Goal: Task Accomplishment & Management: Manage account settings

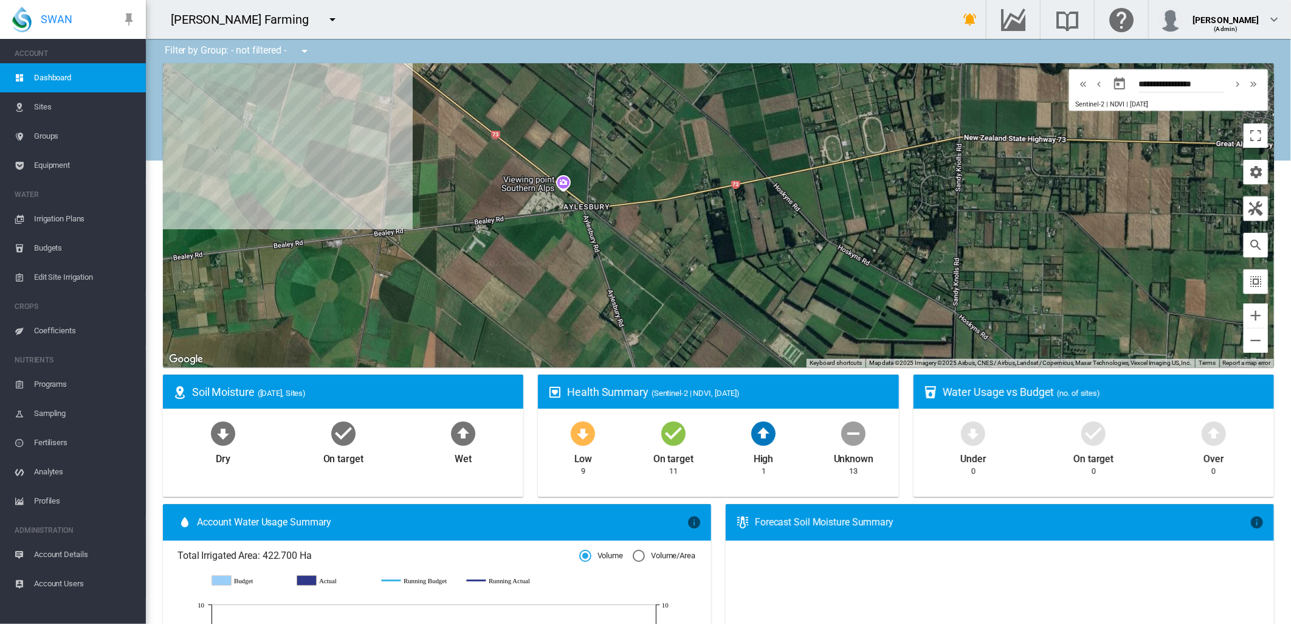
click at [57, 162] on span "Equipment" at bounding box center [85, 165] width 102 height 29
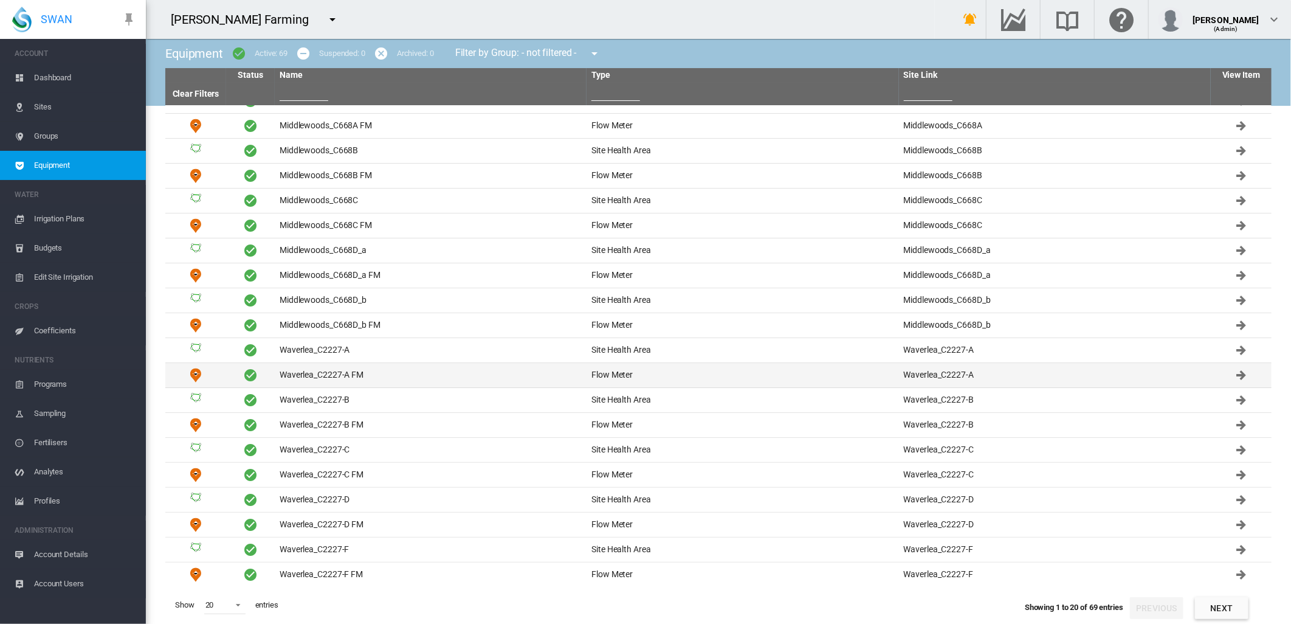
scroll to position [19, 0]
click at [362, 377] on td "Waverlea_C2227-A FM" at bounding box center [431, 374] width 312 height 24
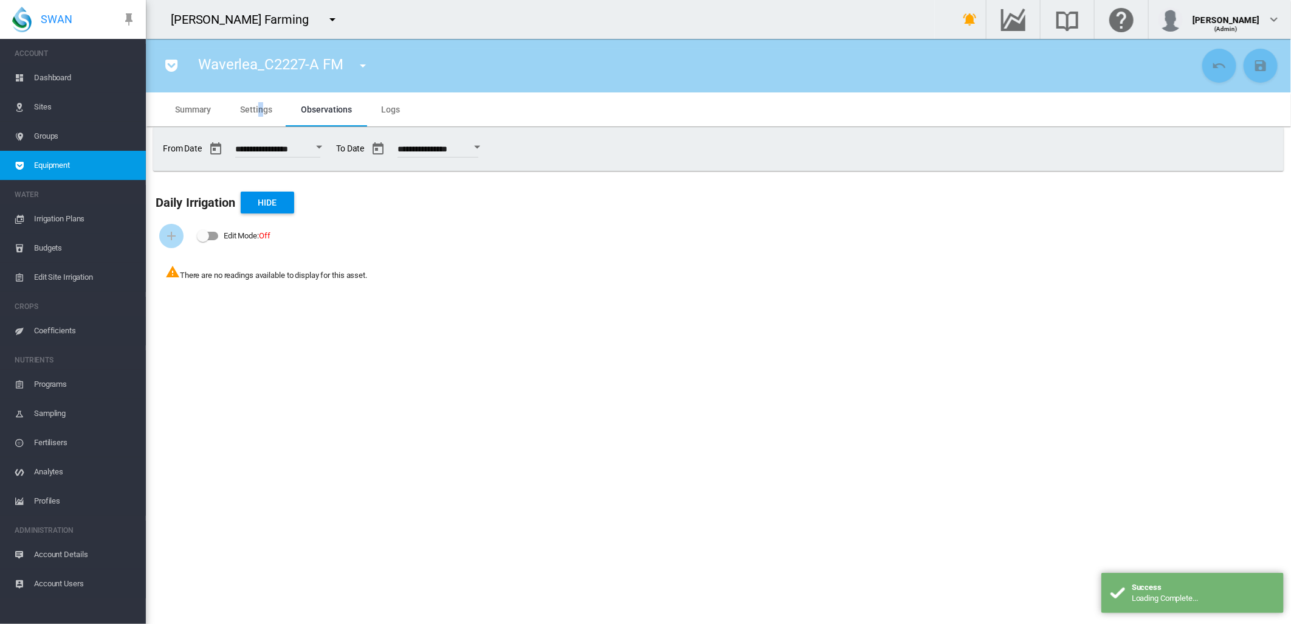
click at [260, 109] on span "Settings" at bounding box center [256, 110] width 32 height 10
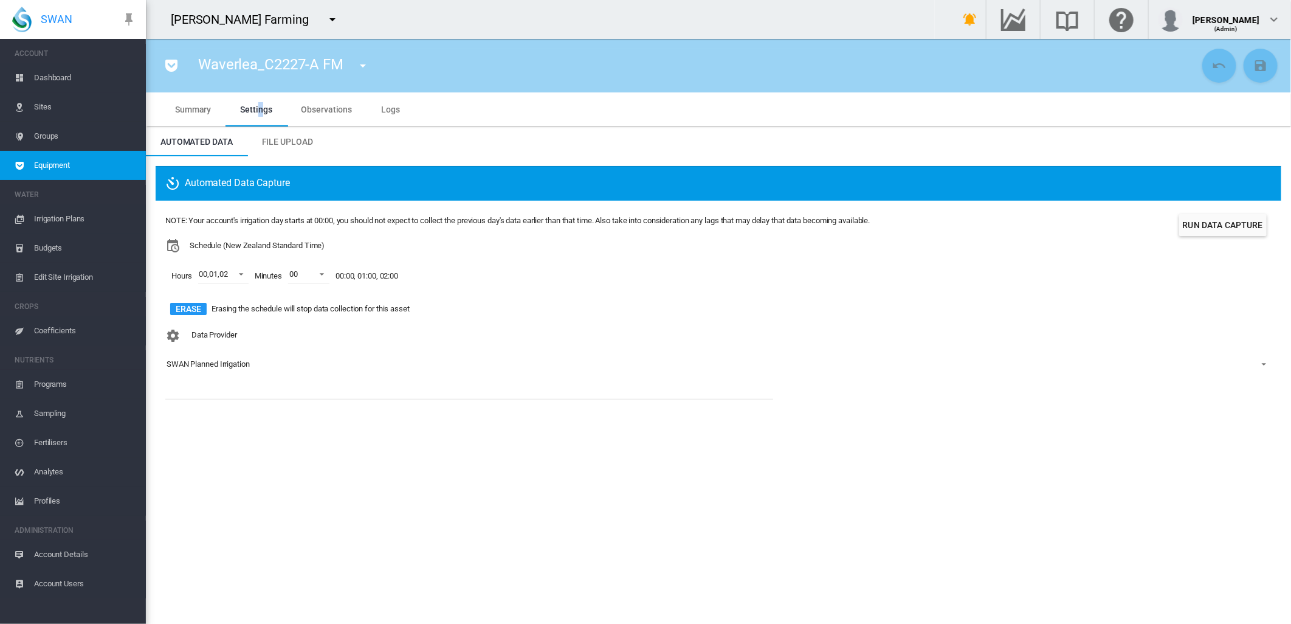
click at [362, 64] on md-icon "icon-menu-down" at bounding box center [363, 65] width 15 height 15
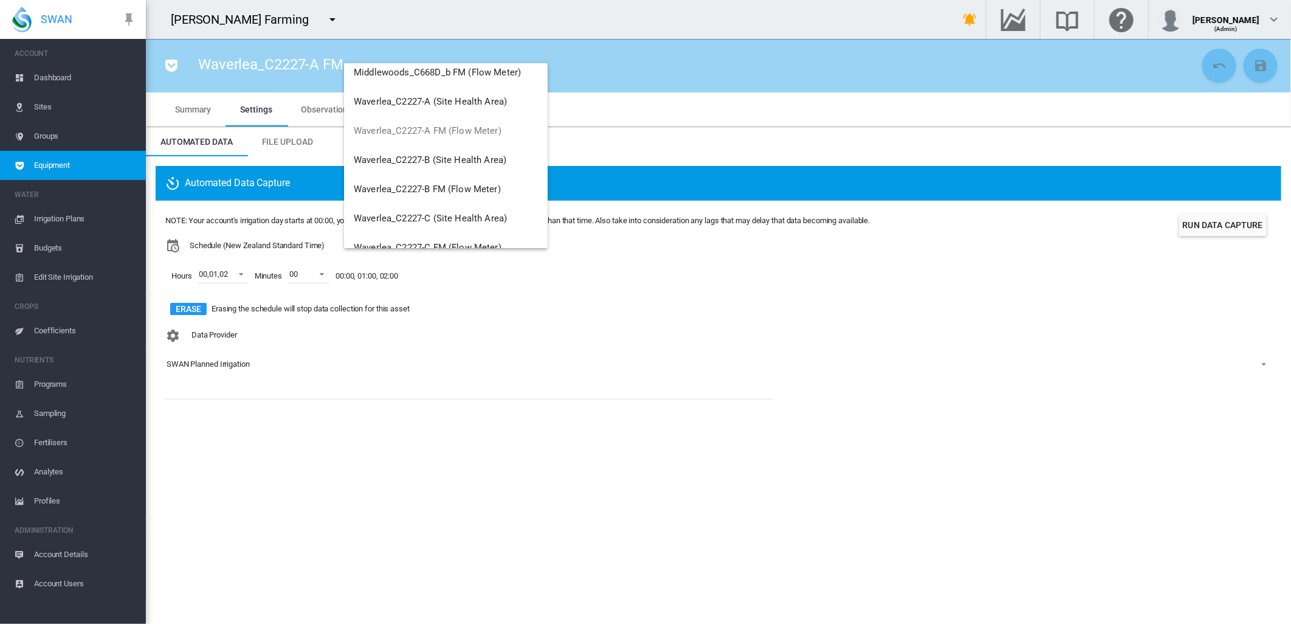
scroll to position [304, 0]
click at [459, 182] on span "Waverlea_C2227-B FM (Flow Meter)" at bounding box center [427, 187] width 147 height 11
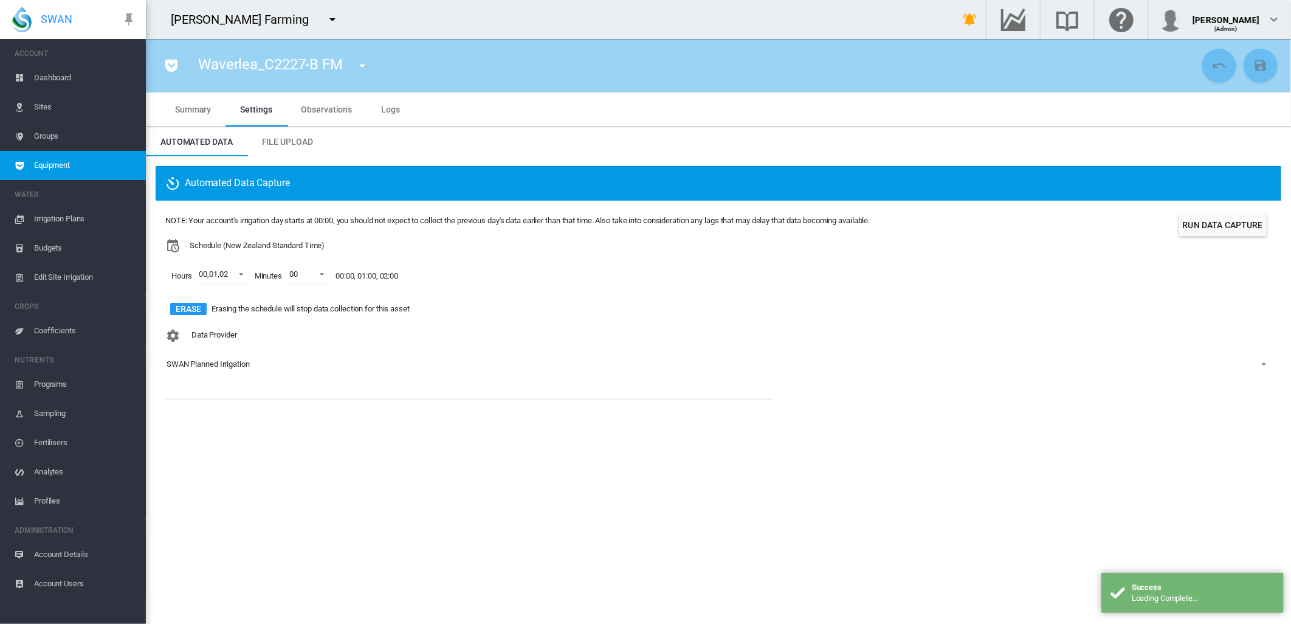
click at [362, 67] on md-icon "icon-menu-down" at bounding box center [362, 65] width 15 height 15
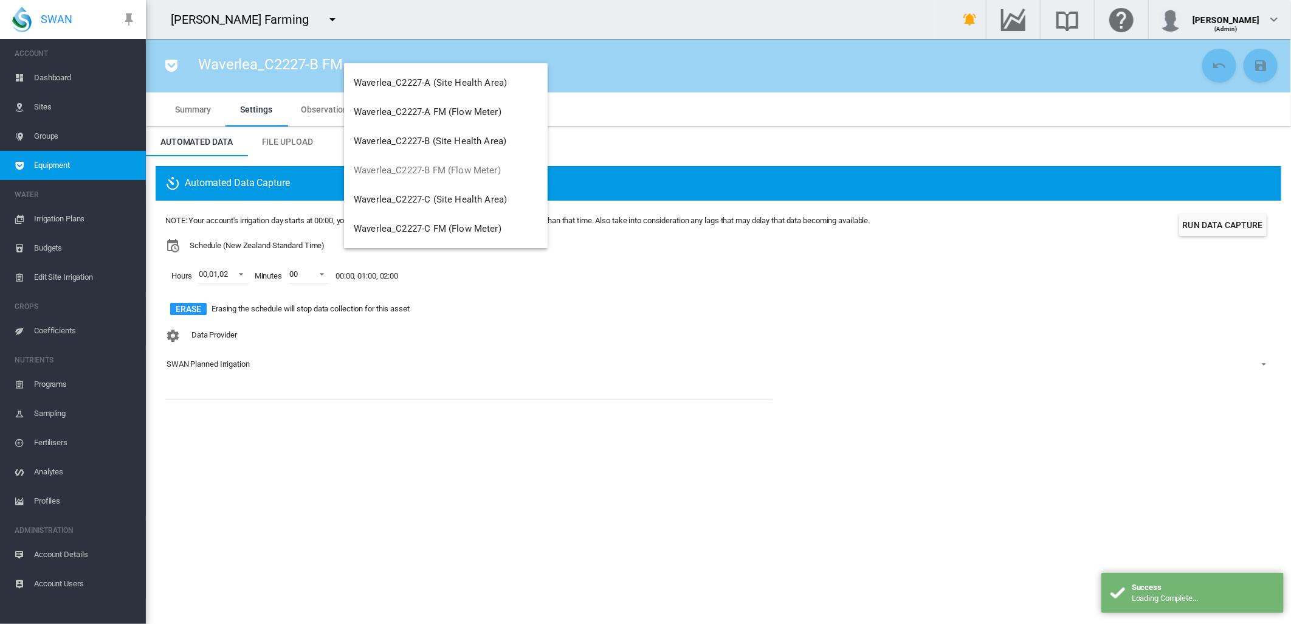
scroll to position [354, 0]
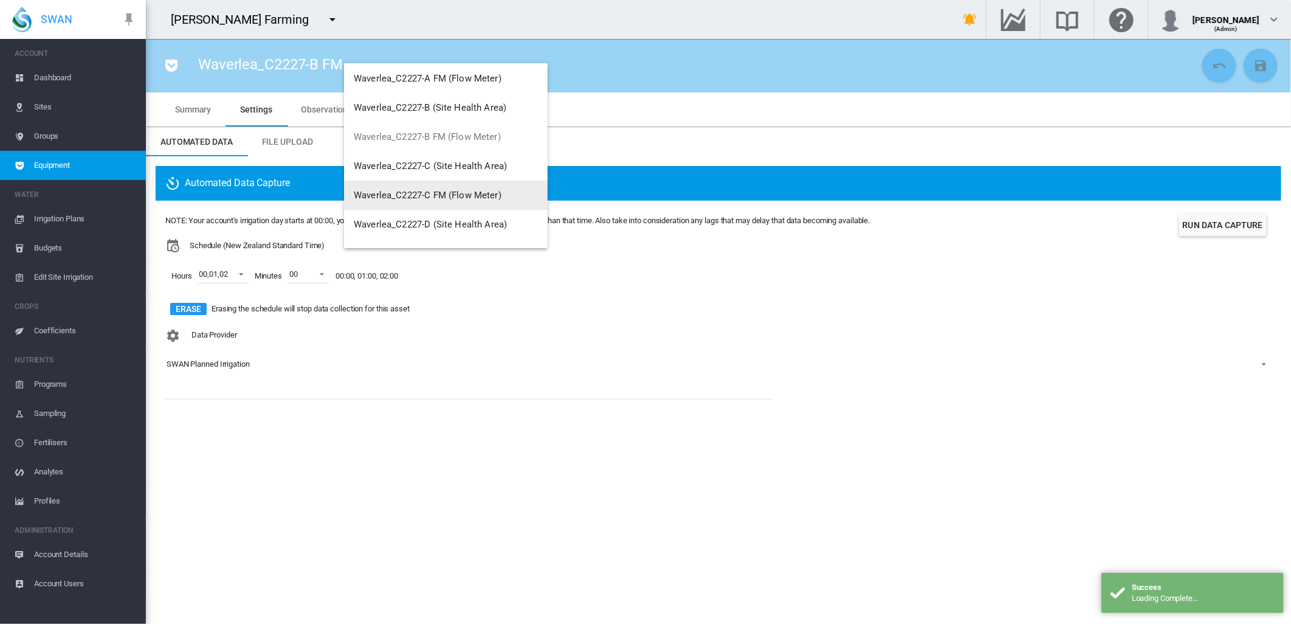
click at [450, 193] on span "Waverlea_C2227-C FM (Flow Meter)" at bounding box center [428, 195] width 148 height 11
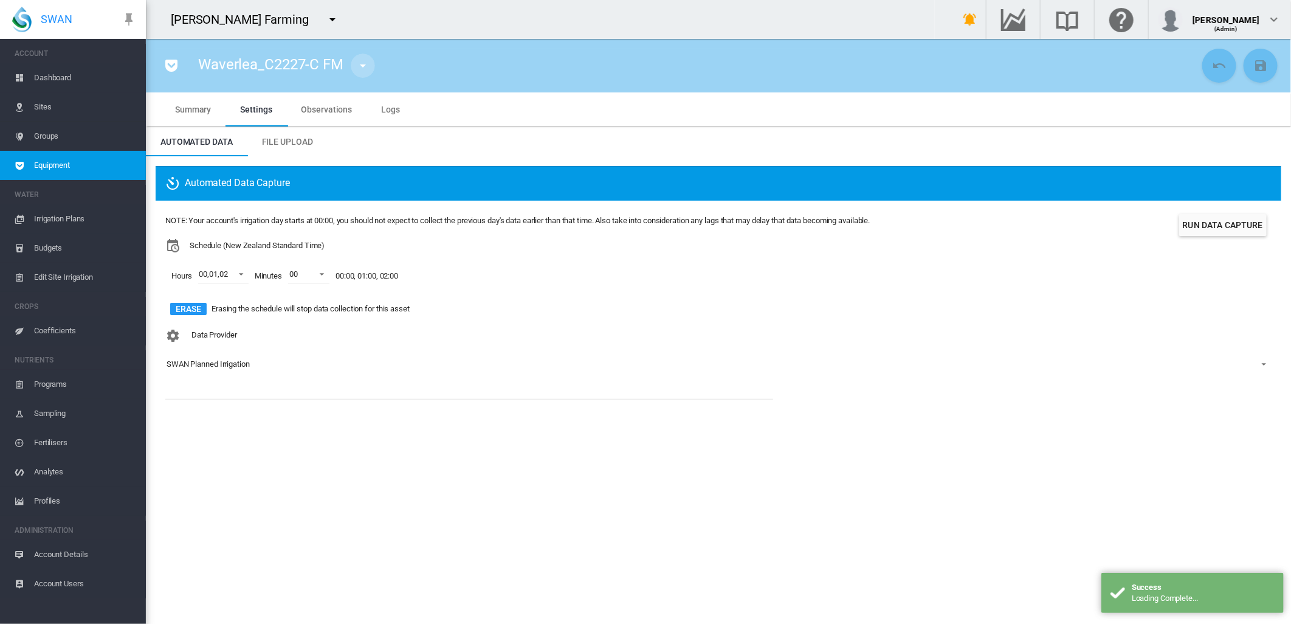
click at [361, 65] on md-icon "icon-menu-down" at bounding box center [363, 65] width 15 height 15
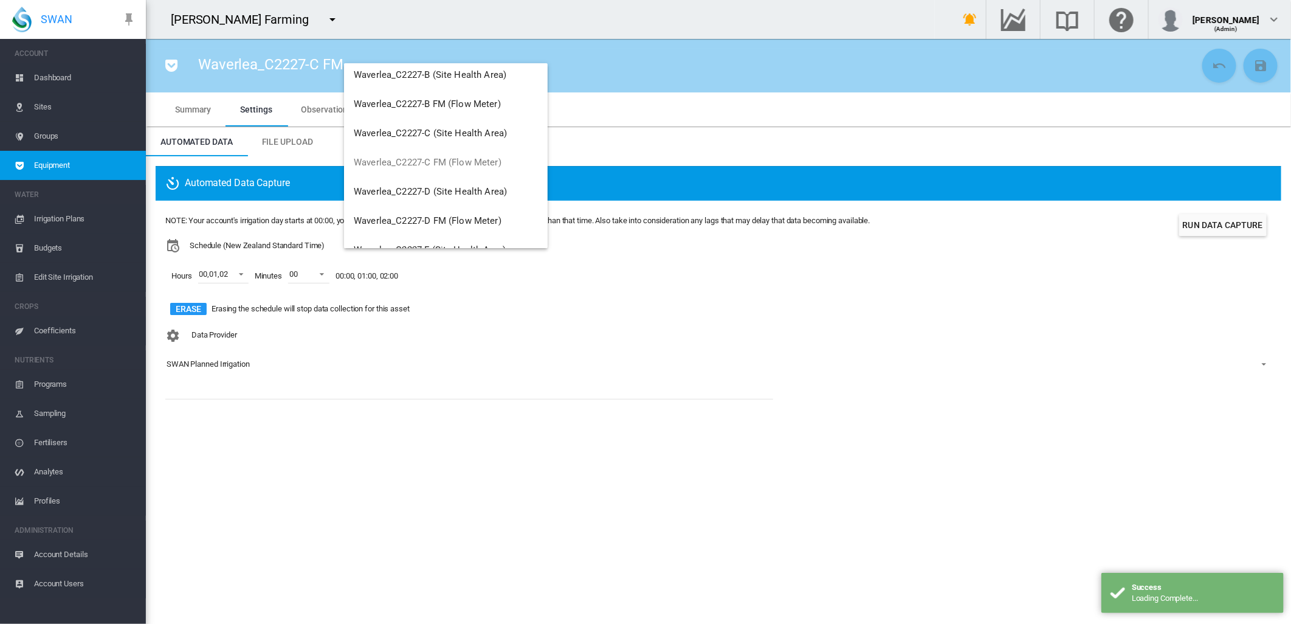
scroll to position [388, 0]
click at [440, 220] on span "Waverlea_C2227-D FM (Flow Meter)" at bounding box center [428, 220] width 148 height 11
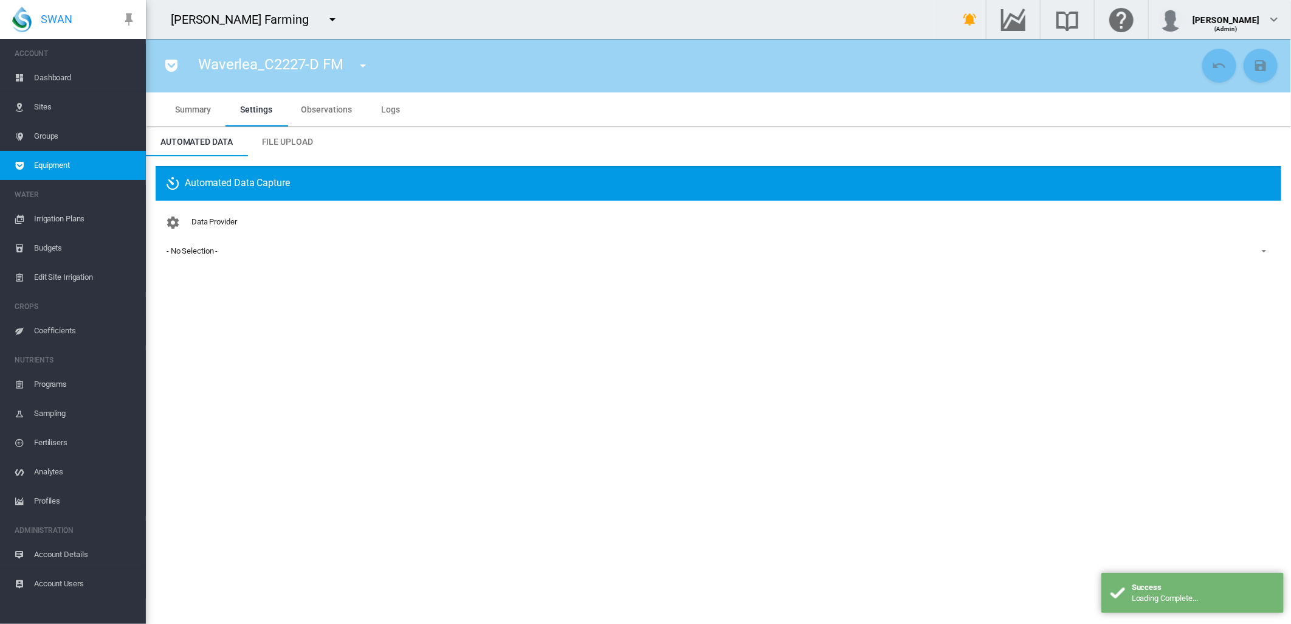
click at [195, 246] on div "- No Selection -" at bounding box center [192, 250] width 51 height 9
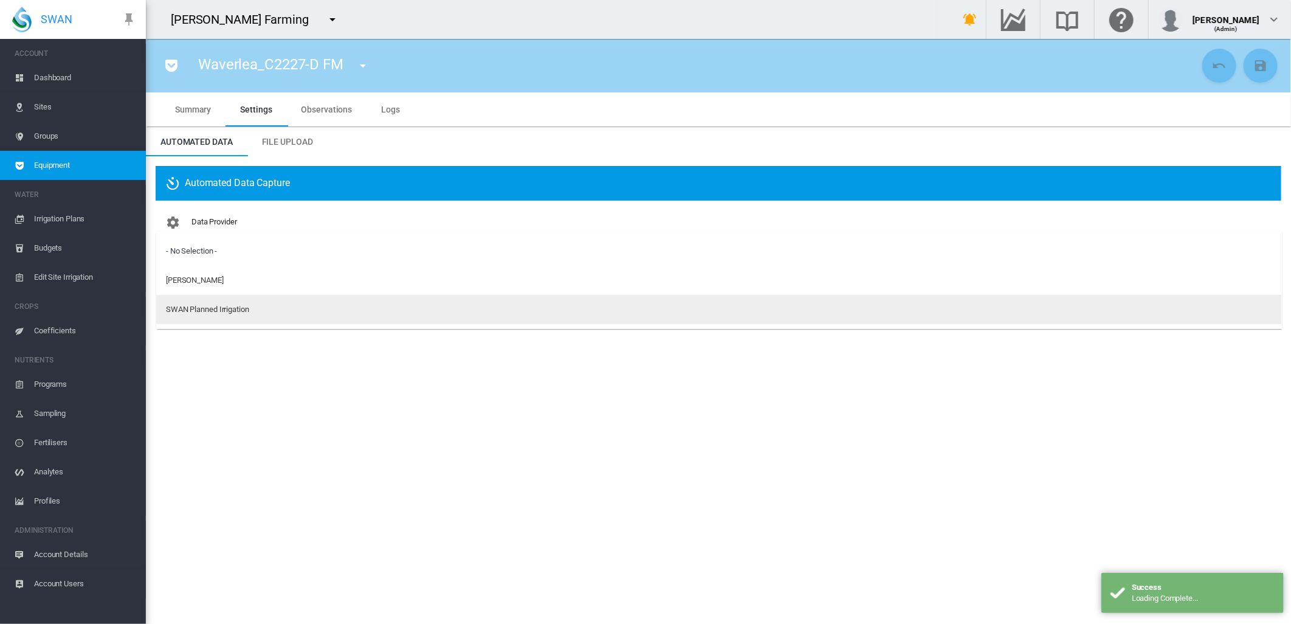
click at [227, 314] on div "SWAN Planned Irrigation" at bounding box center [207, 309] width 83 height 11
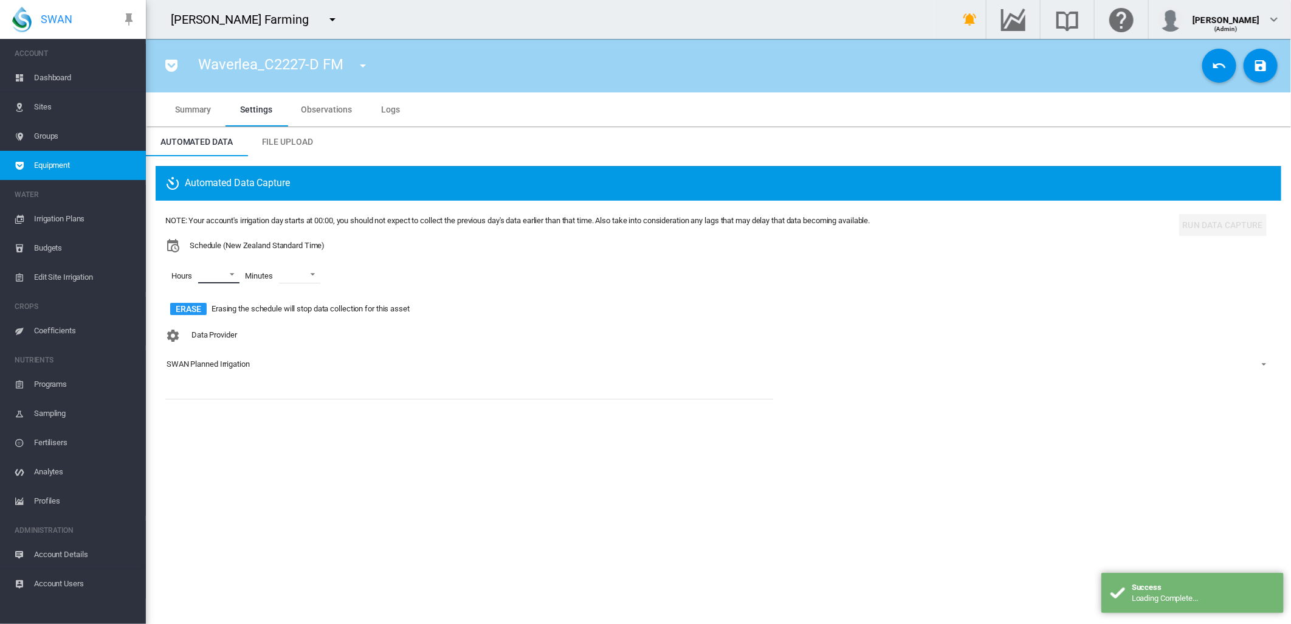
click at [232, 271] on md-select "00 01 02 03 04 05 06 07 08 09 10 11 12 13 14 15 16 17 18 19 20 21 22 23" at bounding box center [218, 274] width 41 height 18
click at [213, 277] on md-option "00" at bounding box center [216, 274] width 83 height 29
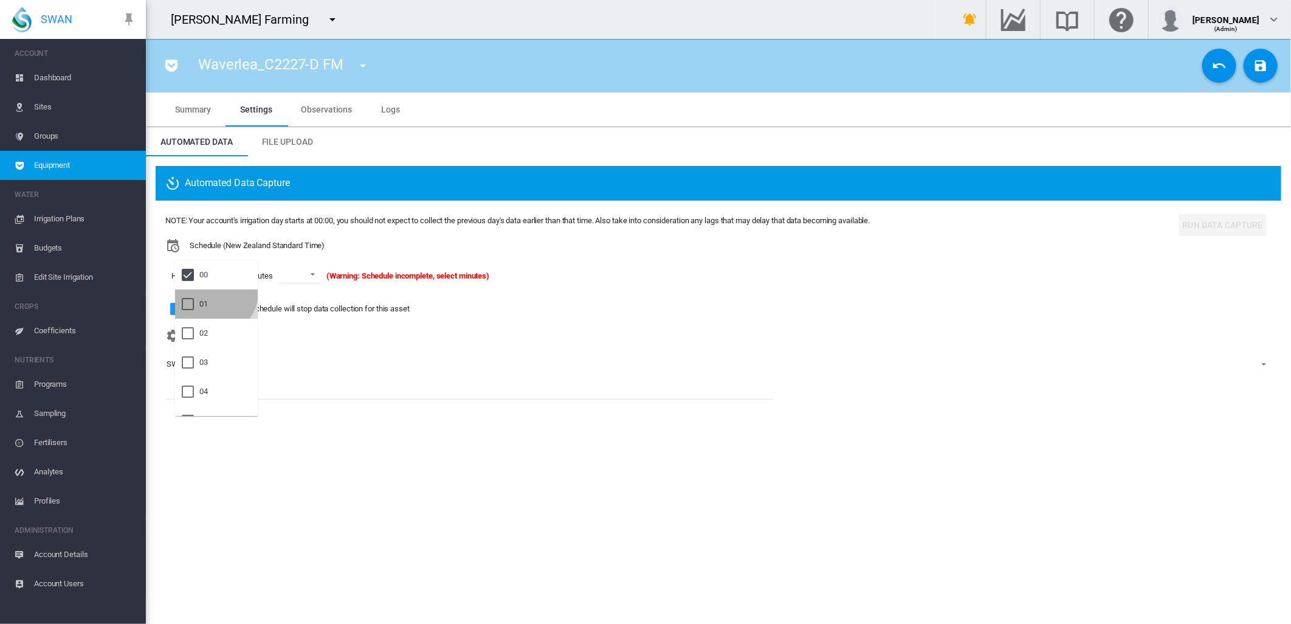
click at [212, 291] on md-option "01" at bounding box center [216, 303] width 83 height 29
click at [213, 332] on md-option "02" at bounding box center [216, 333] width 83 height 29
click at [322, 274] on md-backdrop at bounding box center [645, 312] width 1291 height 624
click at [318, 275] on span at bounding box center [318, 273] width 15 height 11
click at [303, 304] on md-option "00" at bounding box center [322, 303] width 83 height 29
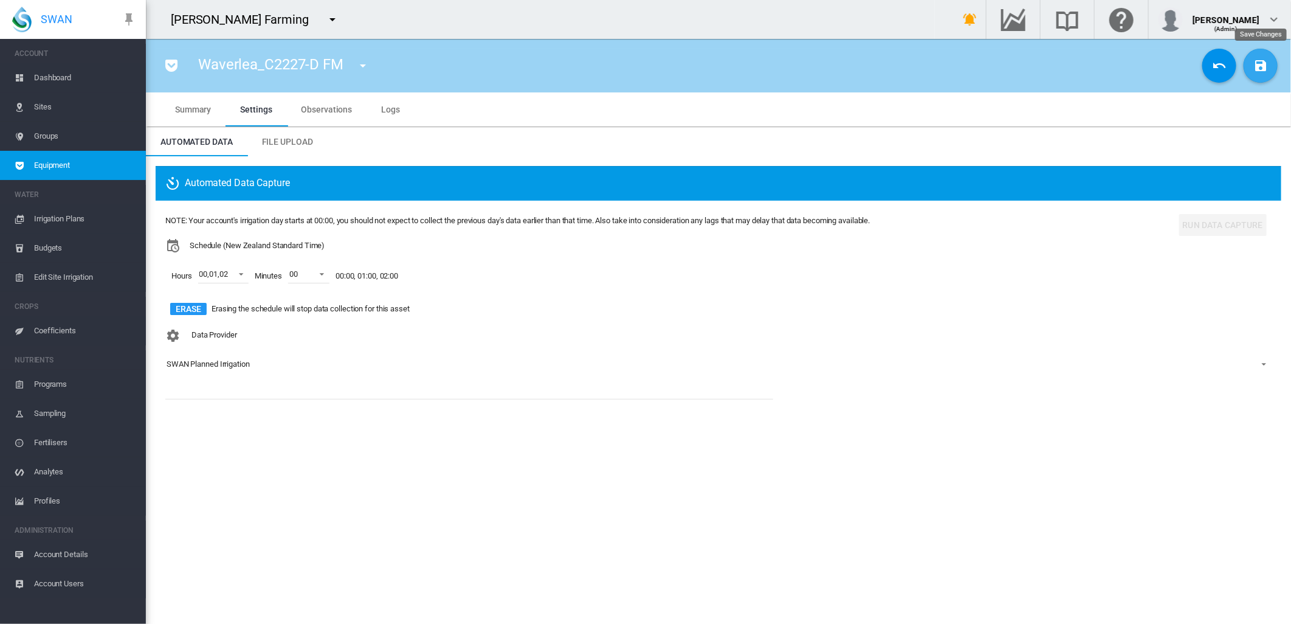
click at [1262, 69] on md-icon "icon-content-save" at bounding box center [1261, 65] width 15 height 15
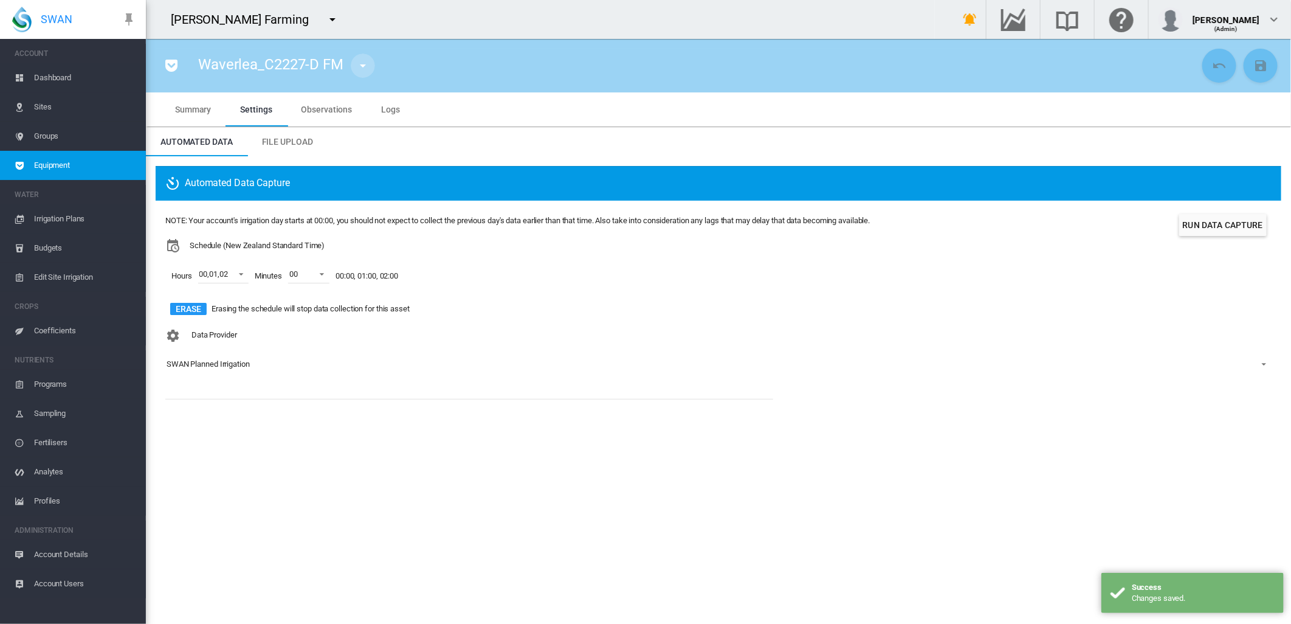
click at [360, 67] on md-icon "icon-menu-down" at bounding box center [363, 65] width 15 height 15
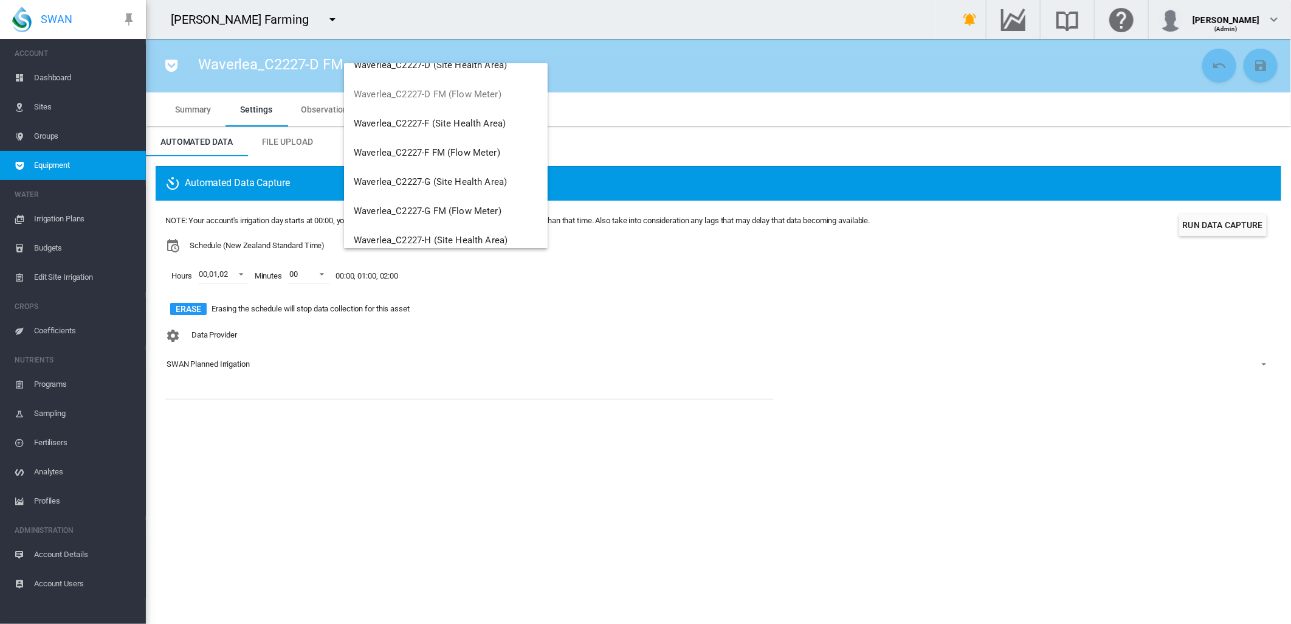
scroll to position [532, 0]
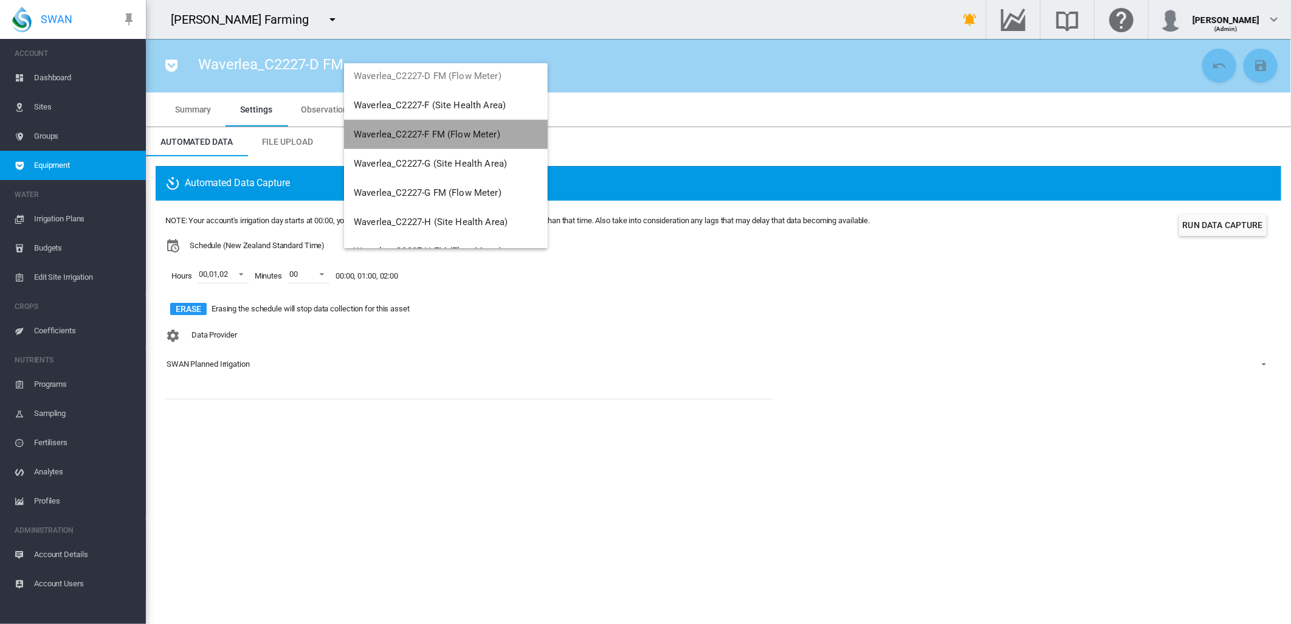
click at [467, 136] on span "Waverlea_C2227-F FM (Flow Meter)" at bounding box center [427, 134] width 147 height 11
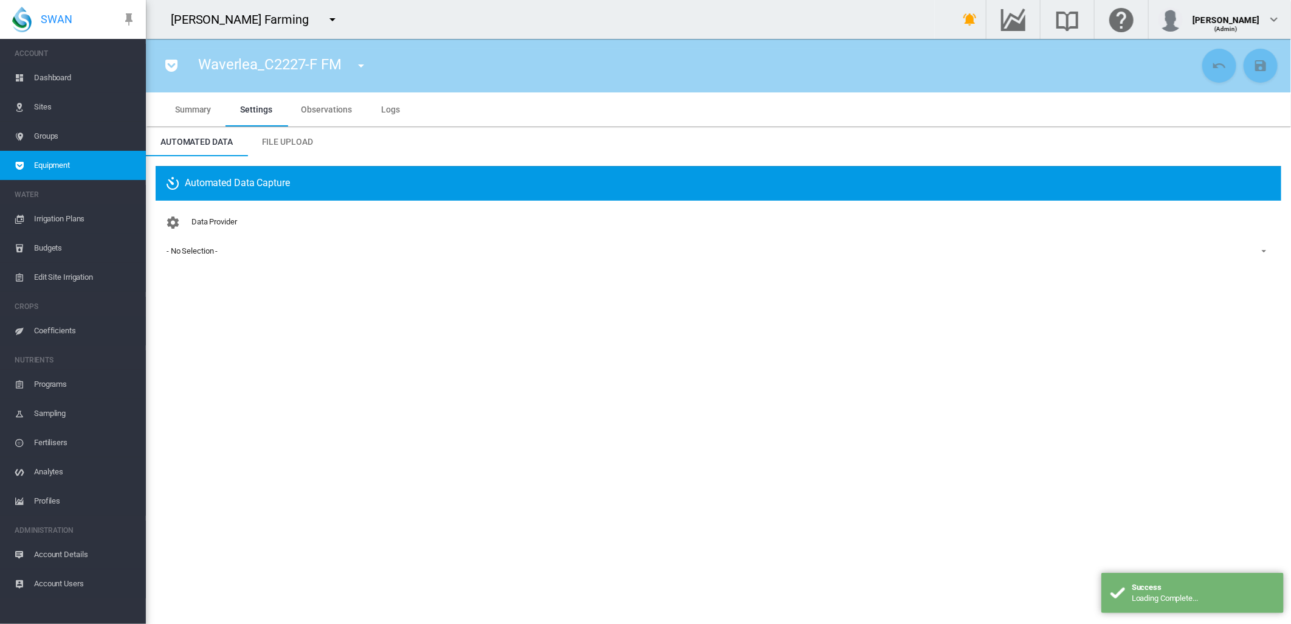
click at [208, 250] on div "- No Selection -" at bounding box center [192, 250] width 51 height 9
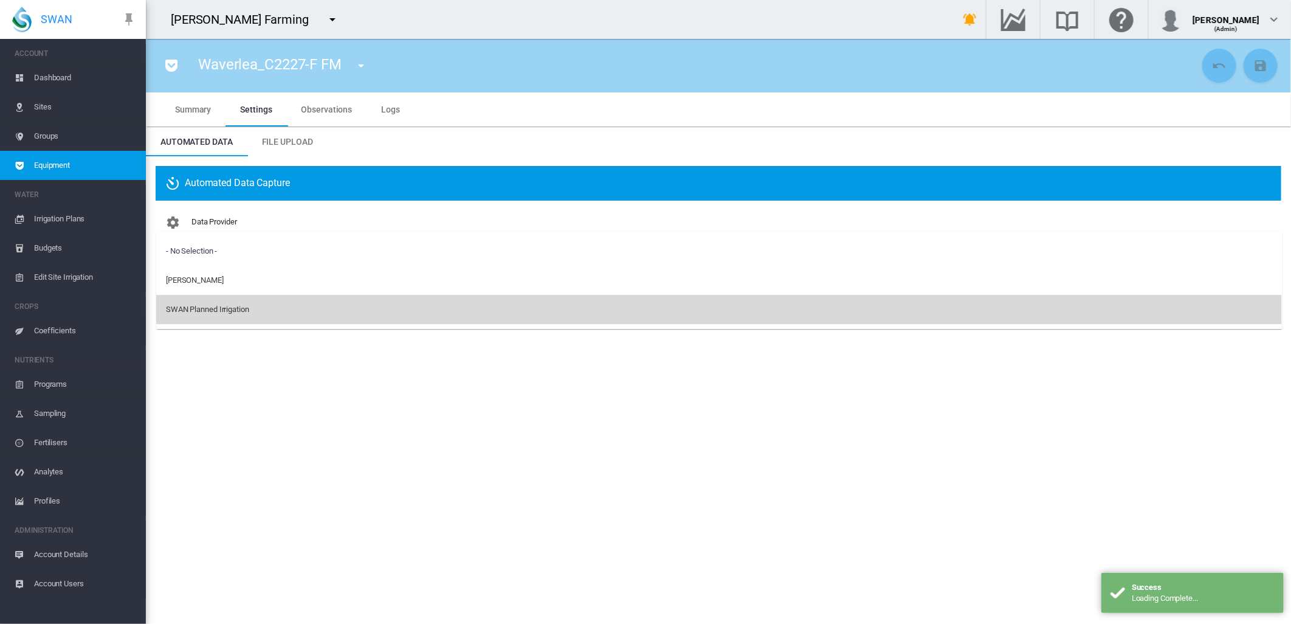
click at [229, 309] on div "SWAN Planned Irrigation" at bounding box center [207, 309] width 83 height 11
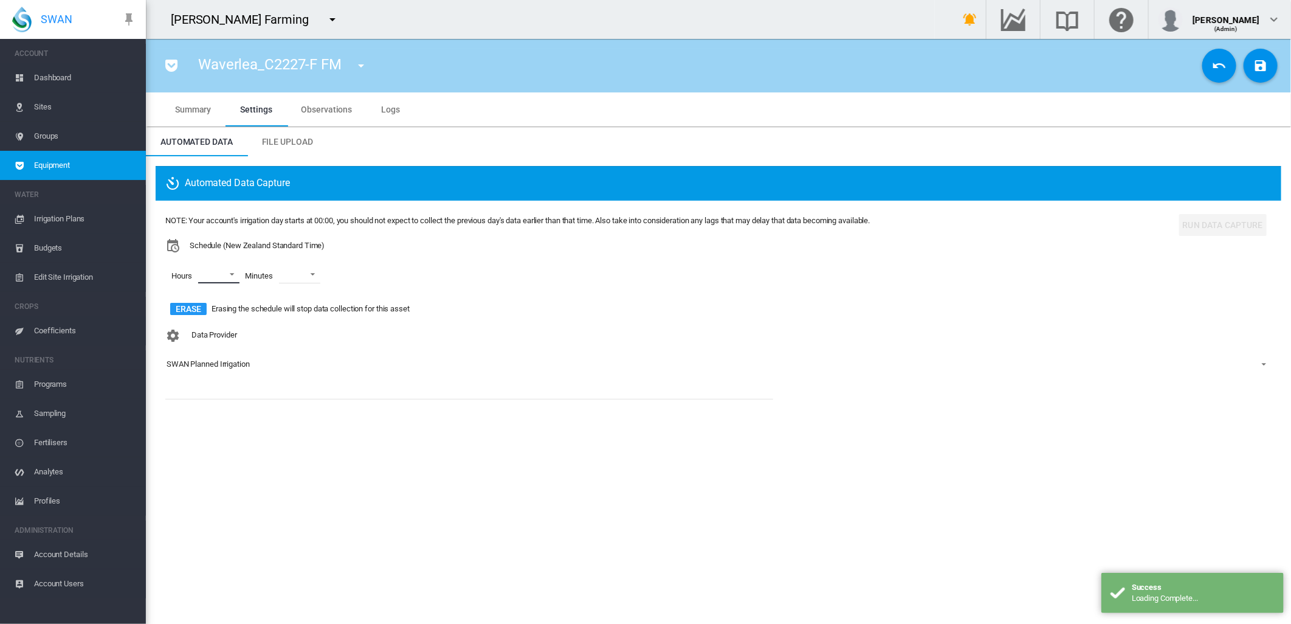
click at [232, 275] on md-select "00 01 02 03 04 05 06 07 08 09 10 11 12 13 14 15 16 17 18 19 20 21 22 23" at bounding box center [218, 274] width 41 height 18
click at [192, 275] on div at bounding box center [188, 275] width 12 height 12
click at [192, 306] on div at bounding box center [188, 304] width 12 height 12
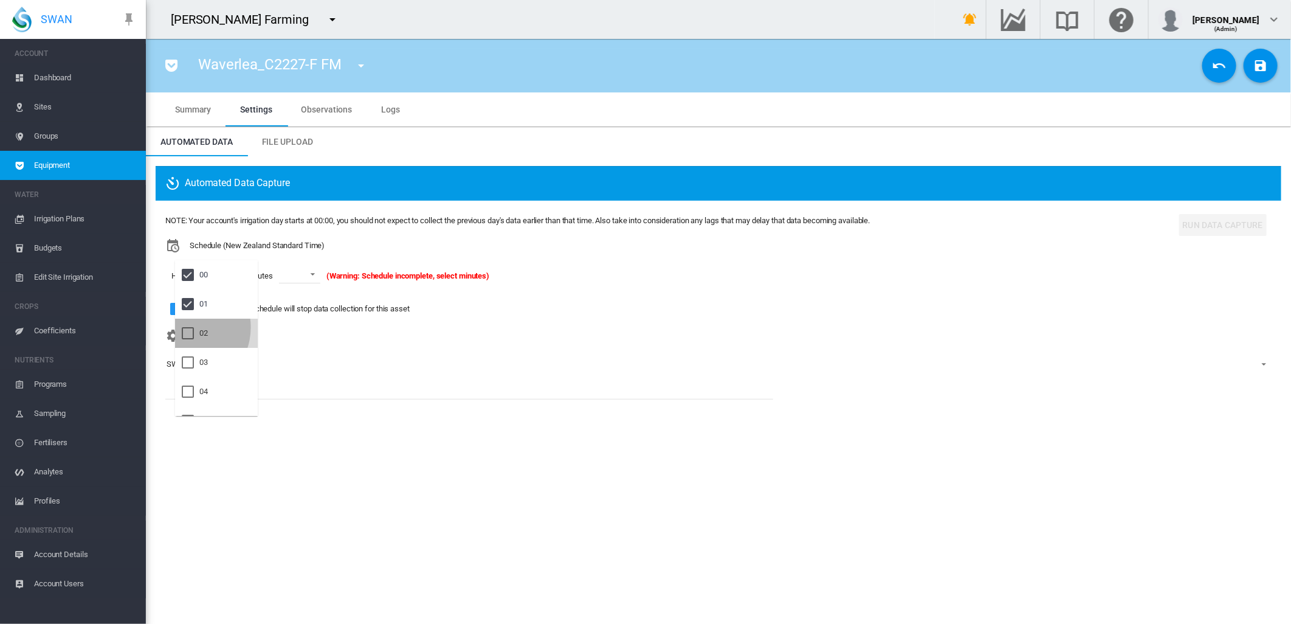
drag, startPoint x: 184, startPoint y: 327, endPoint x: 219, endPoint y: 320, distance: 36.0
click at [185, 328] on div at bounding box center [188, 333] width 12 height 12
click at [322, 275] on md-backdrop at bounding box center [645, 312] width 1291 height 624
click at [322, 275] on span at bounding box center [318, 273] width 15 height 11
click at [300, 312] on md-option "00" at bounding box center [322, 303] width 83 height 29
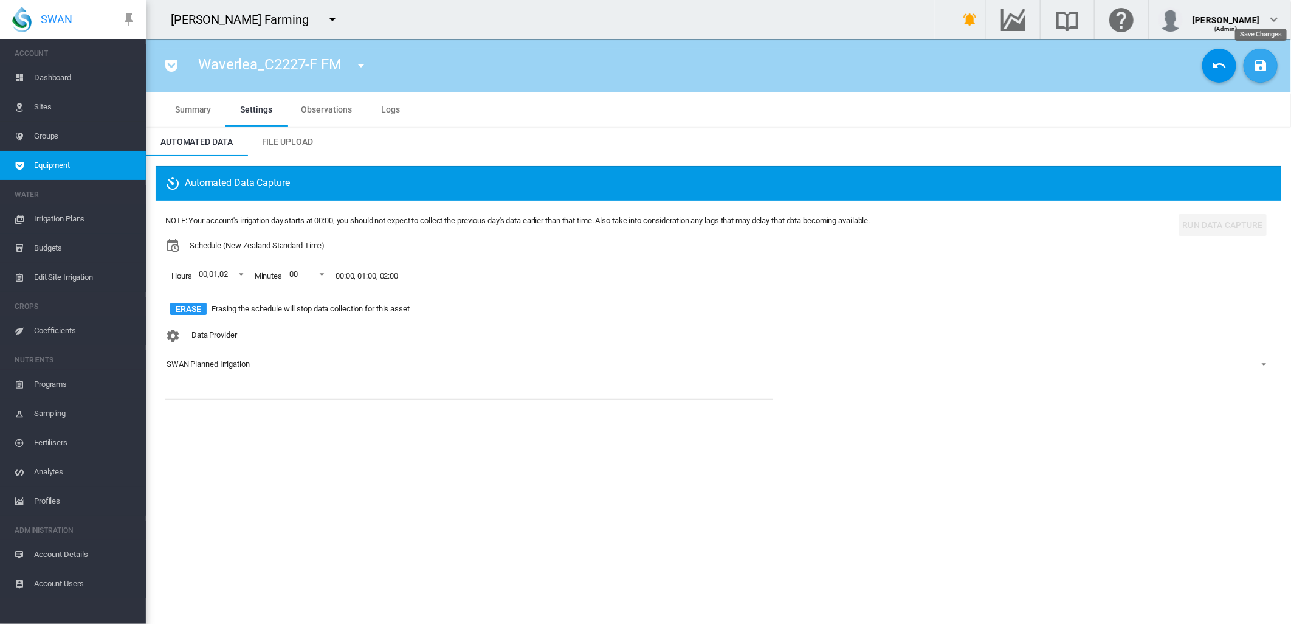
click at [1257, 67] on md-icon "icon-content-save" at bounding box center [1261, 65] width 15 height 15
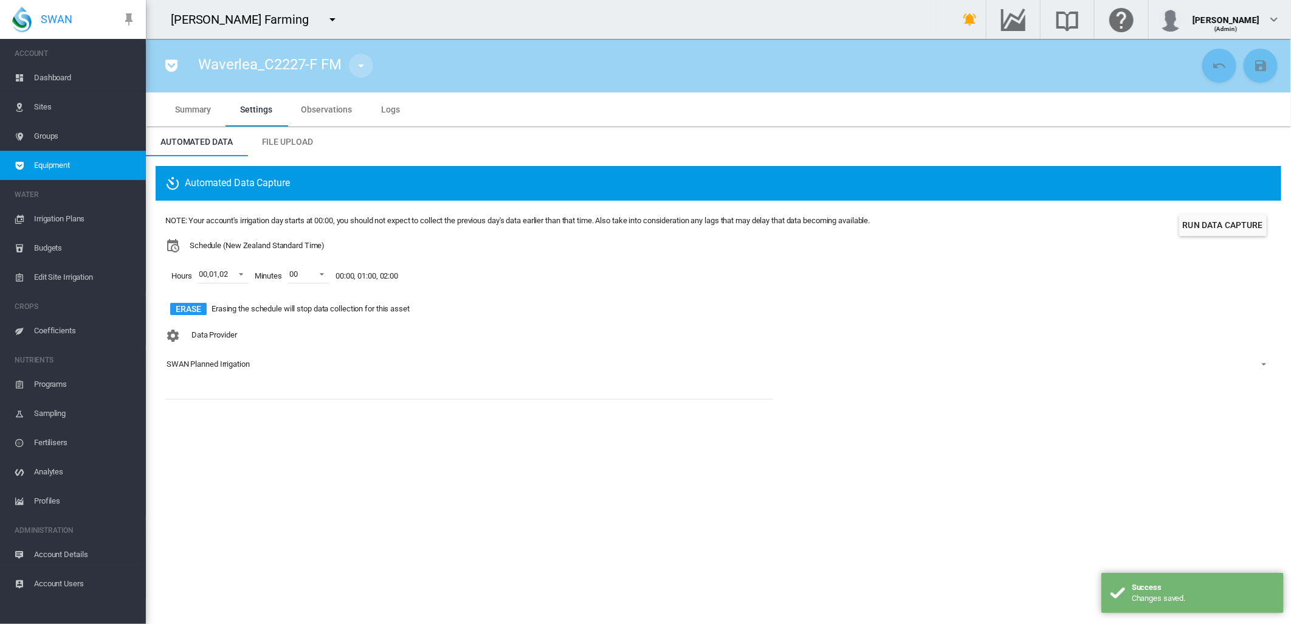
click at [365, 67] on md-icon "icon-menu-down" at bounding box center [361, 65] width 15 height 15
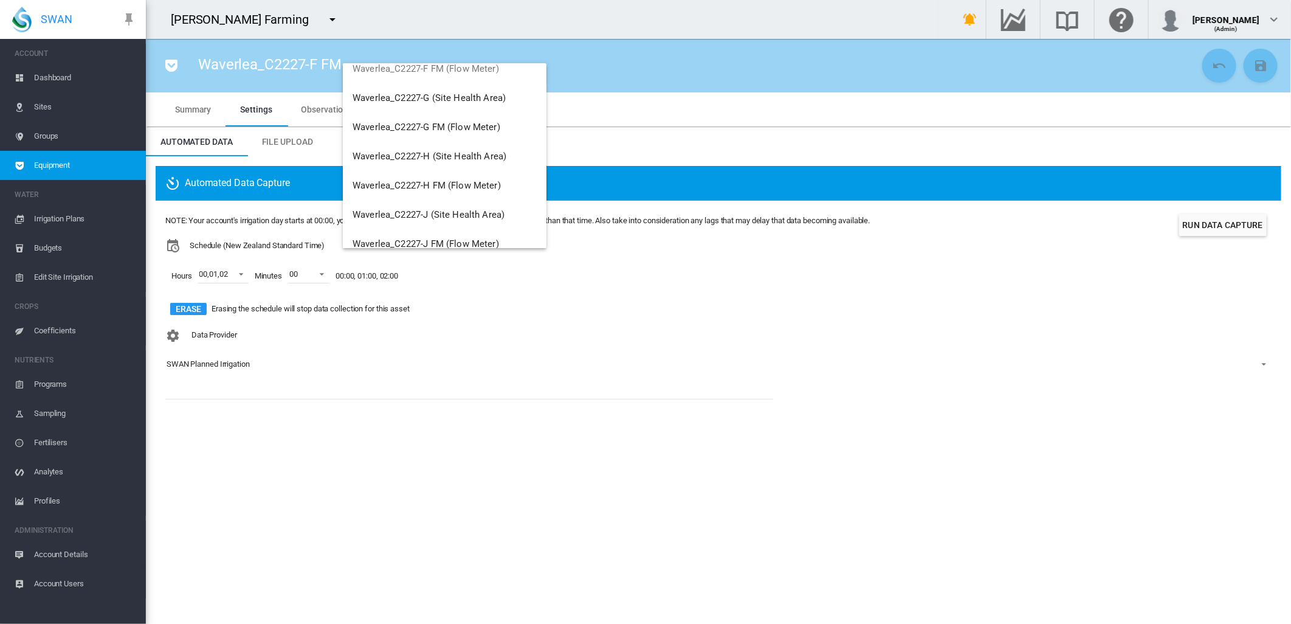
scroll to position [615, 0]
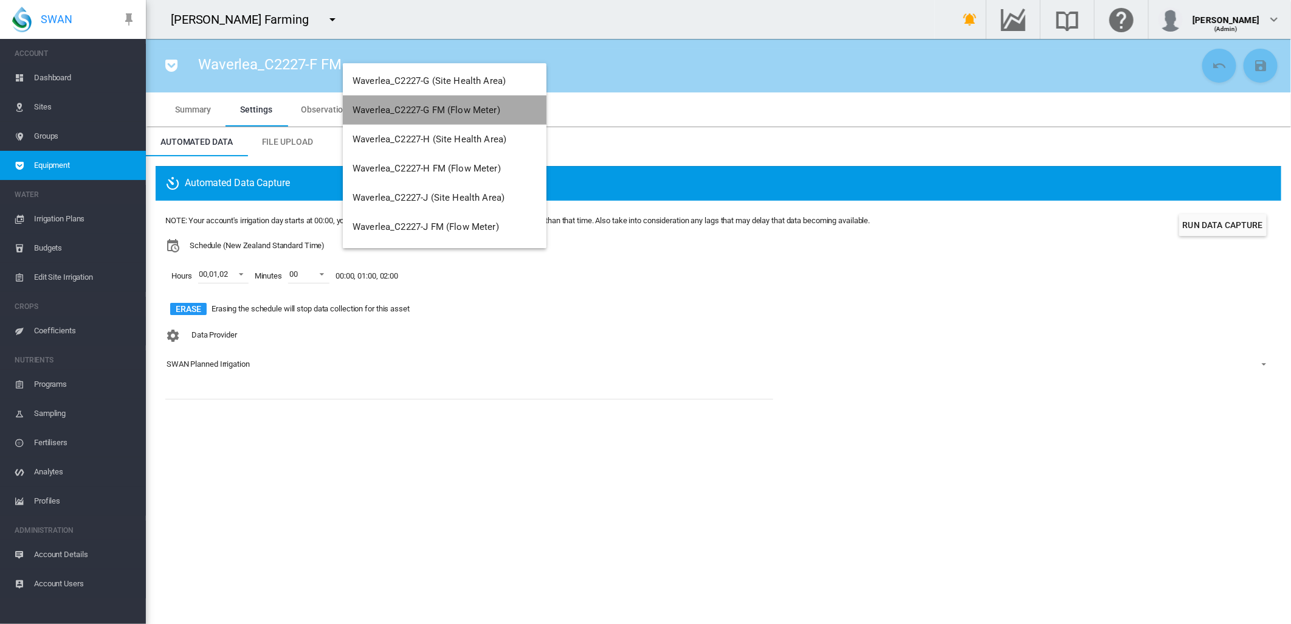
click at [458, 108] on span "Waverlea_C2227-G FM (Flow Meter)" at bounding box center [427, 110] width 148 height 11
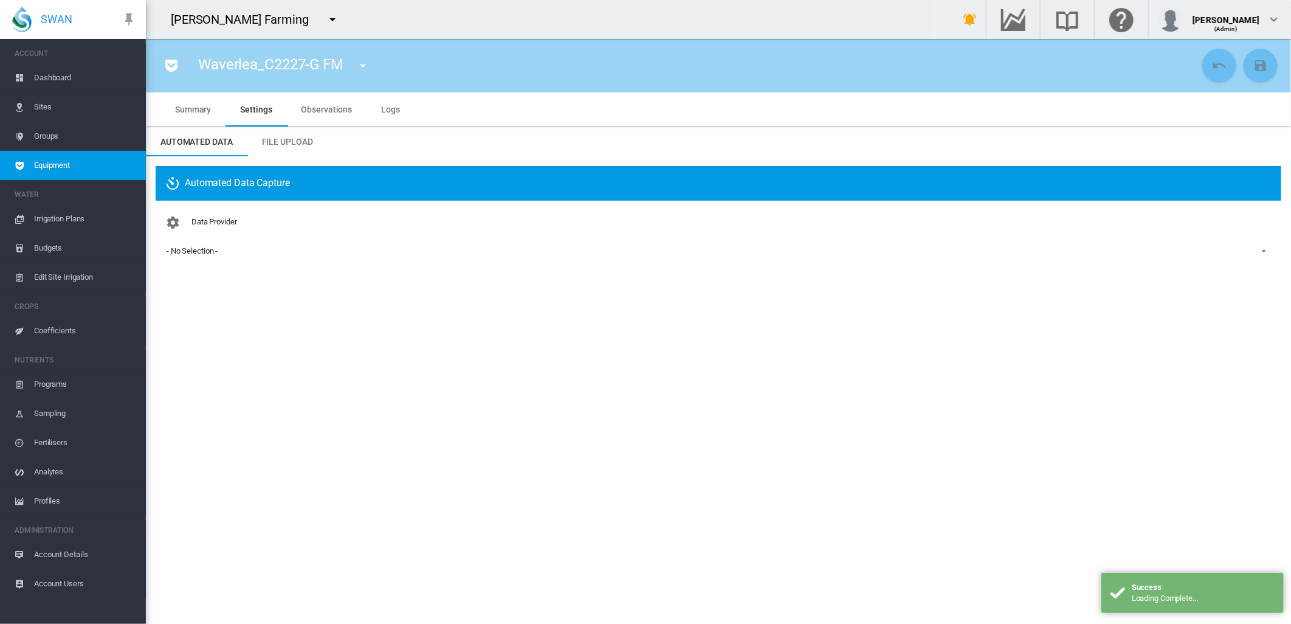
click at [195, 254] on div "- No Selection -" at bounding box center [192, 250] width 51 height 9
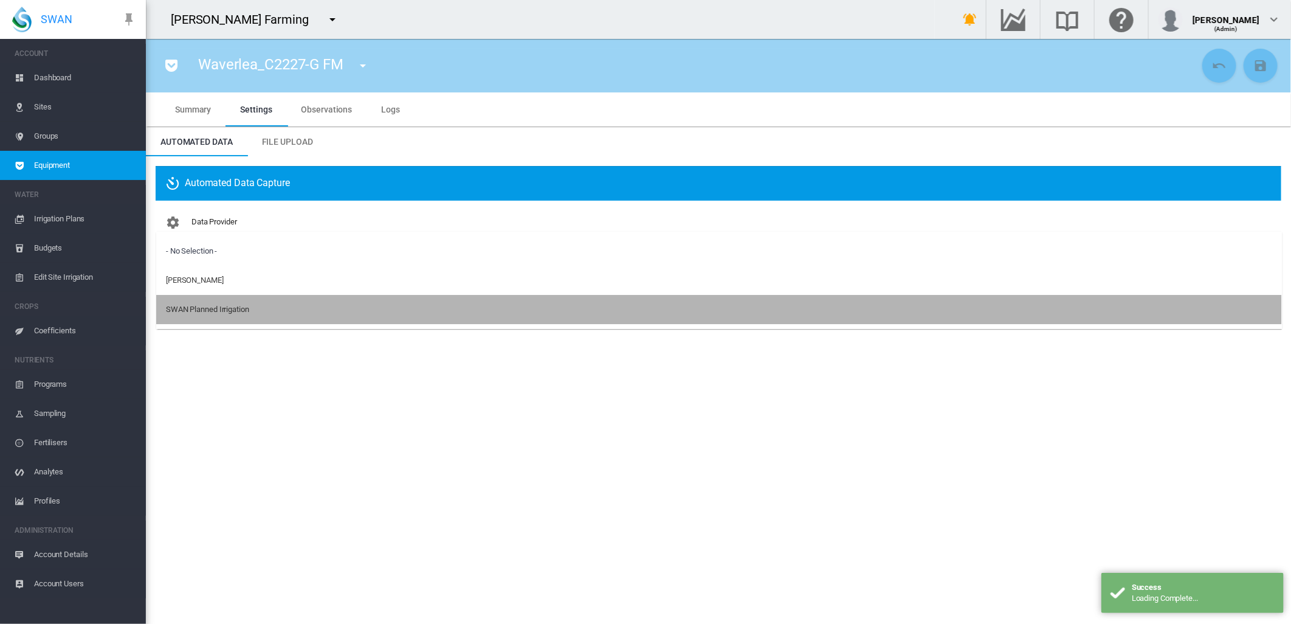
click at [204, 309] on div "SWAN Planned Irrigation" at bounding box center [207, 309] width 83 height 11
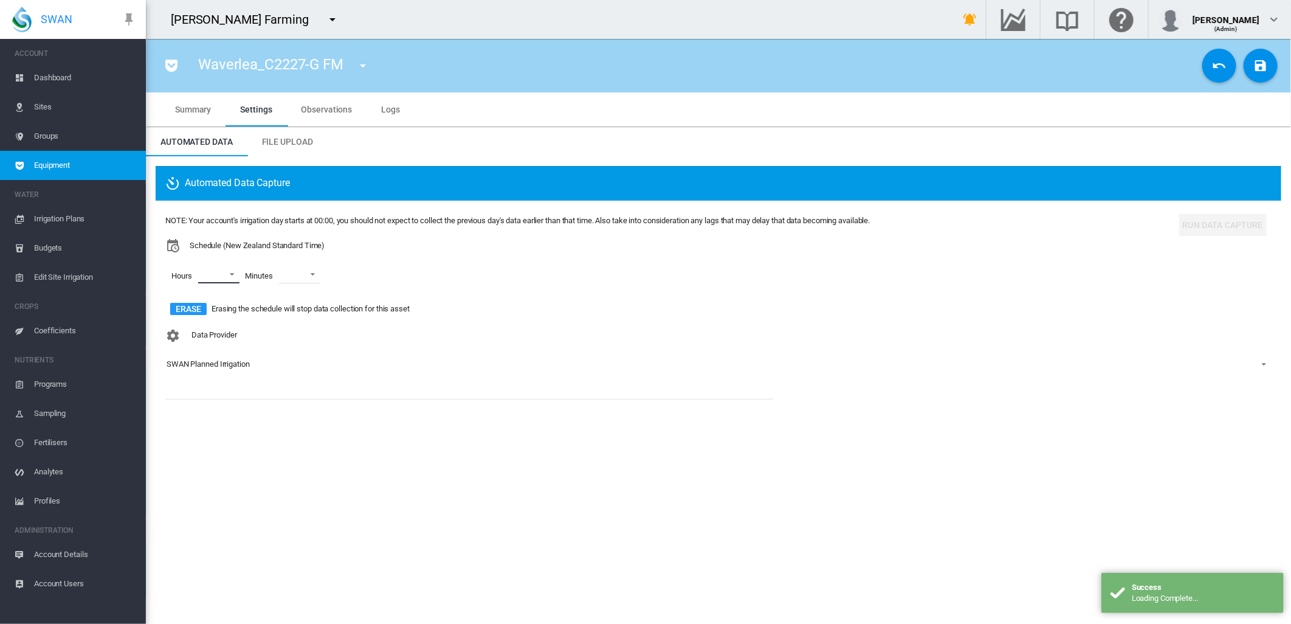
click at [231, 274] on md-select "00 01 02 03 04 05 06 07 08 09 10 11 12 13 14 15 16 17 18 19 20 21 22 23" at bounding box center [218, 274] width 41 height 18
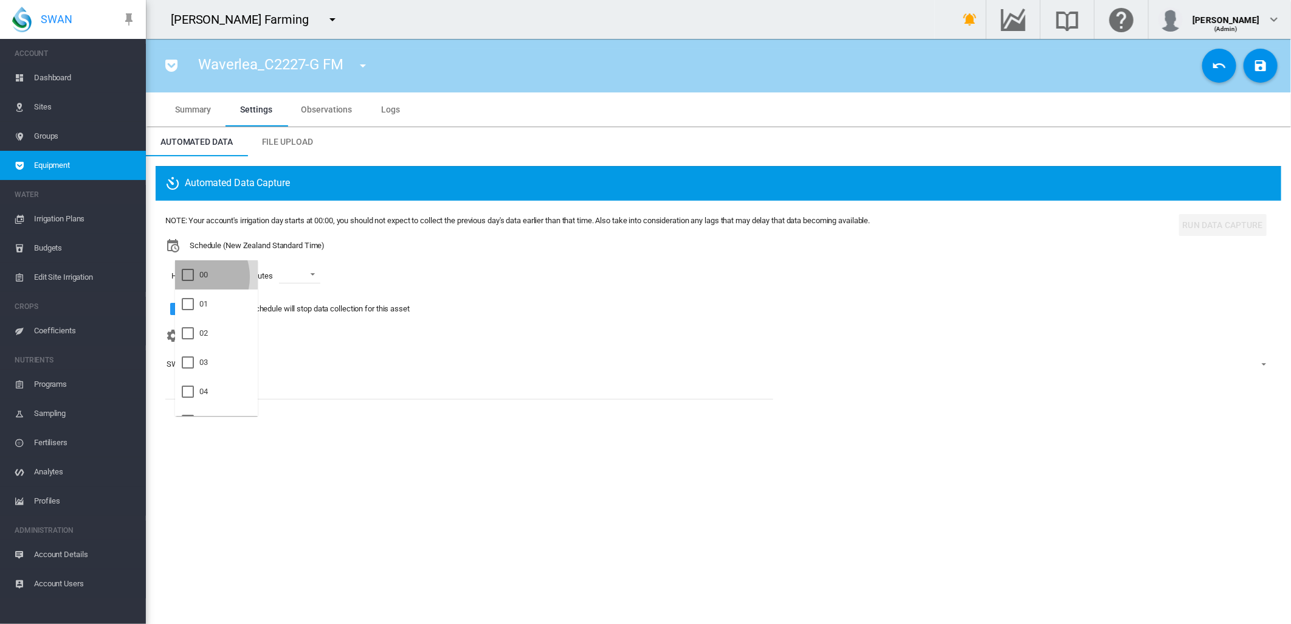
click at [192, 277] on div at bounding box center [188, 275] width 12 height 12
click at [192, 306] on div at bounding box center [188, 304] width 12 height 12
click at [191, 332] on div at bounding box center [188, 333] width 12 height 12
click at [322, 272] on md-backdrop at bounding box center [645, 312] width 1291 height 624
click at [321, 274] on span at bounding box center [318, 273] width 15 height 11
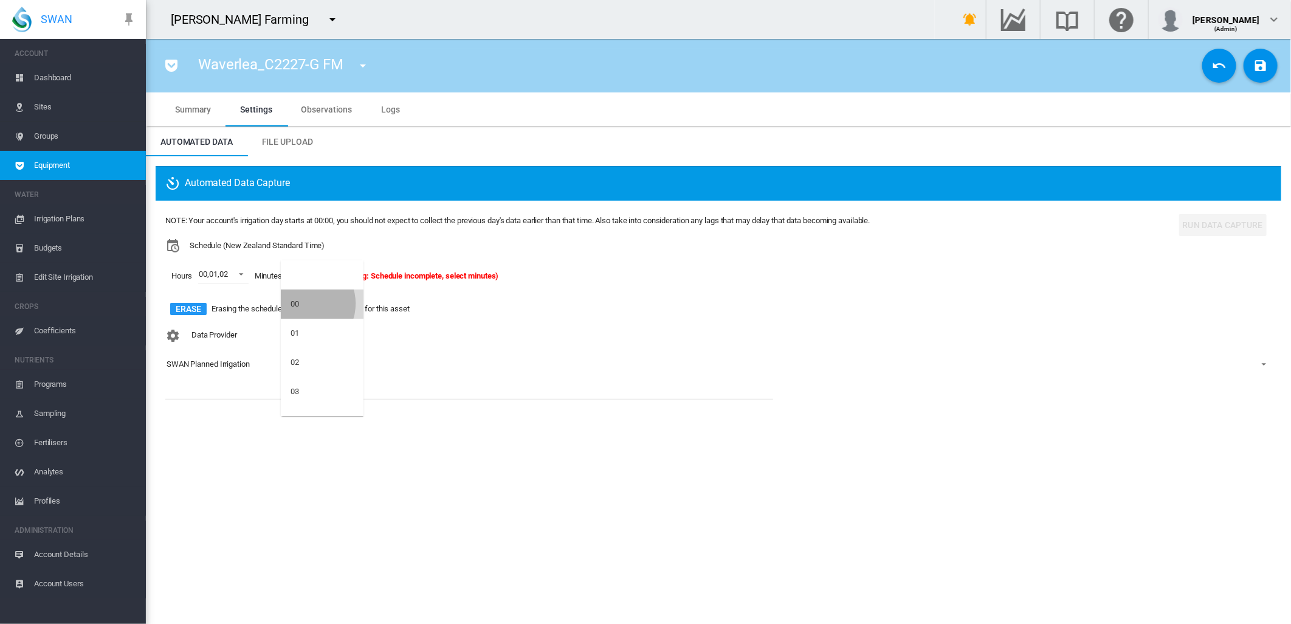
click at [306, 305] on md-option "00" at bounding box center [322, 303] width 83 height 29
click at [1263, 71] on md-icon "icon-content-save" at bounding box center [1261, 65] width 15 height 15
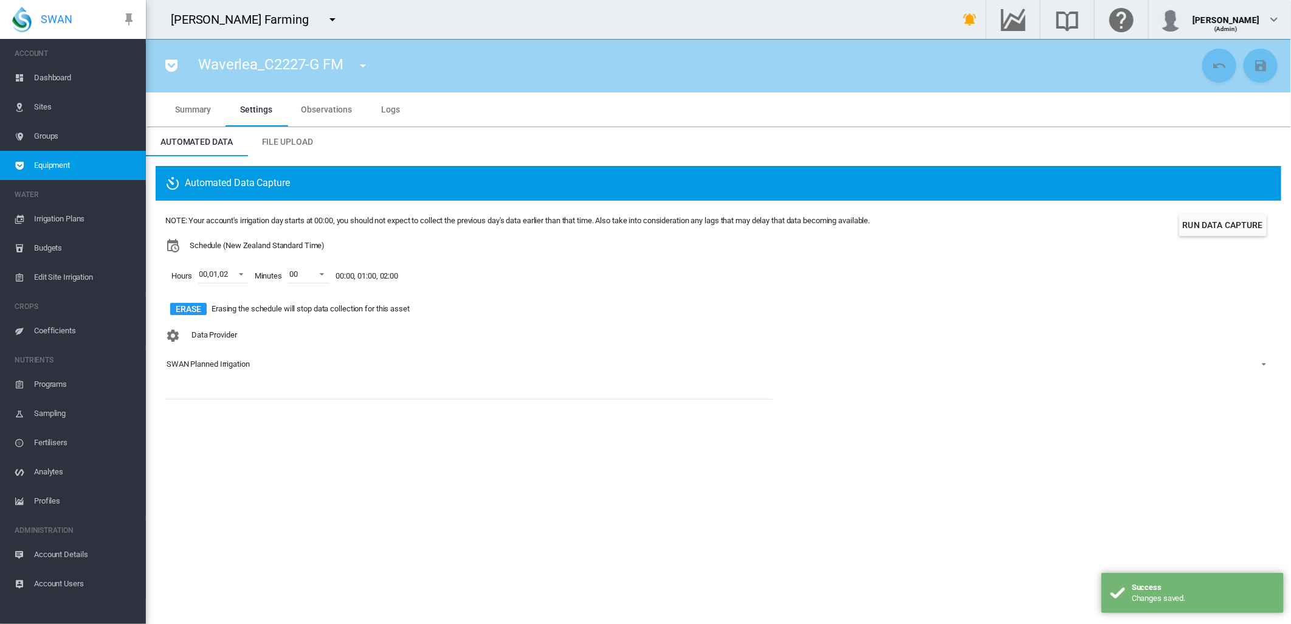
click at [359, 67] on md-icon "icon-menu-down" at bounding box center [363, 65] width 15 height 15
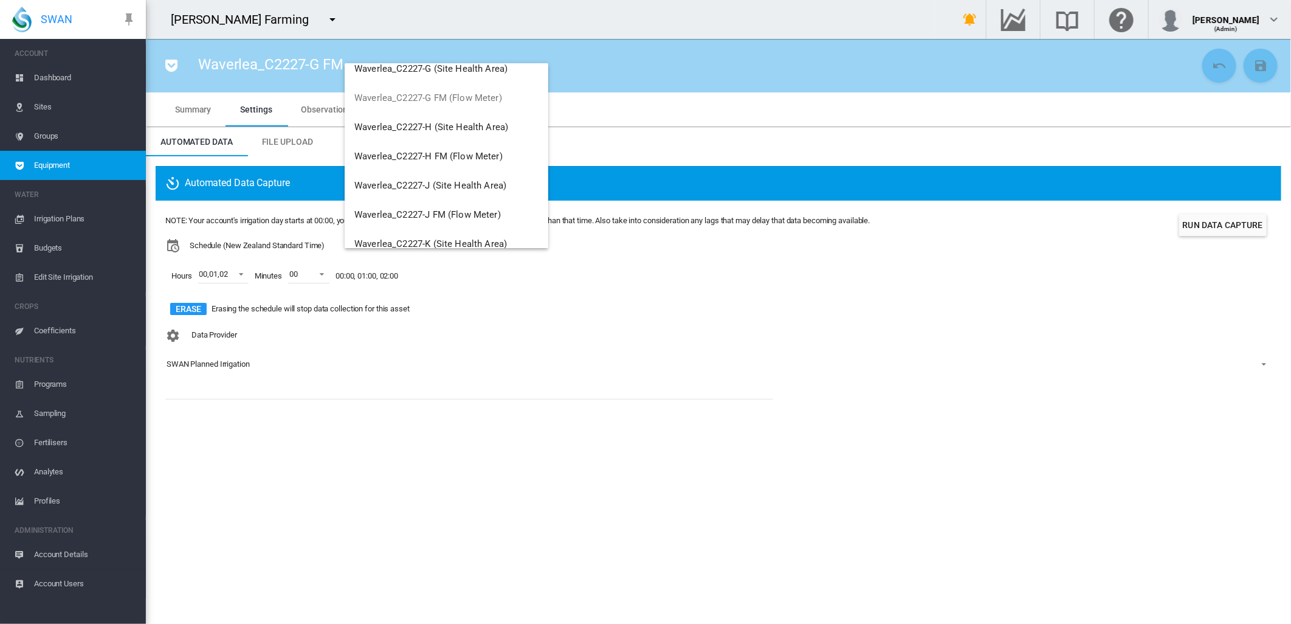
scroll to position [641, 0]
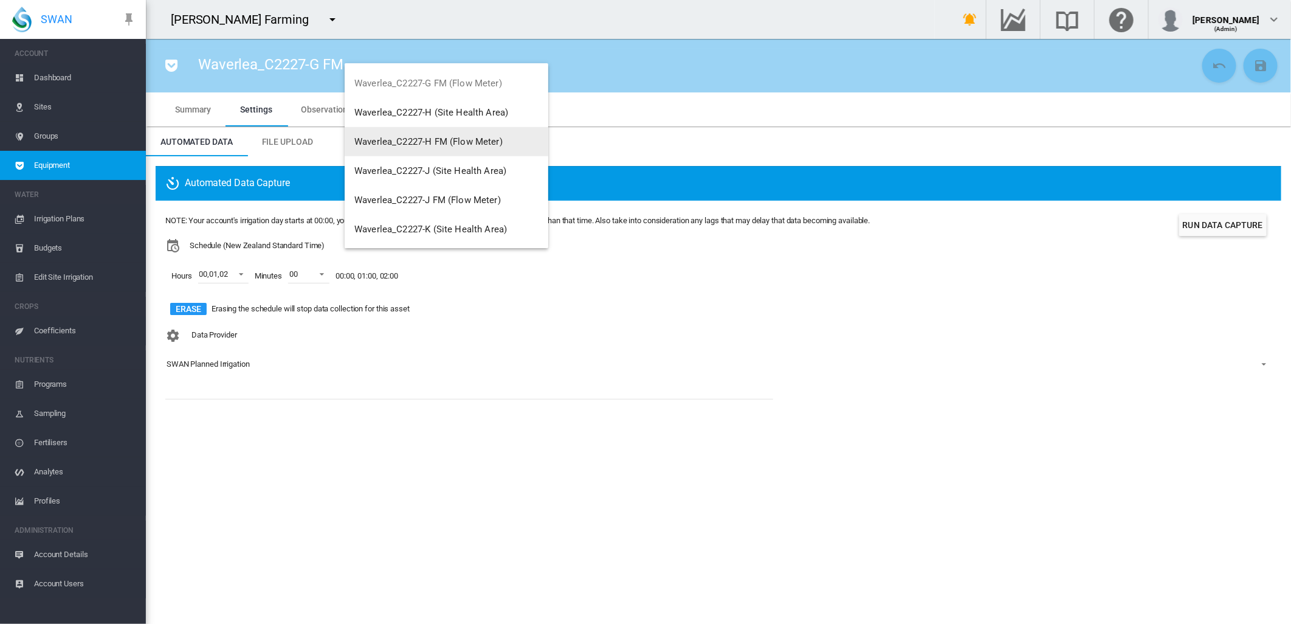
click at [445, 141] on span "Waverlea_C2227-H FM (Flow Meter)" at bounding box center [428, 141] width 148 height 11
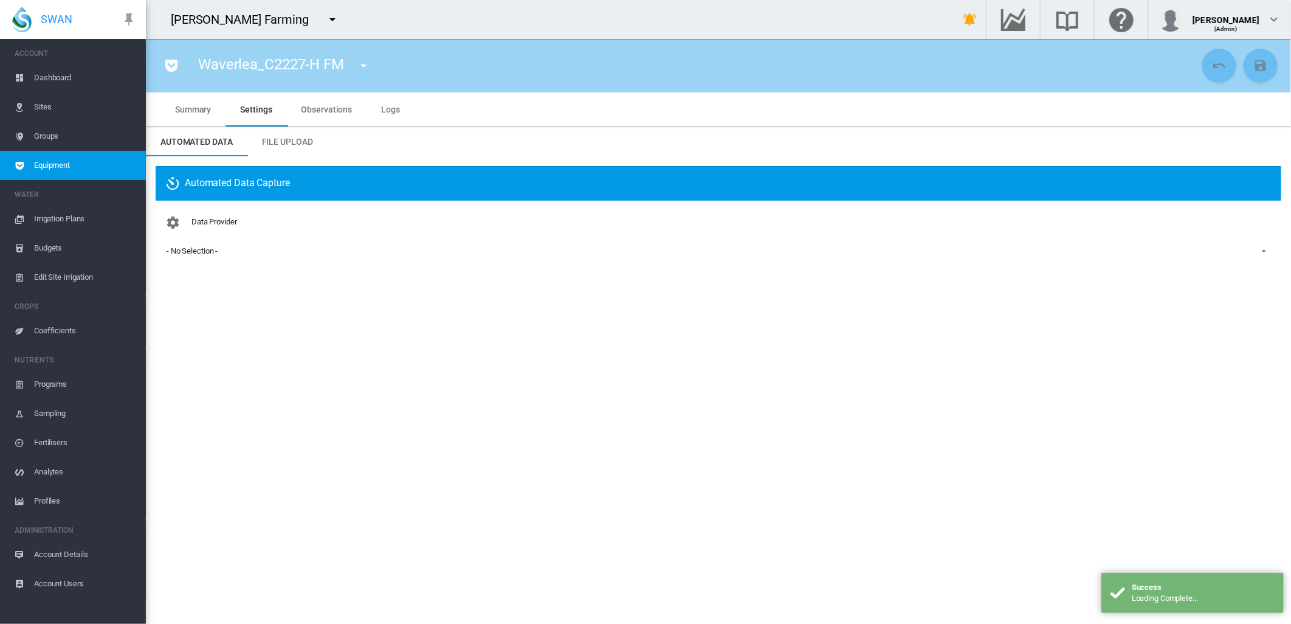
click at [213, 249] on div "- No Selection -" at bounding box center [192, 250] width 51 height 9
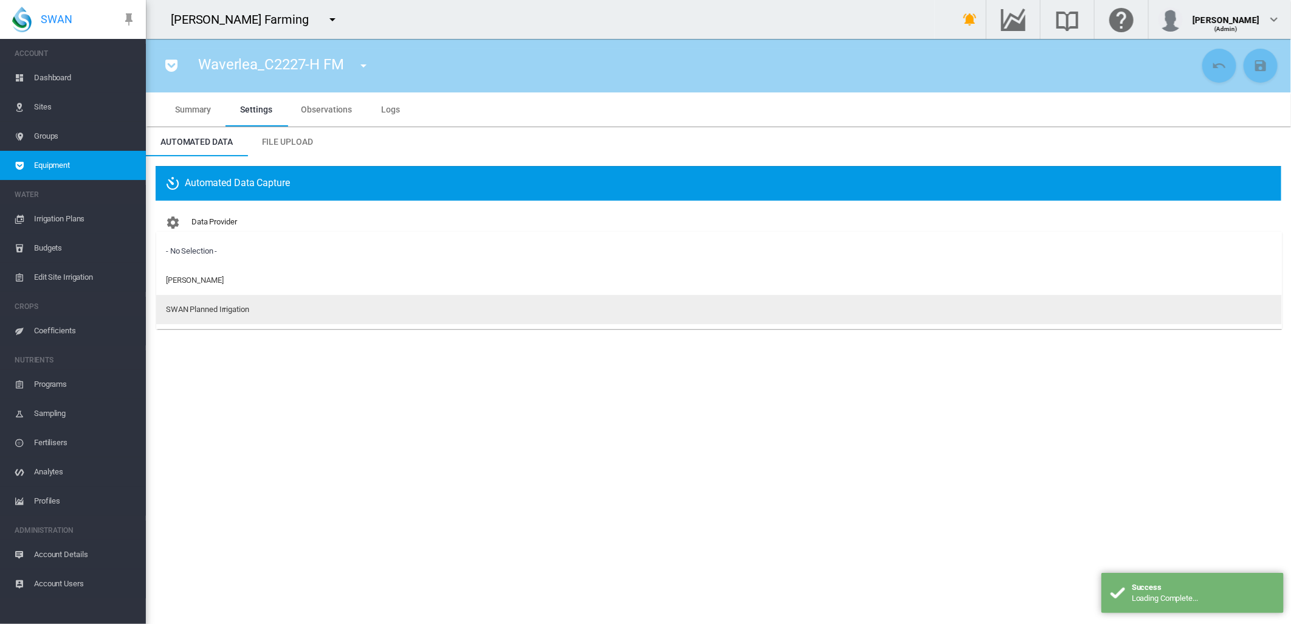
click at [221, 308] on div "SWAN Planned Irrigation" at bounding box center [207, 309] width 83 height 11
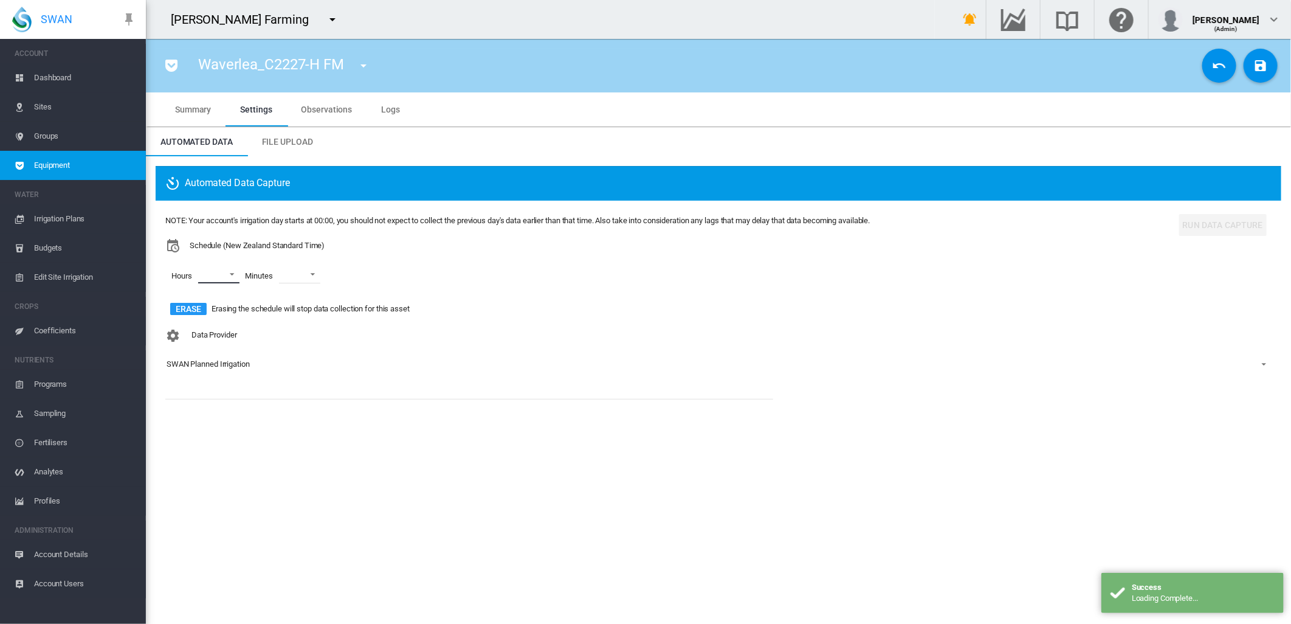
click at [232, 274] on md-select "00 01 02 03 04 05 06 07 08 09 10 11 12 13 14 15 16 17 18 19 20 21 22 23" at bounding box center [218, 274] width 41 height 18
click at [208, 280] on div "00" at bounding box center [203, 274] width 9 height 11
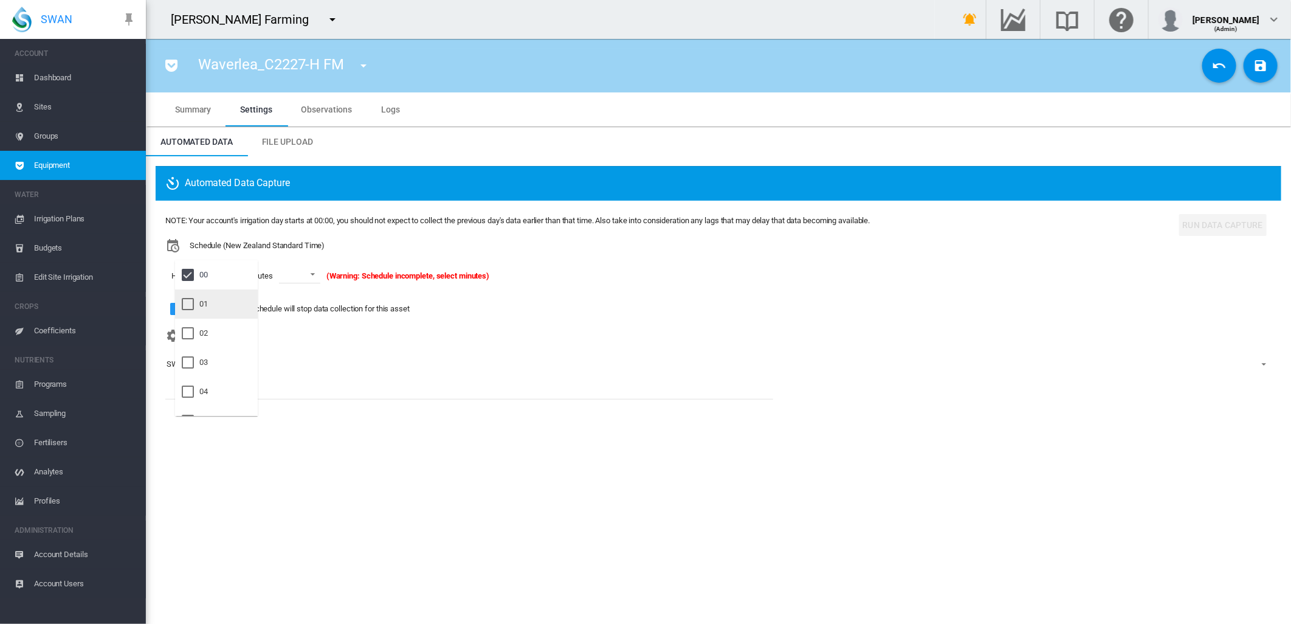
click at [204, 307] on div "01" at bounding box center [203, 304] width 9 height 11
click at [205, 330] on div "02" at bounding box center [203, 333] width 9 height 11
click at [321, 276] on md-backdrop at bounding box center [645, 312] width 1291 height 624
click at [325, 277] on span at bounding box center [318, 273] width 15 height 11
click at [297, 307] on div "00" at bounding box center [295, 304] width 9 height 11
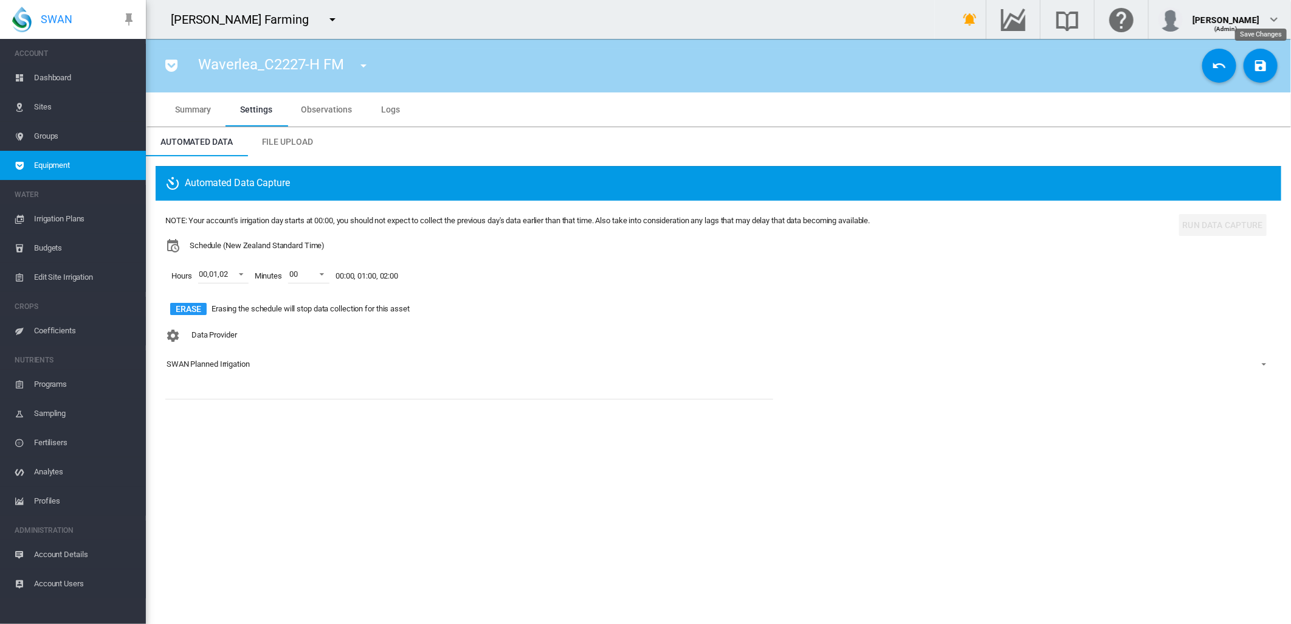
click at [1262, 69] on md-icon "icon-content-save" at bounding box center [1261, 65] width 15 height 15
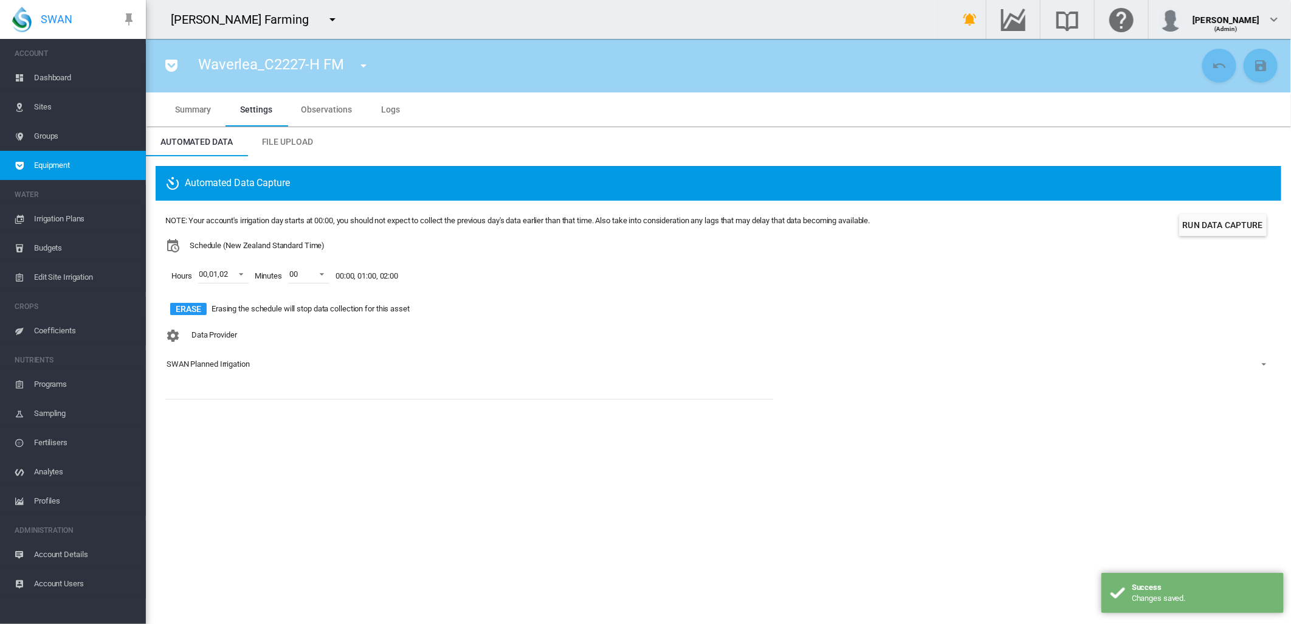
click at [368, 69] on md-icon "icon-menu-down" at bounding box center [363, 65] width 15 height 15
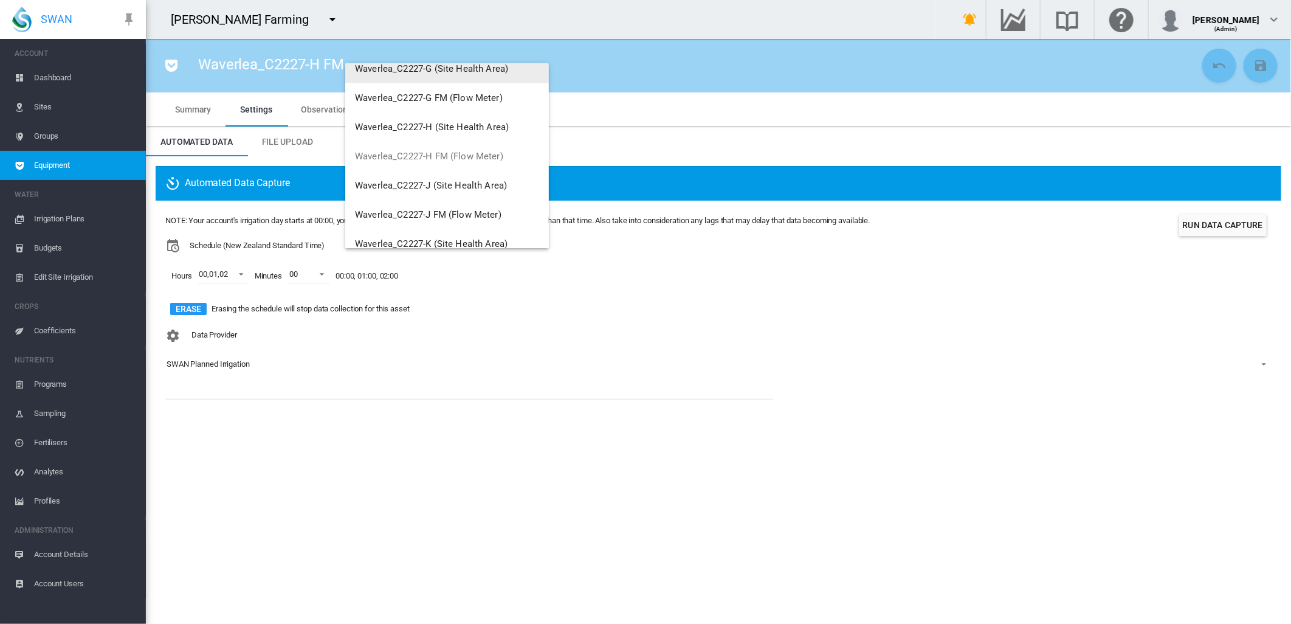
scroll to position [641, 0]
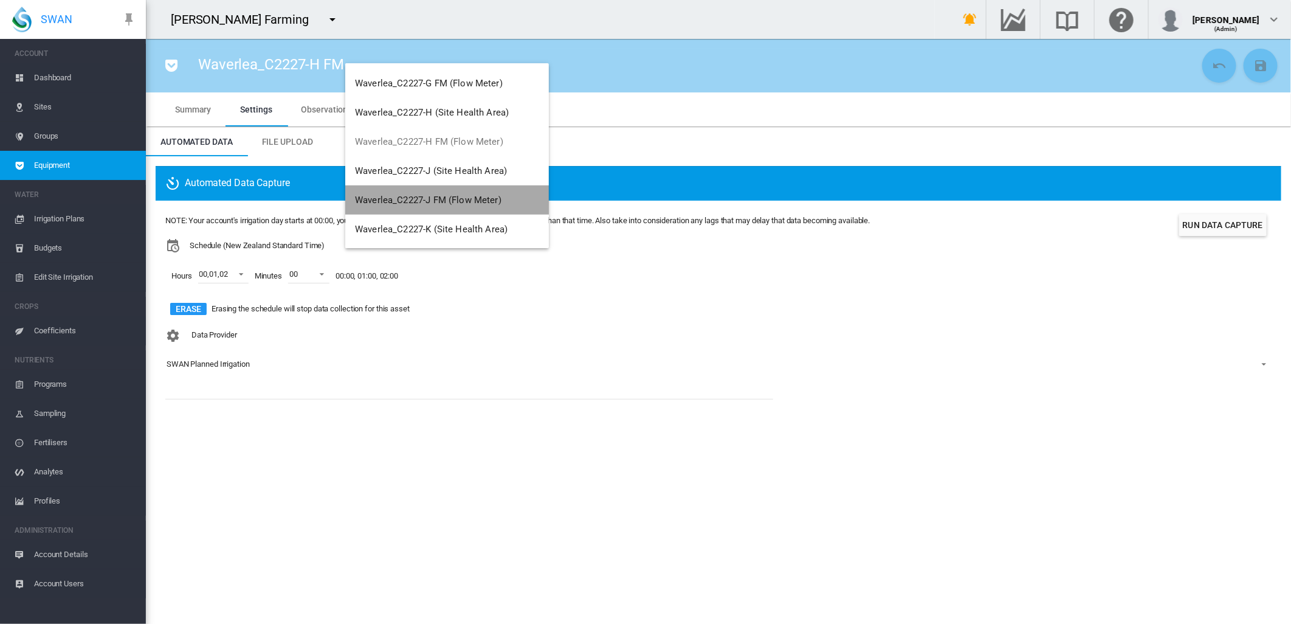
click at [466, 198] on span "Waverlea_C2227-J FM (Flow Meter)" at bounding box center [428, 200] width 147 height 11
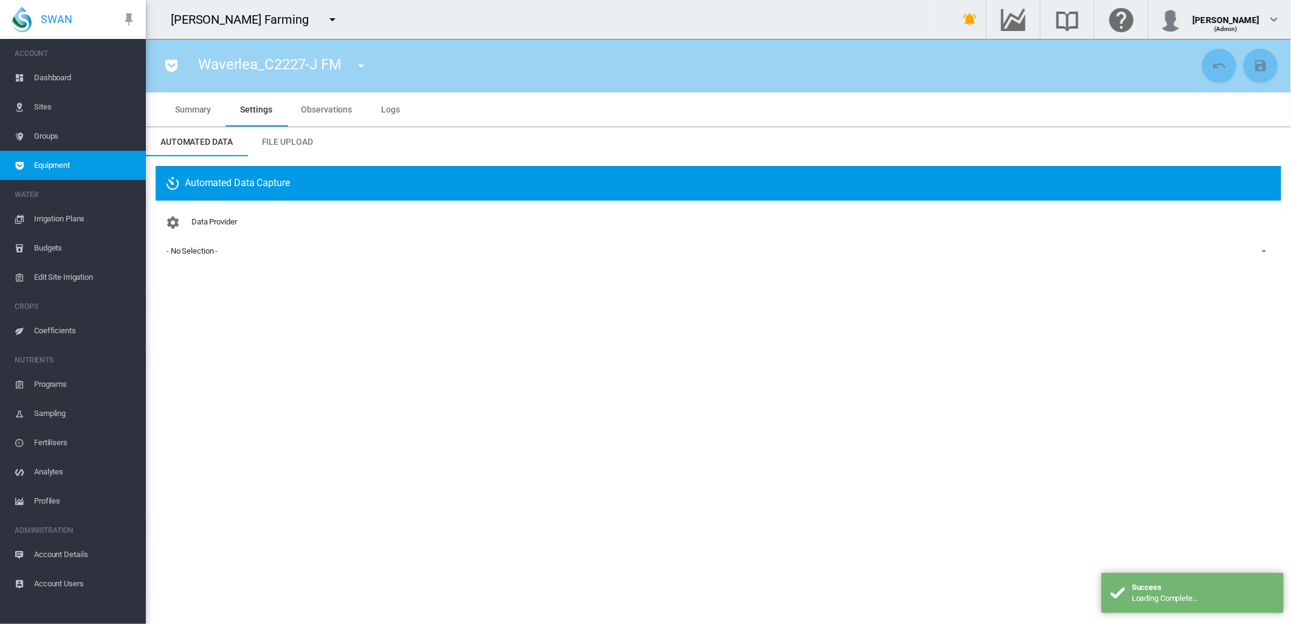
click at [199, 252] on div "- No Selection -" at bounding box center [192, 250] width 51 height 9
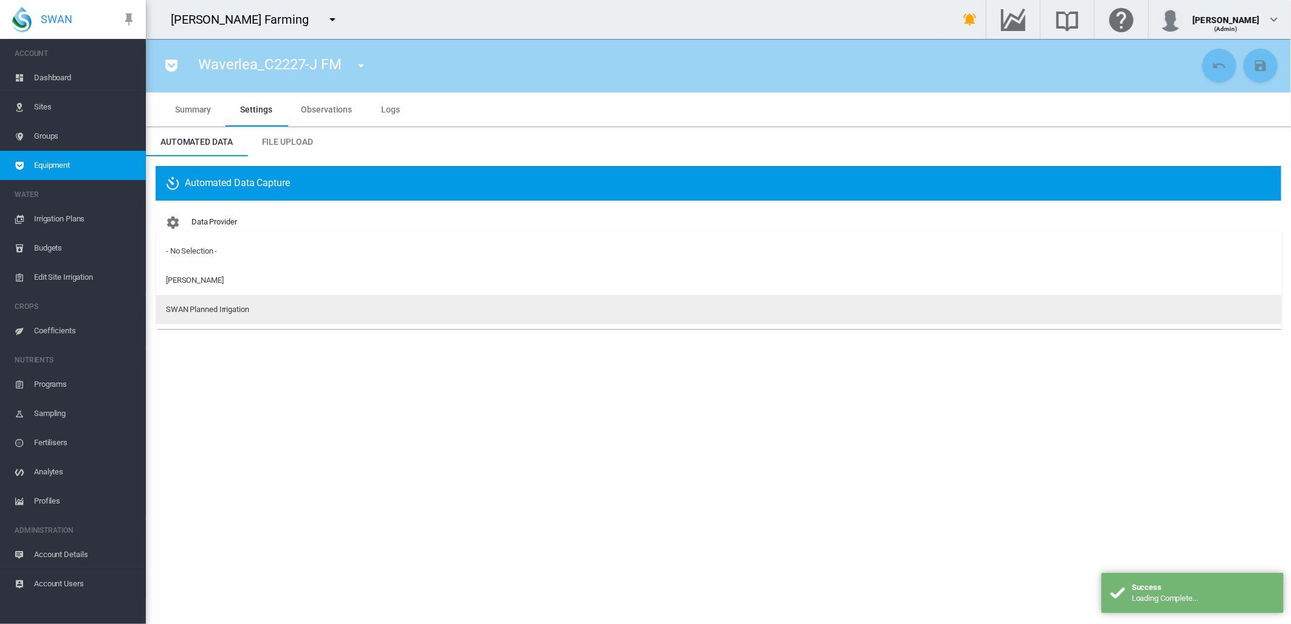
click at [215, 308] on div "SWAN Planned Irrigation" at bounding box center [207, 309] width 83 height 11
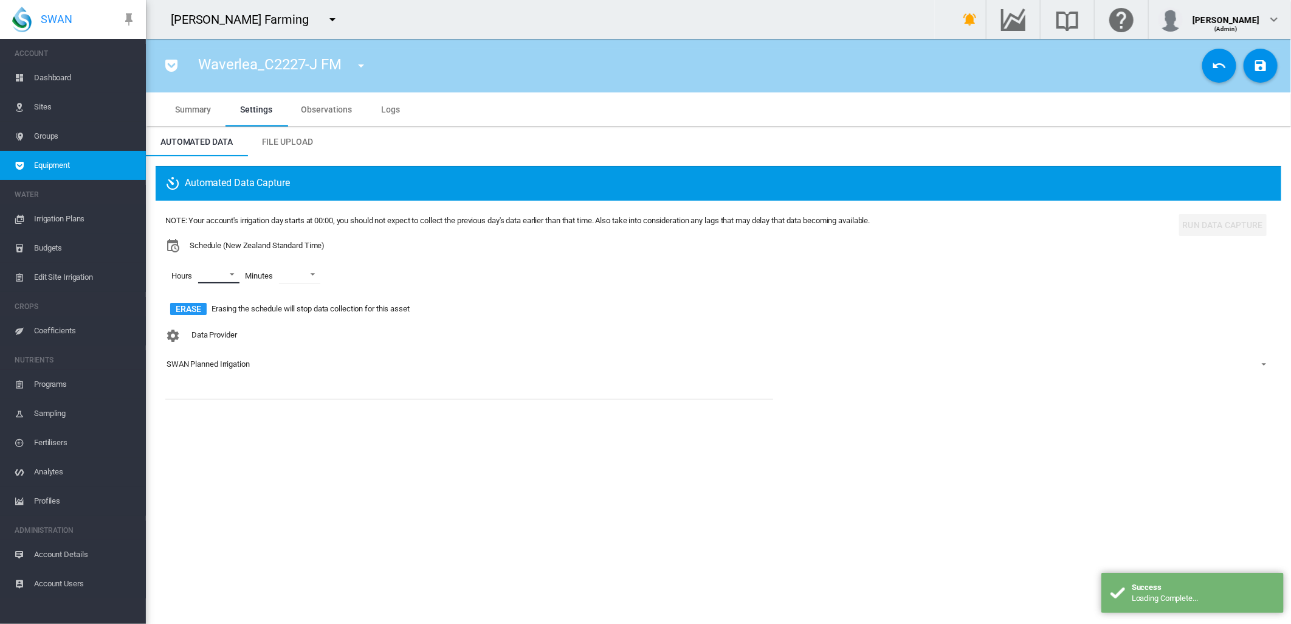
click at [233, 276] on md-select "00 01 02 03 04 05 06 07 08 09 10 11 12 13 14 15 16 17 18 19 20 21 22 23" at bounding box center [218, 274] width 41 height 18
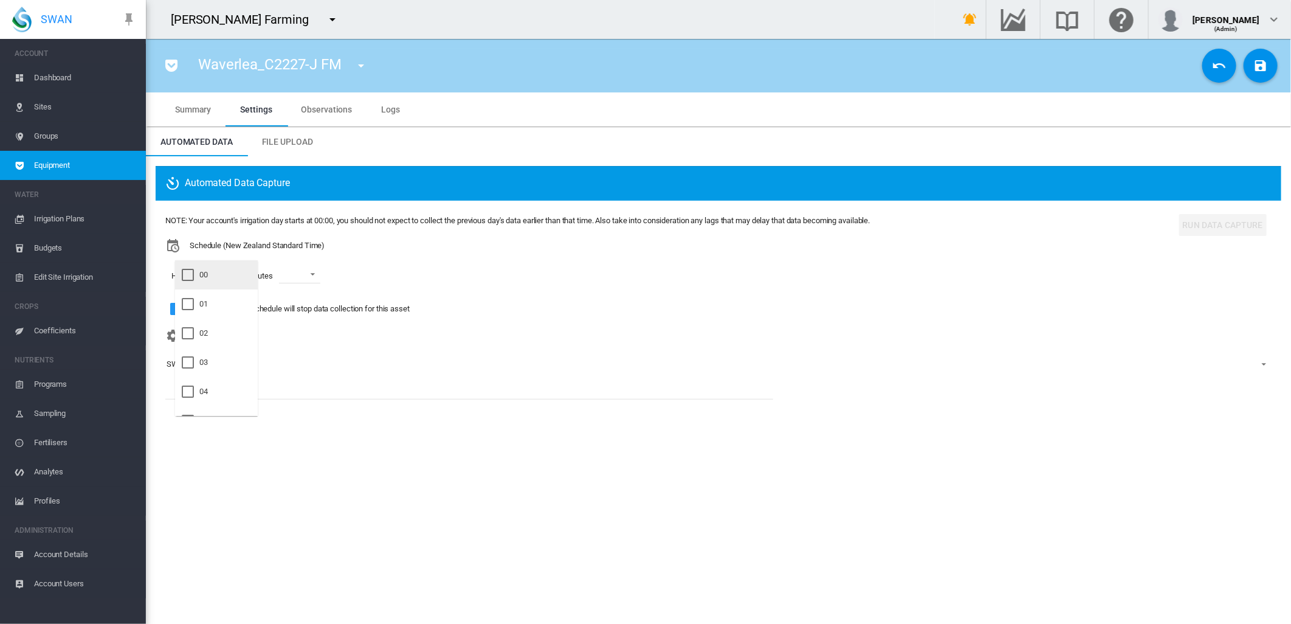
click at [227, 280] on md-option "00" at bounding box center [216, 274] width 83 height 29
click at [210, 306] on md-option "01" at bounding box center [216, 303] width 83 height 29
click at [210, 335] on md-option "02" at bounding box center [216, 333] width 83 height 29
click at [323, 275] on md-backdrop at bounding box center [645, 312] width 1291 height 624
click at [323, 275] on span at bounding box center [318, 273] width 15 height 11
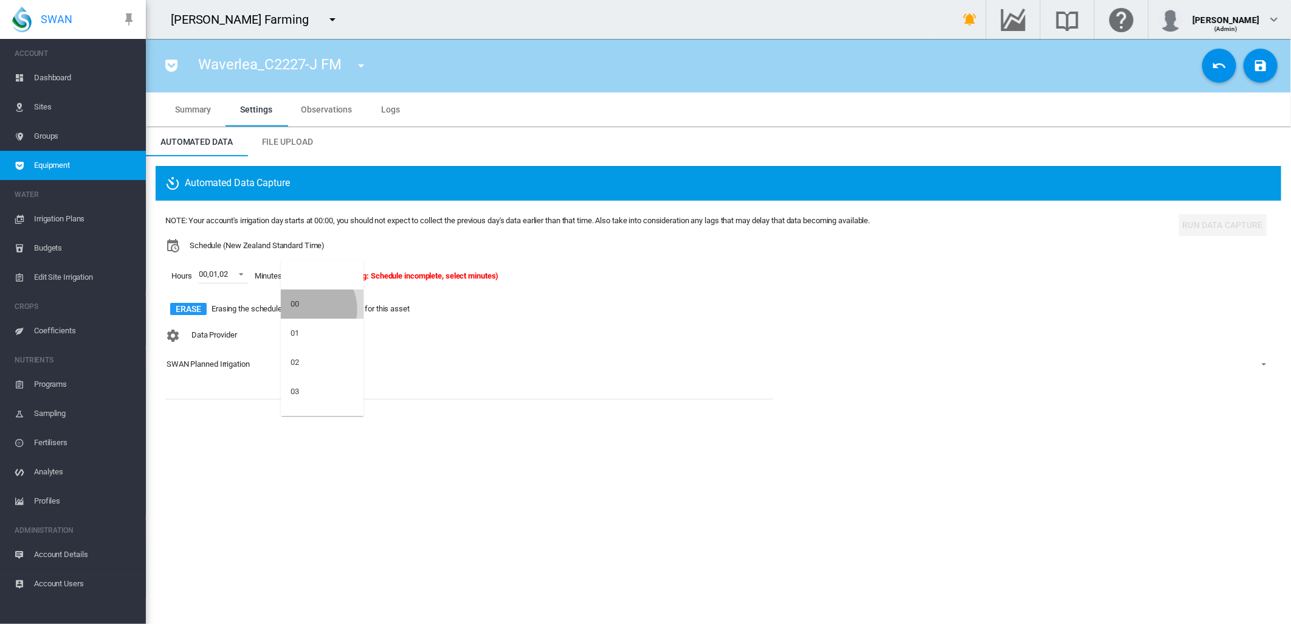
click at [306, 308] on md-option "00" at bounding box center [322, 303] width 83 height 29
click at [1260, 72] on md-icon "icon-content-save" at bounding box center [1261, 65] width 15 height 15
click at [325, 19] on md-icon "icon-menu-down" at bounding box center [332, 19] width 15 height 15
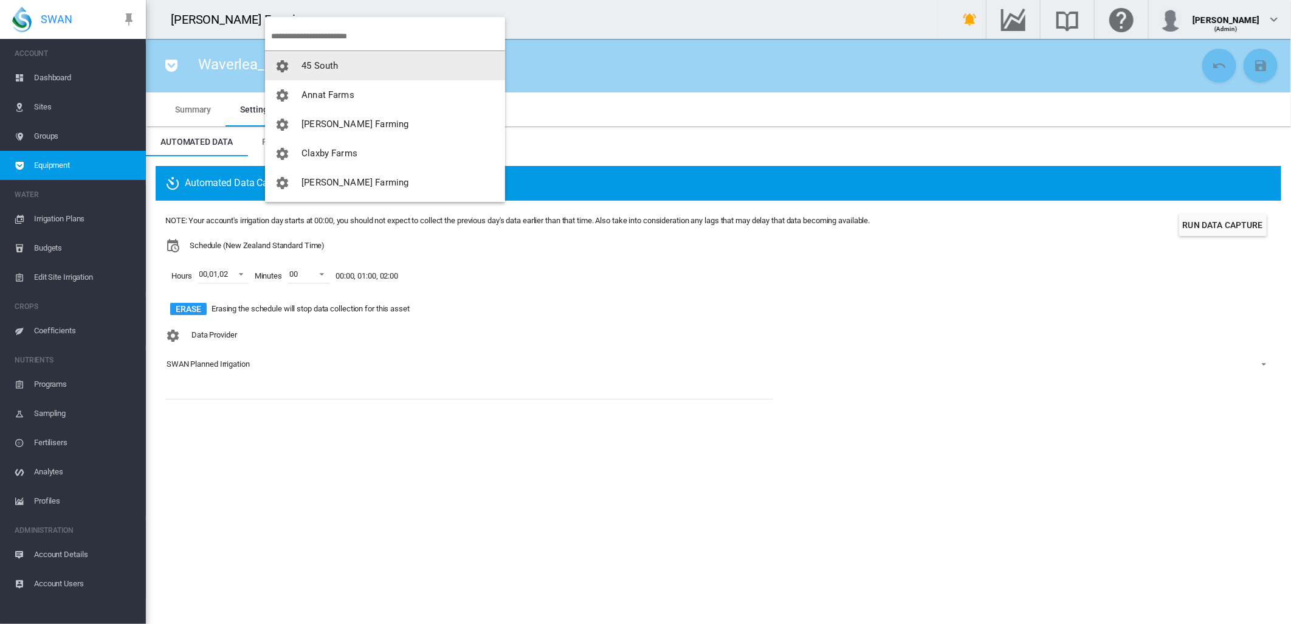
click at [671, 86] on md-backdrop at bounding box center [645, 312] width 1291 height 624
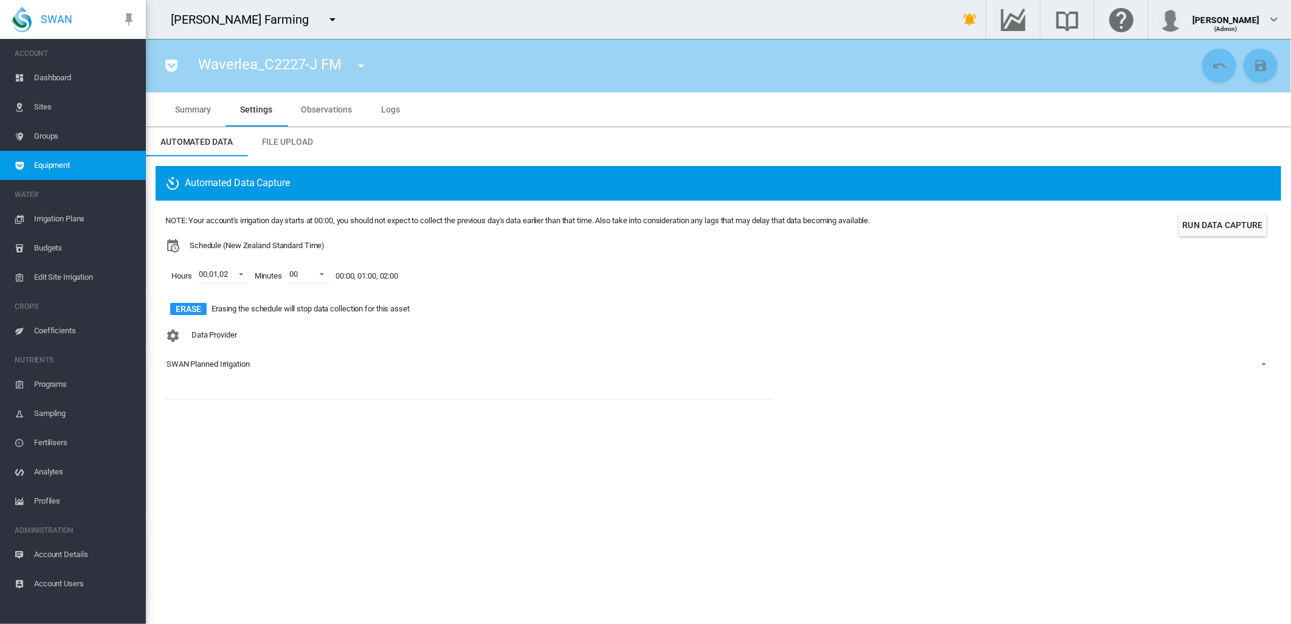
click at [360, 61] on md-icon "icon-menu-down" at bounding box center [361, 65] width 15 height 15
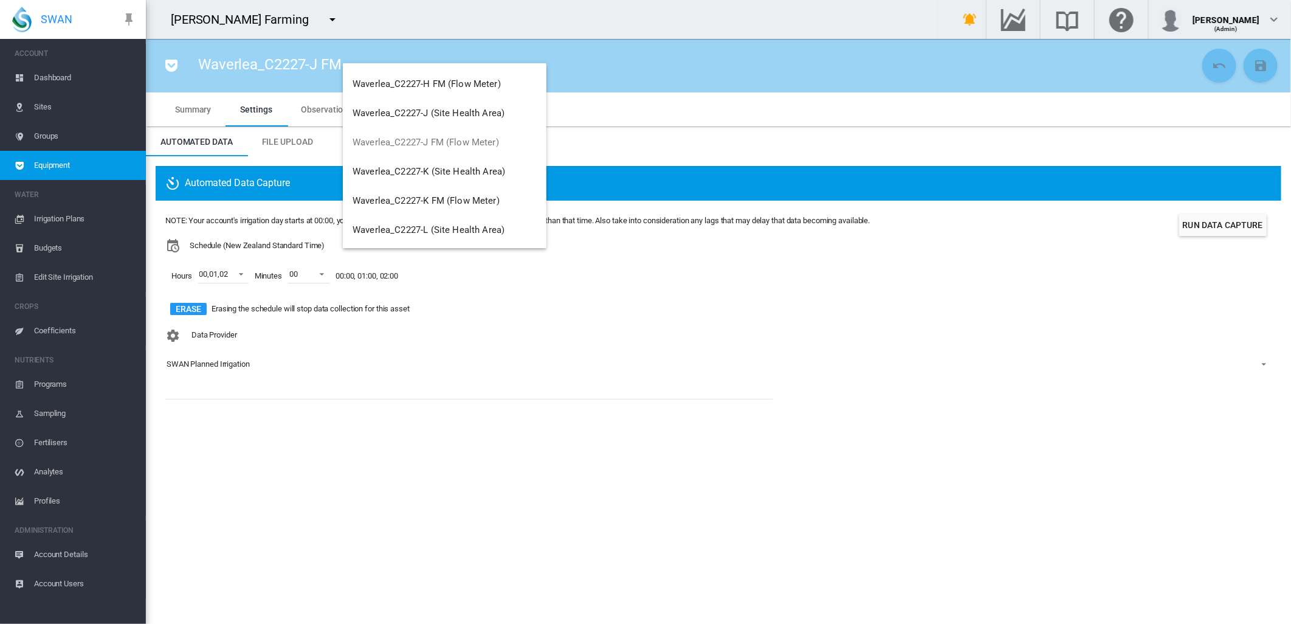
scroll to position [709, 0]
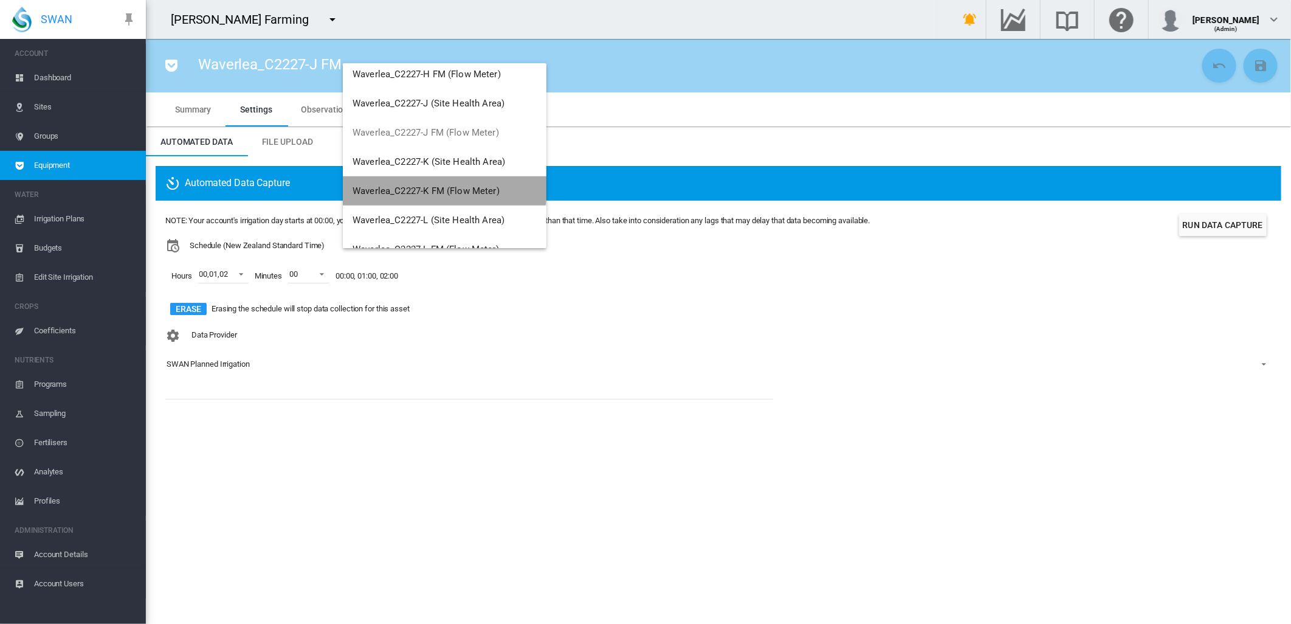
click at [433, 185] on span "Waverlea_C2227-K FM (Flow Meter)" at bounding box center [426, 190] width 147 height 11
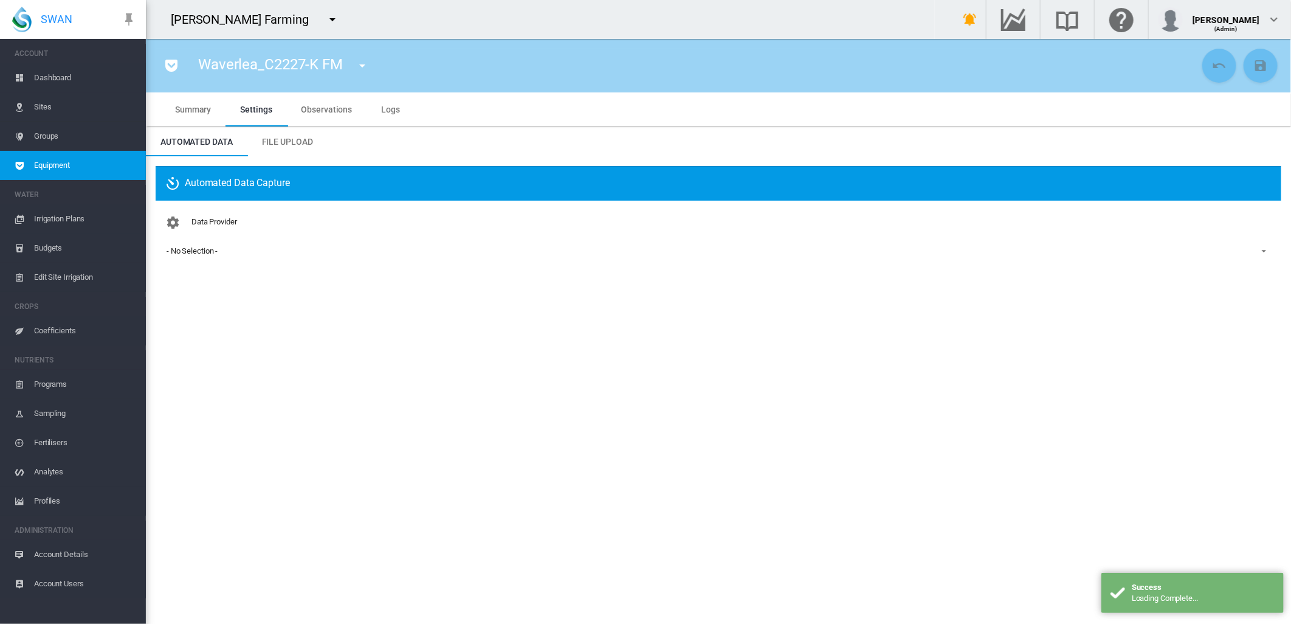
click at [195, 248] on div "- No Selection -" at bounding box center [192, 250] width 51 height 9
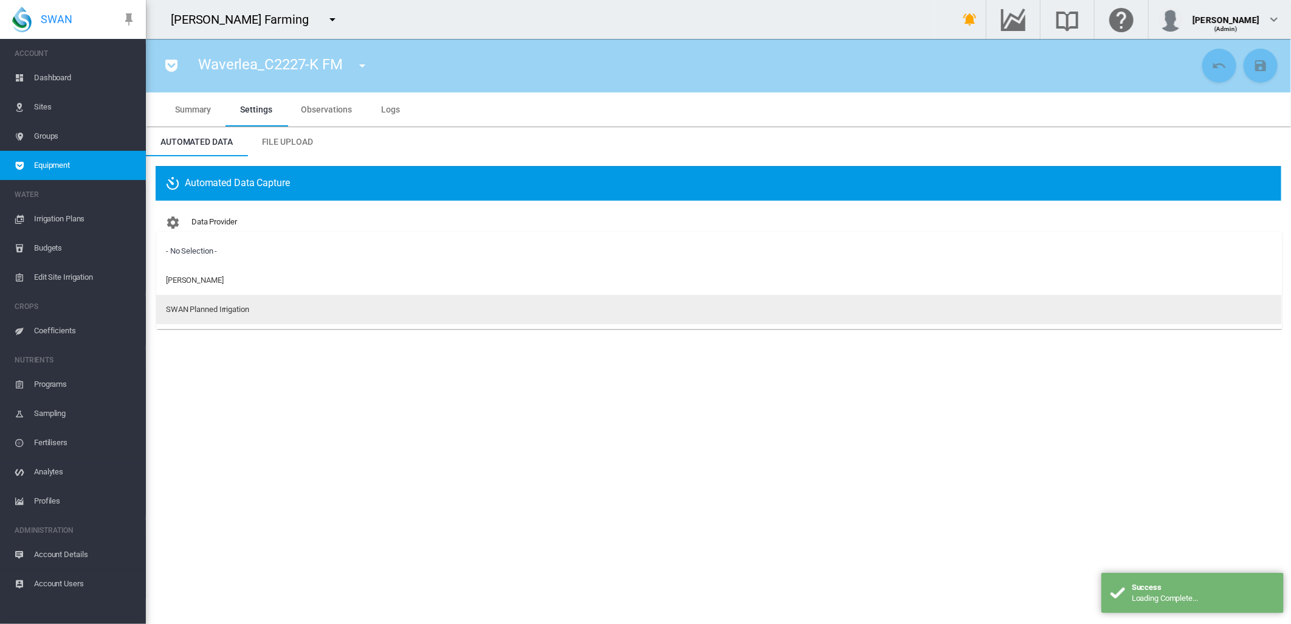
click at [195, 310] on div "SWAN Planned Irrigation" at bounding box center [207, 309] width 83 height 11
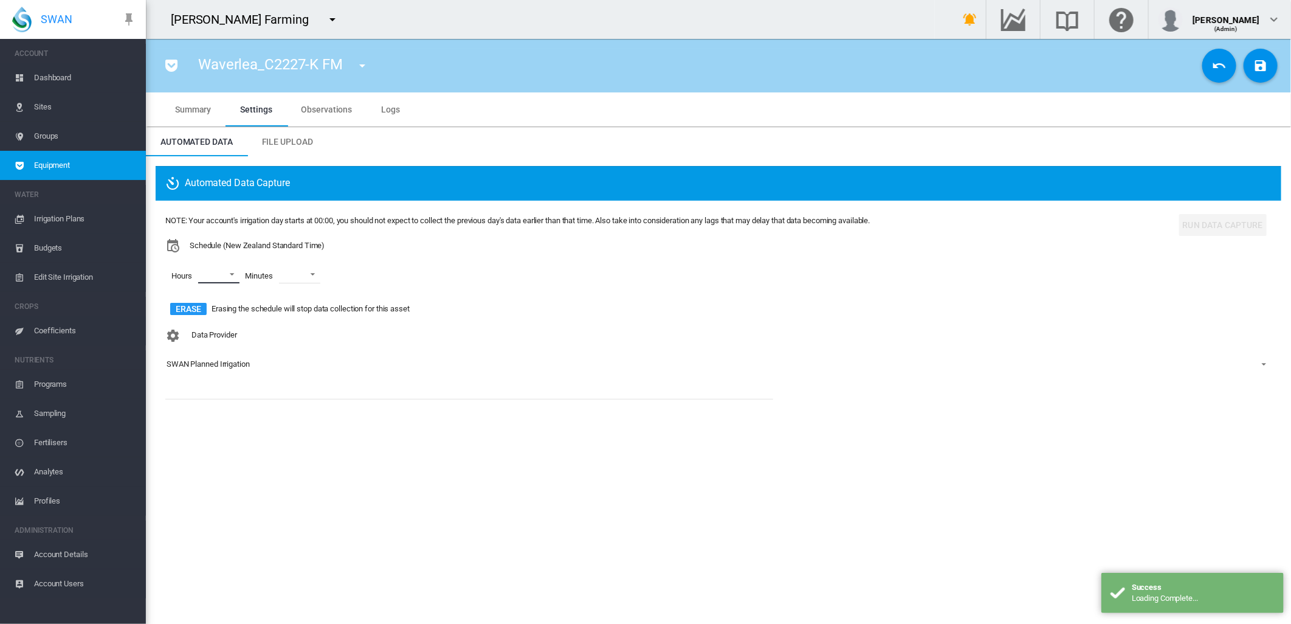
click at [230, 274] on md-select "00 01 02 03 04 05 06 07 08 09 10 11 12 13 14 15 16 17 18 19 20 21 22 23" at bounding box center [218, 274] width 41 height 18
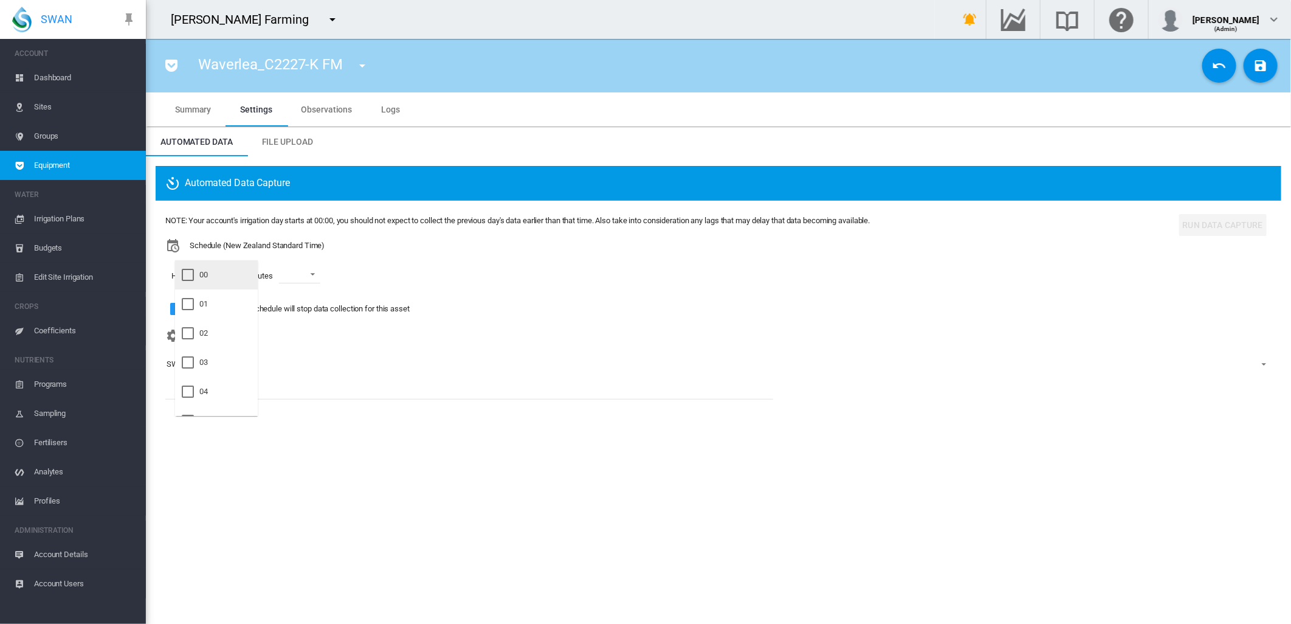
click at [207, 272] on div "00" at bounding box center [203, 274] width 9 height 11
click at [194, 303] on div at bounding box center [188, 304] width 12 height 12
click at [207, 329] on div "02" at bounding box center [203, 333] width 9 height 11
click at [325, 277] on md-backdrop at bounding box center [645, 312] width 1291 height 624
click at [322, 272] on span at bounding box center [318, 273] width 15 height 11
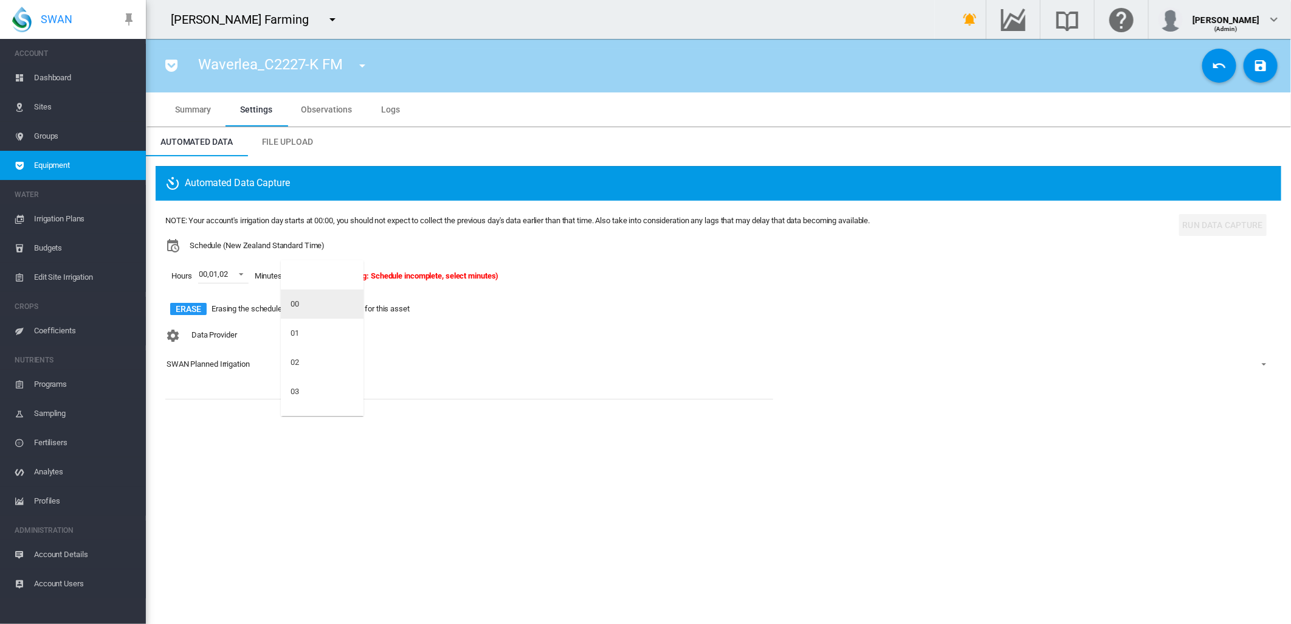
click at [299, 302] on div "00" at bounding box center [295, 304] width 9 height 11
click at [1255, 61] on md-icon "icon-content-save" at bounding box center [1261, 65] width 15 height 15
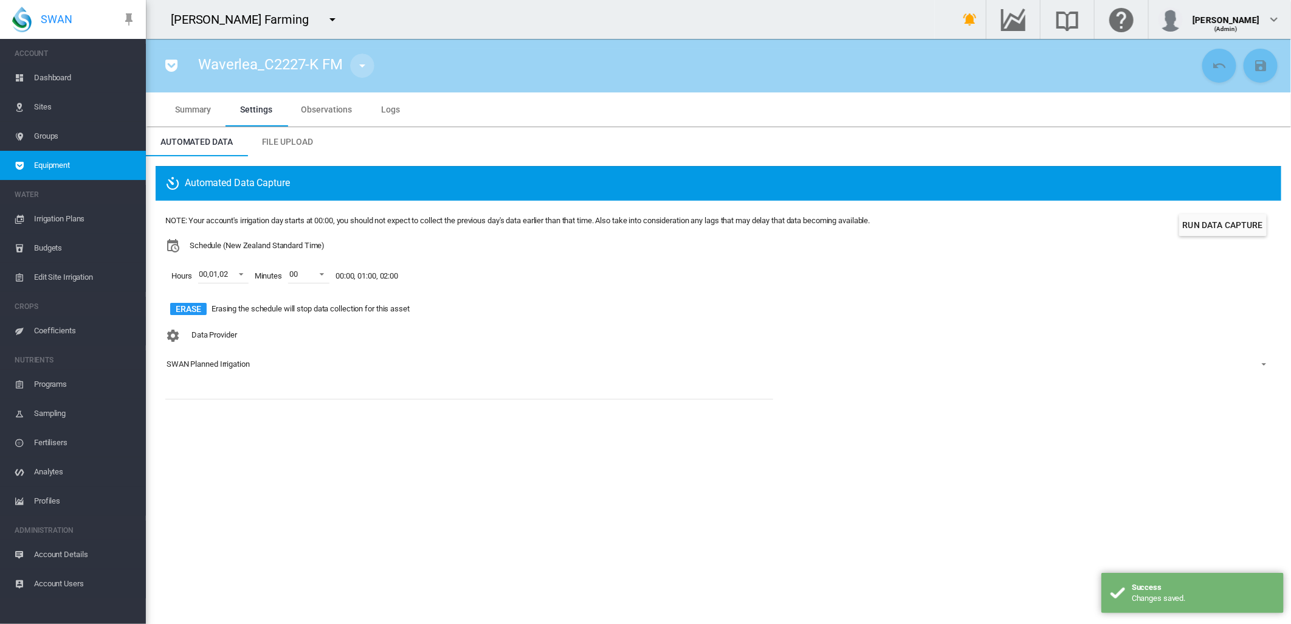
click at [362, 63] on md-icon "icon-menu-down" at bounding box center [362, 65] width 15 height 15
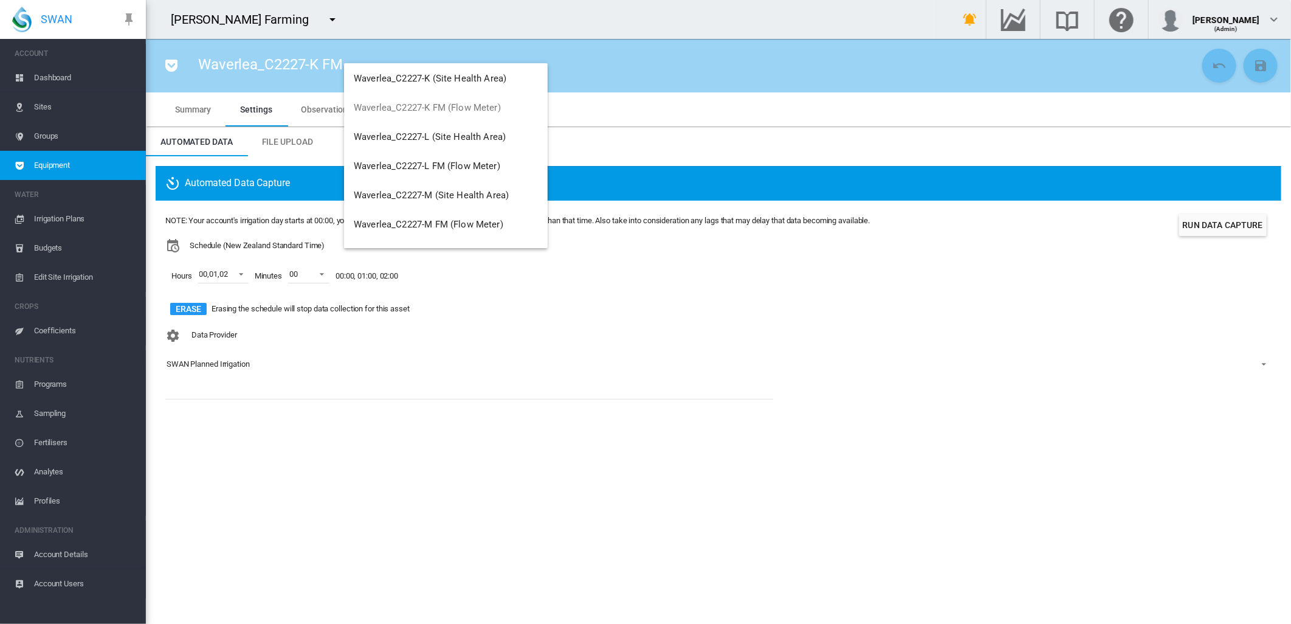
scroll to position [810, 0]
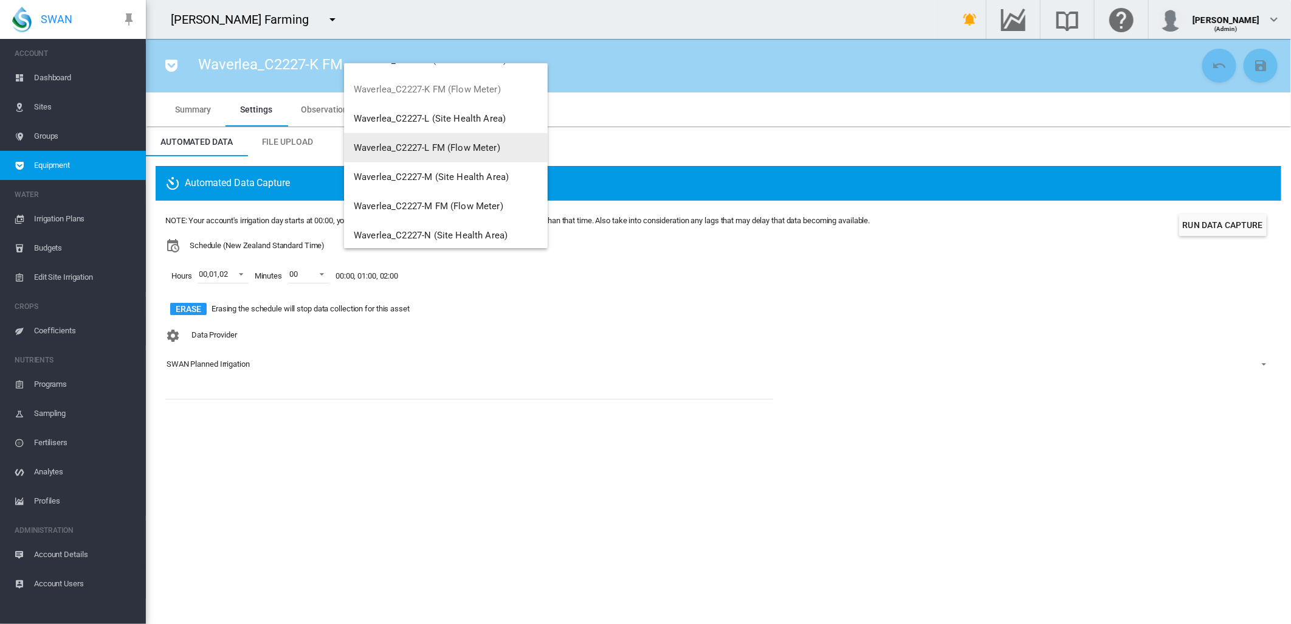
click at [457, 140] on button "Waverlea_C2227-L FM (Flow Meter)" at bounding box center [446, 147] width 204 height 29
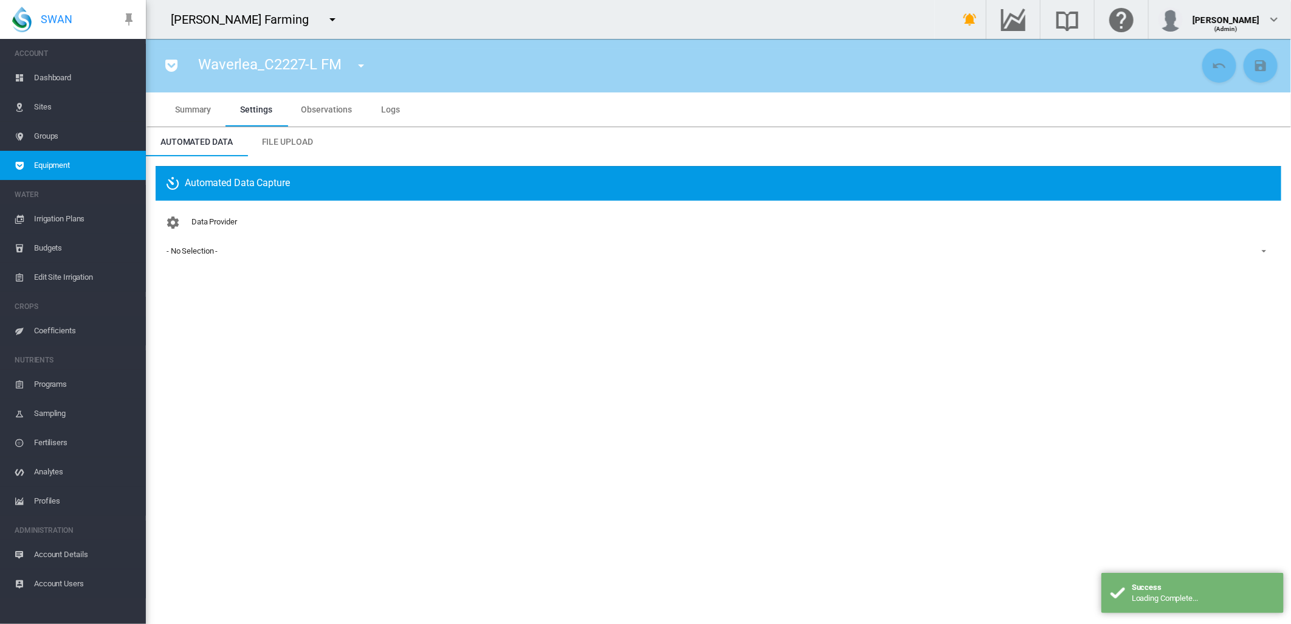
click at [201, 252] on div "- No Selection -" at bounding box center [192, 250] width 51 height 9
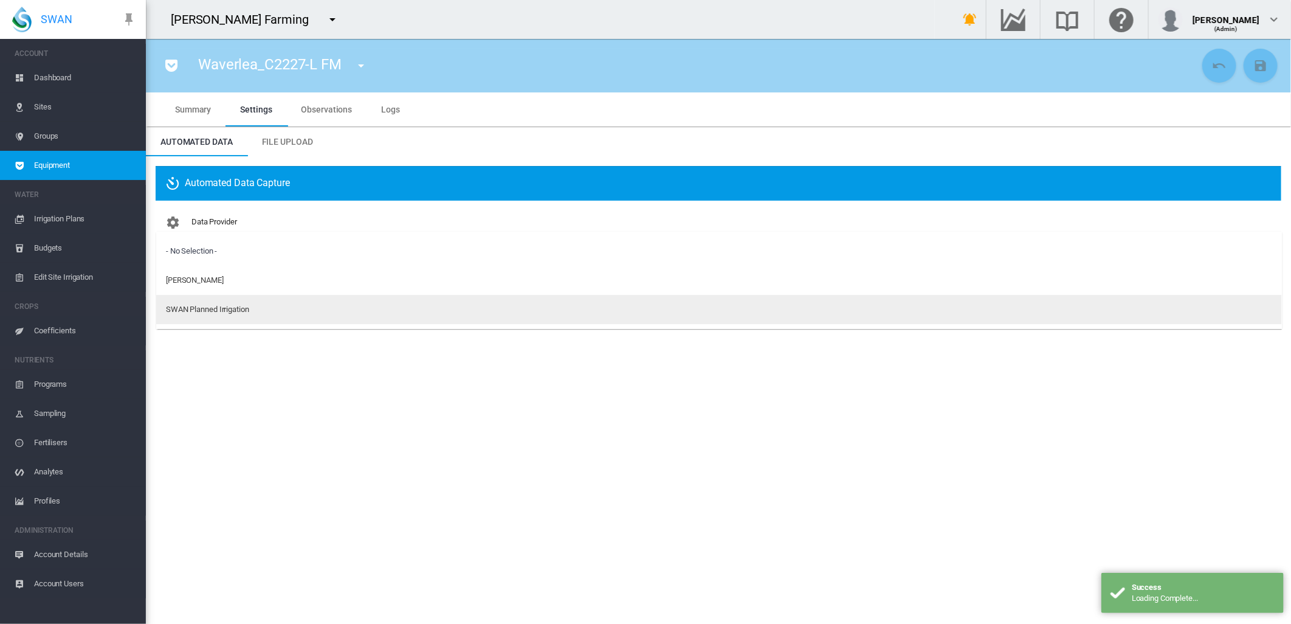
click at [213, 310] on div "SWAN Planned Irrigation" at bounding box center [207, 309] width 83 height 11
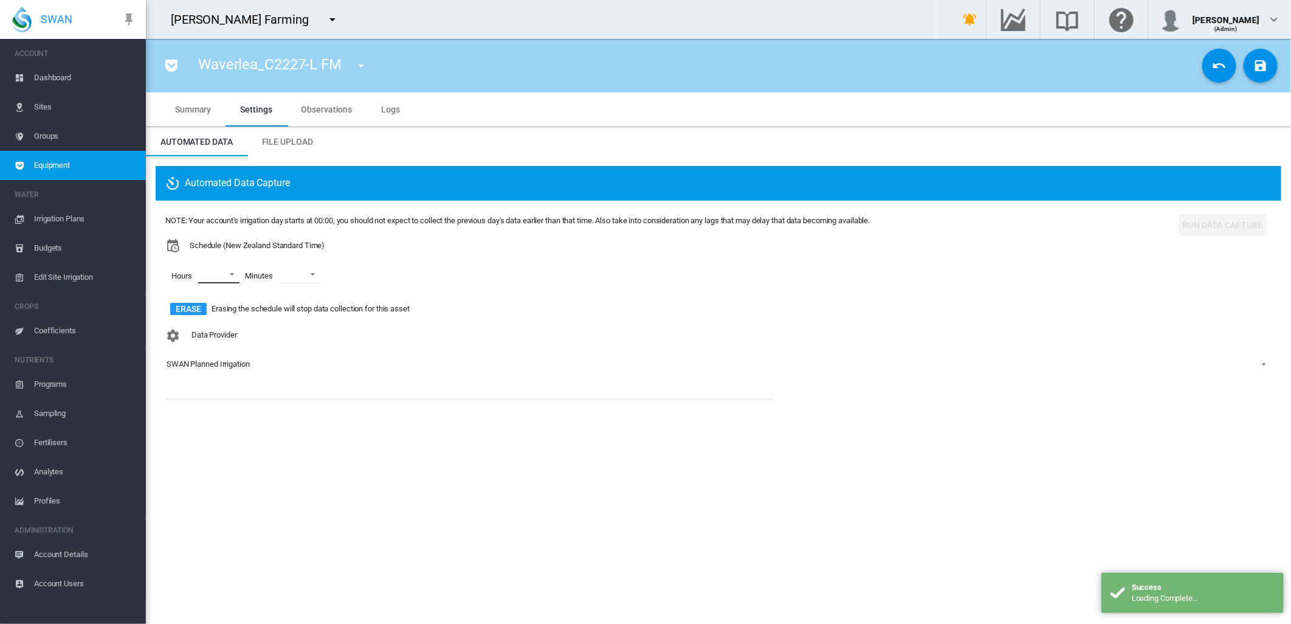
click at [234, 271] on md-select "00 01 02 03 04 05 06 07 08 09 10 11 12 13 14 15 16 17 18 19 20 21 22 23" at bounding box center [218, 274] width 41 height 18
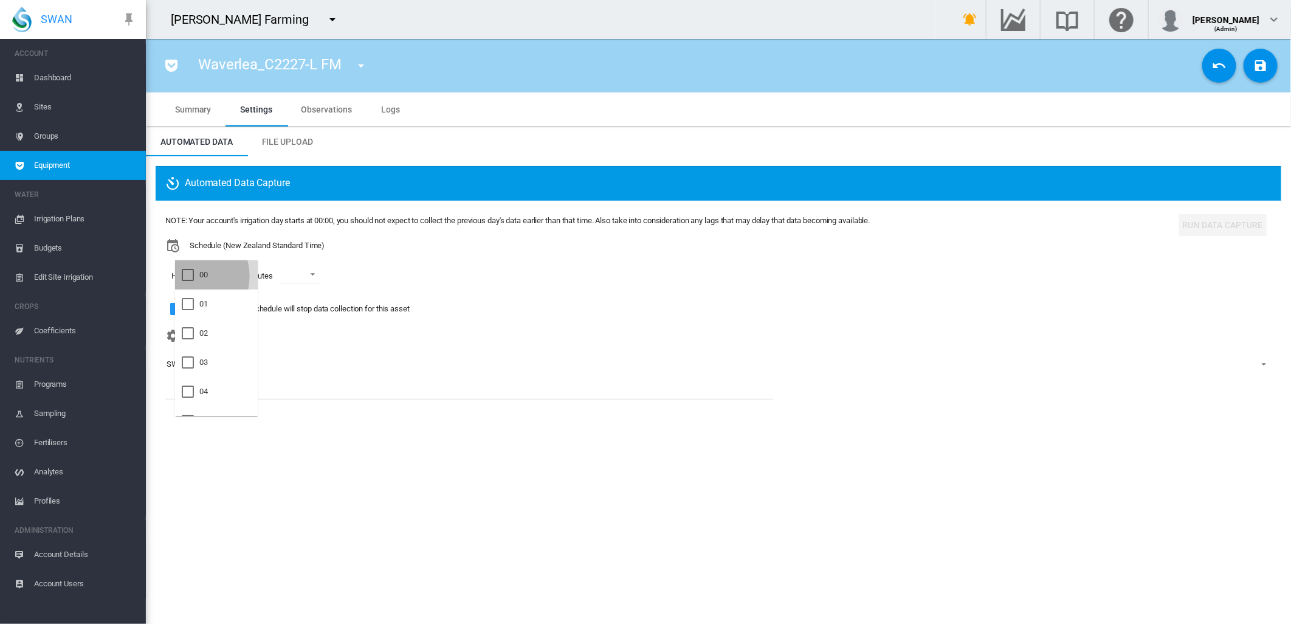
click at [188, 276] on div at bounding box center [188, 275] width 12 height 12
click at [188, 310] on div at bounding box center [188, 304] width 12 height 12
click at [184, 334] on div at bounding box center [188, 333] width 12 height 12
click at [323, 276] on md-backdrop at bounding box center [645, 312] width 1291 height 624
click at [322, 272] on span at bounding box center [318, 273] width 15 height 11
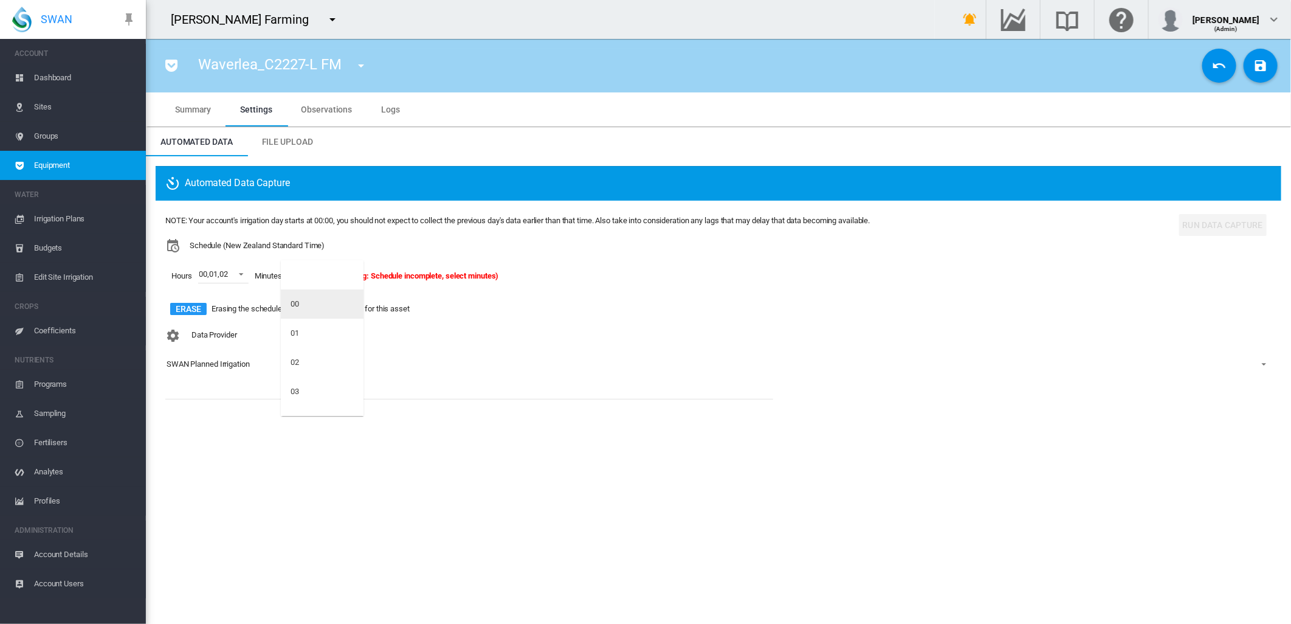
click at [294, 302] on div "00" at bounding box center [295, 304] width 9 height 11
click at [1259, 67] on md-icon "icon-content-save" at bounding box center [1261, 65] width 15 height 15
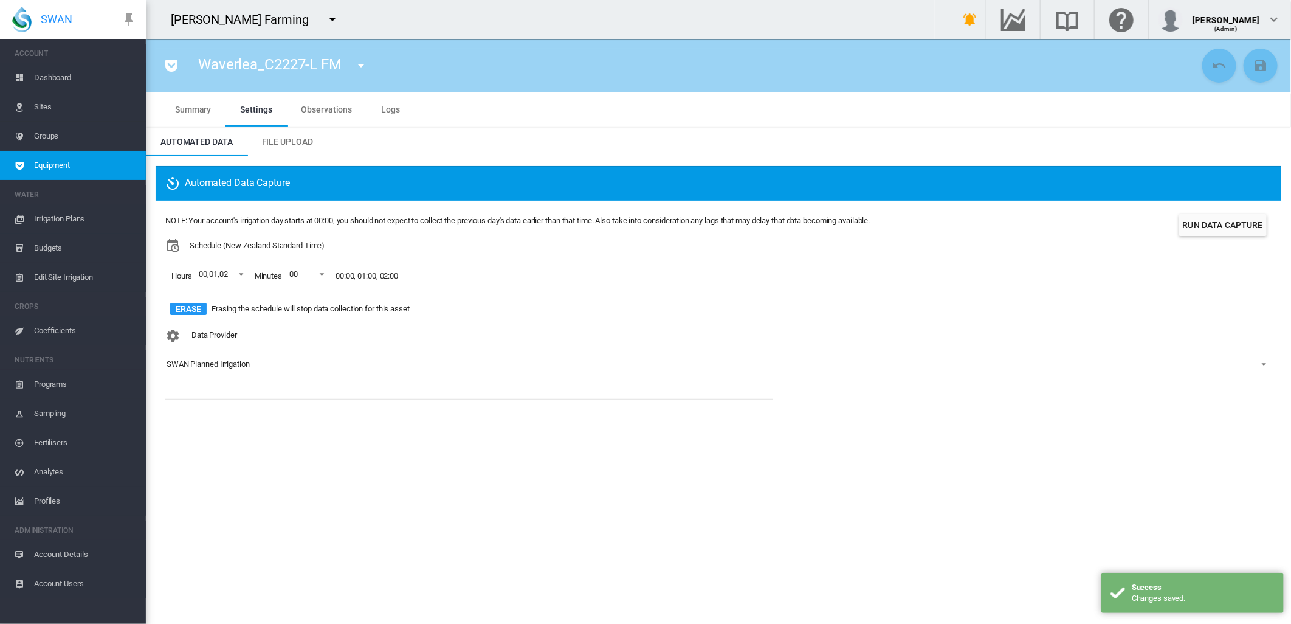
click at [361, 64] on md-icon "icon-menu-down" at bounding box center [361, 65] width 15 height 15
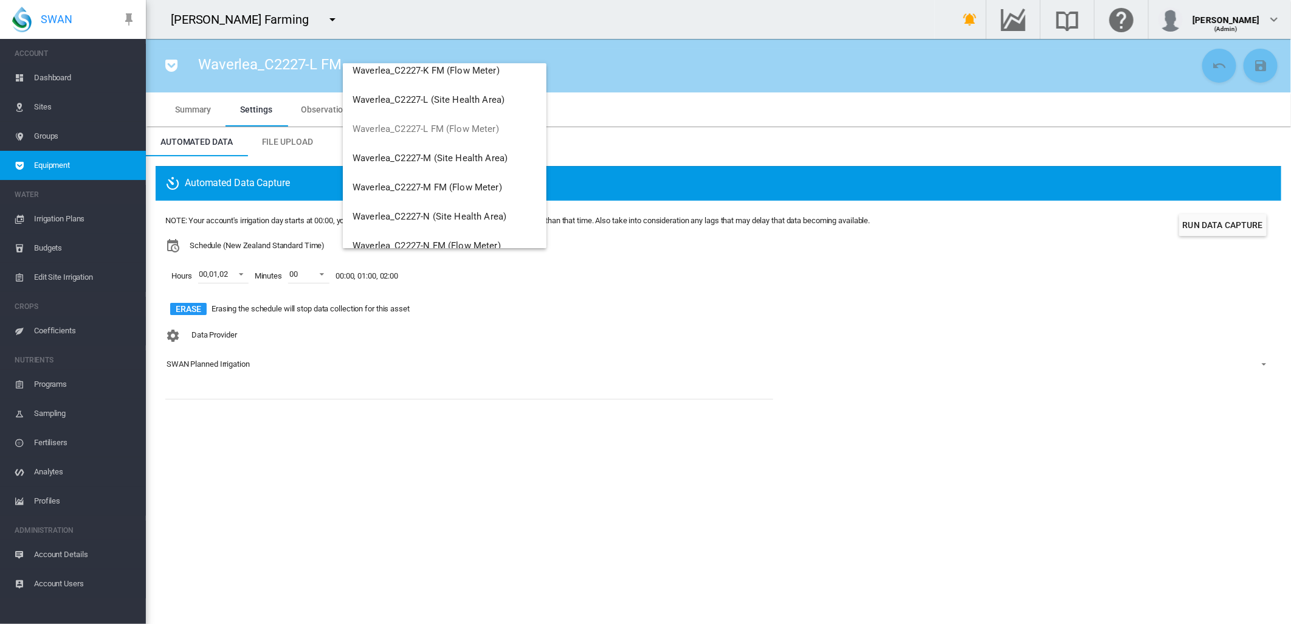
scroll to position [856, 0]
click at [499, 158] on span "Waverlea_C2227-M FM (Flow Meter)" at bounding box center [428, 160] width 150 height 11
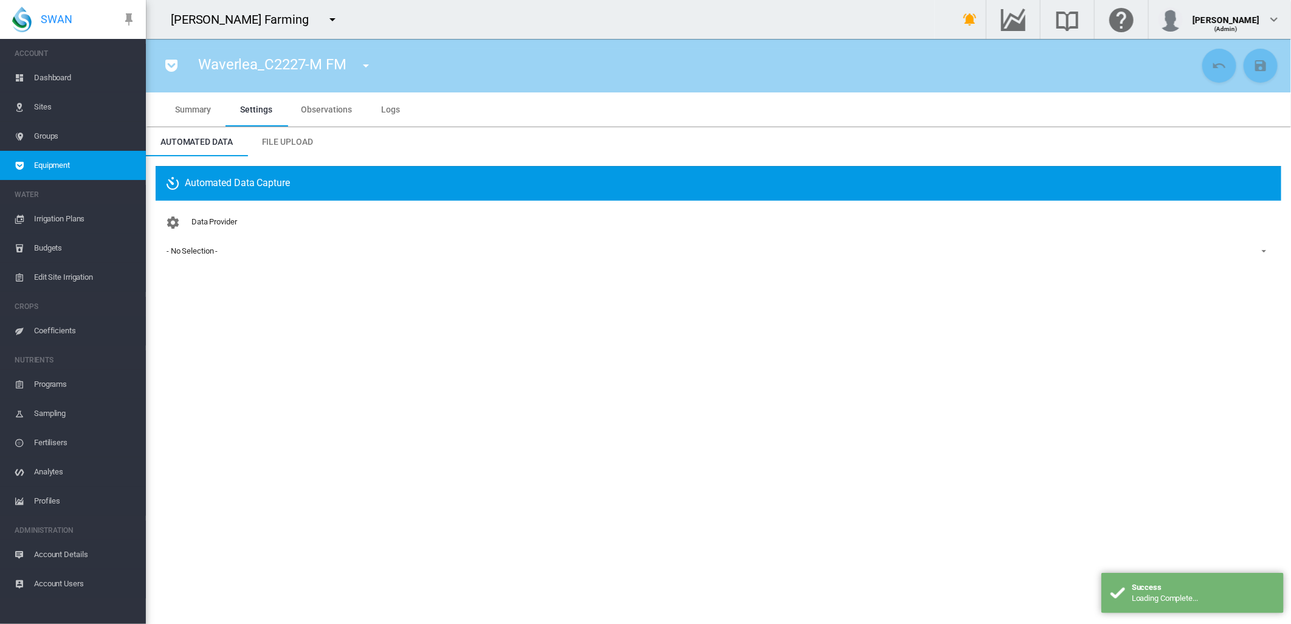
click at [199, 252] on div "- No Selection -" at bounding box center [192, 250] width 51 height 9
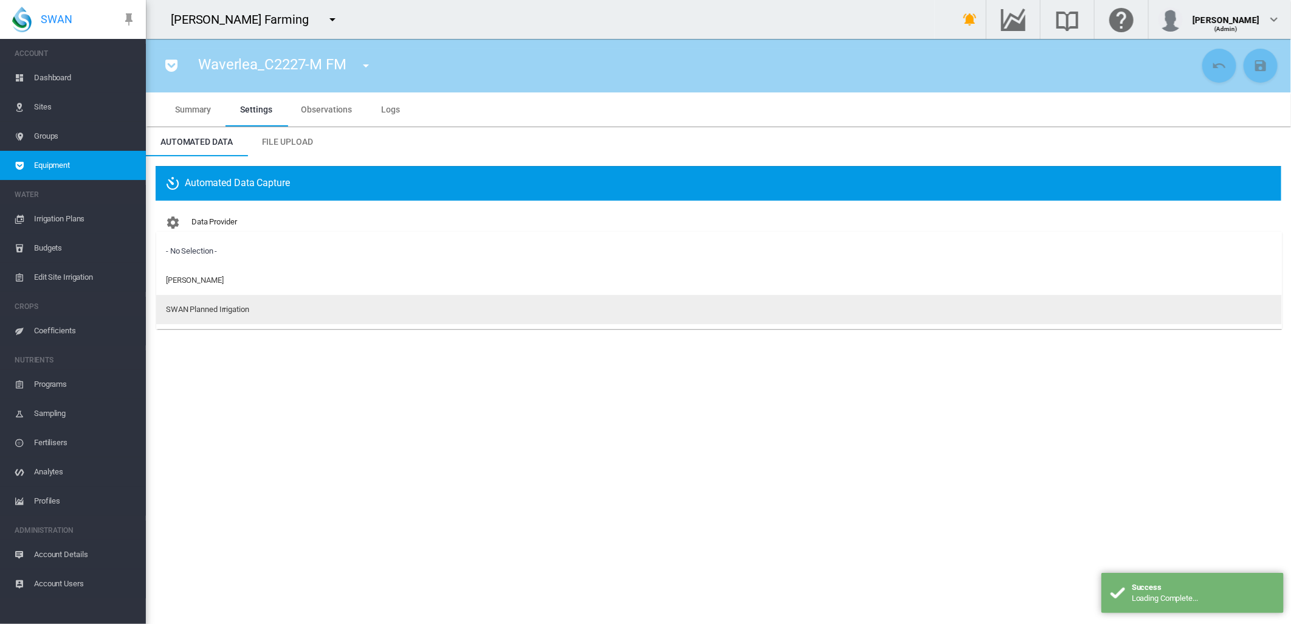
click at [193, 306] on div "SWAN Planned Irrigation" at bounding box center [207, 309] width 83 height 11
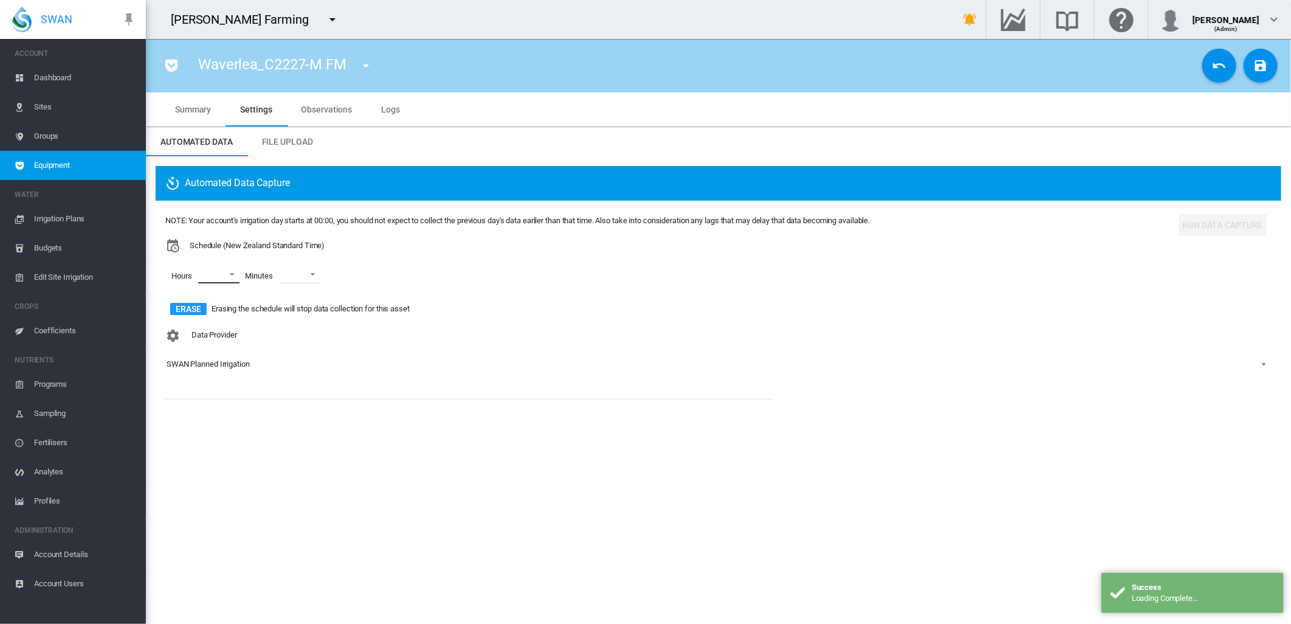
click at [235, 272] on md-select "00 01 02 03 04 05 06 07 08 09 10 11 12 13 14 15 16 17 18 19 20 21 22 23" at bounding box center [218, 274] width 41 height 18
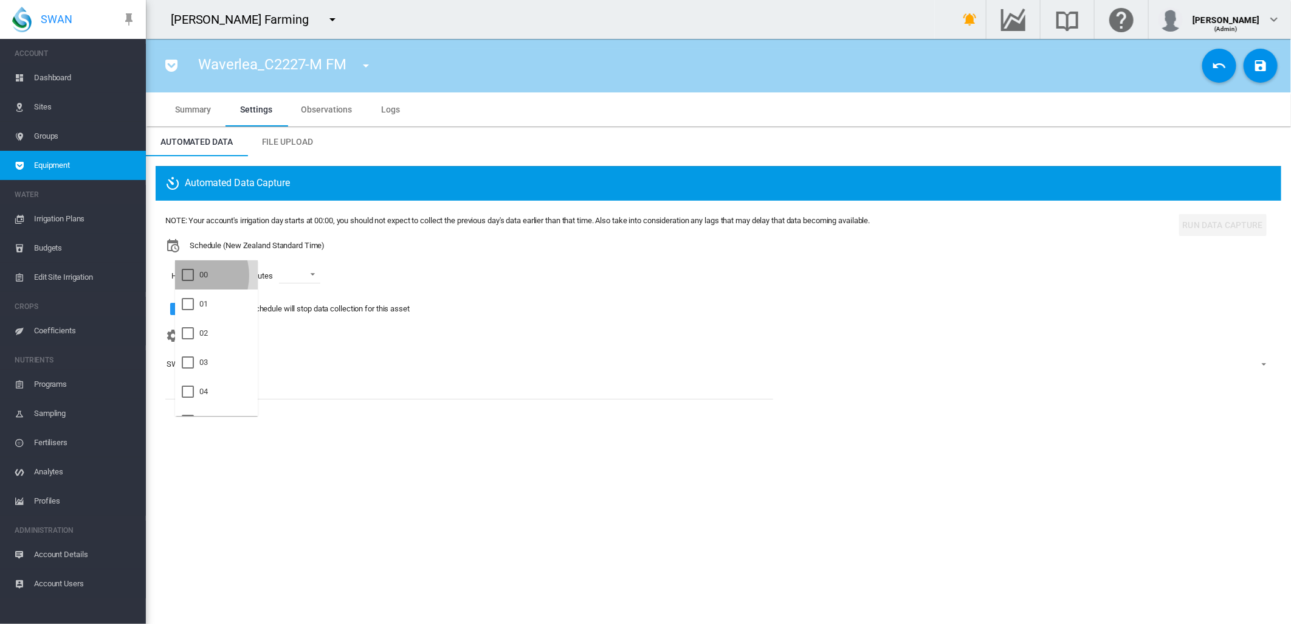
click at [187, 275] on div at bounding box center [188, 275] width 12 height 12
click at [187, 303] on div at bounding box center [188, 304] width 12 height 12
click at [189, 334] on div at bounding box center [188, 333] width 12 height 12
click at [323, 270] on md-backdrop at bounding box center [645, 312] width 1291 height 624
click at [323, 274] on span at bounding box center [318, 273] width 15 height 11
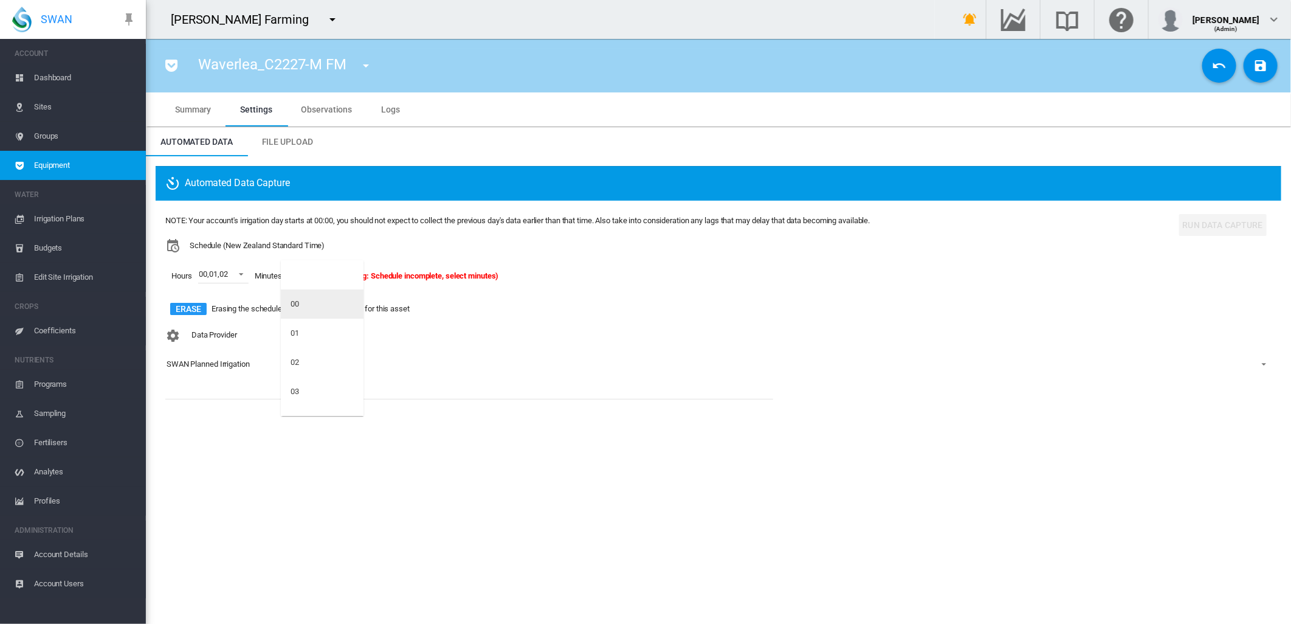
click at [303, 305] on md-option "00" at bounding box center [322, 303] width 83 height 29
click at [1257, 63] on md-icon "icon-content-save" at bounding box center [1261, 65] width 15 height 15
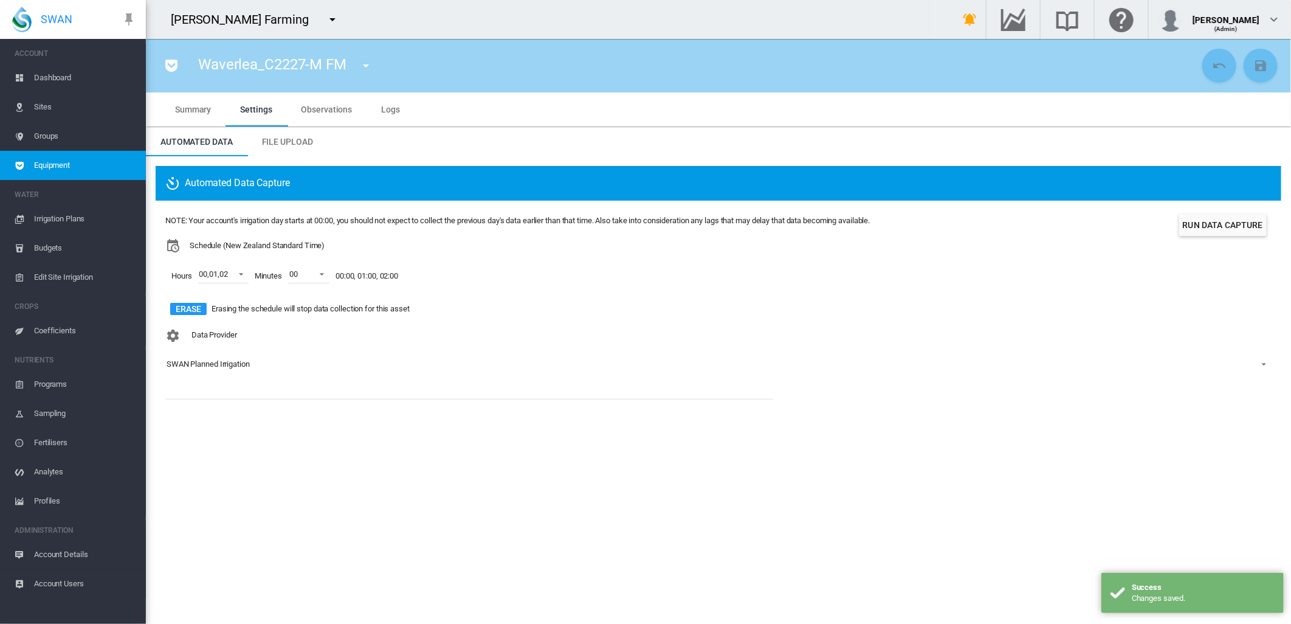
click at [369, 66] on md-icon "icon-menu-down" at bounding box center [366, 65] width 15 height 15
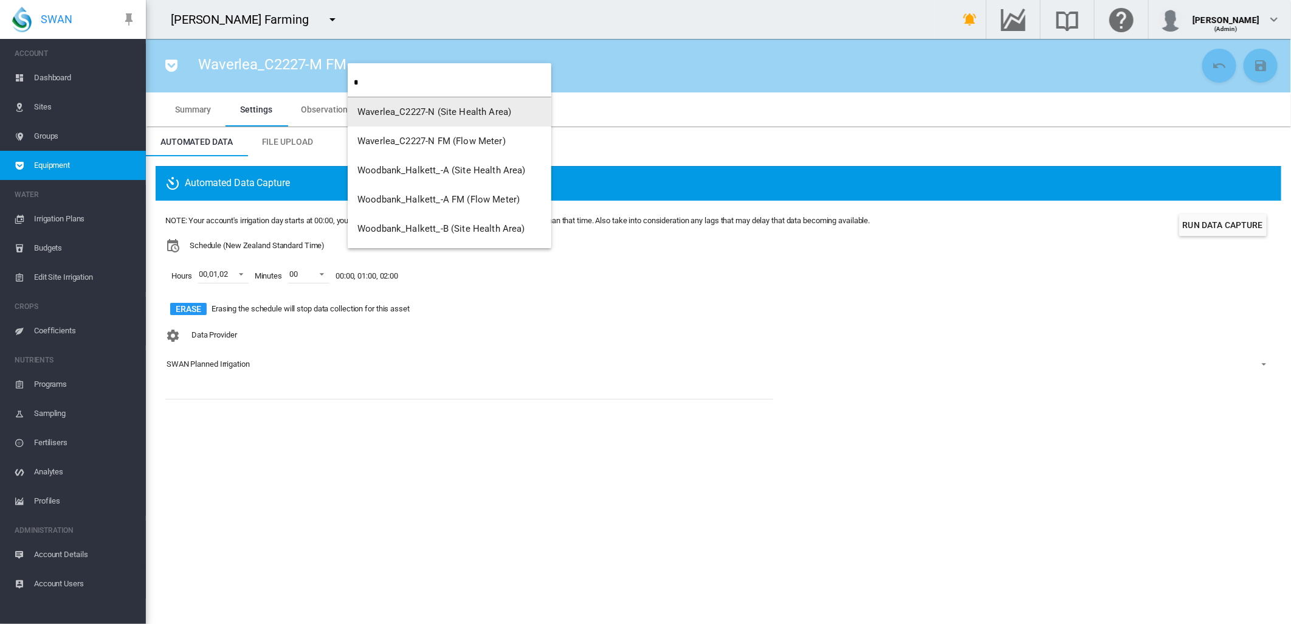
type input "*"
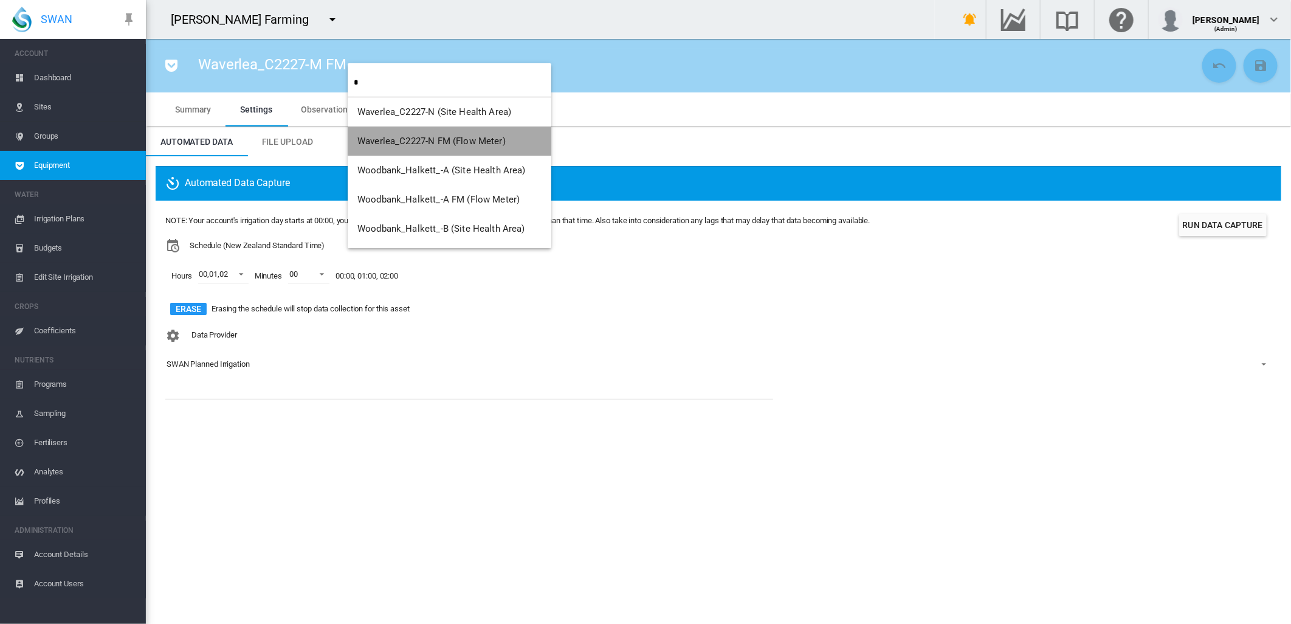
click at [483, 141] on span "Waverlea_C2227-N FM (Flow Meter)" at bounding box center [432, 141] width 148 height 11
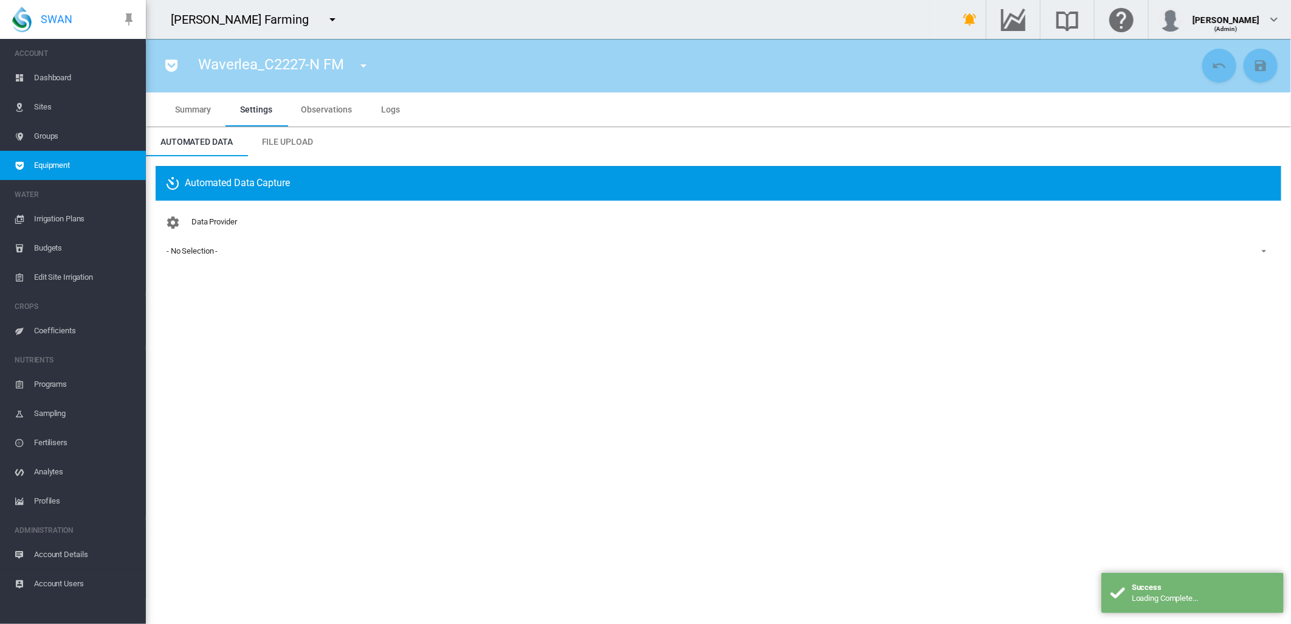
click at [215, 250] on div "- No Selection -" at bounding box center [192, 250] width 51 height 9
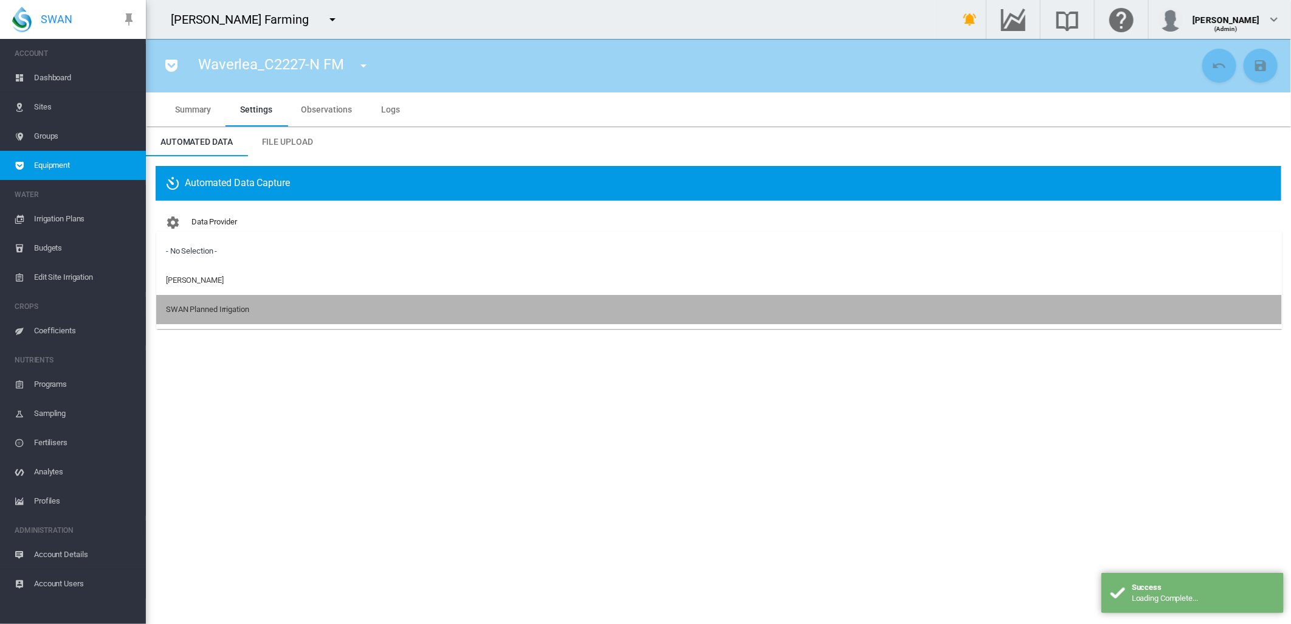
click at [208, 304] on div "SWAN Planned Irrigation" at bounding box center [207, 309] width 83 height 11
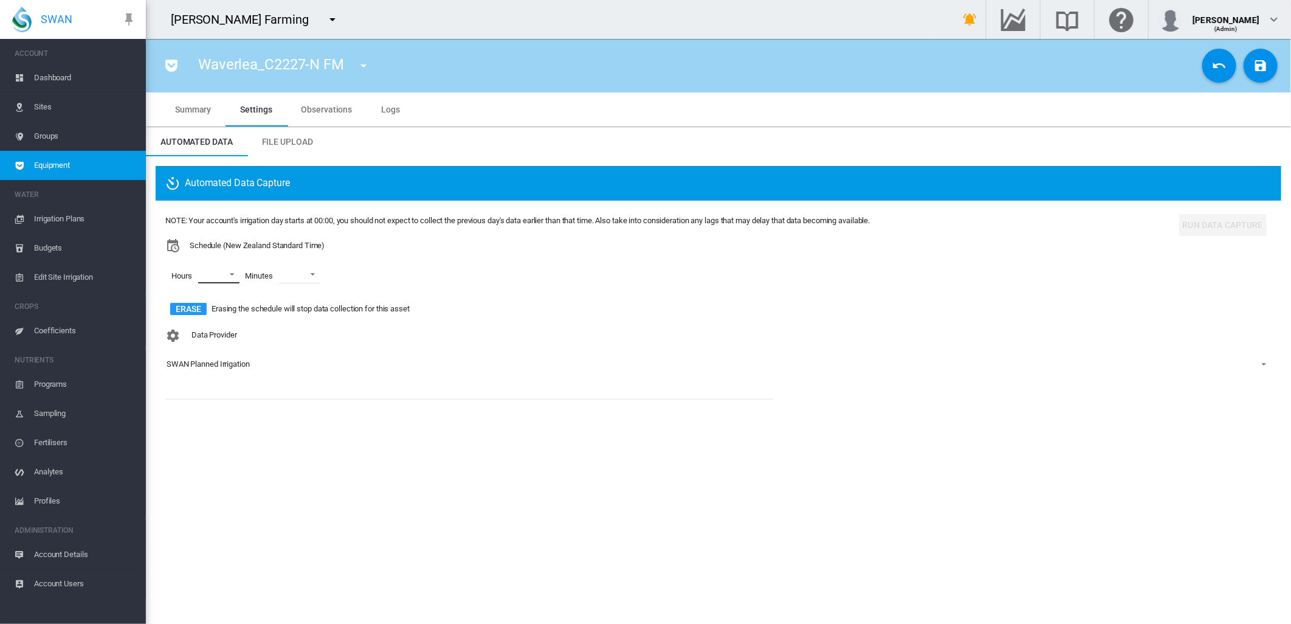
click at [235, 274] on md-select "00 01 02 03 04 05 06 07 08 09 10 11 12 13 14 15 16 17 18 19 20 21 22 23" at bounding box center [218, 274] width 41 height 18
drag, startPoint x: 191, startPoint y: 274, endPoint x: 187, endPoint y: 286, distance: 13.5
click at [190, 272] on div at bounding box center [188, 275] width 12 height 12
drag, startPoint x: 185, startPoint y: 304, endPoint x: 186, endPoint y: 319, distance: 15.2
click at [186, 305] on div at bounding box center [188, 304] width 12 height 12
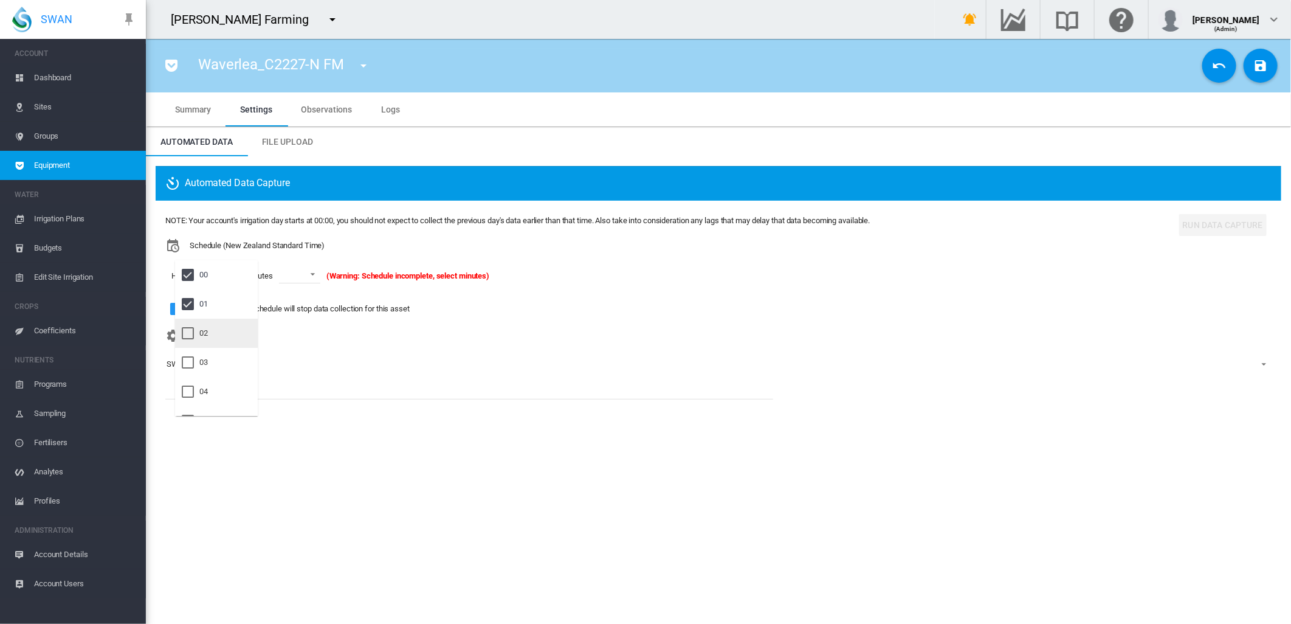
click at [185, 332] on div at bounding box center [188, 333] width 12 height 12
click at [322, 272] on md-backdrop at bounding box center [645, 312] width 1291 height 624
click at [323, 272] on span at bounding box center [318, 273] width 15 height 11
click at [303, 306] on md-option "00" at bounding box center [322, 303] width 83 height 29
click at [1255, 63] on md-icon "icon-content-save" at bounding box center [1261, 65] width 15 height 15
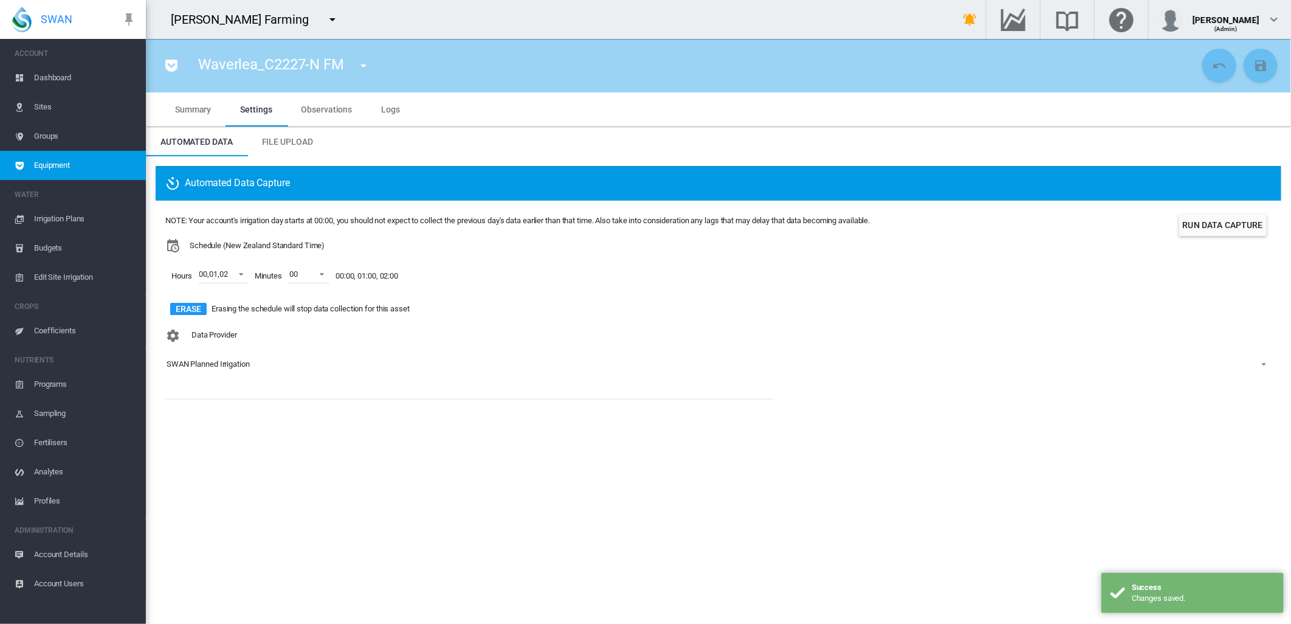
click at [360, 61] on md-icon "icon-menu-down" at bounding box center [363, 65] width 15 height 15
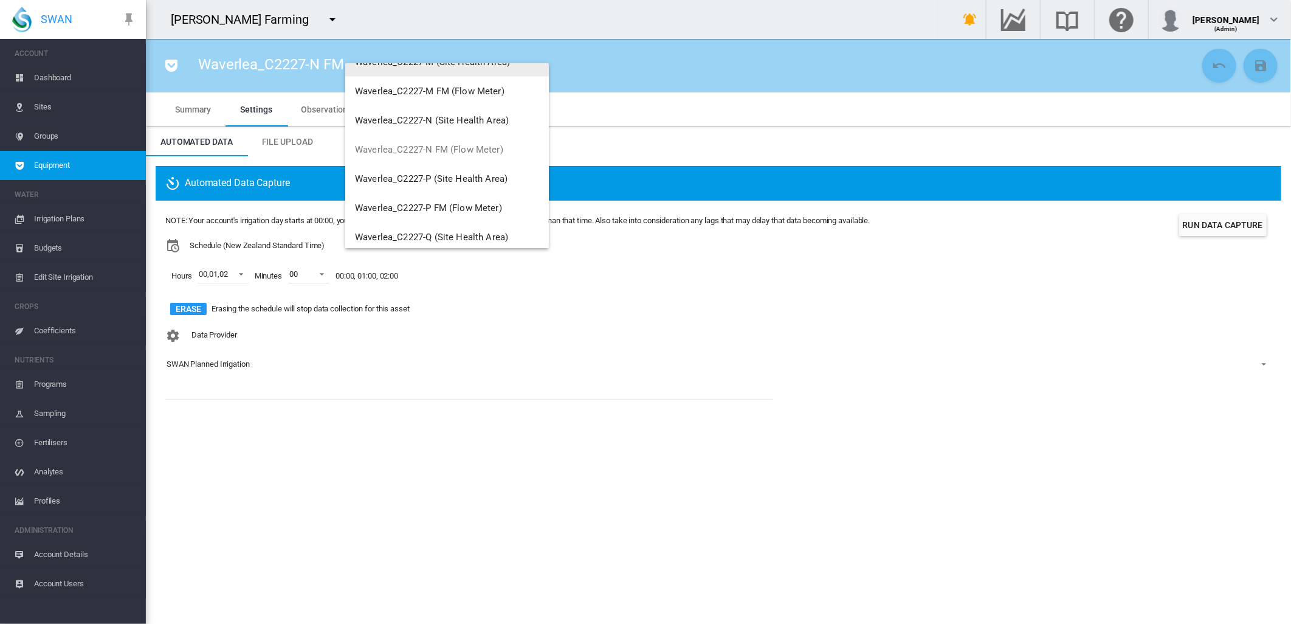
scroll to position [945, 0]
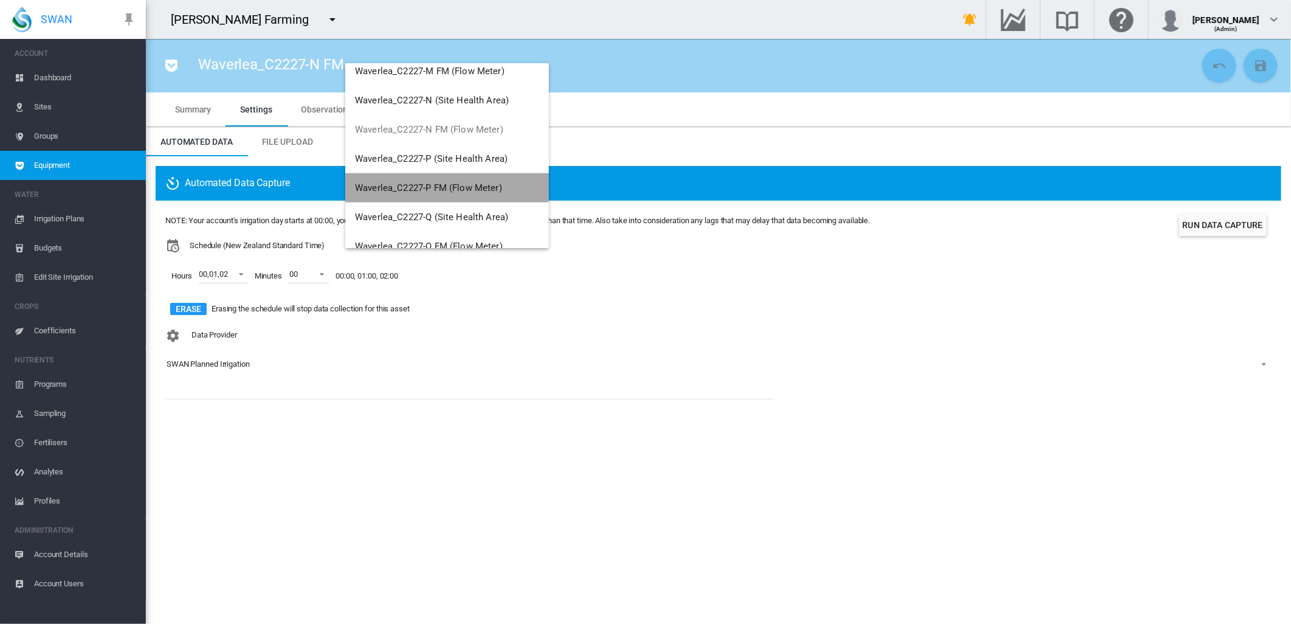
click at [446, 184] on span "Waverlea_C2227-P FM (Flow Meter)" at bounding box center [428, 187] width 147 height 11
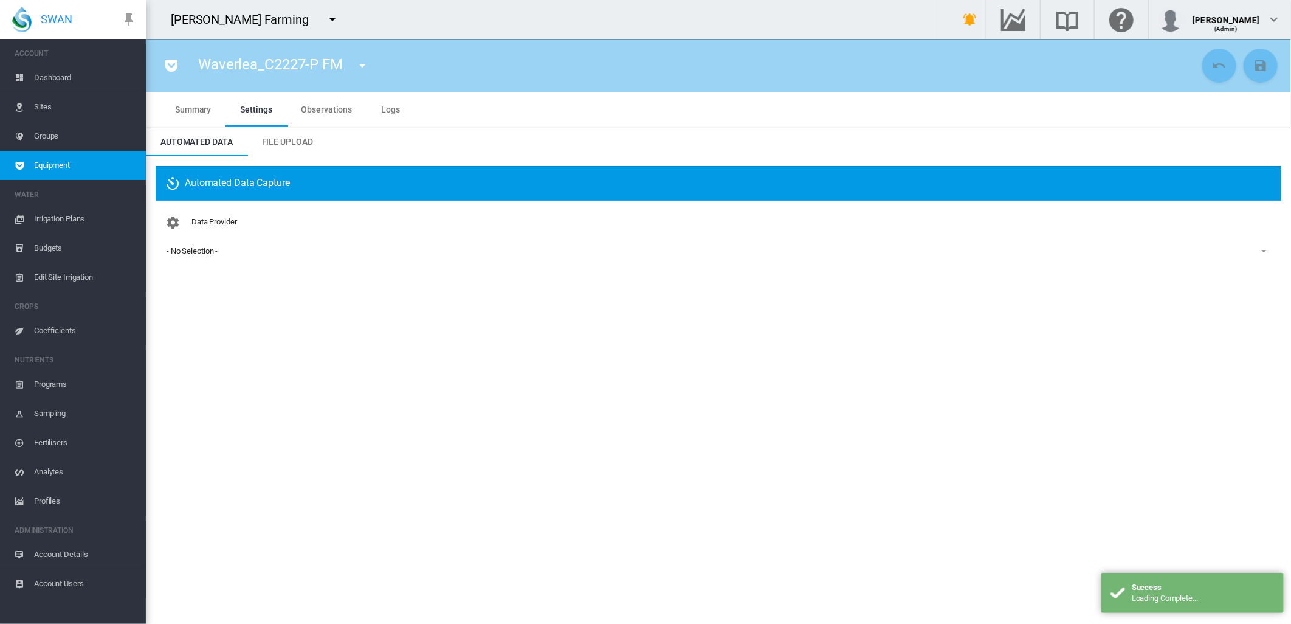
click at [197, 248] on div "- No Selection -" at bounding box center [192, 250] width 51 height 9
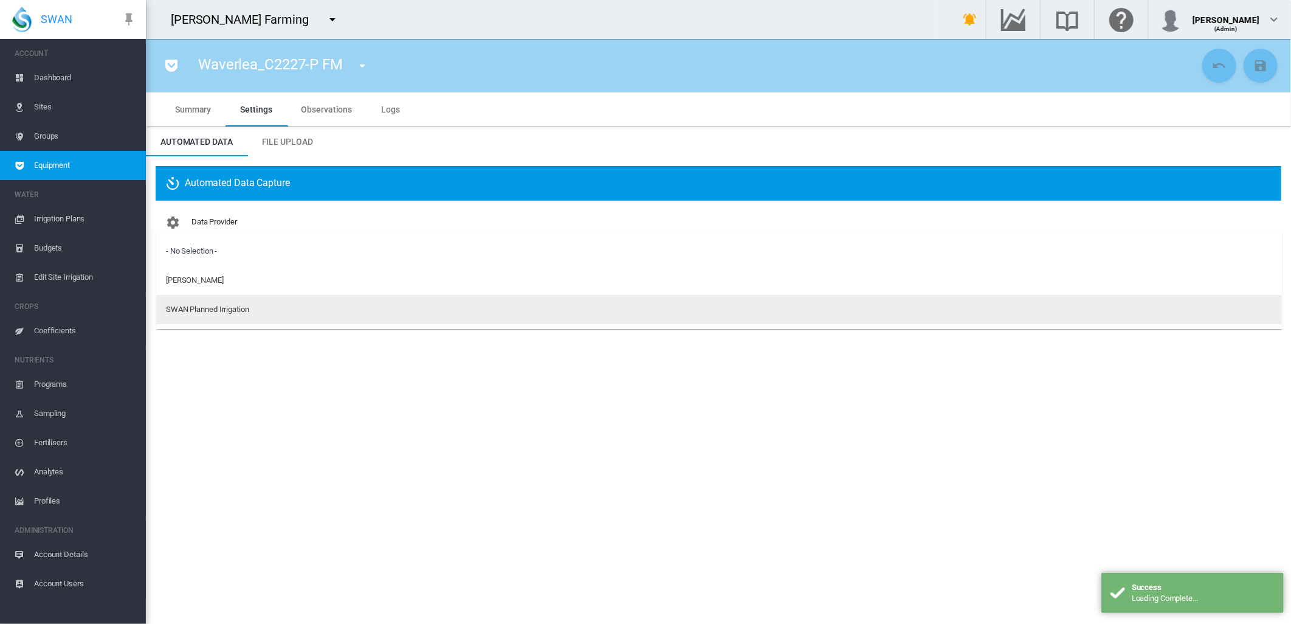
click at [176, 306] on div "SWAN Planned Irrigation" at bounding box center [207, 309] width 83 height 11
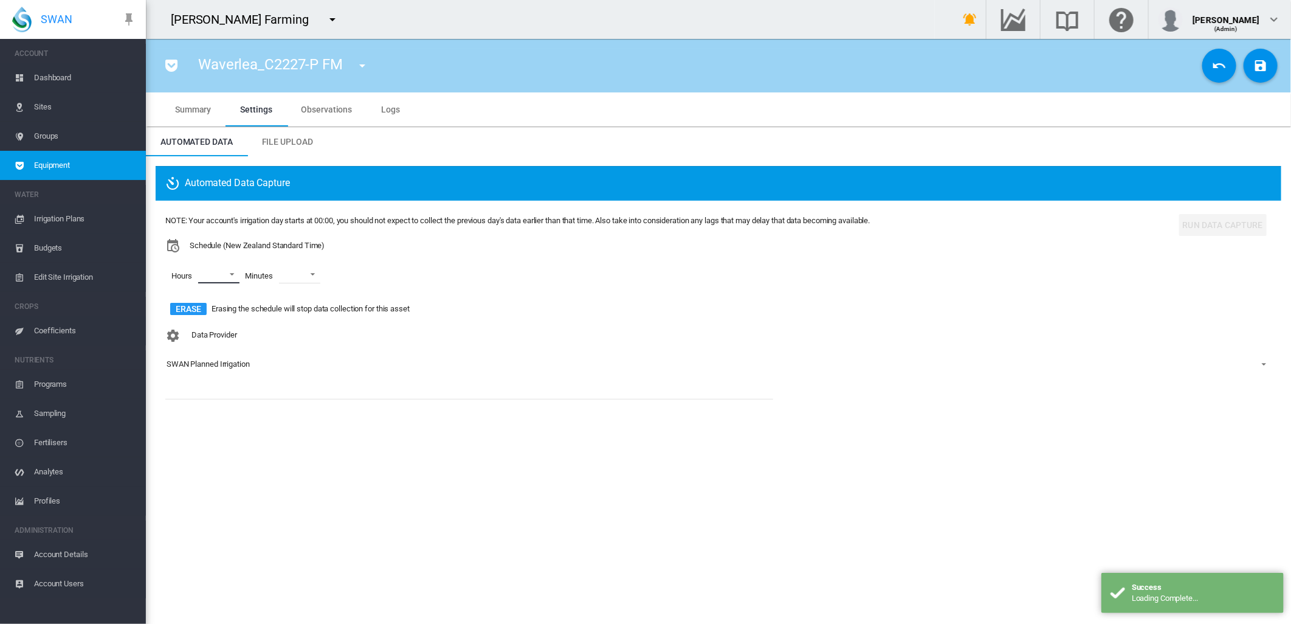
click at [232, 274] on md-select "00 01 02 03 04 05 06 07 08 09 10 11 12 13 14 15 16 17 18 19 20 21 22 23" at bounding box center [218, 274] width 41 height 18
drag, startPoint x: 183, startPoint y: 274, endPoint x: 185, endPoint y: 280, distance: 6.3
click at [184, 275] on div at bounding box center [188, 275] width 12 height 12
click at [188, 308] on div at bounding box center [188, 304] width 12 height 12
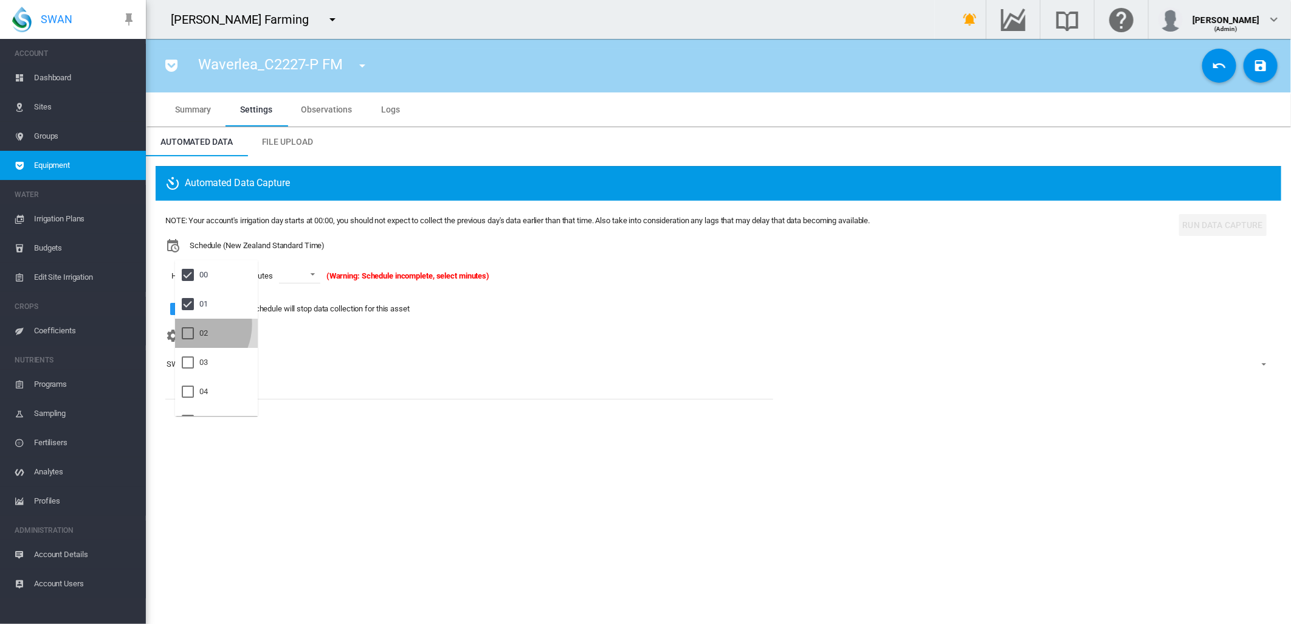
click at [190, 327] on div at bounding box center [188, 333] width 12 height 12
click at [323, 275] on md-backdrop at bounding box center [645, 312] width 1291 height 624
click at [326, 271] on span at bounding box center [318, 273] width 15 height 11
click at [299, 300] on div "00" at bounding box center [295, 304] width 9 height 11
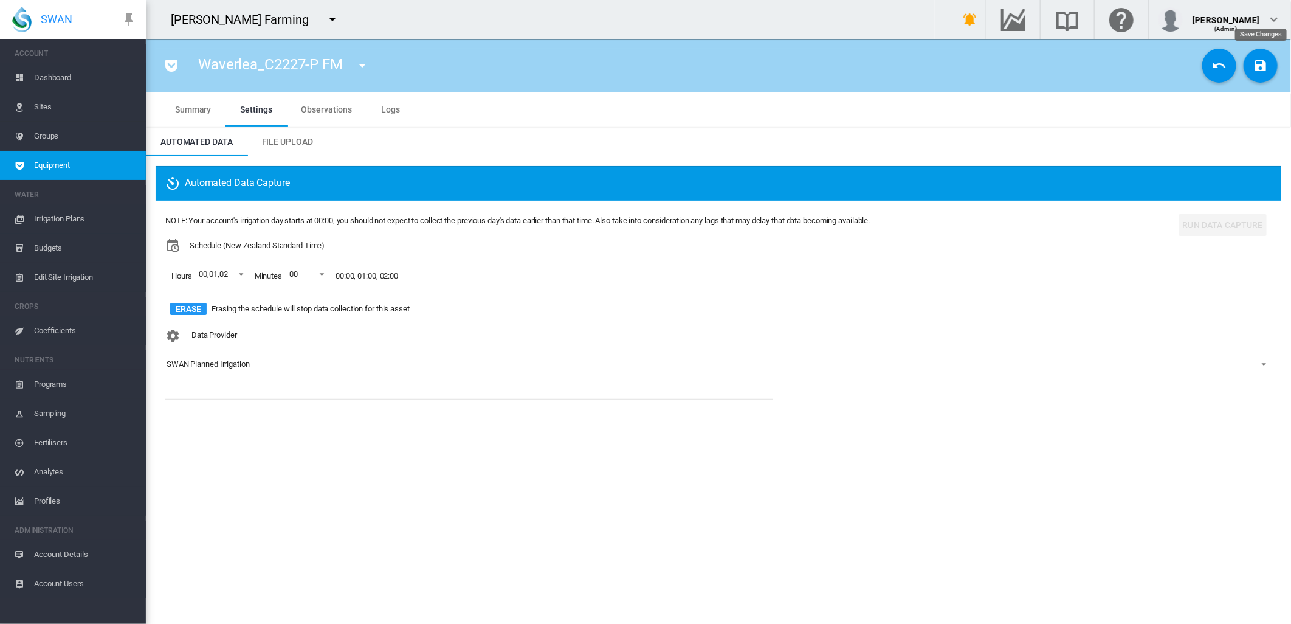
click at [1263, 71] on md-icon "icon-content-save" at bounding box center [1261, 65] width 15 height 15
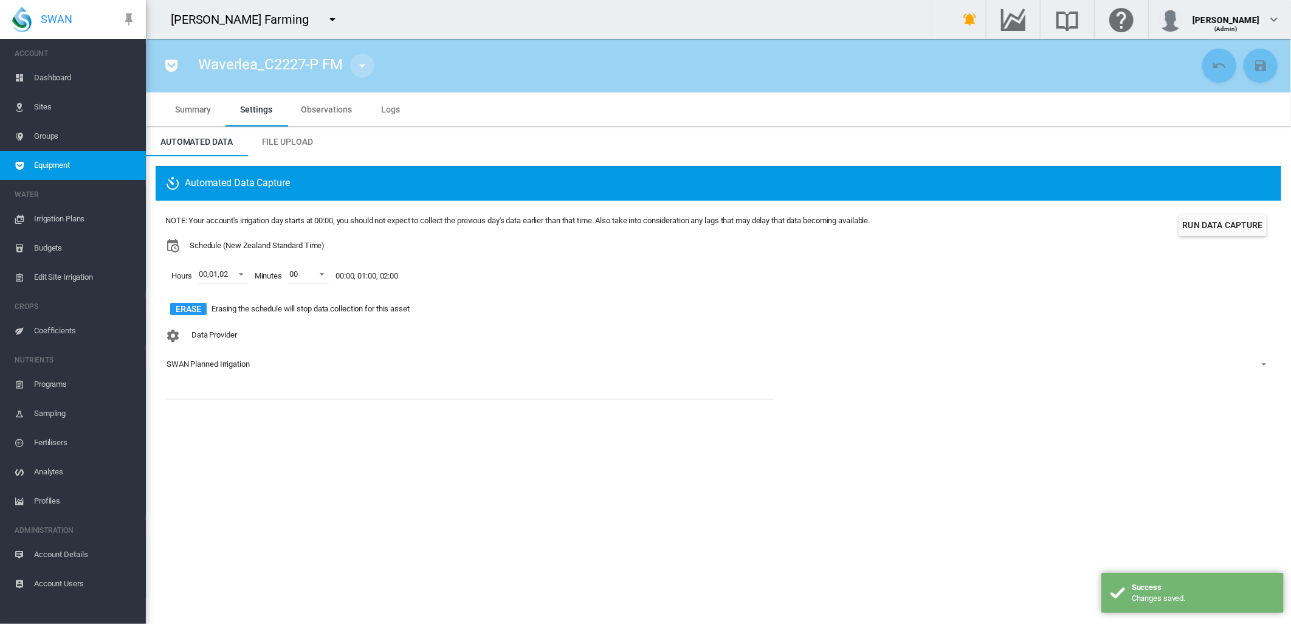
click at [361, 67] on md-icon "icon-menu-down" at bounding box center [362, 65] width 15 height 15
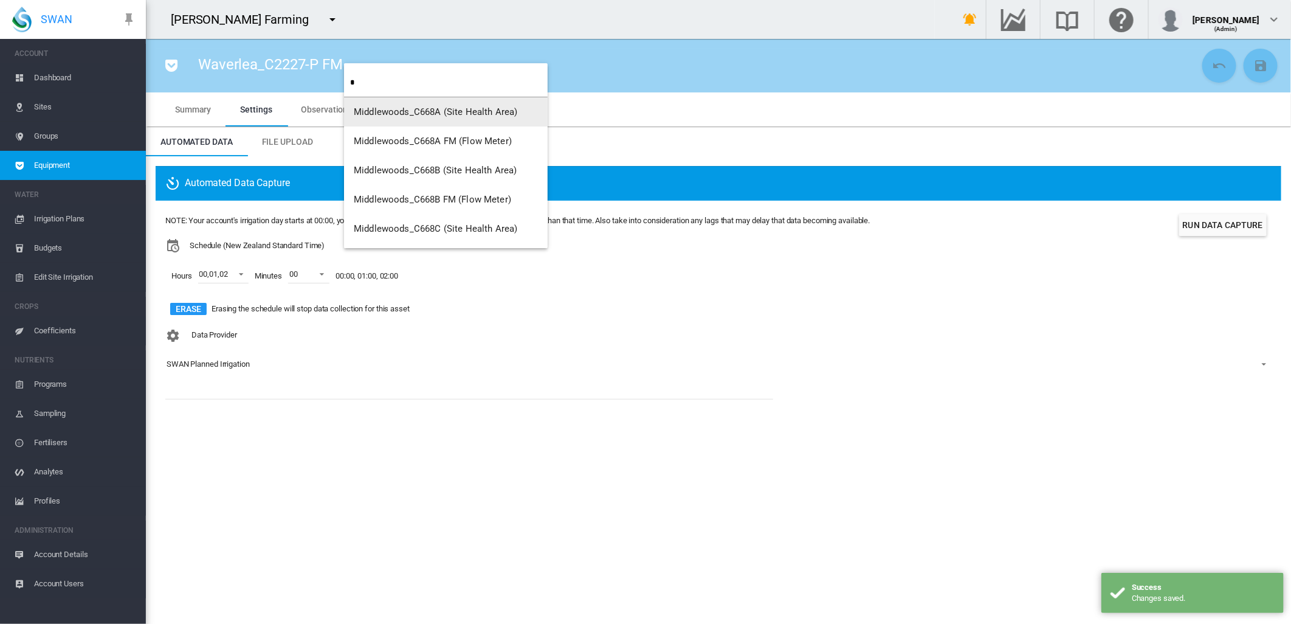
type input "*"
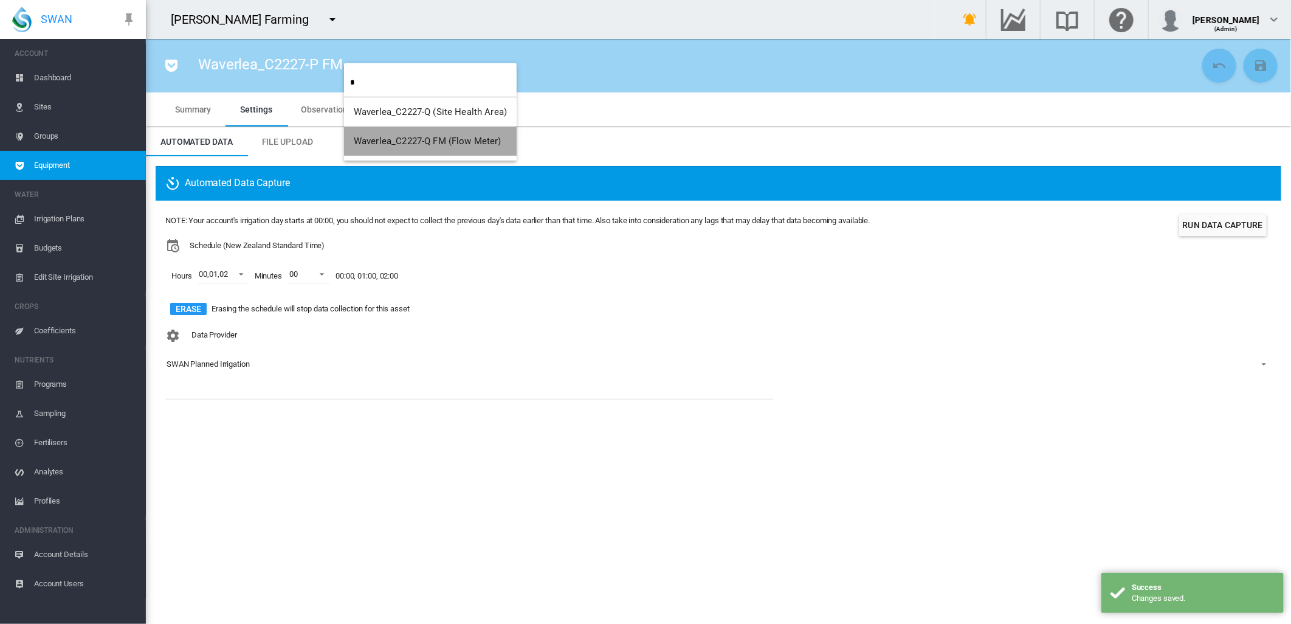
click at [472, 143] on span "Waverlea_C2227-Q FM (Flow Meter)" at bounding box center [428, 141] width 148 height 11
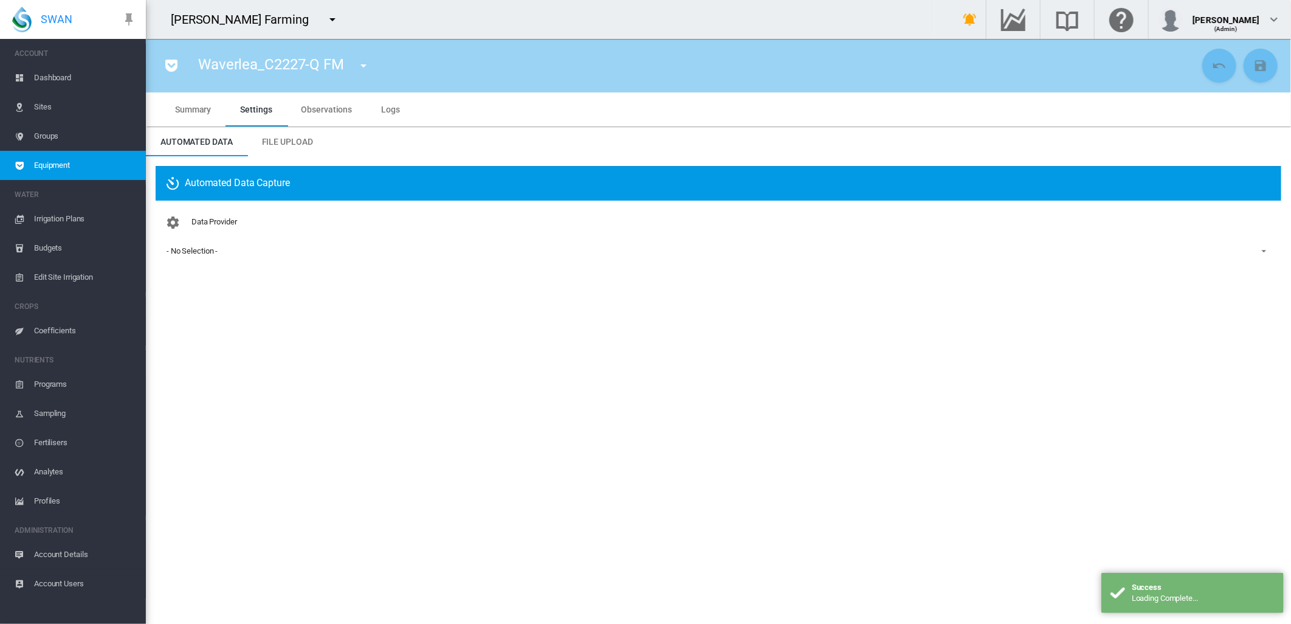
click at [196, 253] on div "- No Selection -" at bounding box center [192, 250] width 51 height 9
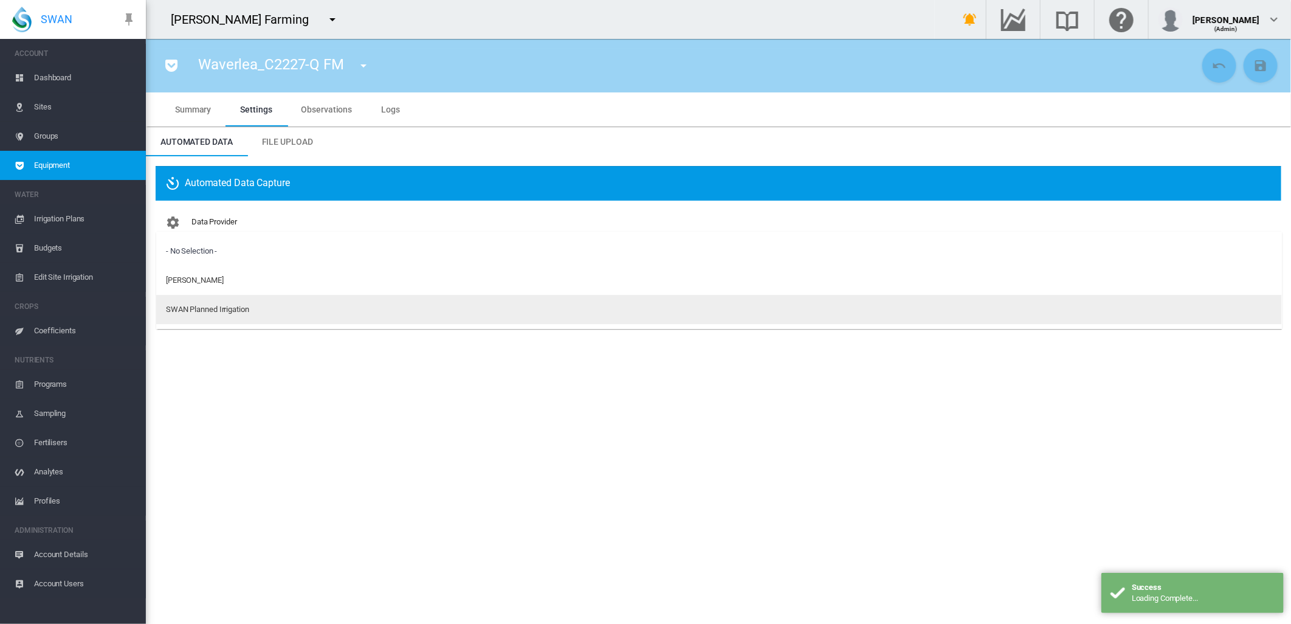
click at [196, 308] on div "SWAN Planned Irrigation" at bounding box center [207, 309] width 83 height 11
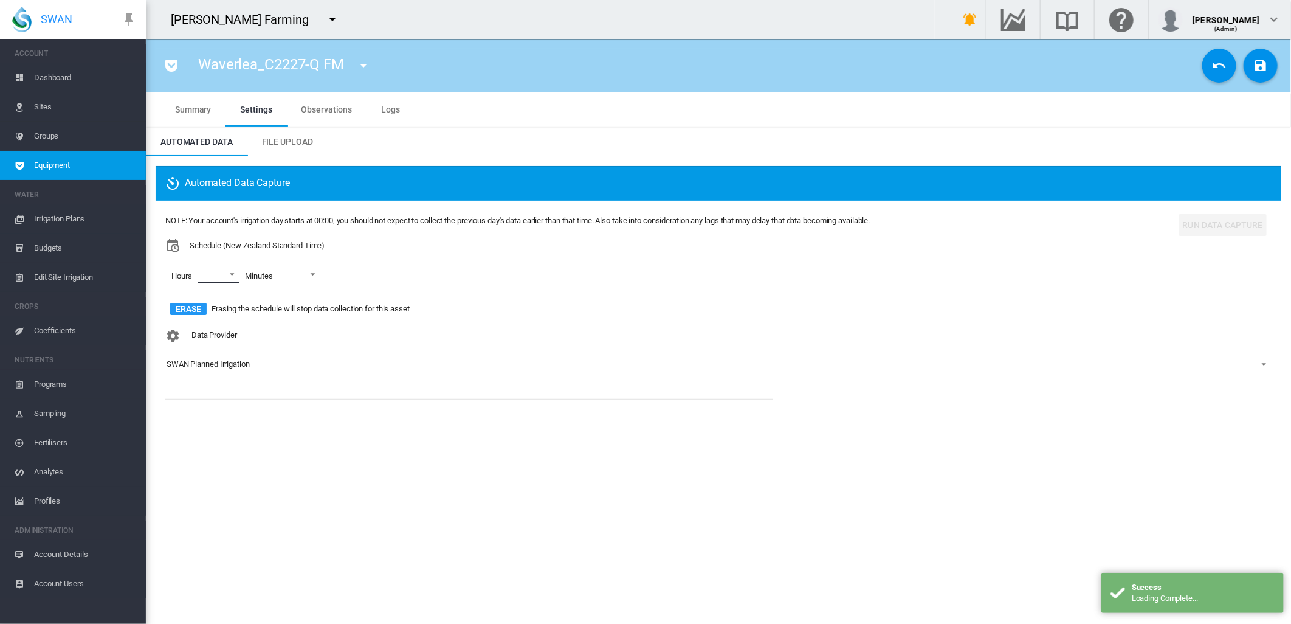
click at [233, 272] on md-select "00 01 02 03 04 05 06 07 08 09 10 11 12 13 14 15 16 17 18 19 20 21 22 23" at bounding box center [218, 274] width 41 height 18
click at [205, 282] on md-option "00" at bounding box center [216, 274] width 83 height 29
click at [202, 309] on div "01" at bounding box center [203, 304] width 9 height 11
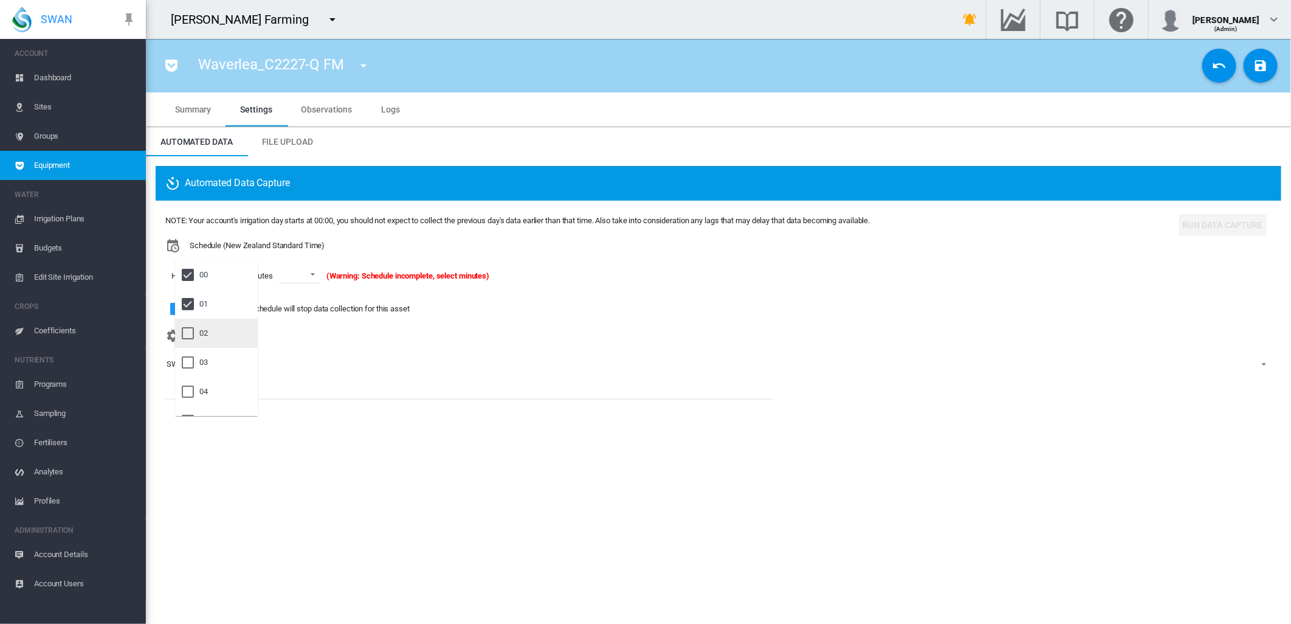
click at [201, 330] on div "02" at bounding box center [203, 333] width 9 height 11
click at [326, 271] on md-backdrop at bounding box center [645, 312] width 1291 height 624
click at [323, 275] on span at bounding box center [318, 273] width 15 height 11
click at [295, 300] on div "00" at bounding box center [295, 304] width 9 height 11
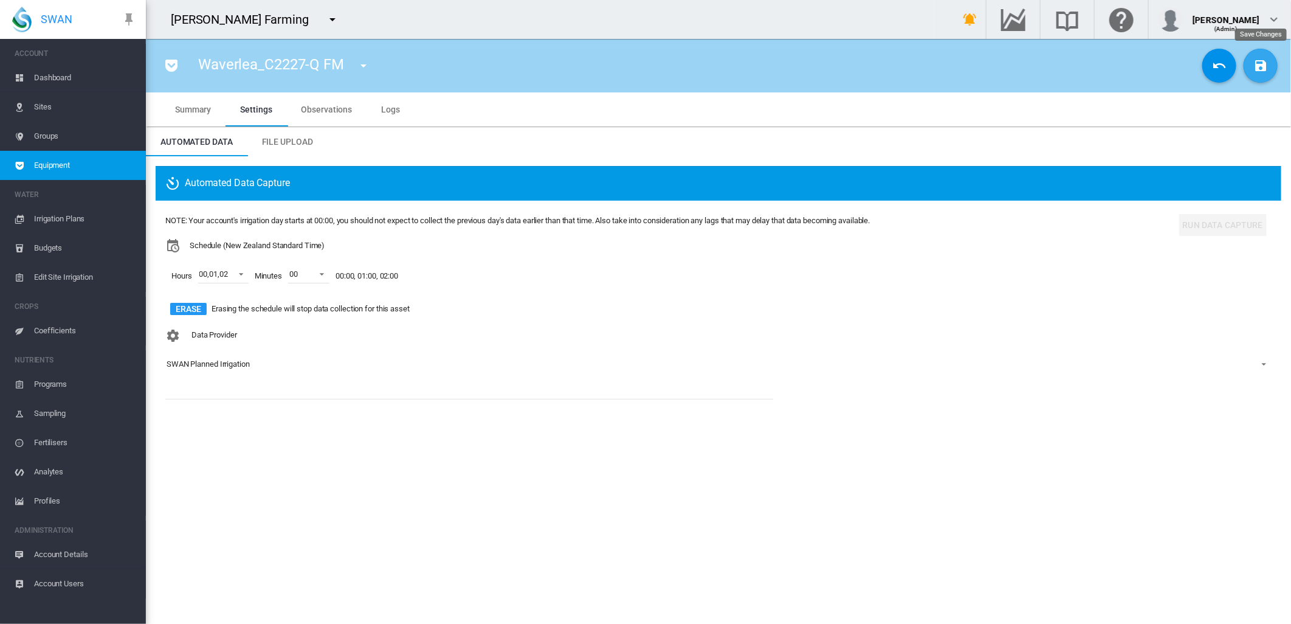
click at [1256, 65] on md-icon "icon-content-save" at bounding box center [1261, 65] width 15 height 15
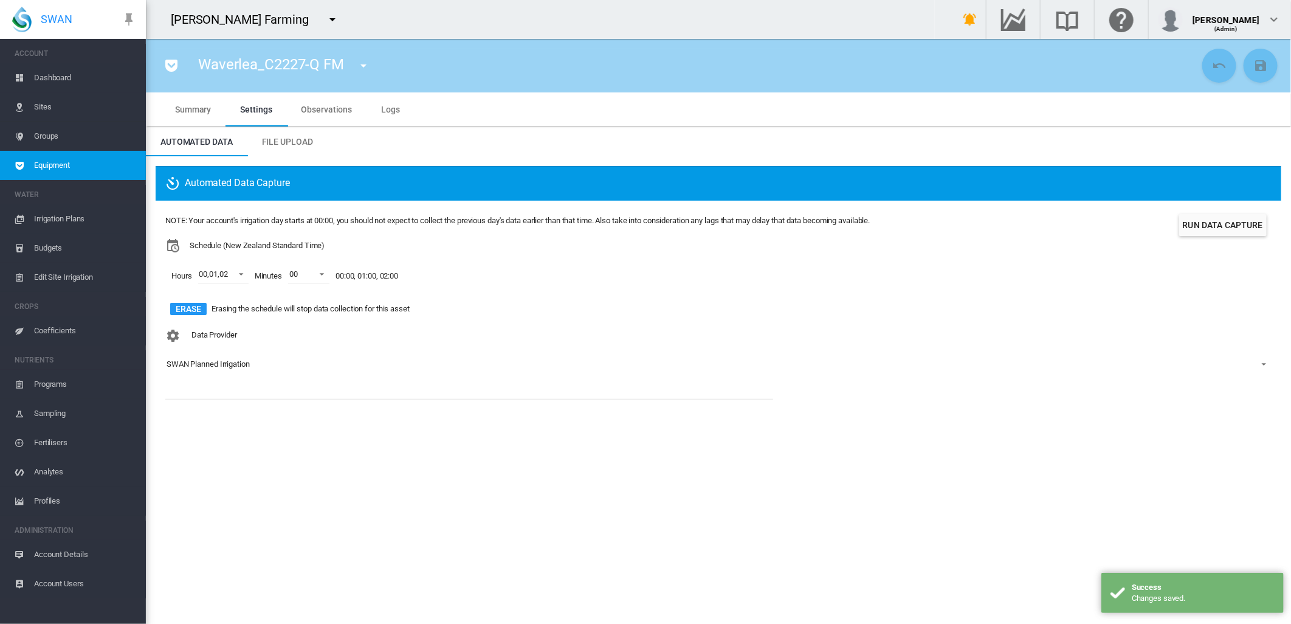
click at [366, 64] on md-icon "icon-menu-down" at bounding box center [363, 65] width 15 height 15
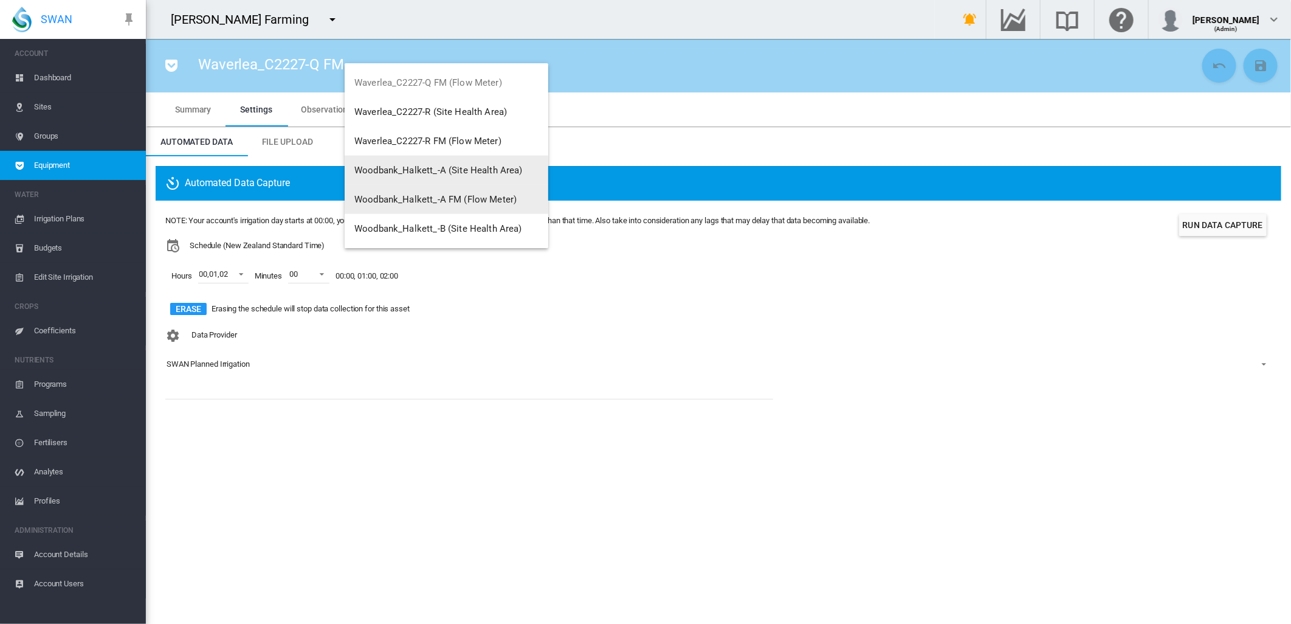
scroll to position [1085, 0]
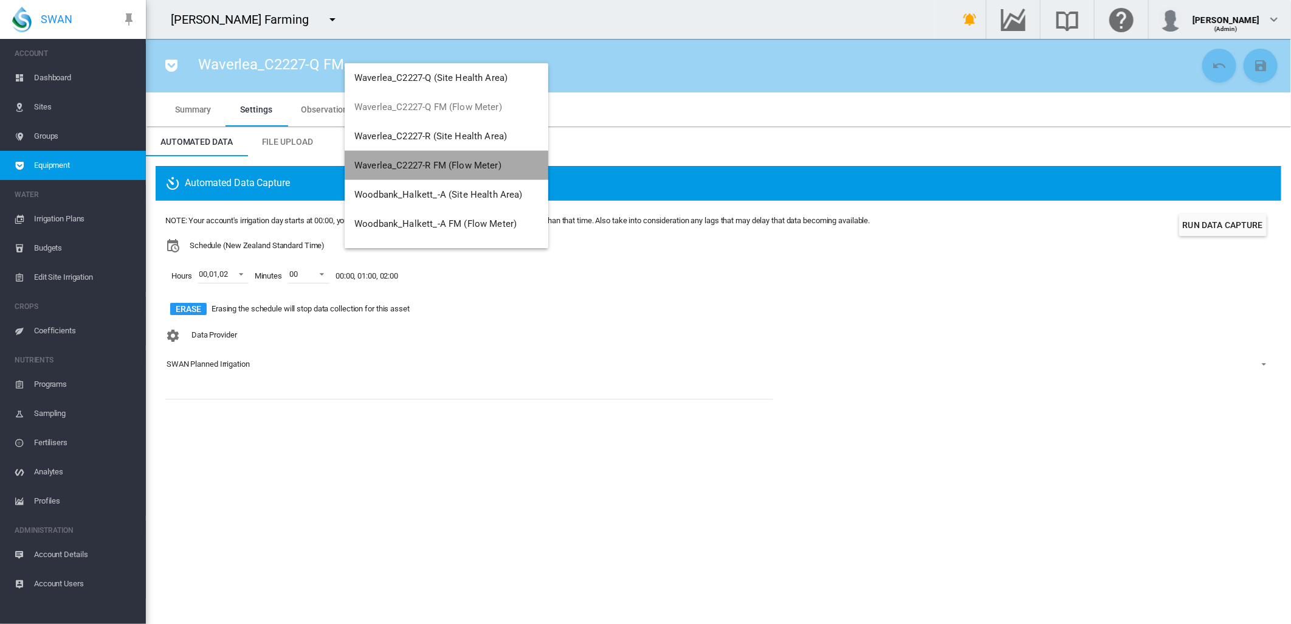
click at [464, 159] on button "Waverlea_C2227-R FM (Flow Meter)" at bounding box center [447, 165] width 204 height 29
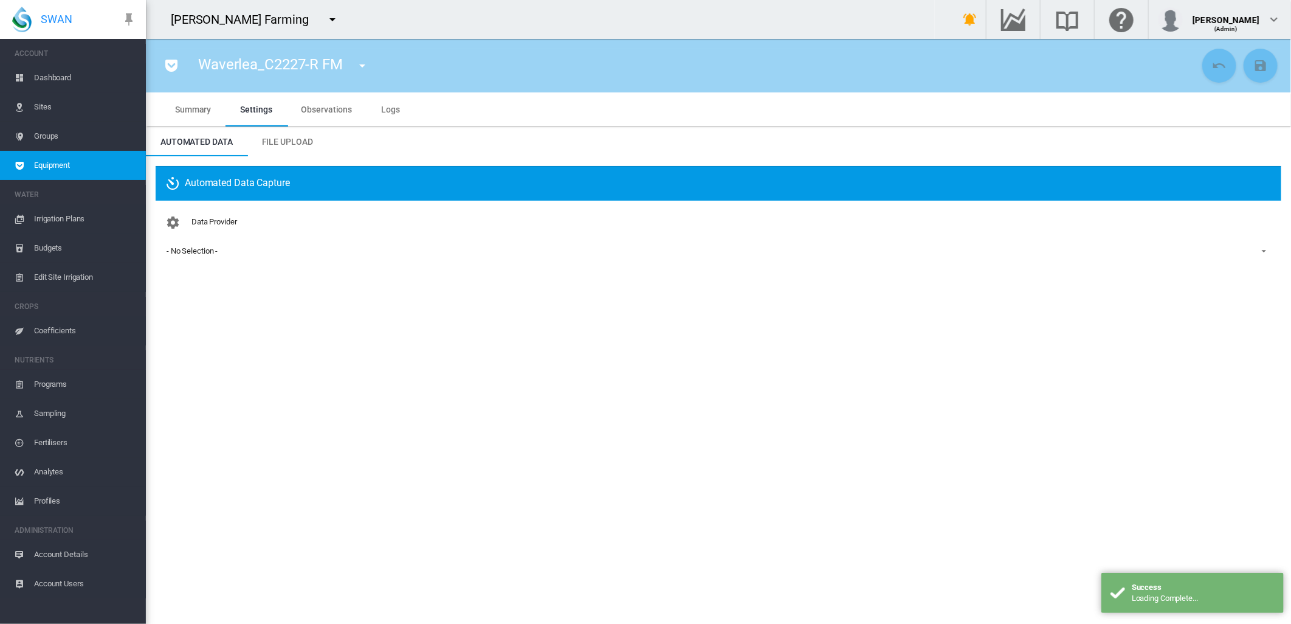
click at [198, 260] on div "Data Provider - No Selection - - No Selection - Lindsay Irrigator SWAN Planned …" at bounding box center [718, 245] width 1107 height 71
click at [201, 250] on div "- No Selection -" at bounding box center [192, 250] width 51 height 9
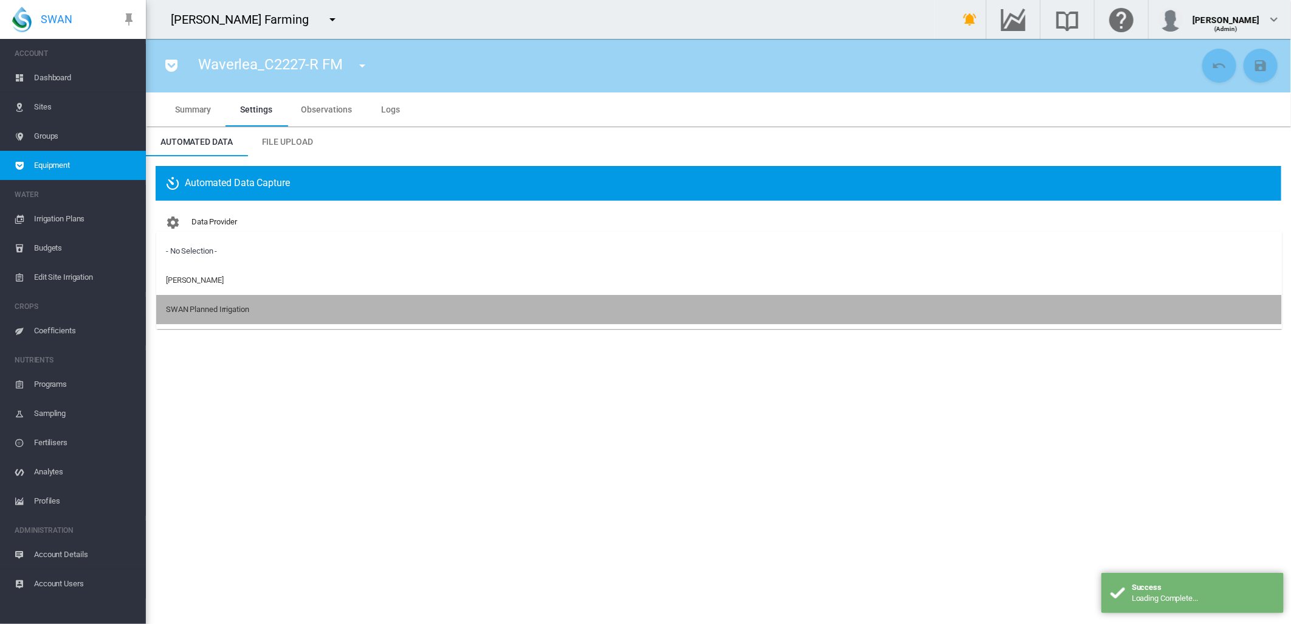
click at [201, 309] on div "SWAN Planned Irrigation" at bounding box center [207, 309] width 83 height 11
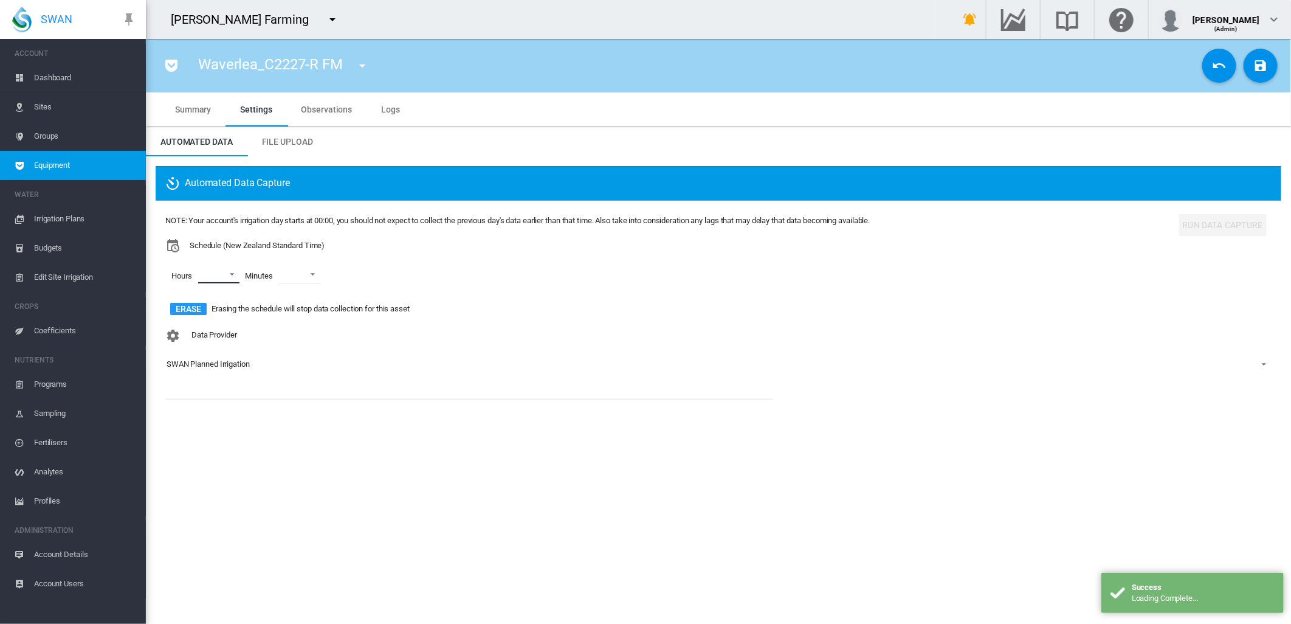
click at [233, 272] on md-select "00 01 02 03 04 05 06 07 08 09 10 11 12 13 14 15 16 17 18 19 20 21 22 23" at bounding box center [218, 274] width 41 height 18
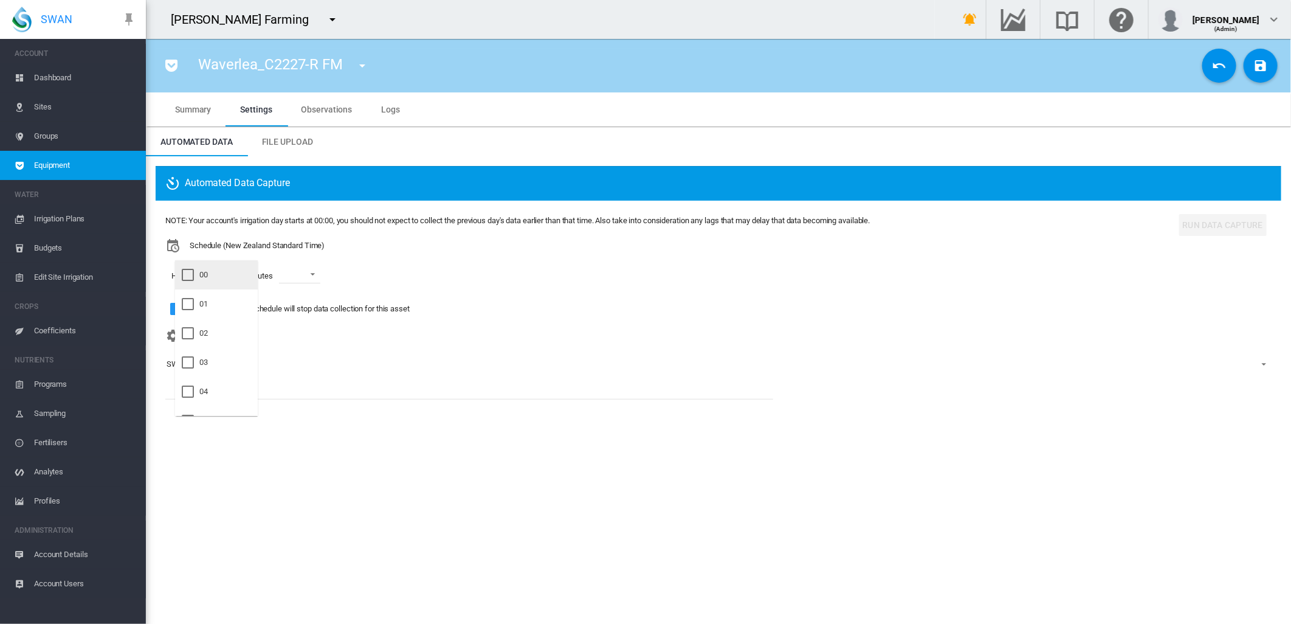
click at [187, 277] on div at bounding box center [188, 275] width 12 height 12
click at [190, 307] on div at bounding box center [188, 304] width 12 height 12
click at [187, 328] on div at bounding box center [188, 333] width 12 height 12
drag, startPoint x: 321, startPoint y: 271, endPoint x: 322, endPoint y: 277, distance: 6.2
click at [322, 276] on md-backdrop at bounding box center [645, 312] width 1291 height 624
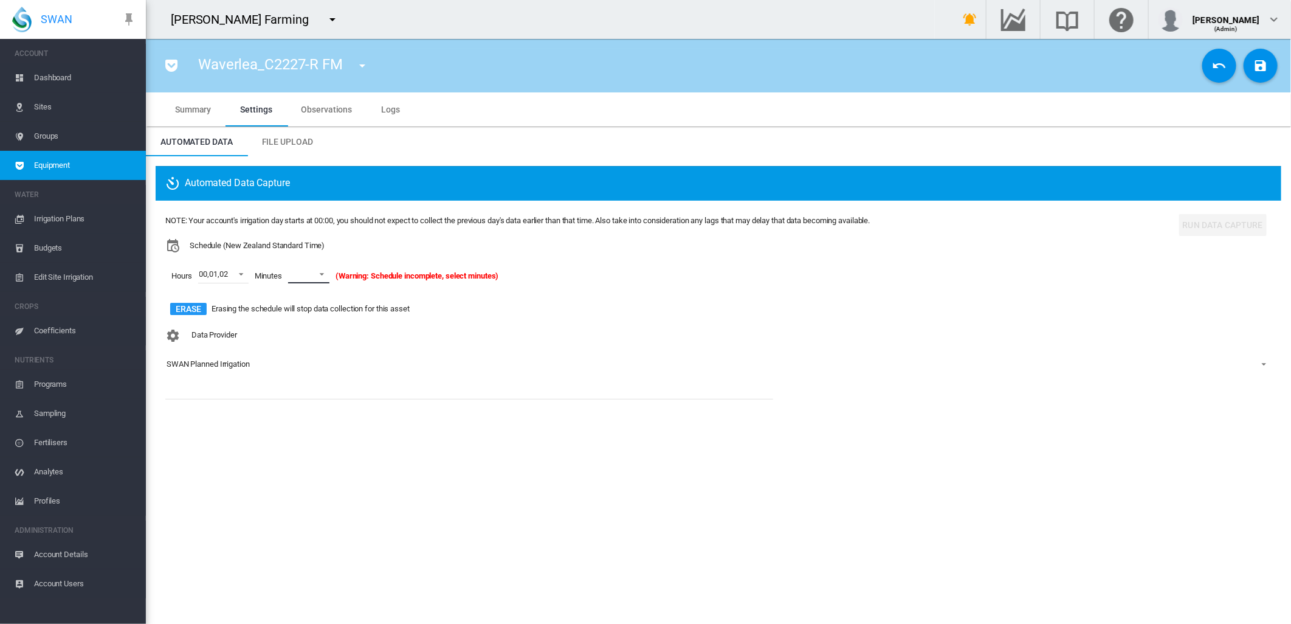
click at [323, 275] on span at bounding box center [318, 273] width 15 height 11
click at [305, 305] on md-option "00" at bounding box center [322, 303] width 83 height 29
click at [1262, 69] on md-icon "icon-content-save" at bounding box center [1261, 65] width 15 height 15
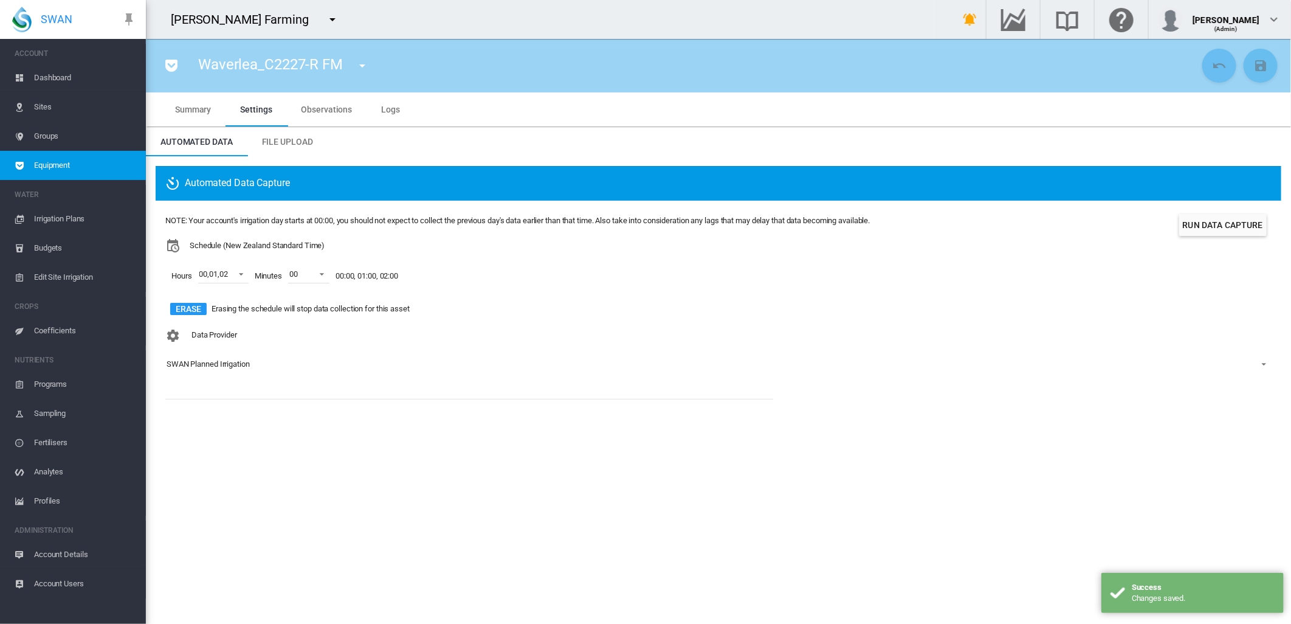
click at [363, 64] on md-icon "icon-menu-down" at bounding box center [362, 65] width 15 height 15
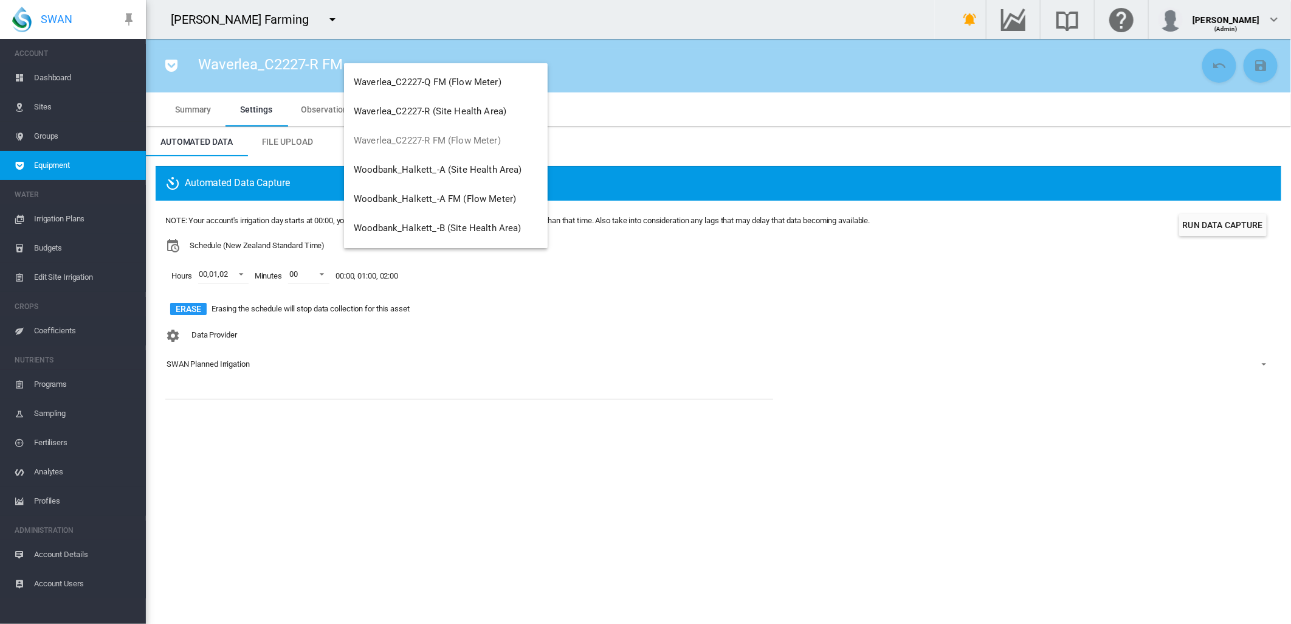
scroll to position [1163, 0]
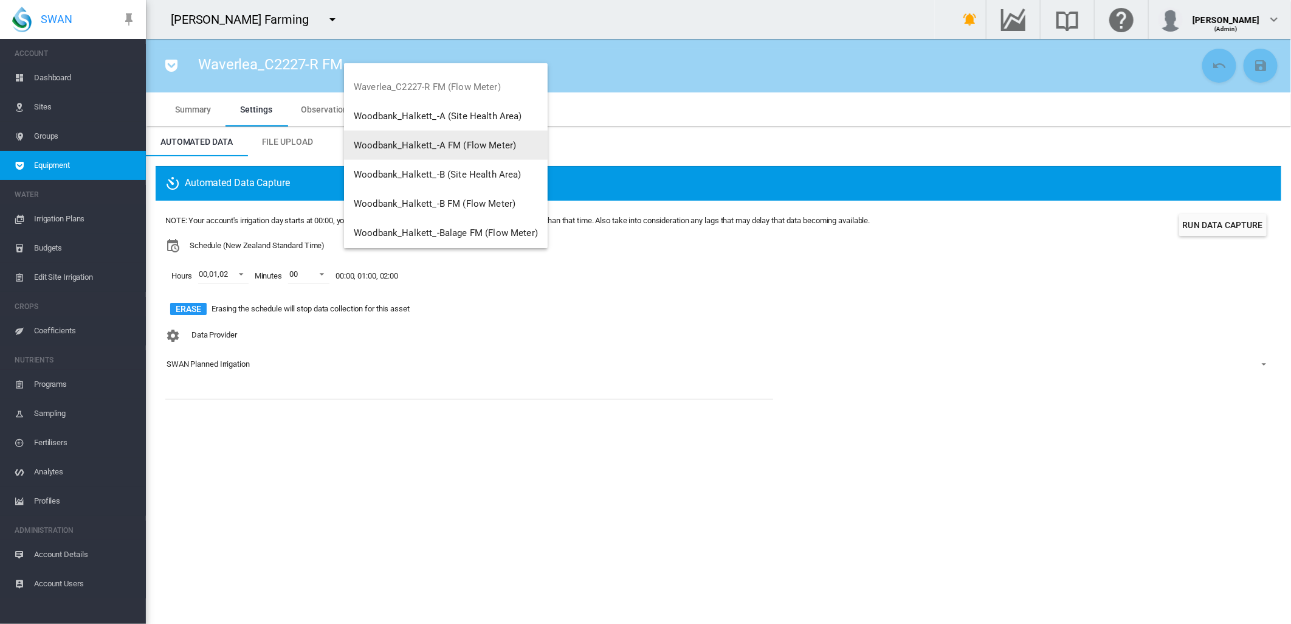
click at [491, 145] on span "Woodbank_Halkett_-A FM (Flow Meter)" at bounding box center [435, 145] width 162 height 11
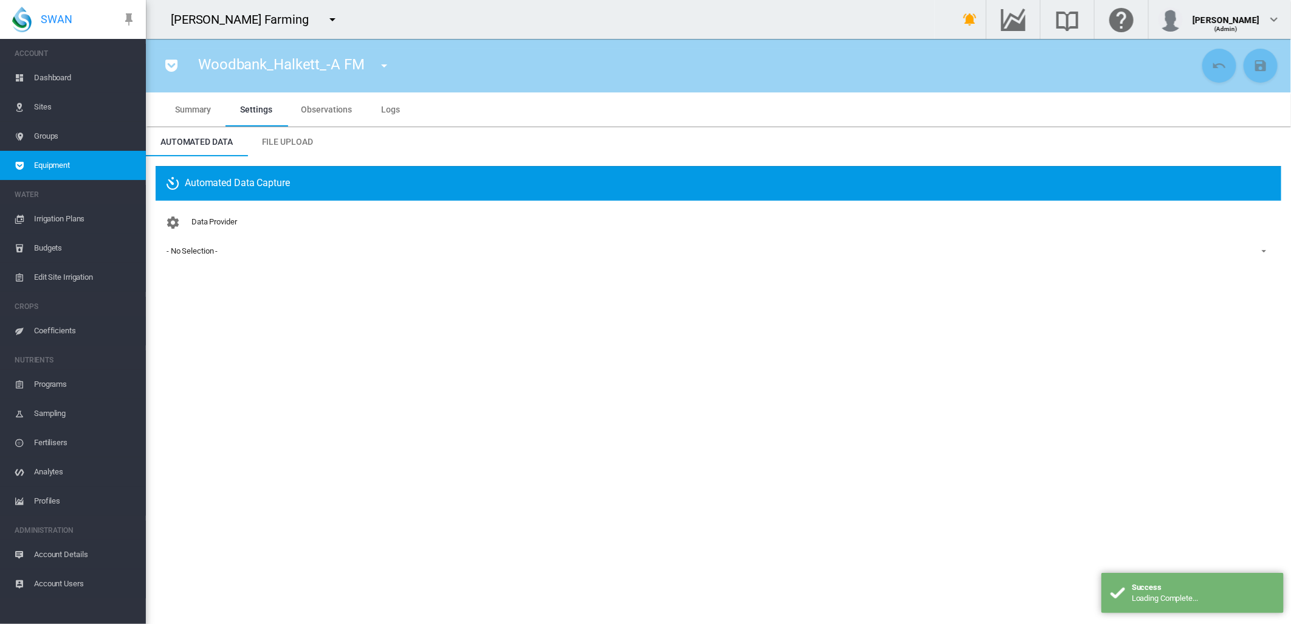
click at [201, 254] on div "- No Selection -" at bounding box center [192, 250] width 51 height 9
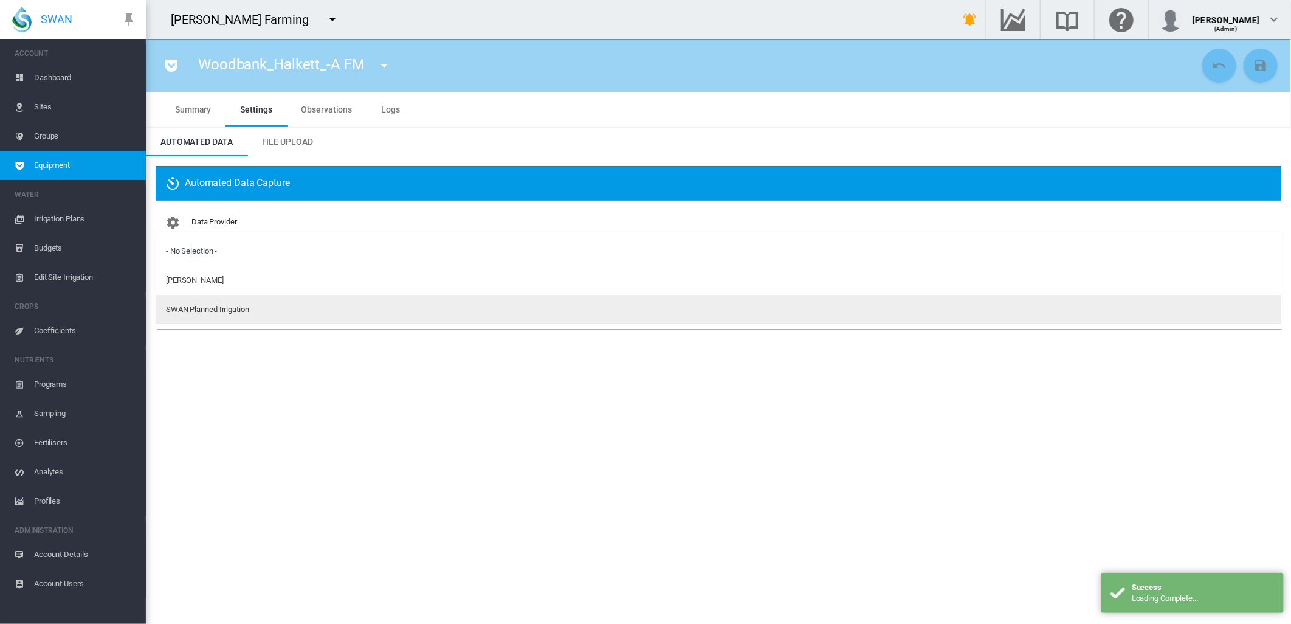
click at [197, 315] on md-option "SWAN Planned Irrigation" at bounding box center [719, 309] width 1126 height 29
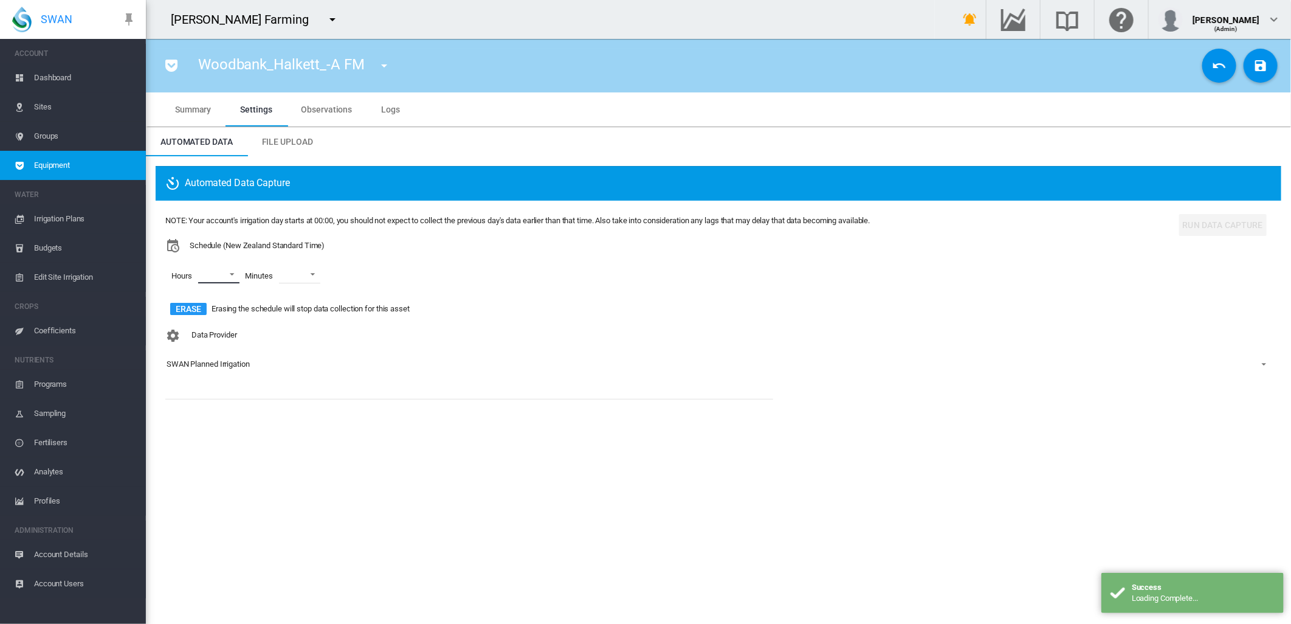
click at [232, 271] on md-select "00 01 02 03 04 05 06 07 08 09 10 11 12 13 14 15 16 17 18 19 20 21 22 23" at bounding box center [218, 274] width 41 height 18
click at [201, 275] on div "00" at bounding box center [203, 274] width 9 height 11
drag, startPoint x: 191, startPoint y: 305, endPoint x: 191, endPoint y: 321, distance: 16.4
click at [192, 305] on div at bounding box center [188, 304] width 12 height 12
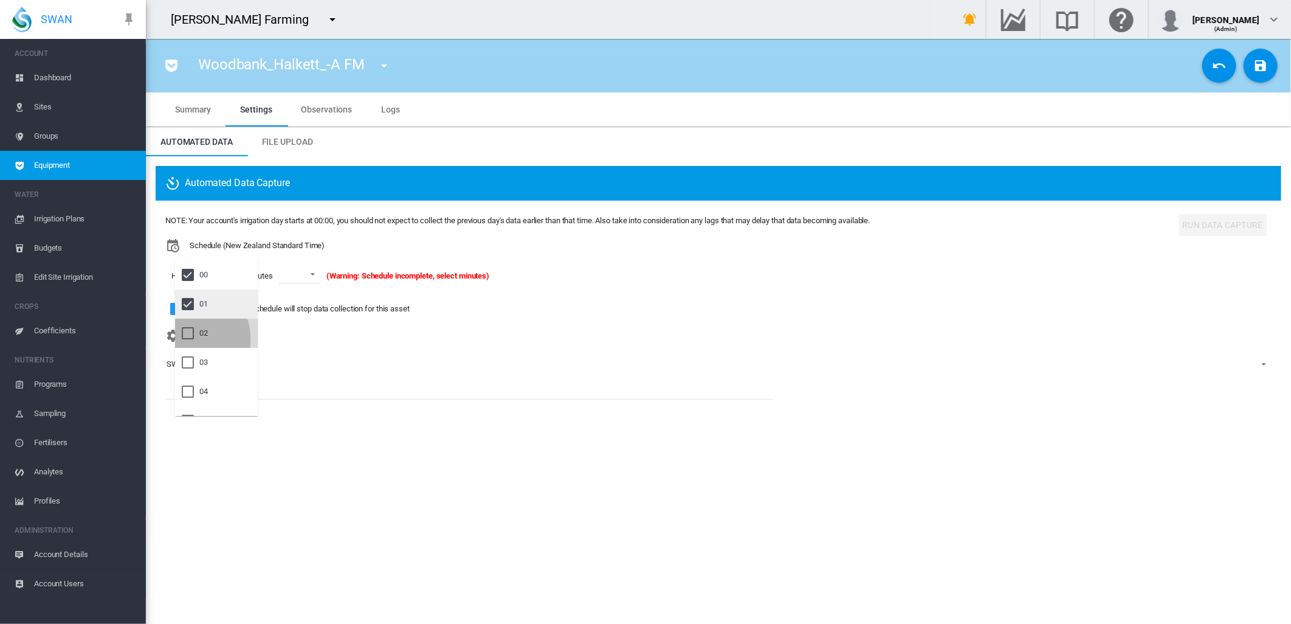
drag, startPoint x: 187, startPoint y: 339, endPoint x: 247, endPoint y: 295, distance: 74.8
click at [187, 339] on div at bounding box center [188, 333] width 12 height 12
click at [325, 275] on md-backdrop at bounding box center [645, 312] width 1291 height 624
click at [324, 276] on span at bounding box center [318, 273] width 15 height 11
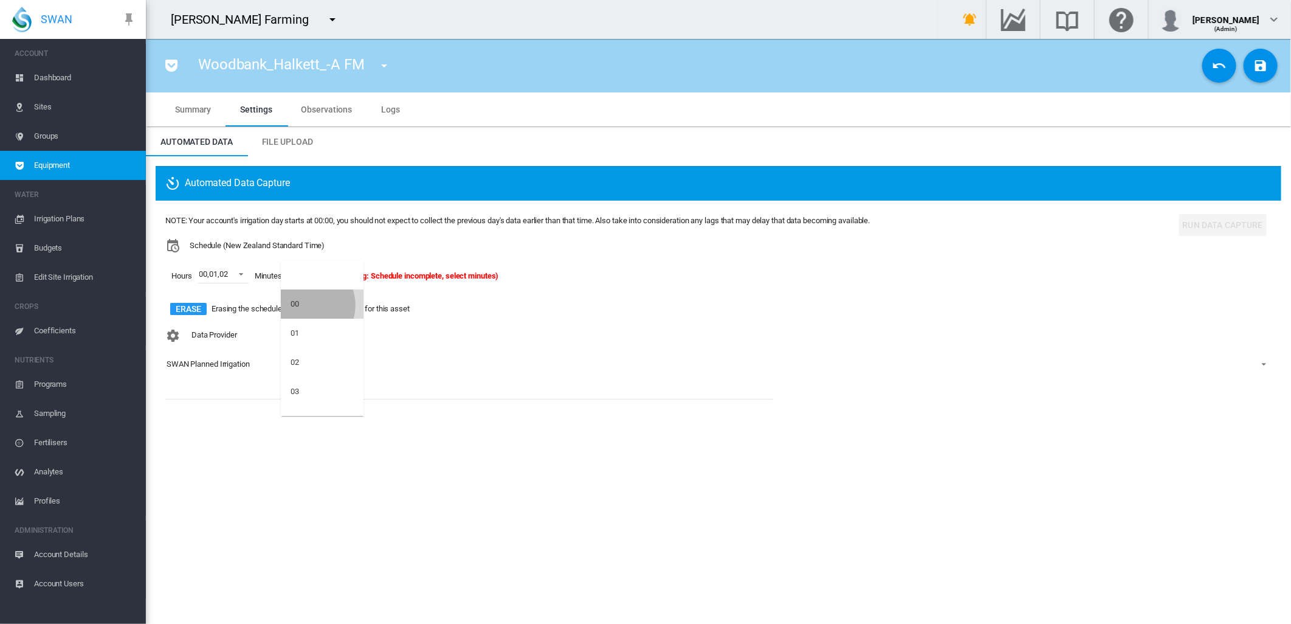
click at [306, 305] on md-option "00" at bounding box center [322, 303] width 83 height 29
click at [1254, 62] on md-icon "icon-content-save" at bounding box center [1261, 65] width 15 height 15
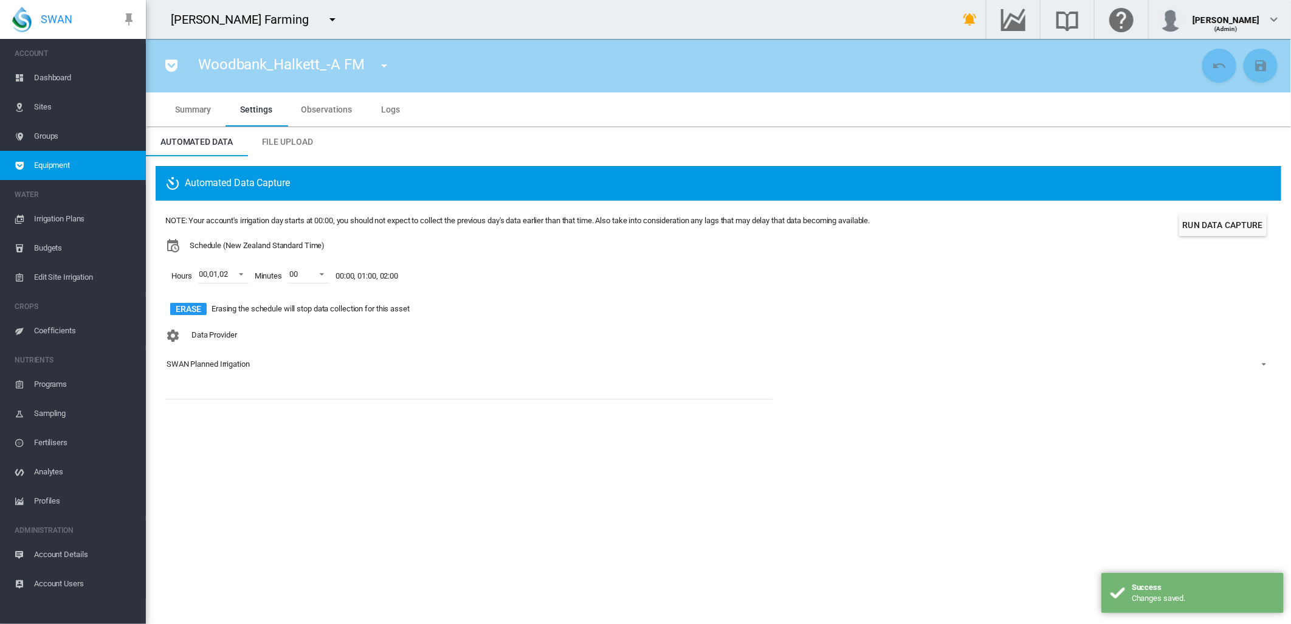
click at [382, 69] on md-icon "icon-menu-down" at bounding box center [384, 65] width 15 height 15
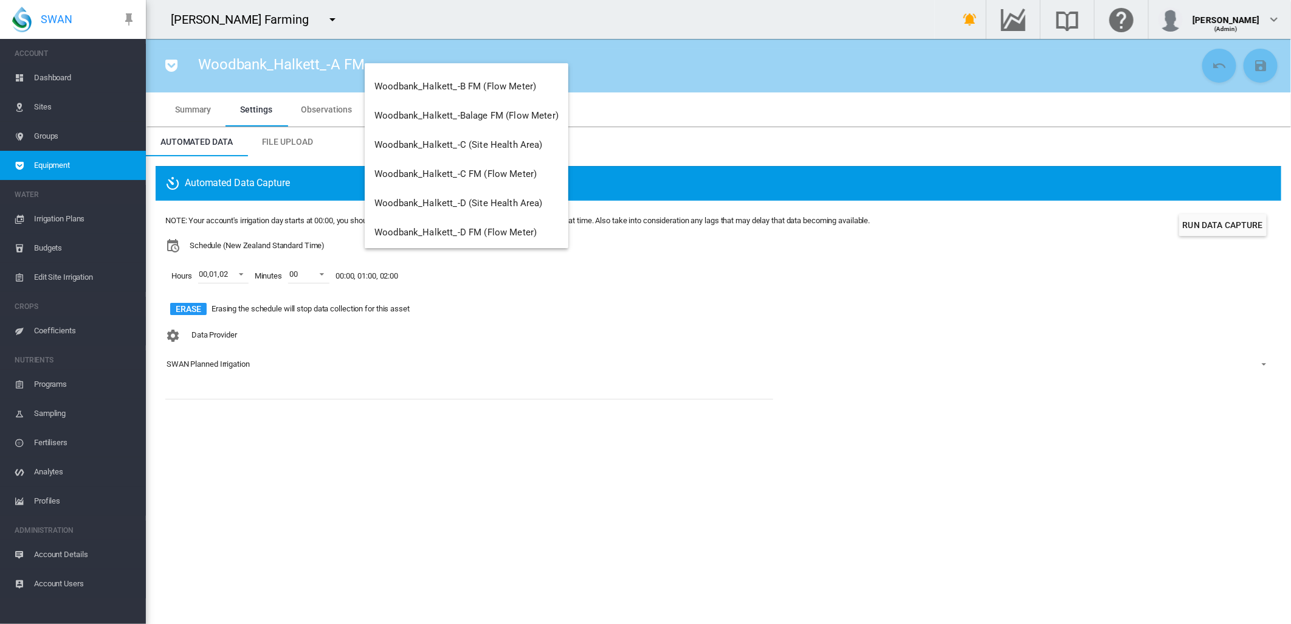
scroll to position [1217, 0]
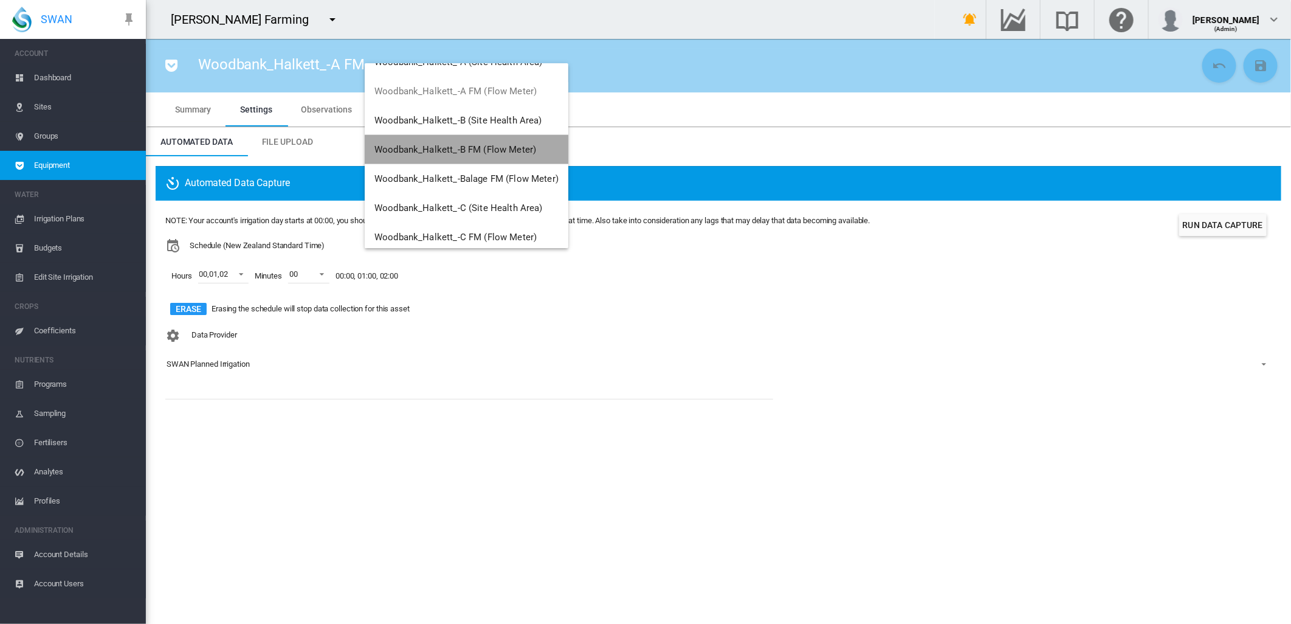
click at [519, 147] on span "Woodbank_Halkett_-B FM (Flow Meter)" at bounding box center [456, 149] width 162 height 11
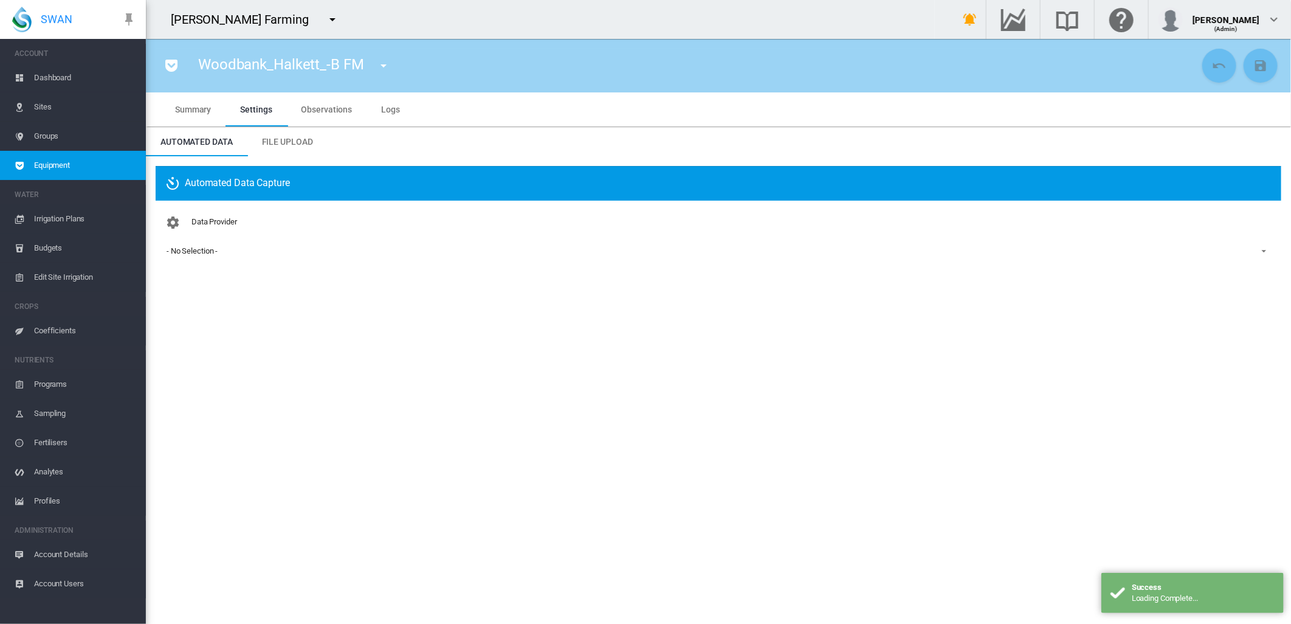
click at [184, 254] on div "- No Selection -" at bounding box center [192, 250] width 51 height 9
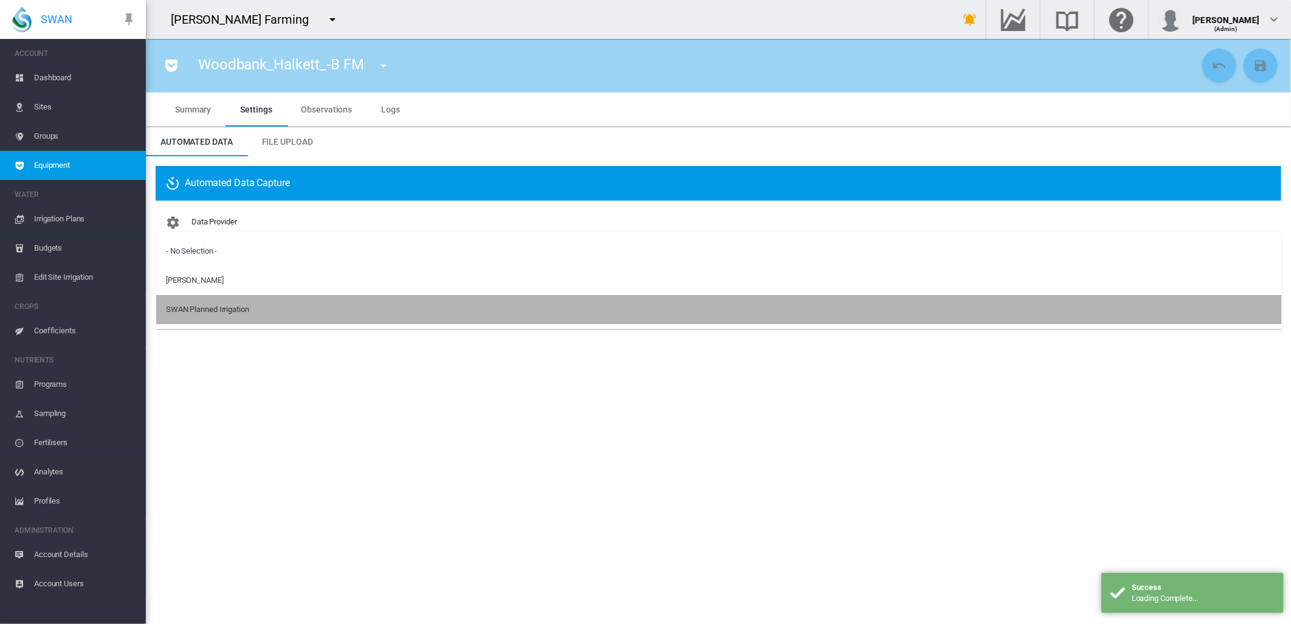
click at [195, 307] on div "SWAN Planned Irrigation" at bounding box center [207, 309] width 83 height 11
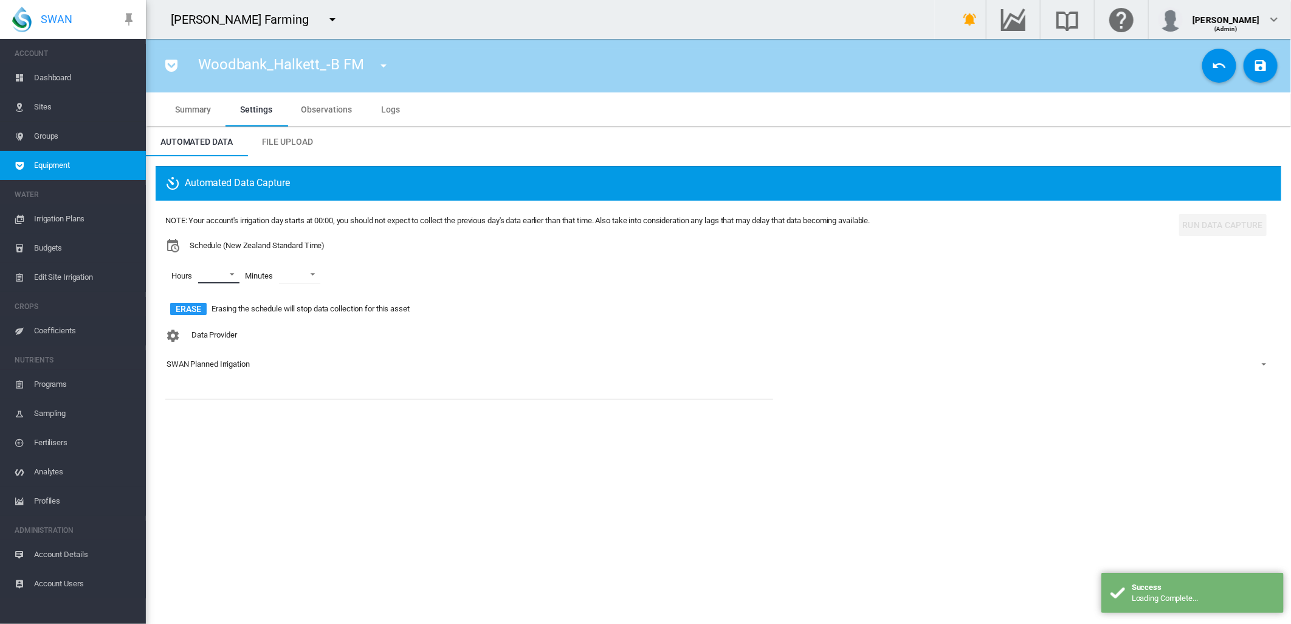
click at [233, 272] on md-select "00 01 02 03 04 05 06 07 08 09 10 11 12 13 14 15 16 17 18 19 20 21 22 23" at bounding box center [218, 274] width 41 height 18
click at [204, 277] on div "00" at bounding box center [203, 274] width 9 height 11
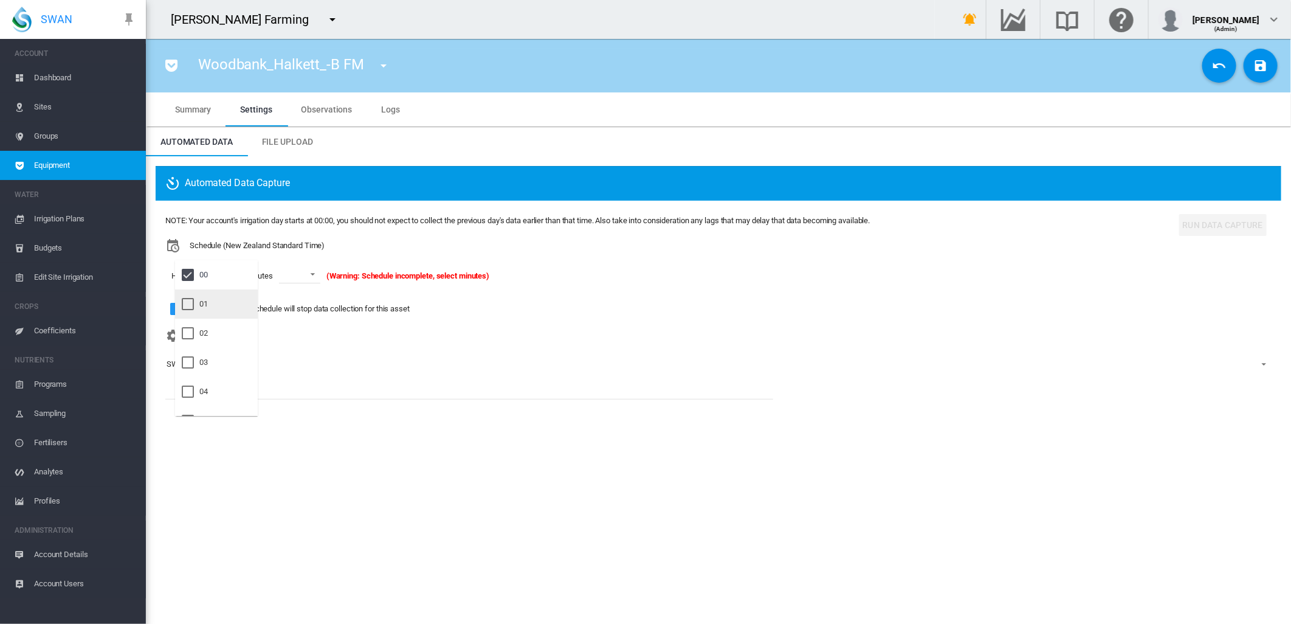
click at [203, 311] on md-option "01" at bounding box center [216, 303] width 83 height 29
click at [194, 327] on div at bounding box center [188, 333] width 12 height 12
click at [323, 277] on md-backdrop at bounding box center [645, 312] width 1291 height 624
click at [325, 274] on span at bounding box center [318, 273] width 15 height 11
click at [298, 302] on div "00" at bounding box center [295, 304] width 9 height 11
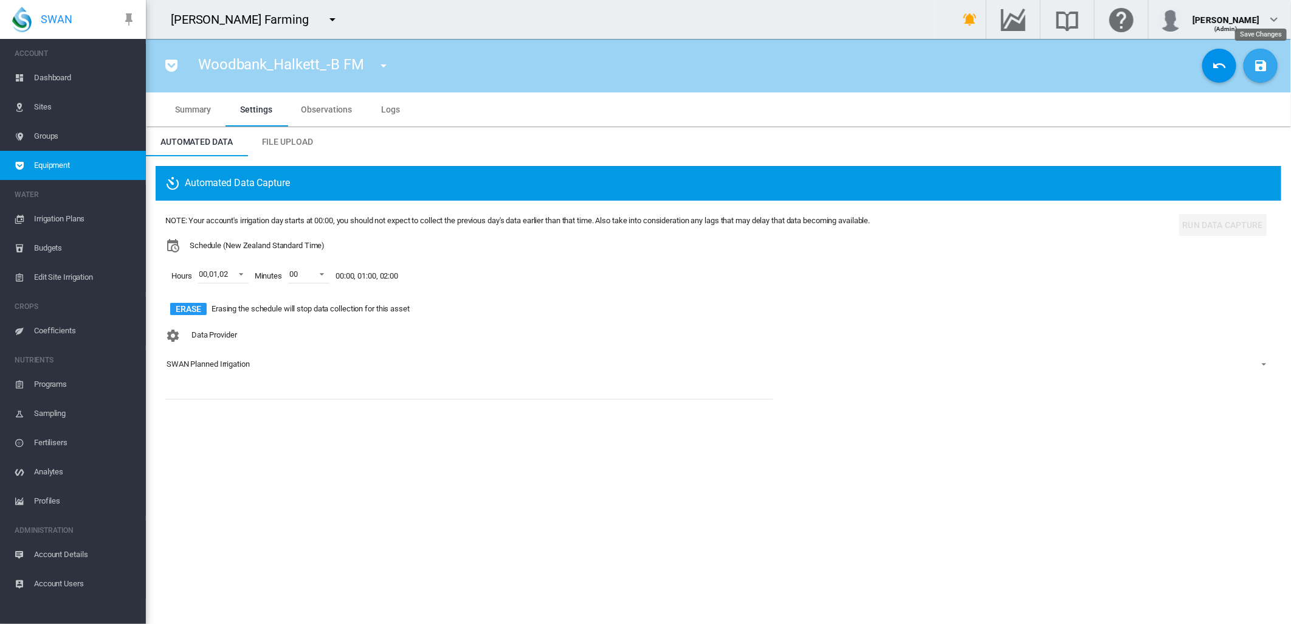
click at [1262, 76] on button "Save Changes" at bounding box center [1261, 66] width 34 height 34
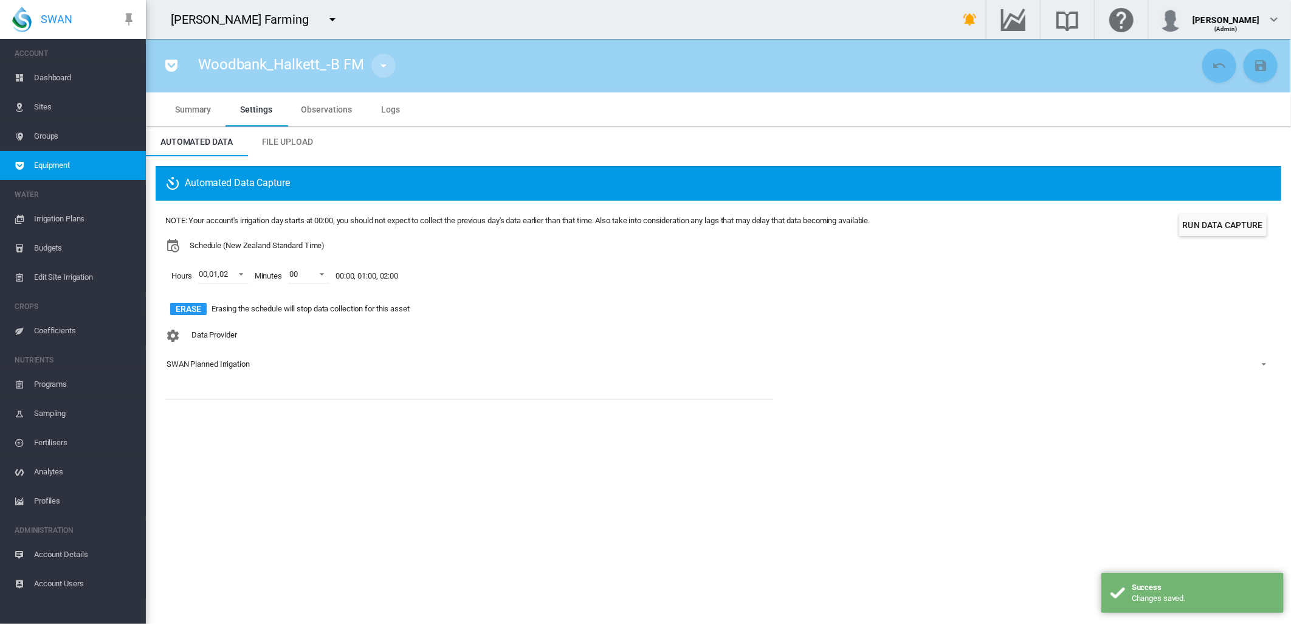
click at [379, 68] on md-icon "icon-menu-down" at bounding box center [383, 65] width 15 height 15
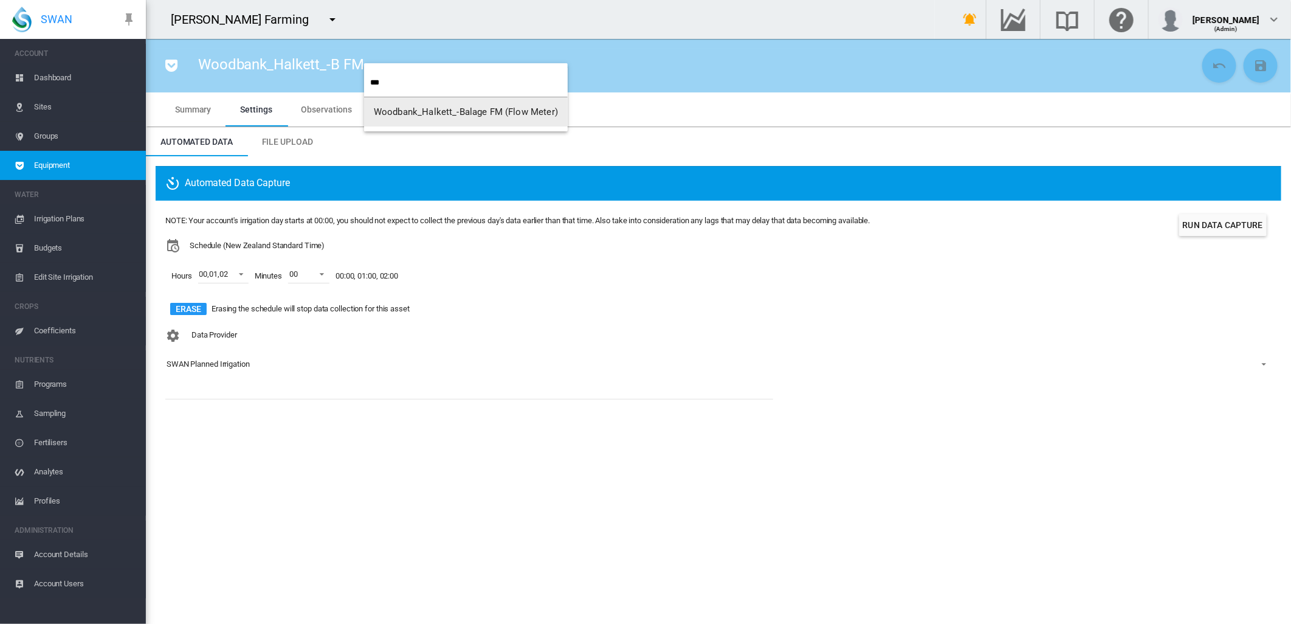
type input "***"
click at [468, 111] on span "Woodbank_Halkett_-Balage FM (Flow Meter)" at bounding box center [466, 111] width 184 height 11
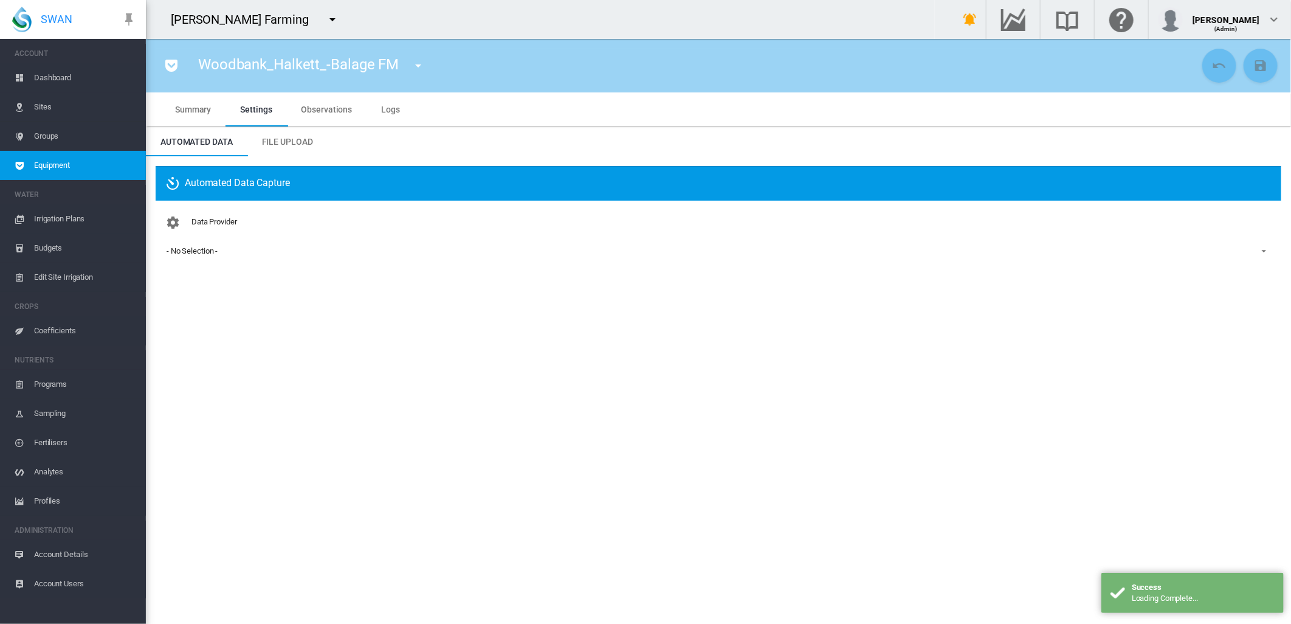
click at [193, 248] on div "- No Selection -" at bounding box center [192, 250] width 51 height 9
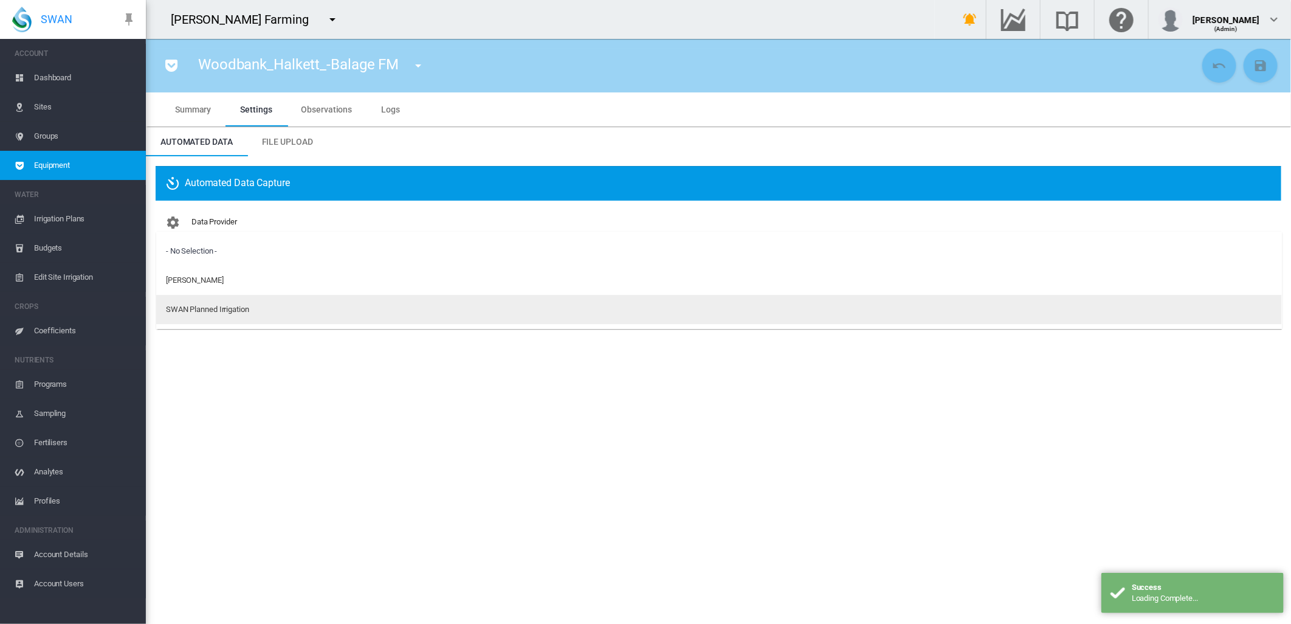
click at [208, 306] on div "SWAN Planned Irrigation" at bounding box center [207, 309] width 83 height 11
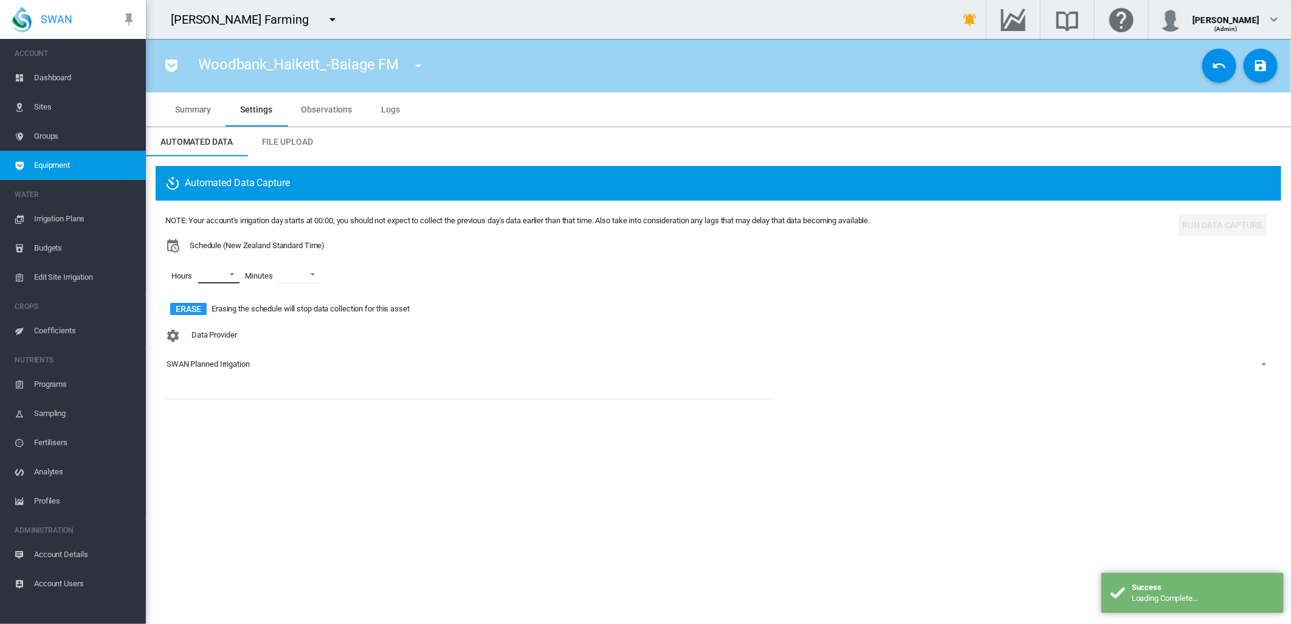
click at [231, 271] on md-select "00 01 02 03 04 05 06 07 08 09 10 11 12 13 14 15 16 17 18 19 20 21 22 23" at bounding box center [218, 274] width 41 height 18
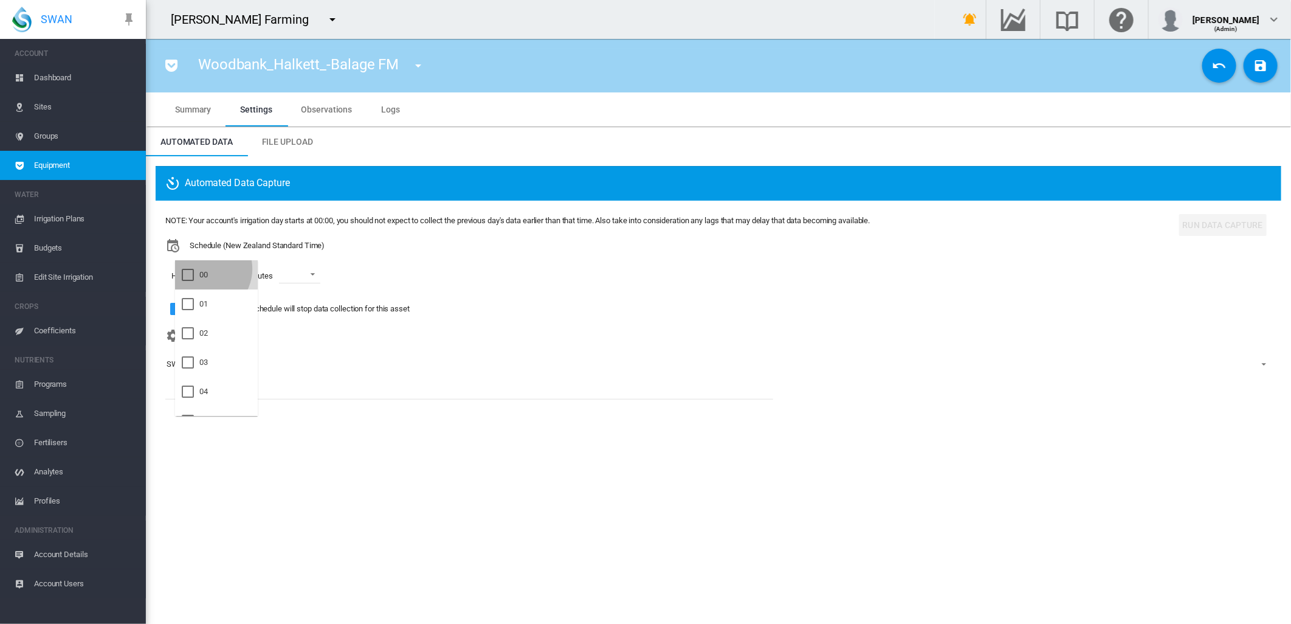
drag, startPoint x: 205, startPoint y: 269, endPoint x: 198, endPoint y: 311, distance: 42.5
click at [205, 271] on div "00" at bounding box center [203, 274] width 9 height 11
click at [204, 303] on div "01" at bounding box center [203, 304] width 9 height 11
click at [194, 333] on div at bounding box center [188, 333] width 12 height 12
click at [323, 276] on md-backdrop at bounding box center [645, 312] width 1291 height 624
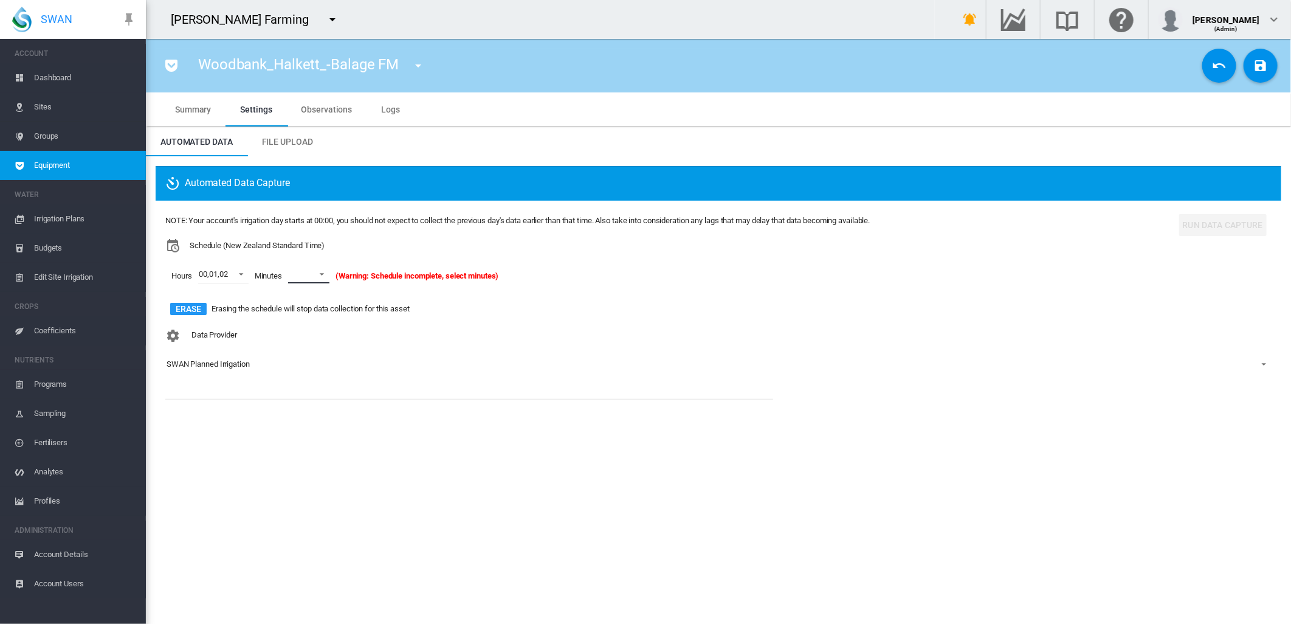
click at [323, 271] on span at bounding box center [318, 273] width 15 height 11
click at [306, 305] on md-option "00" at bounding box center [322, 303] width 83 height 29
click at [1262, 68] on md-icon "icon-content-save" at bounding box center [1261, 65] width 15 height 15
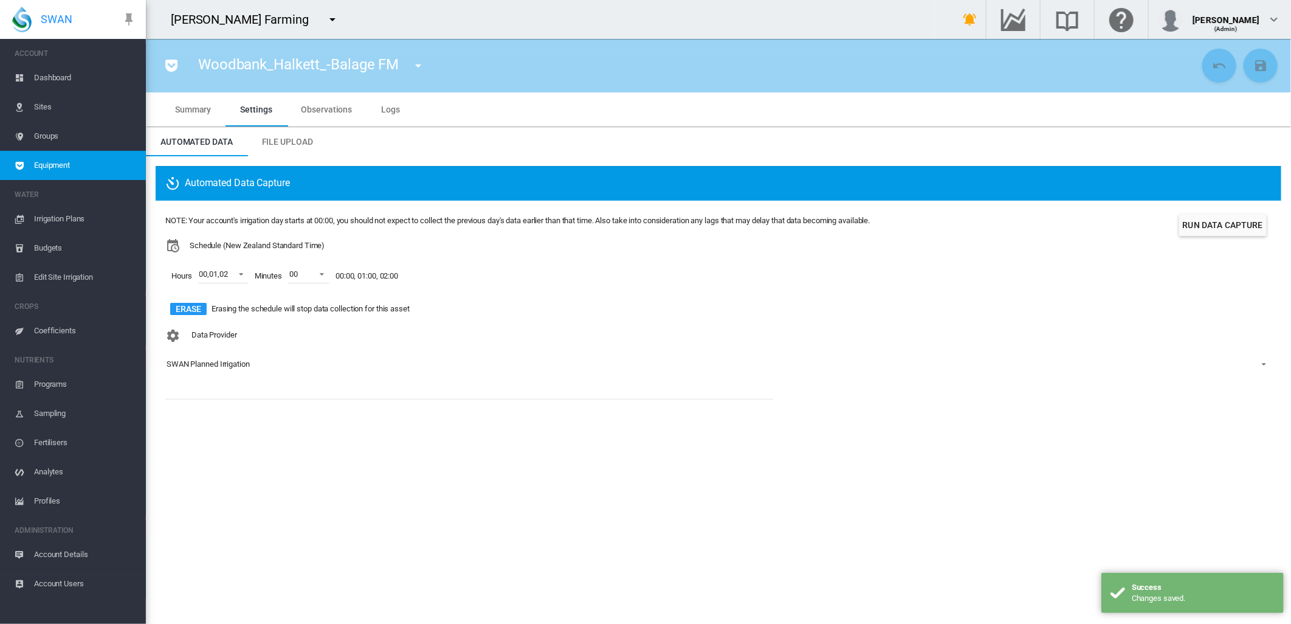
click at [418, 67] on md-icon "icon-menu-down" at bounding box center [418, 65] width 15 height 15
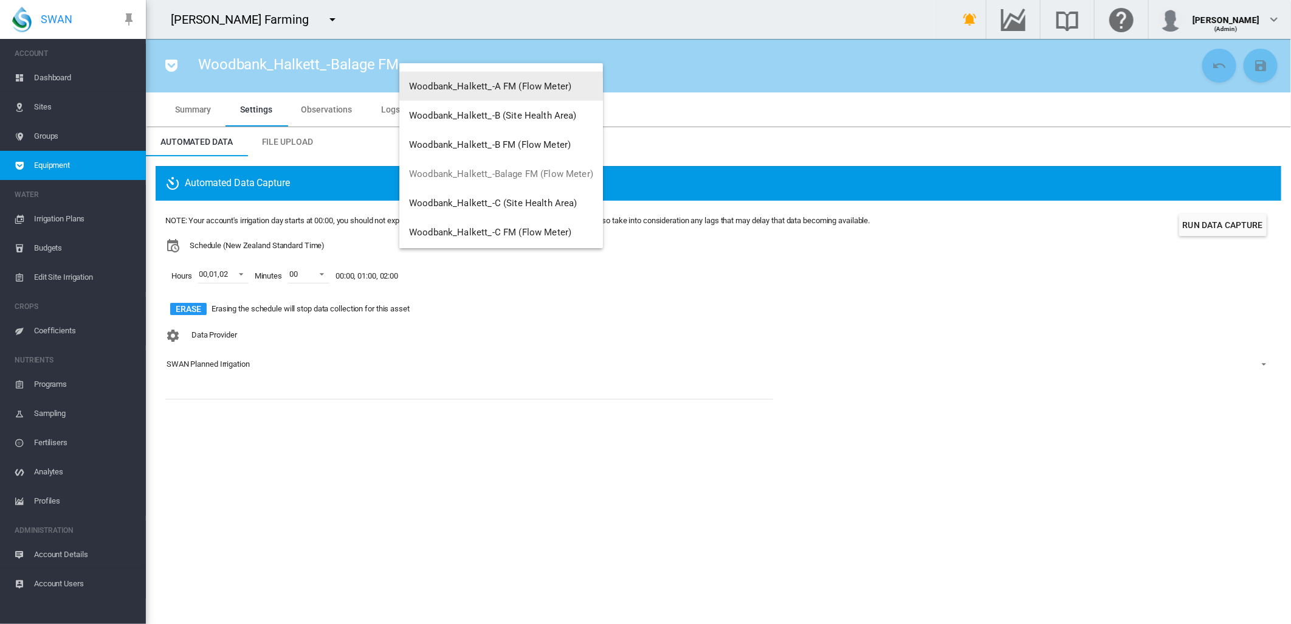
scroll to position [1232, 0]
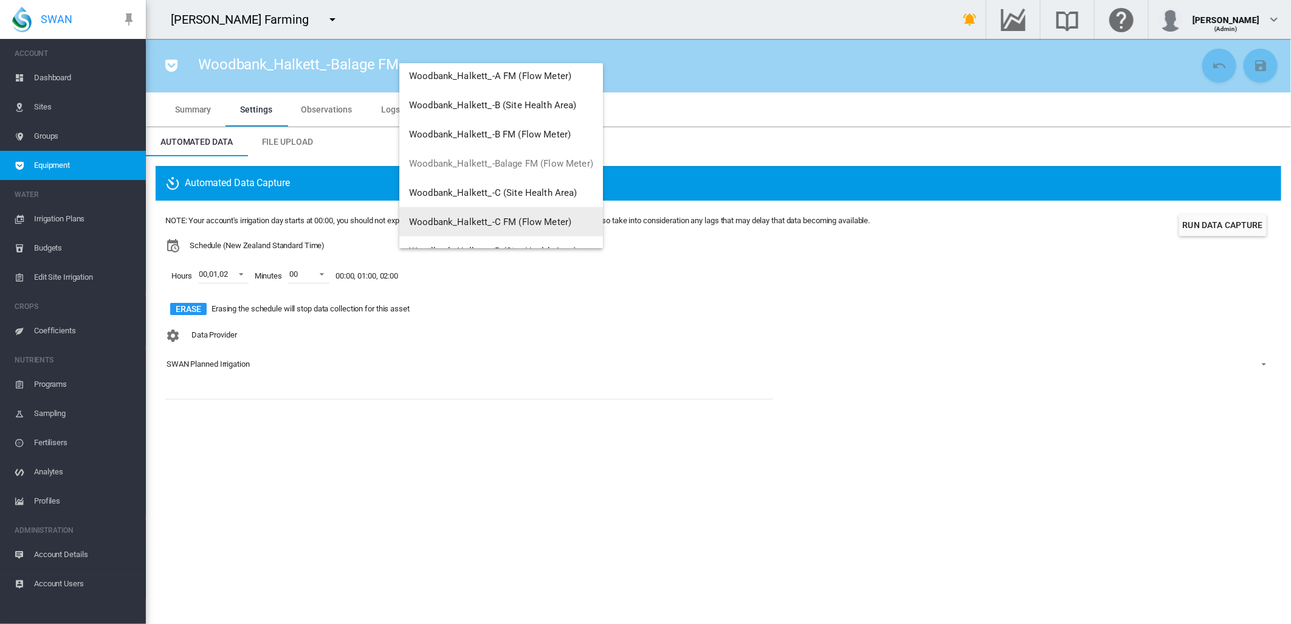
click at [532, 221] on span "Woodbank_Halkett_-C FM (Flow Meter)" at bounding box center [490, 221] width 162 height 11
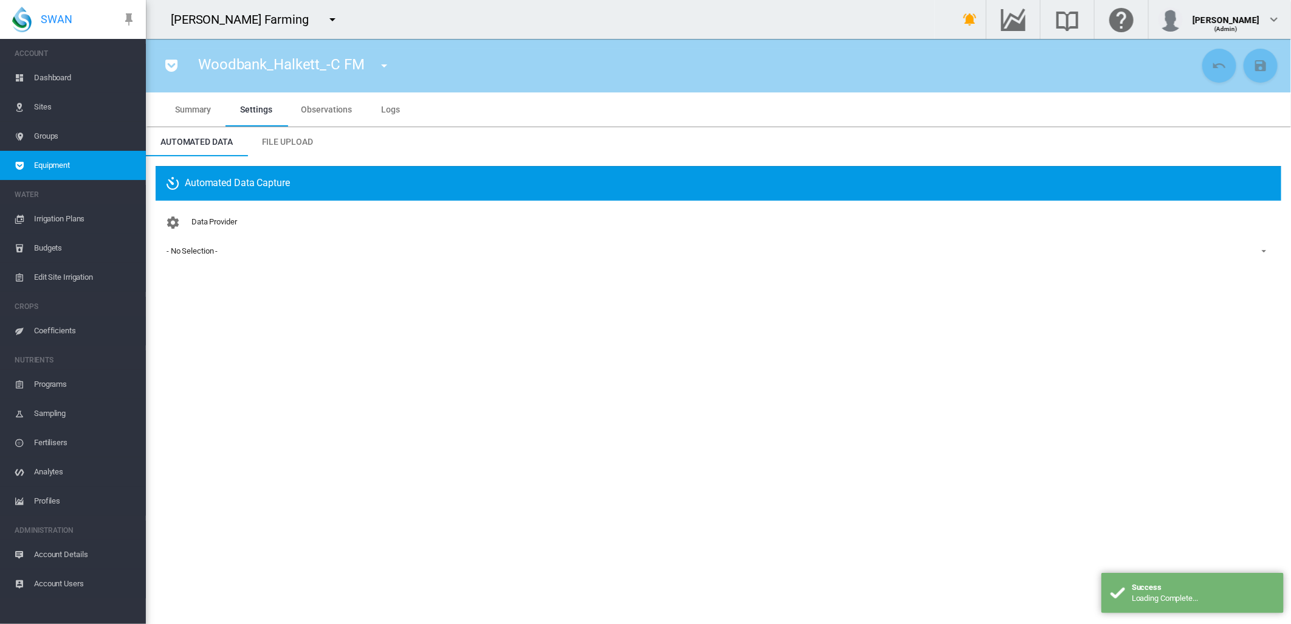
click at [201, 252] on div "- No Selection -" at bounding box center [192, 250] width 51 height 9
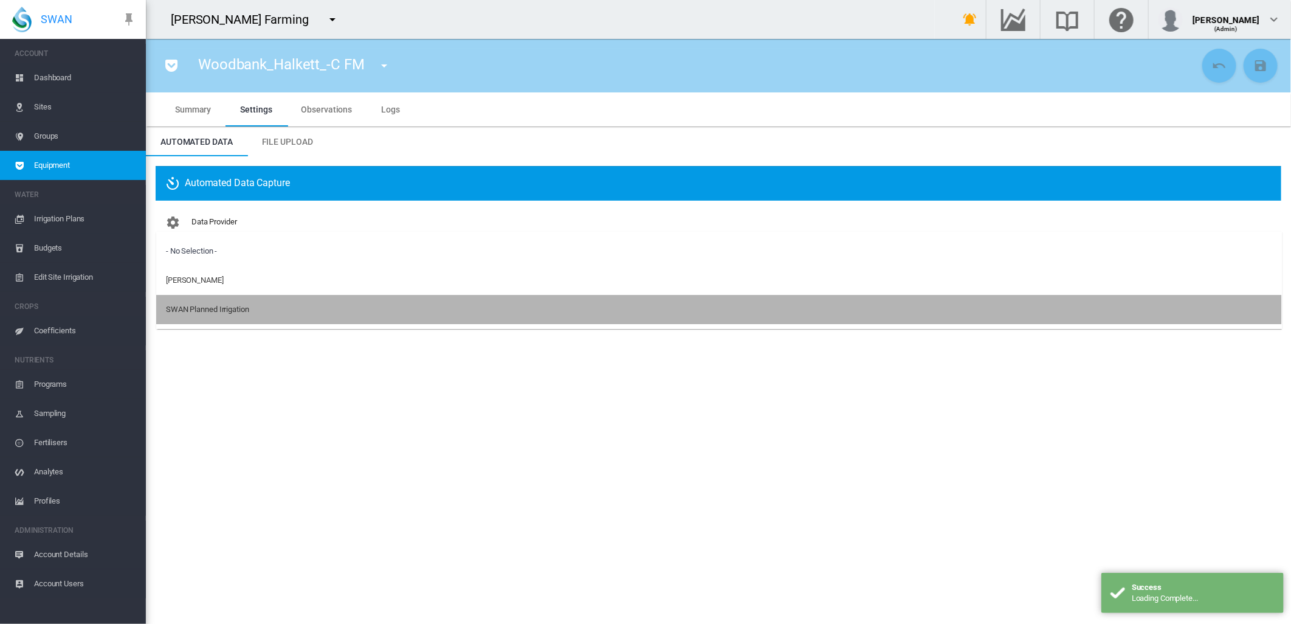
click at [190, 306] on div "SWAN Planned Irrigation" at bounding box center [207, 309] width 83 height 11
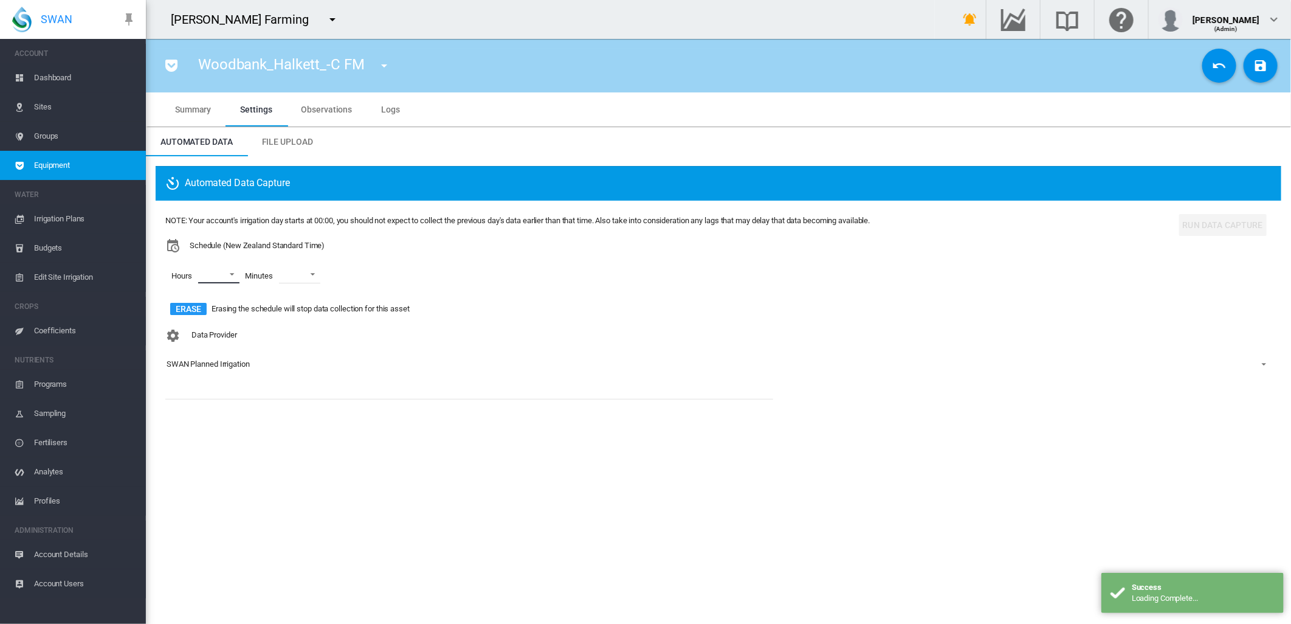
click at [232, 276] on md-select "00 01 02 03 04 05 06 07 08 09 10 11 12 13 14 15 16 17 18 19 20 21 22 23" at bounding box center [218, 274] width 41 height 18
click at [194, 269] on div at bounding box center [188, 275] width 12 height 12
click at [194, 298] on div at bounding box center [188, 304] width 12 height 12
click at [190, 337] on div at bounding box center [188, 333] width 12 height 12
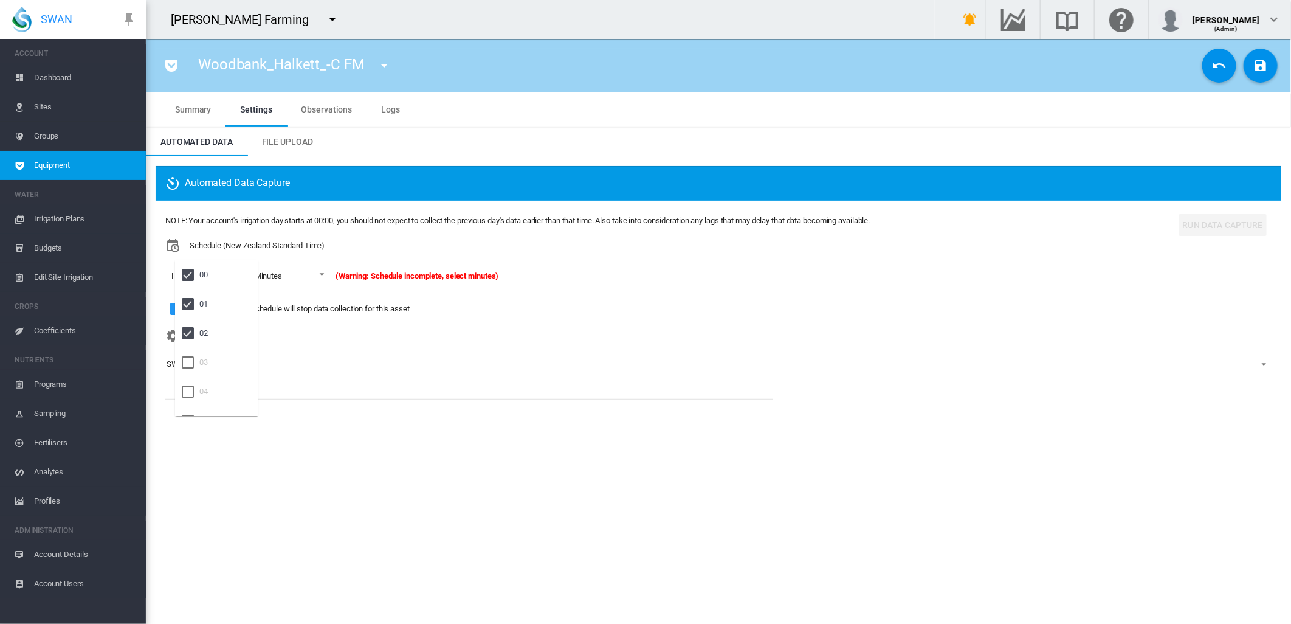
click at [323, 275] on md-backdrop at bounding box center [645, 312] width 1291 height 624
click at [323, 272] on span at bounding box center [318, 273] width 15 height 11
click at [303, 302] on md-option "00" at bounding box center [322, 303] width 83 height 29
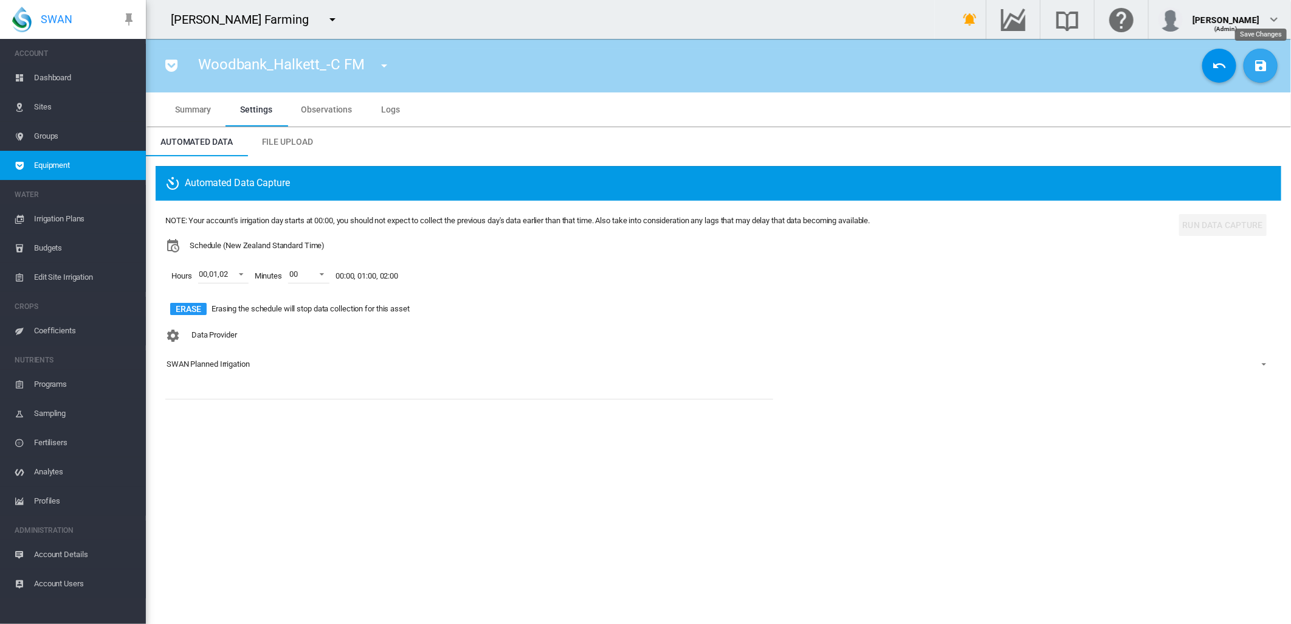
click at [1250, 63] on button "Save Changes" at bounding box center [1261, 66] width 34 height 34
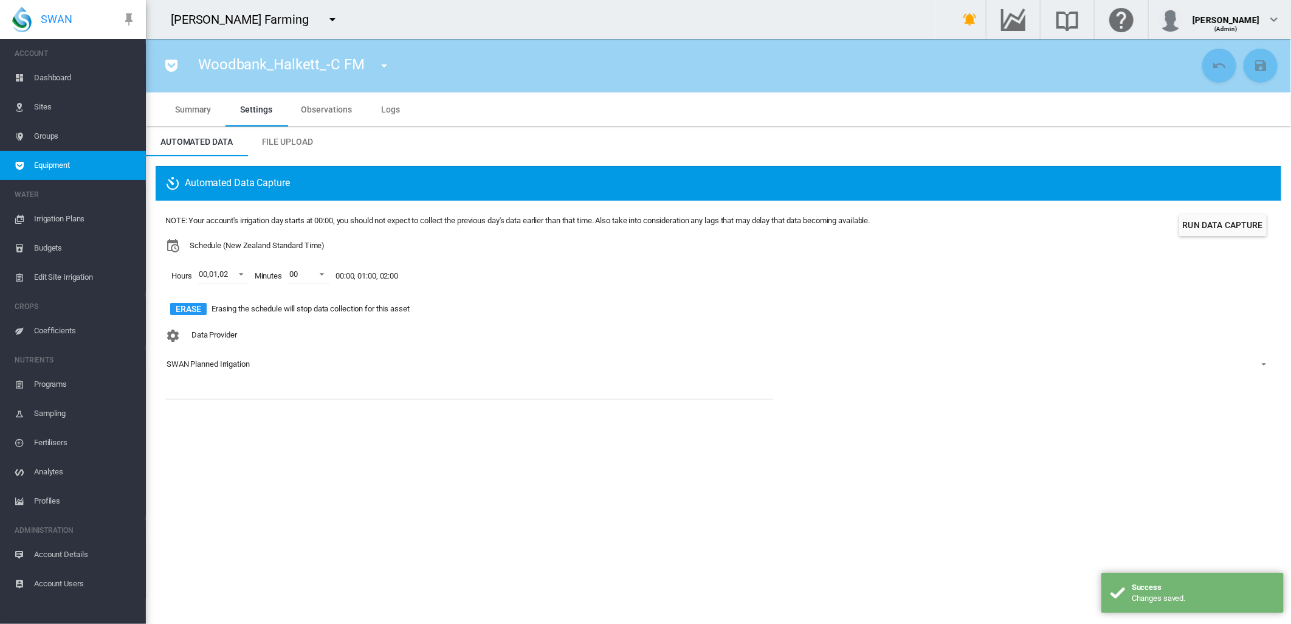
click at [384, 64] on md-icon "icon-menu-down" at bounding box center [384, 65] width 15 height 15
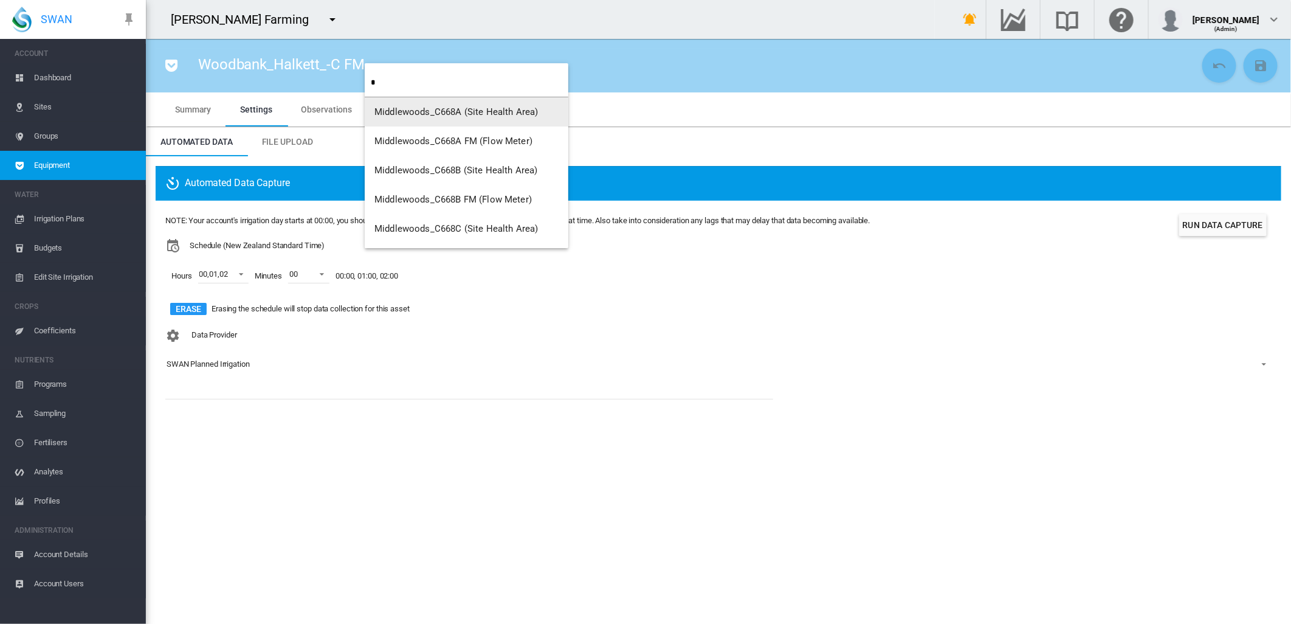
type input "*"
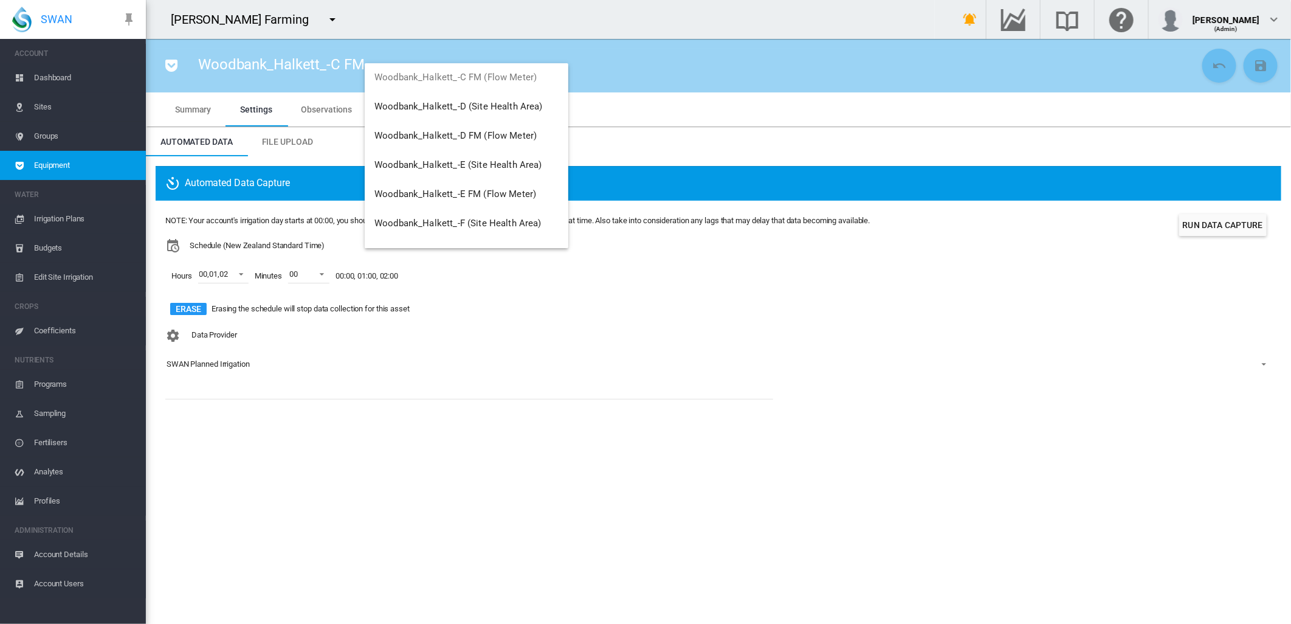
scroll to position [550, 0]
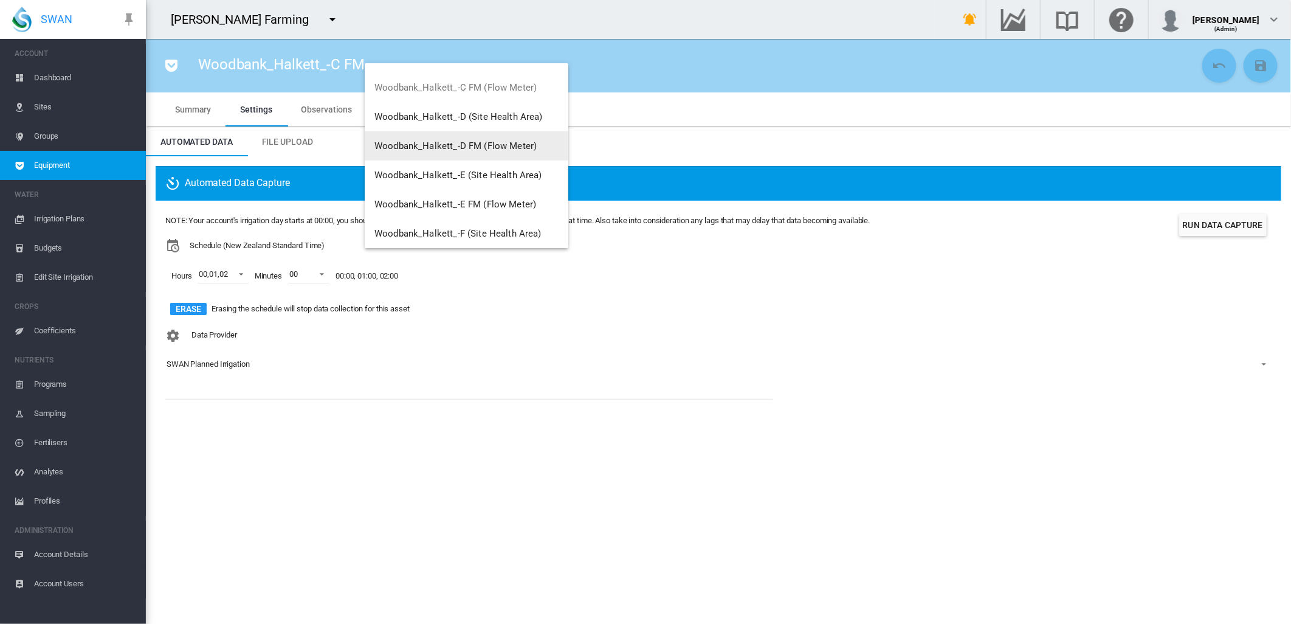
click at [507, 142] on span "Woodbank_Halkett_-D FM (Flow Meter)" at bounding box center [456, 145] width 162 height 11
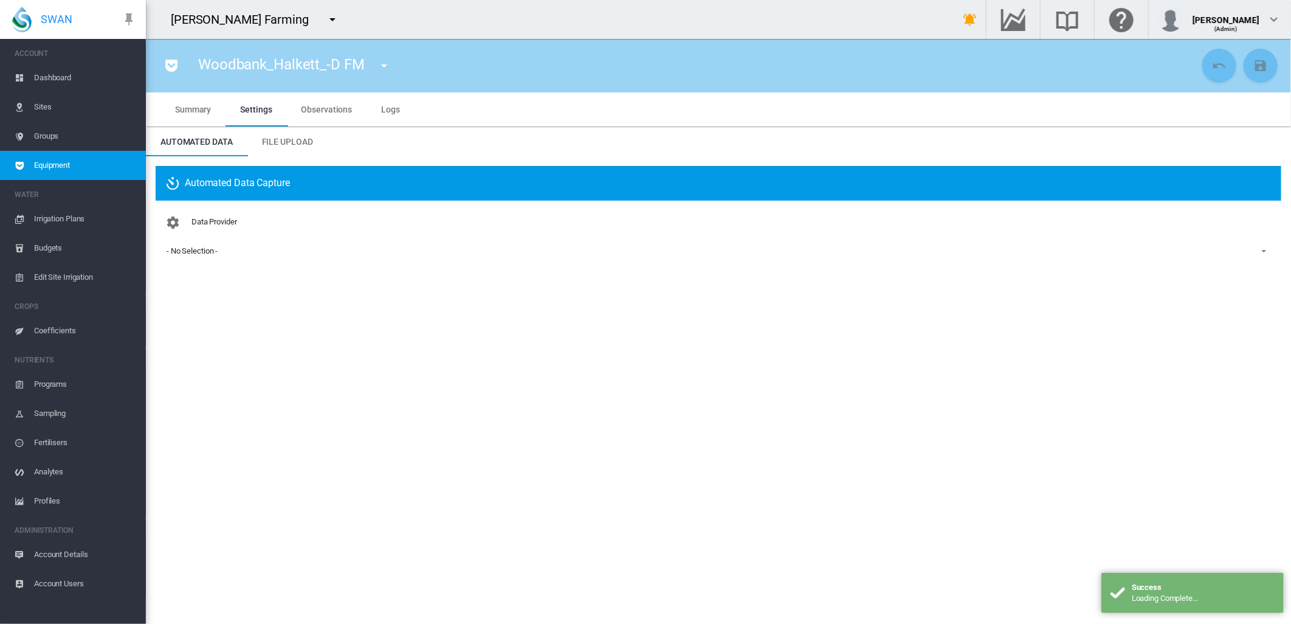
click at [196, 252] on div "- No Selection -" at bounding box center [192, 250] width 51 height 9
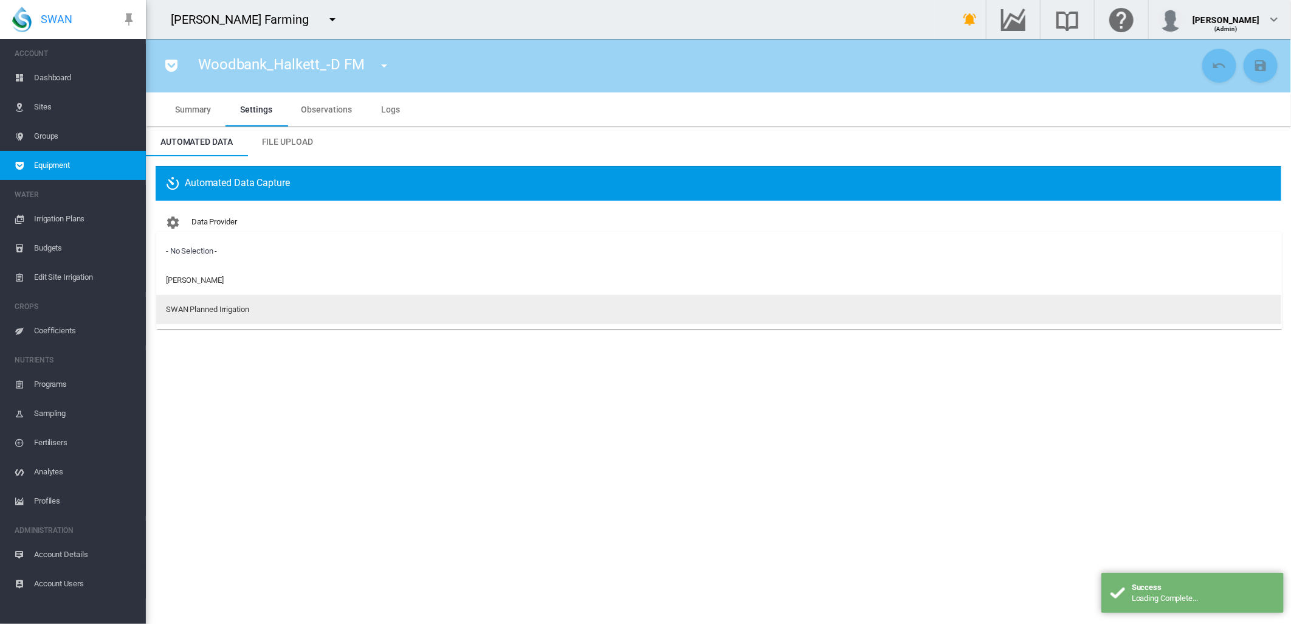
click at [198, 308] on div "SWAN Planned Irrigation" at bounding box center [207, 309] width 83 height 11
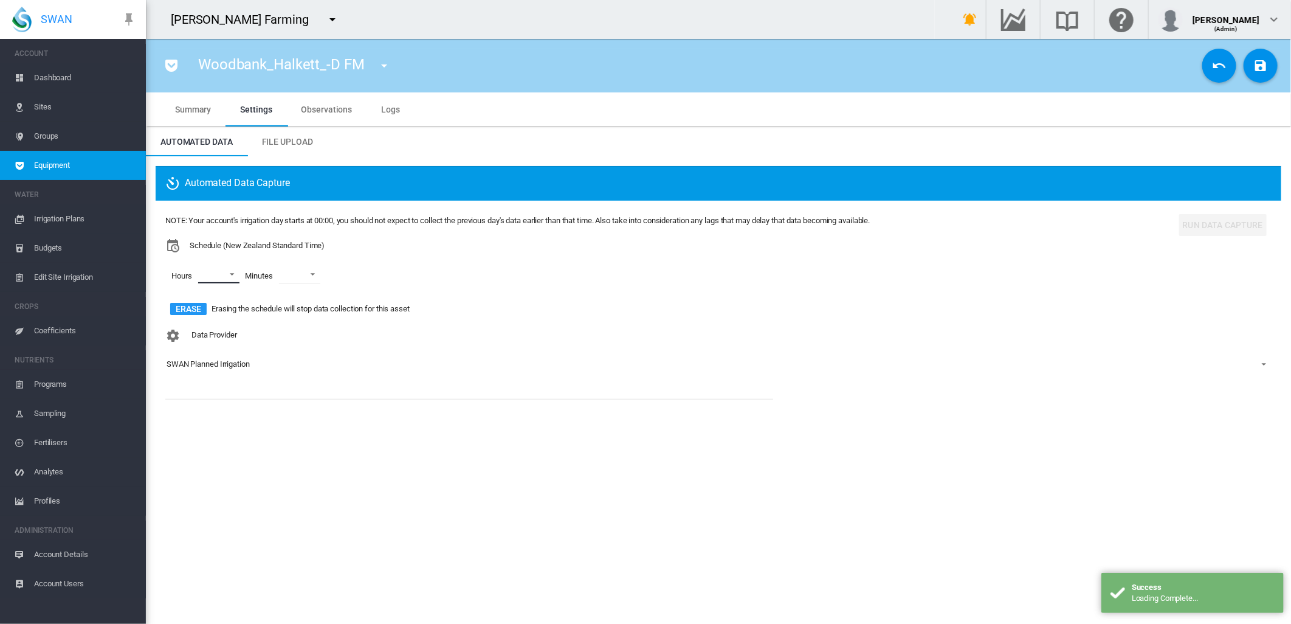
click at [229, 272] on md-select "00 01 02 03 04 05 06 07 08 09 10 11 12 13 14 15 16 17 18 19 20 21 22 23" at bounding box center [218, 274] width 41 height 18
click at [202, 281] on md-option "00" at bounding box center [216, 274] width 83 height 29
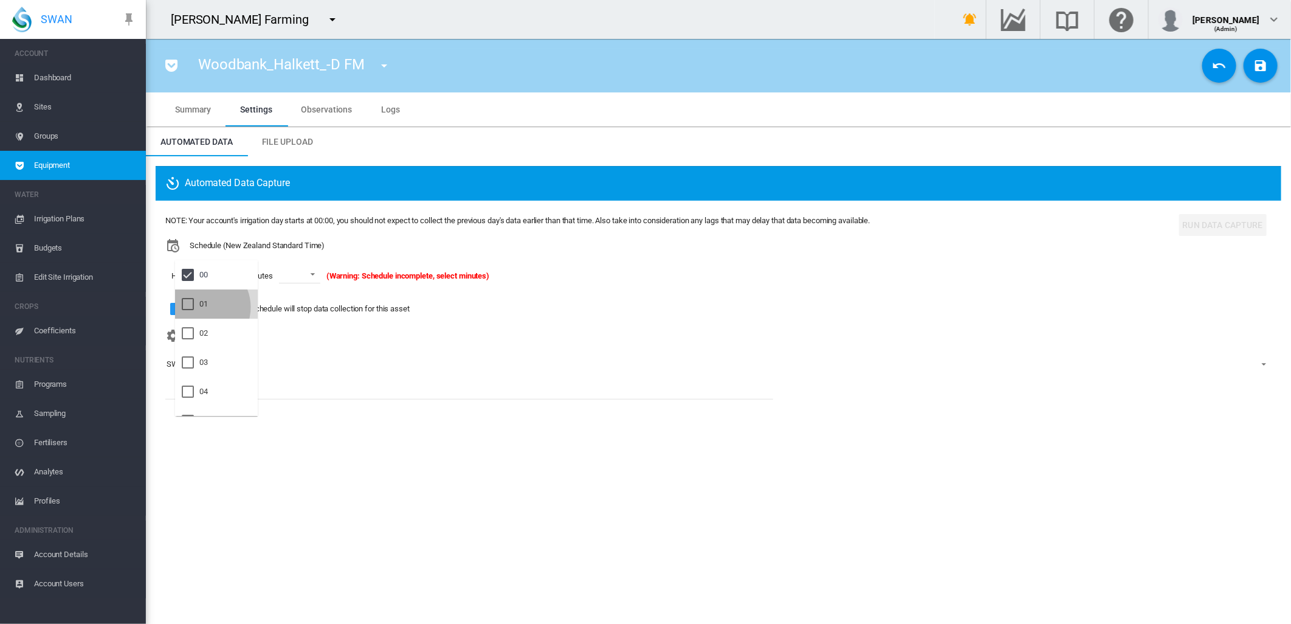
click at [202, 307] on div "01" at bounding box center [203, 304] width 9 height 11
drag, startPoint x: 206, startPoint y: 334, endPoint x: 246, endPoint y: 305, distance: 49.6
click at [206, 333] on div "02" at bounding box center [203, 333] width 9 height 11
click at [323, 275] on md-backdrop at bounding box center [645, 312] width 1291 height 624
click at [324, 275] on span at bounding box center [318, 273] width 15 height 11
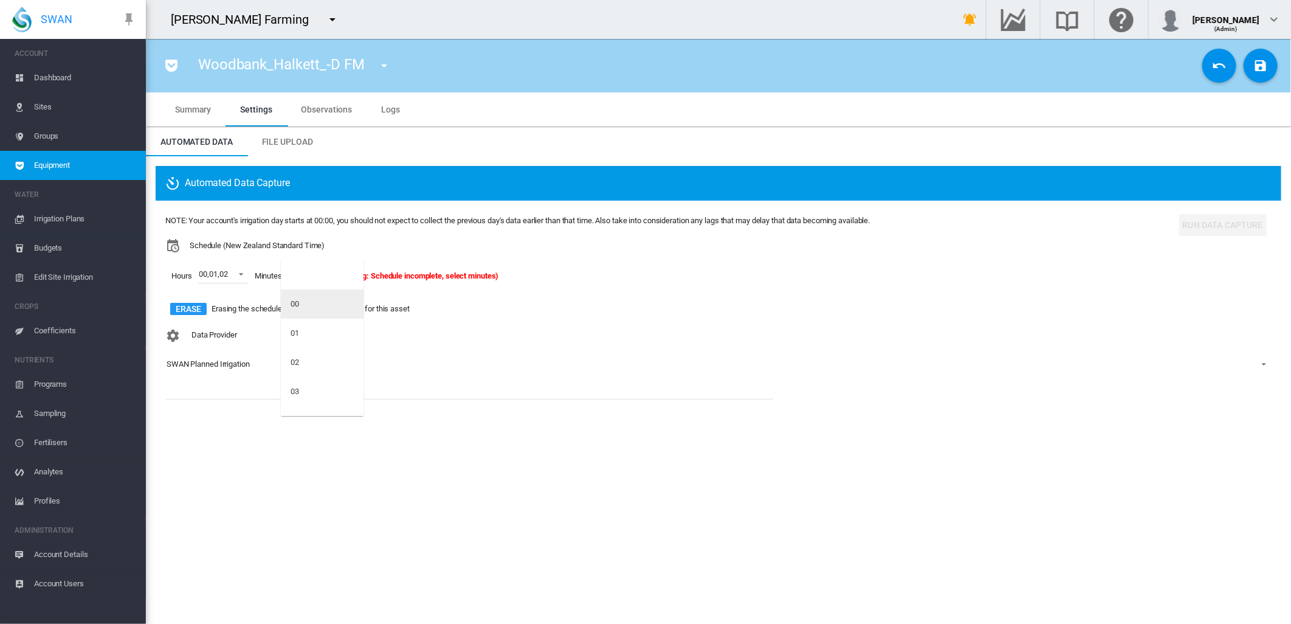
click at [299, 306] on div "00" at bounding box center [295, 304] width 9 height 11
click at [1262, 72] on md-icon "icon-content-save" at bounding box center [1261, 65] width 15 height 15
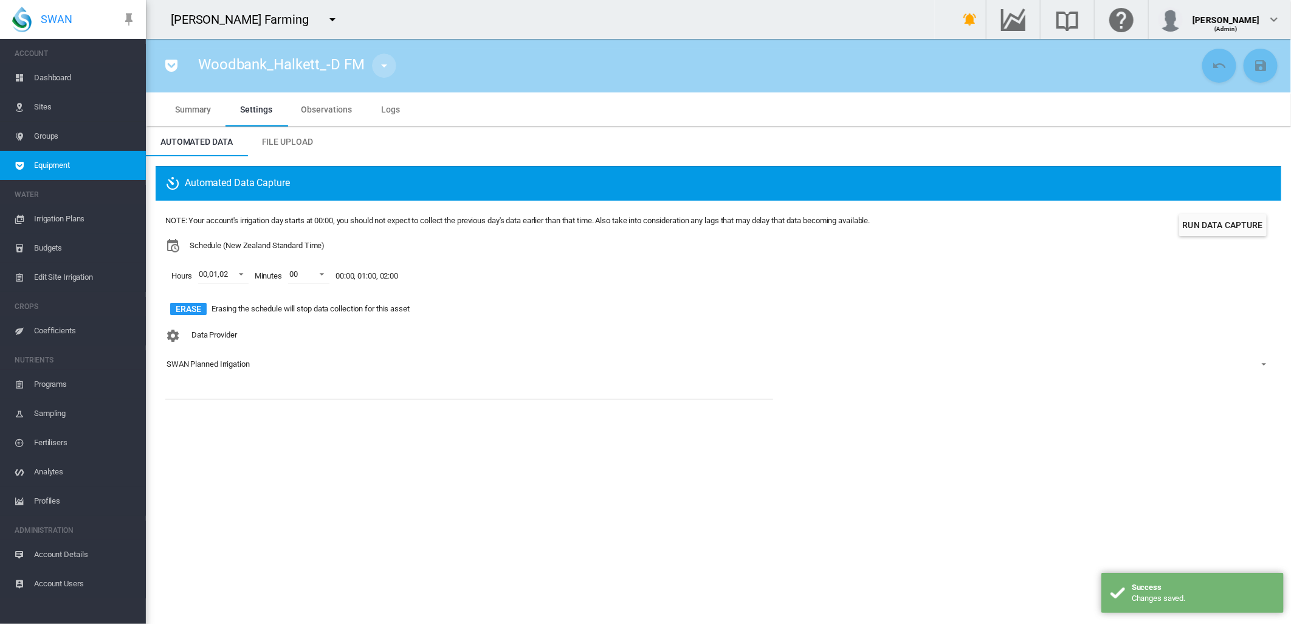
click at [383, 65] on md-icon "icon-menu-down" at bounding box center [384, 65] width 15 height 15
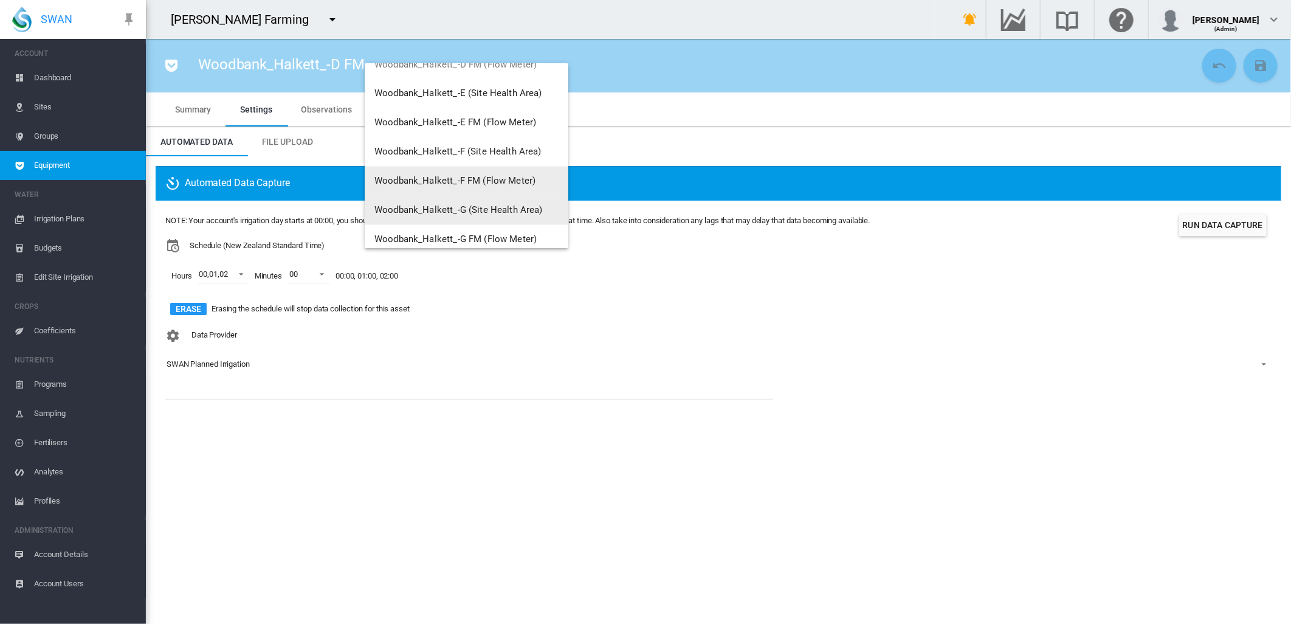
scroll to position [1445, 0]
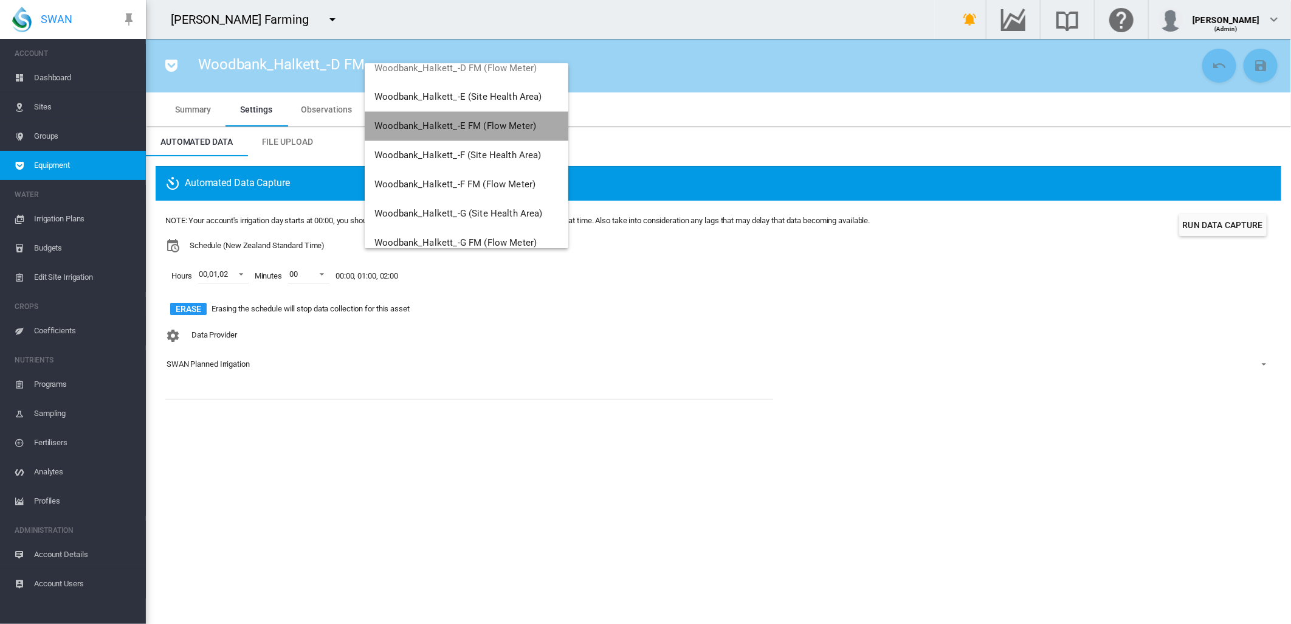
click at [481, 123] on span "Woodbank_Halkett_-E FM (Flow Meter)" at bounding box center [456, 126] width 162 height 11
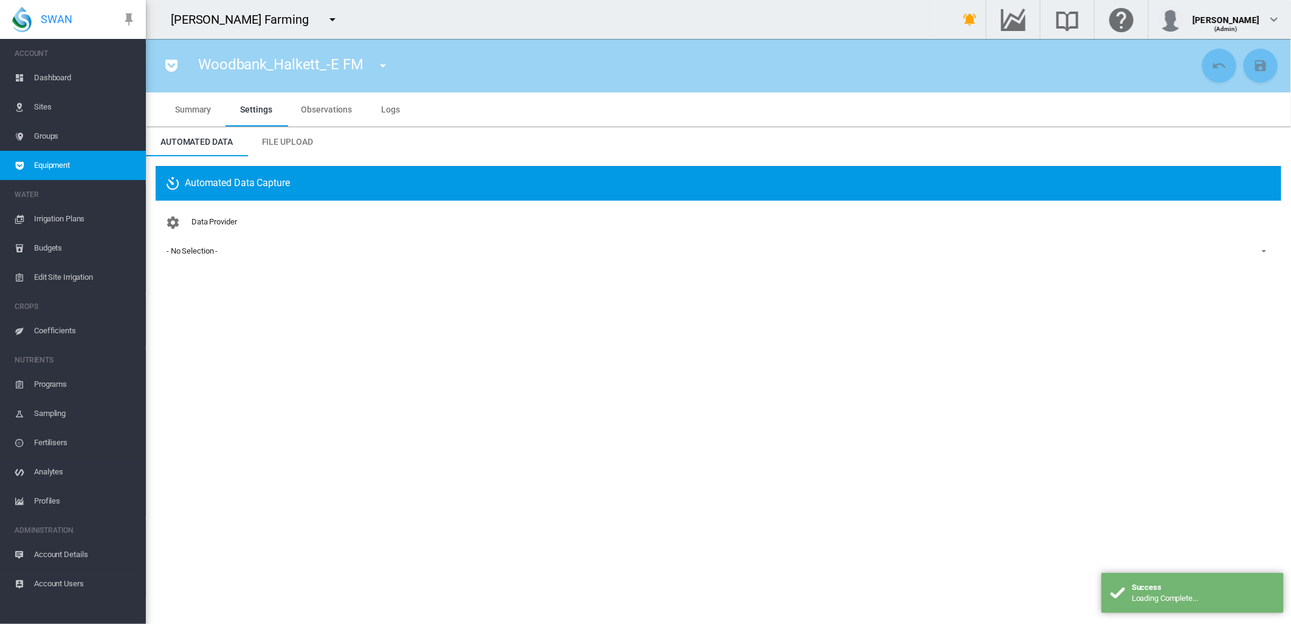
click at [201, 246] on span "- No Selection -" at bounding box center [709, 251] width 1085 height 11
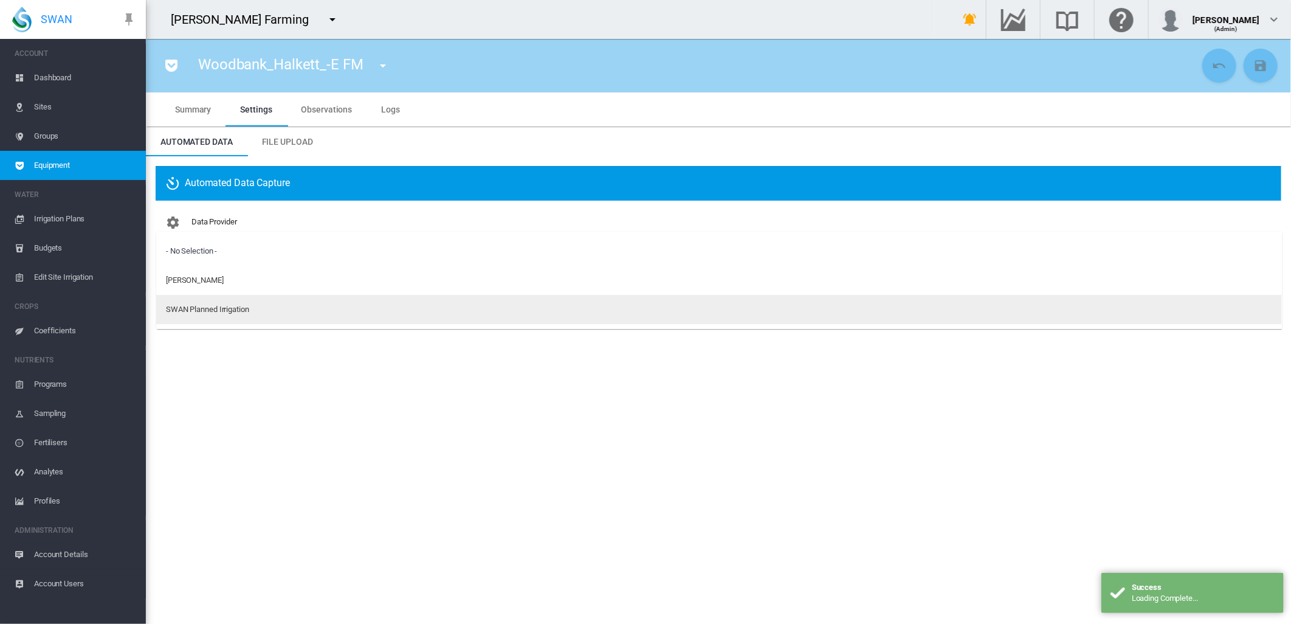
click at [187, 308] on div "SWAN Planned Irrigation" at bounding box center [207, 309] width 83 height 11
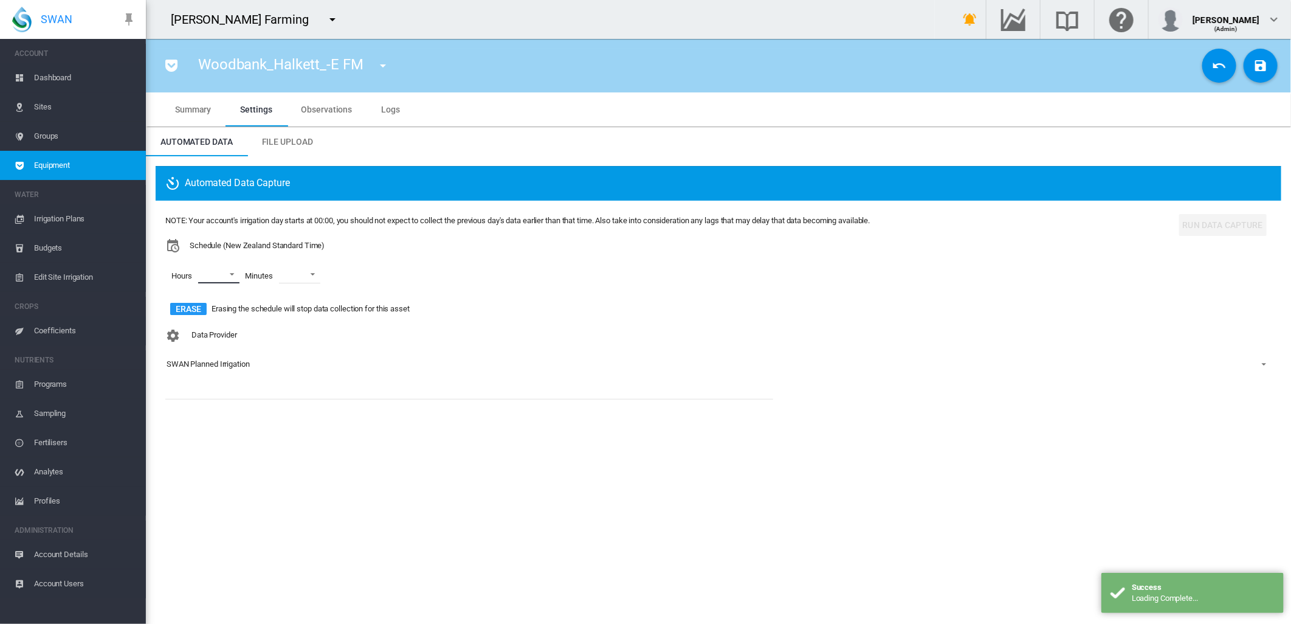
click at [231, 275] on md-select "00 01 02 03 04 05 06 07 08 09 10 11 12 13 14 15 16 17 18 19 20 21 22 23" at bounding box center [218, 274] width 41 height 18
click at [209, 286] on md-option "00" at bounding box center [216, 274] width 83 height 29
click at [211, 301] on md-option "01" at bounding box center [216, 303] width 83 height 29
drag, startPoint x: 205, startPoint y: 331, endPoint x: 235, endPoint y: 308, distance: 37.7
click at [206, 331] on div "02" at bounding box center [203, 333] width 9 height 11
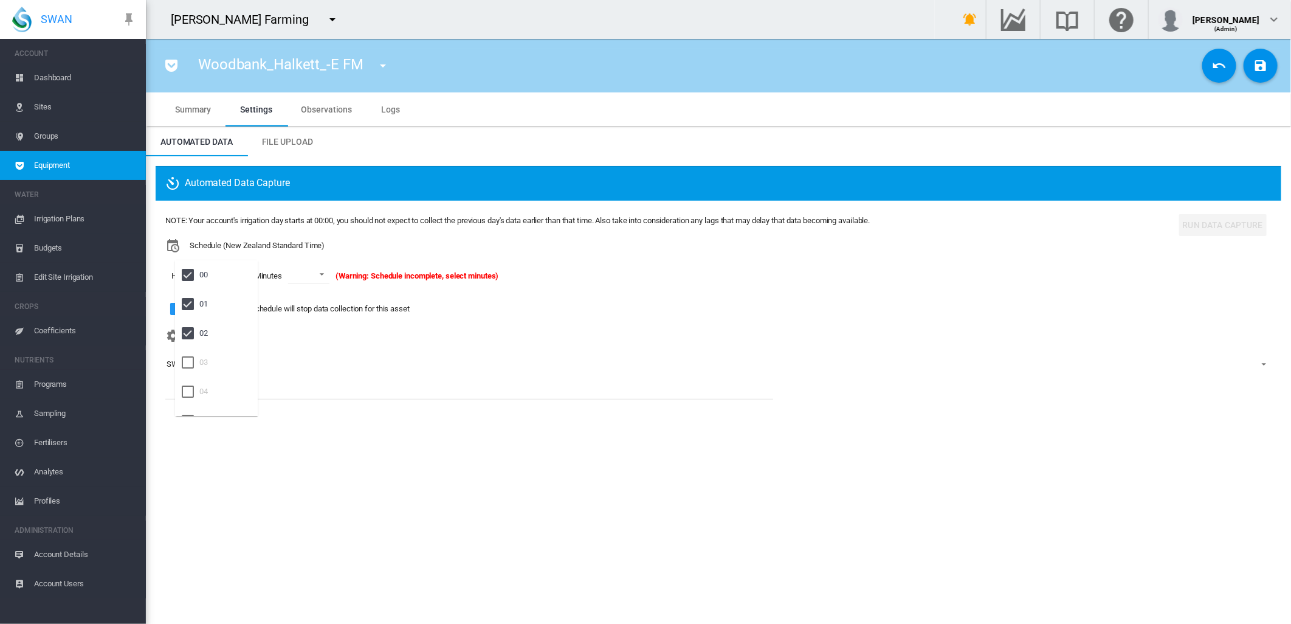
click at [322, 272] on md-backdrop at bounding box center [645, 312] width 1291 height 624
click at [324, 275] on span at bounding box center [318, 273] width 15 height 11
click at [295, 305] on div "00" at bounding box center [295, 304] width 9 height 11
click at [1257, 64] on md-icon "icon-content-save" at bounding box center [1261, 65] width 15 height 15
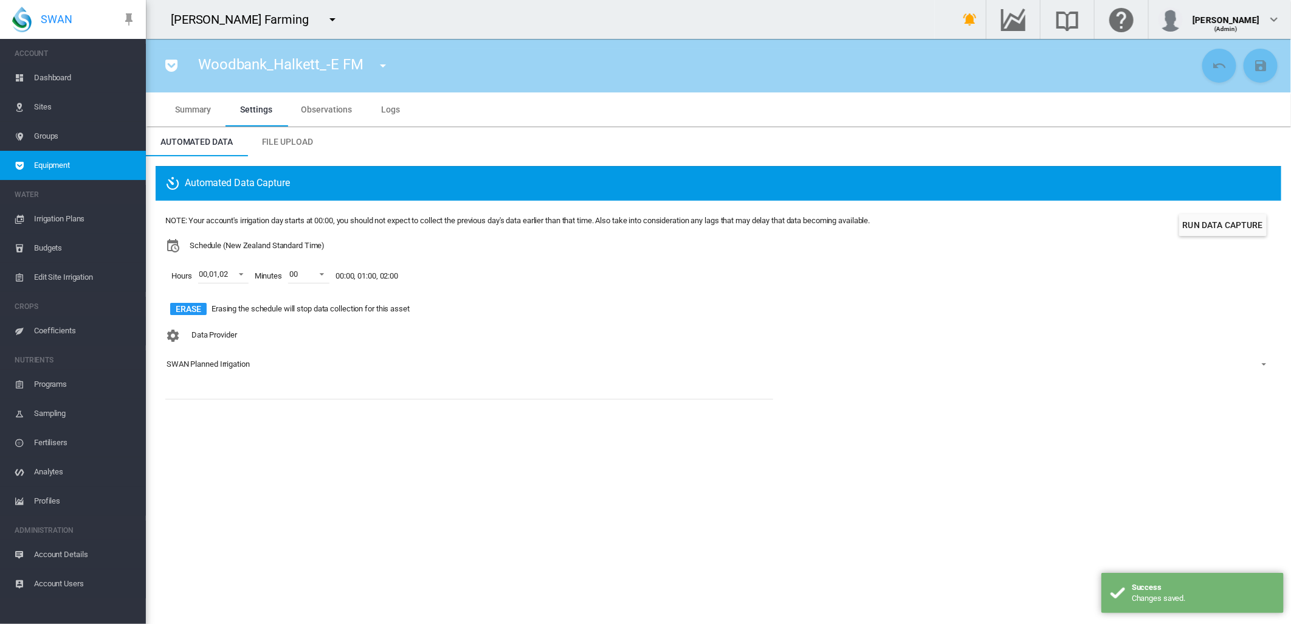
click at [381, 67] on md-icon "icon-menu-down" at bounding box center [383, 65] width 15 height 15
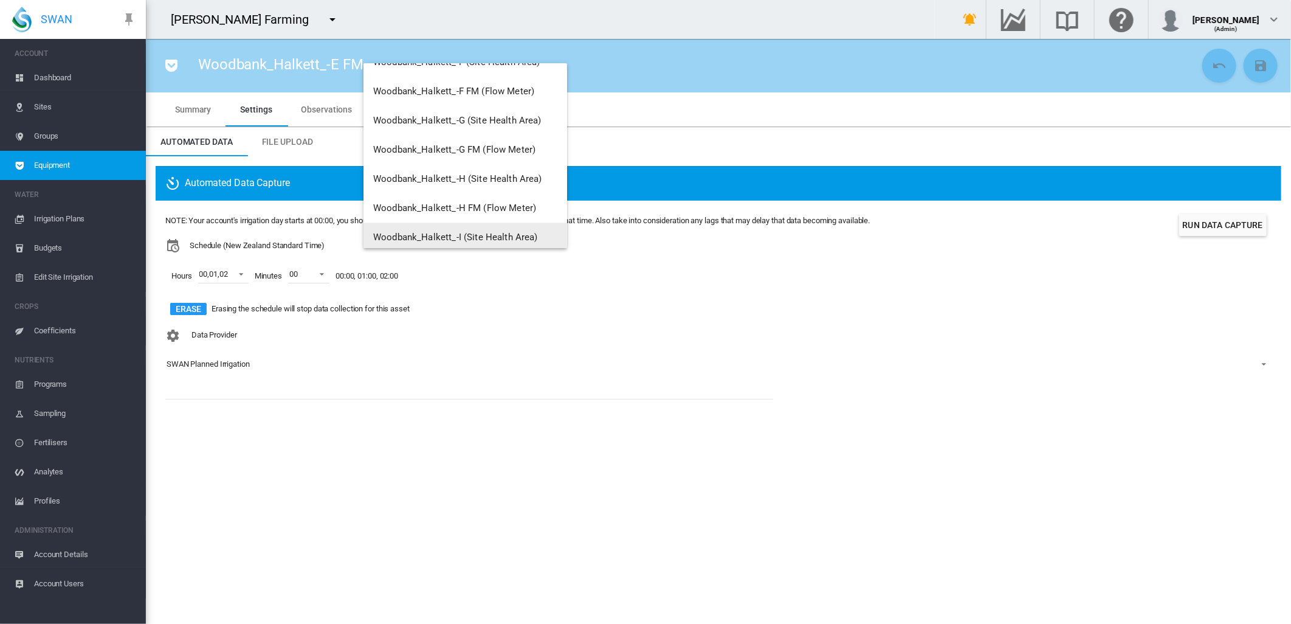
scroll to position [1529, 0]
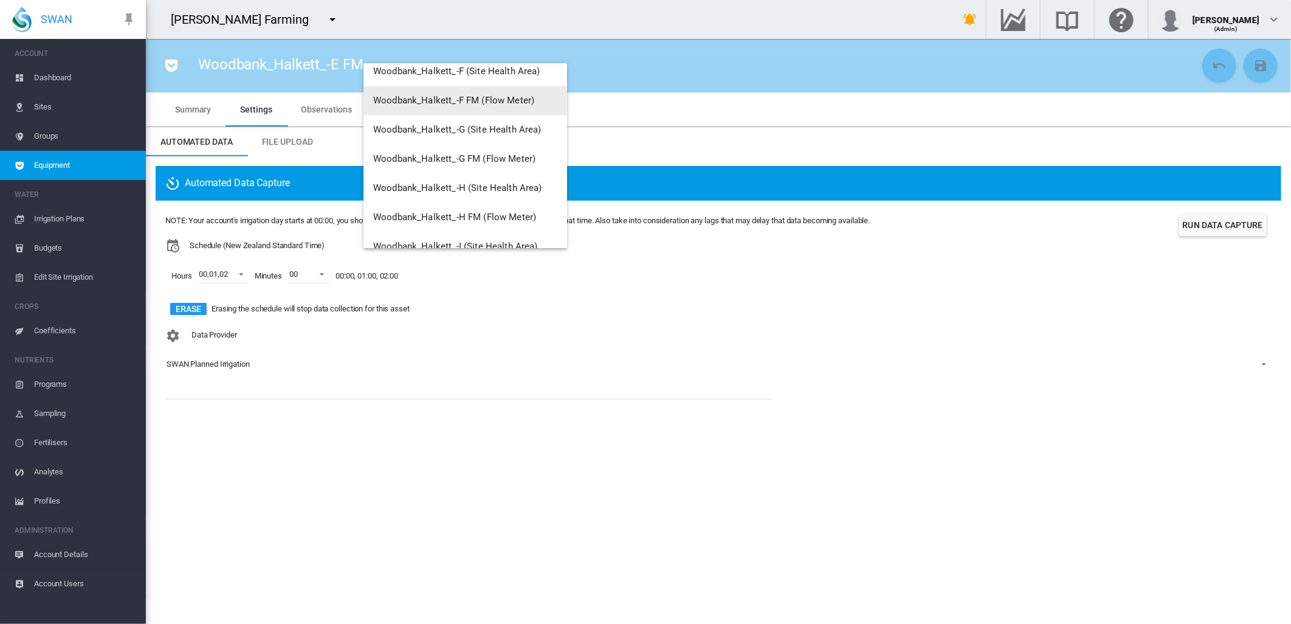
click at [508, 100] on span "Woodbank_Halkett_-F FM (Flow Meter)" at bounding box center [453, 100] width 161 height 11
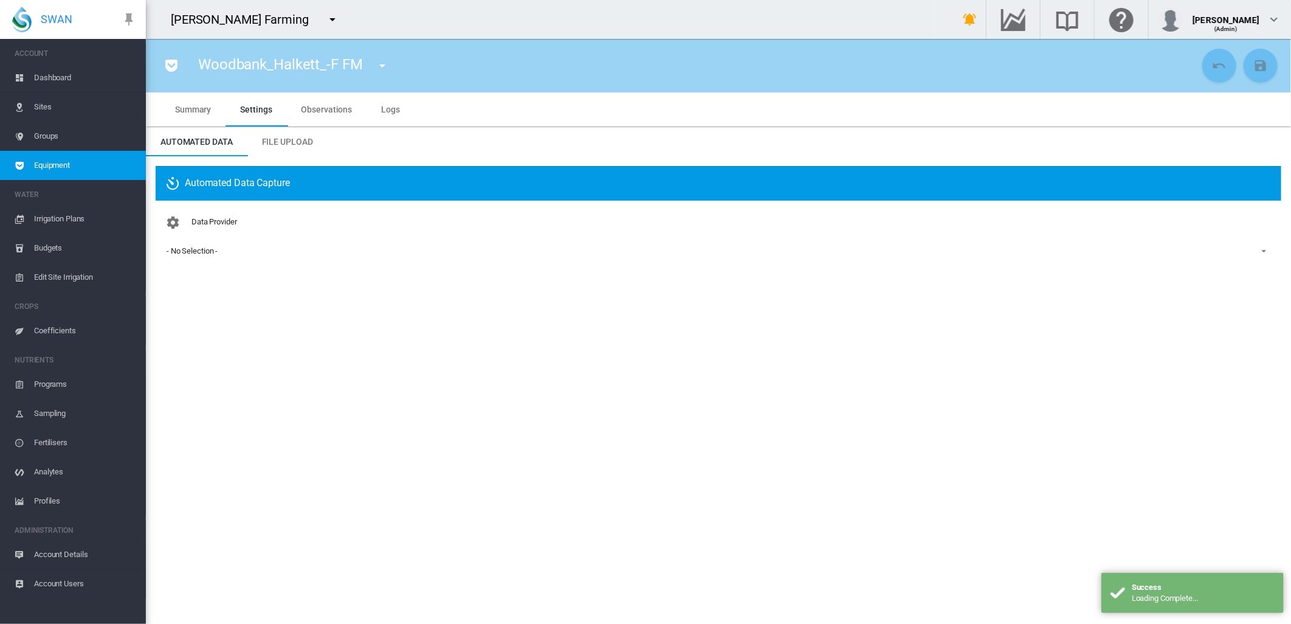
click at [210, 255] on div "- No Selection -" at bounding box center [192, 250] width 51 height 9
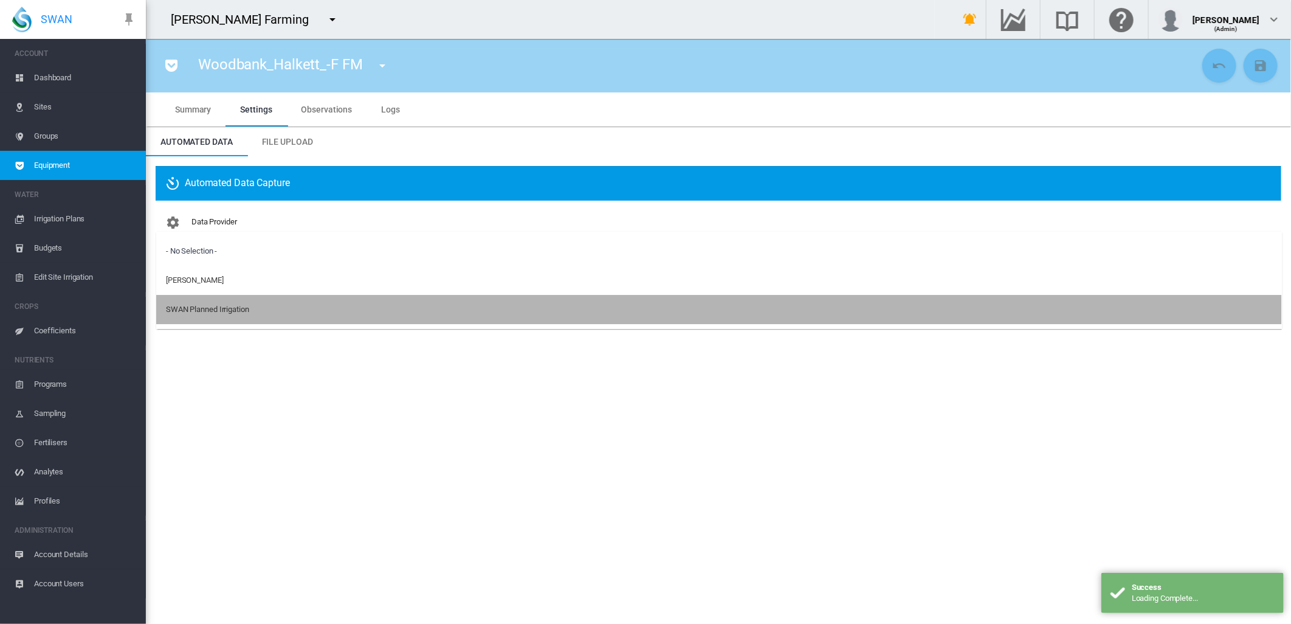
click at [199, 310] on div "SWAN Planned Irrigation" at bounding box center [207, 309] width 83 height 11
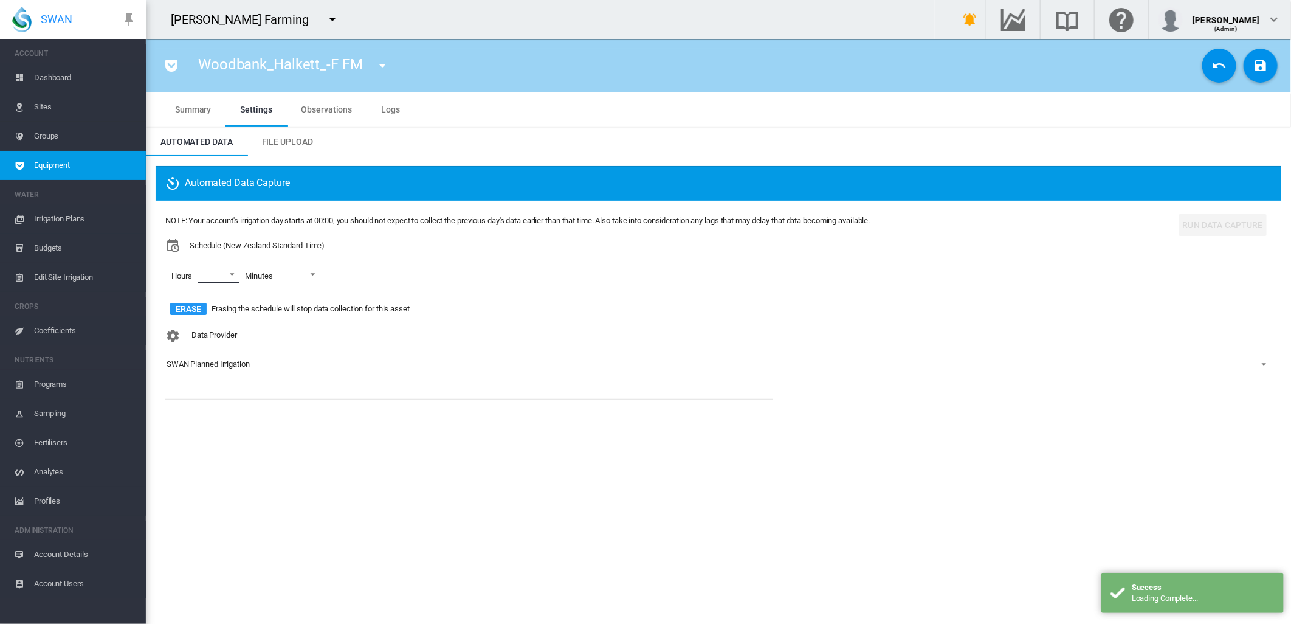
click at [233, 277] on md-select "00 01 02 03 04 05 06 07 08 09 10 11 12 13 14 15 16 17 18 19 20 21 22 23" at bounding box center [218, 274] width 41 height 18
click at [223, 284] on md-option "00" at bounding box center [216, 274] width 83 height 29
click at [209, 302] on md-option "01" at bounding box center [216, 303] width 83 height 29
click at [194, 329] on div at bounding box center [188, 333] width 12 height 12
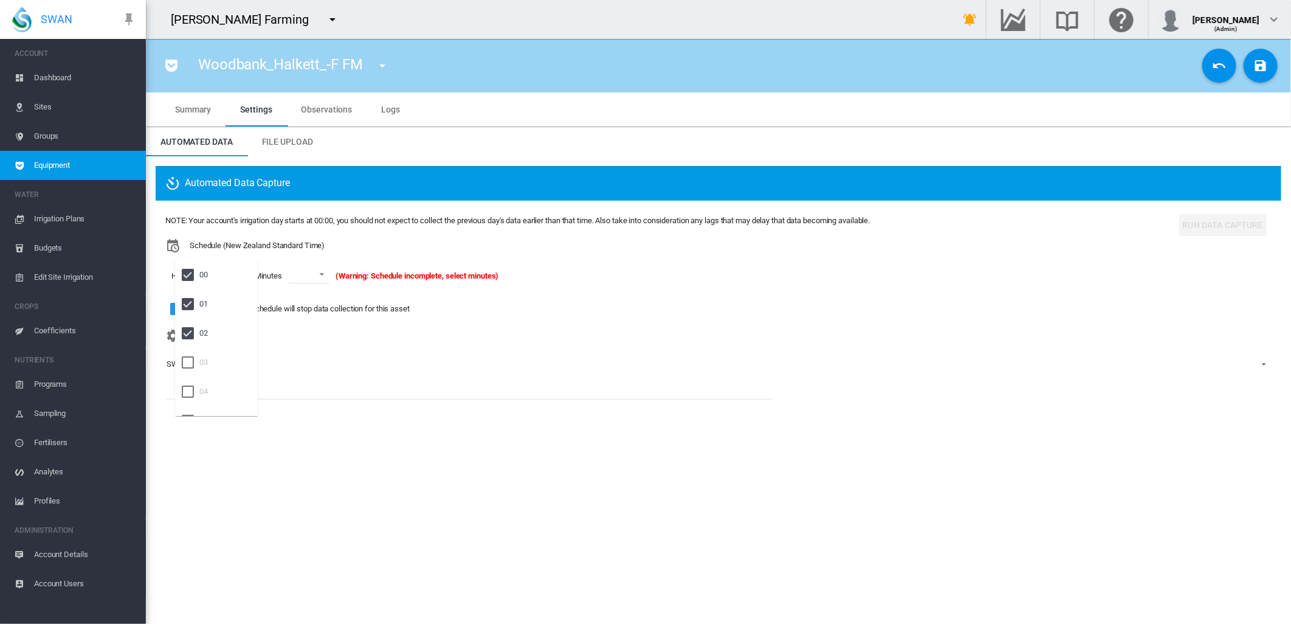
click at [323, 274] on md-backdrop at bounding box center [645, 312] width 1291 height 624
click at [323, 274] on span at bounding box center [318, 273] width 15 height 11
click at [300, 304] on md-option "00" at bounding box center [322, 303] width 83 height 29
click at [1259, 64] on md-icon "icon-content-save" at bounding box center [1261, 65] width 15 height 15
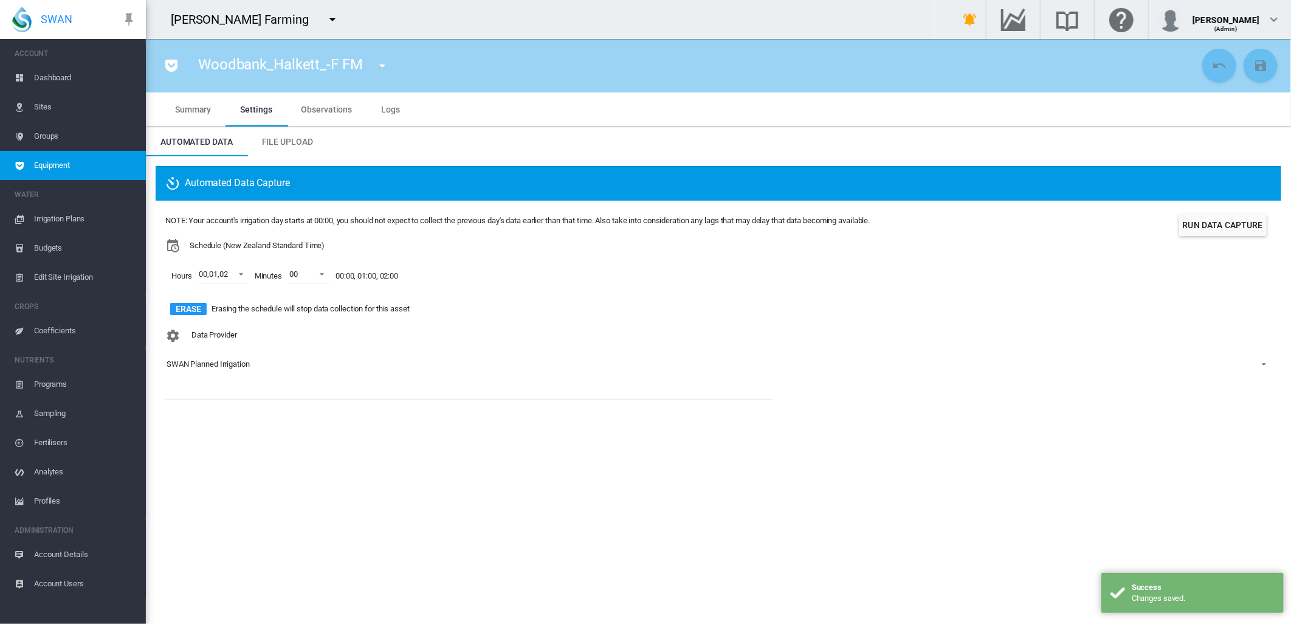
click at [380, 64] on md-icon "icon-menu-down" at bounding box center [382, 65] width 15 height 15
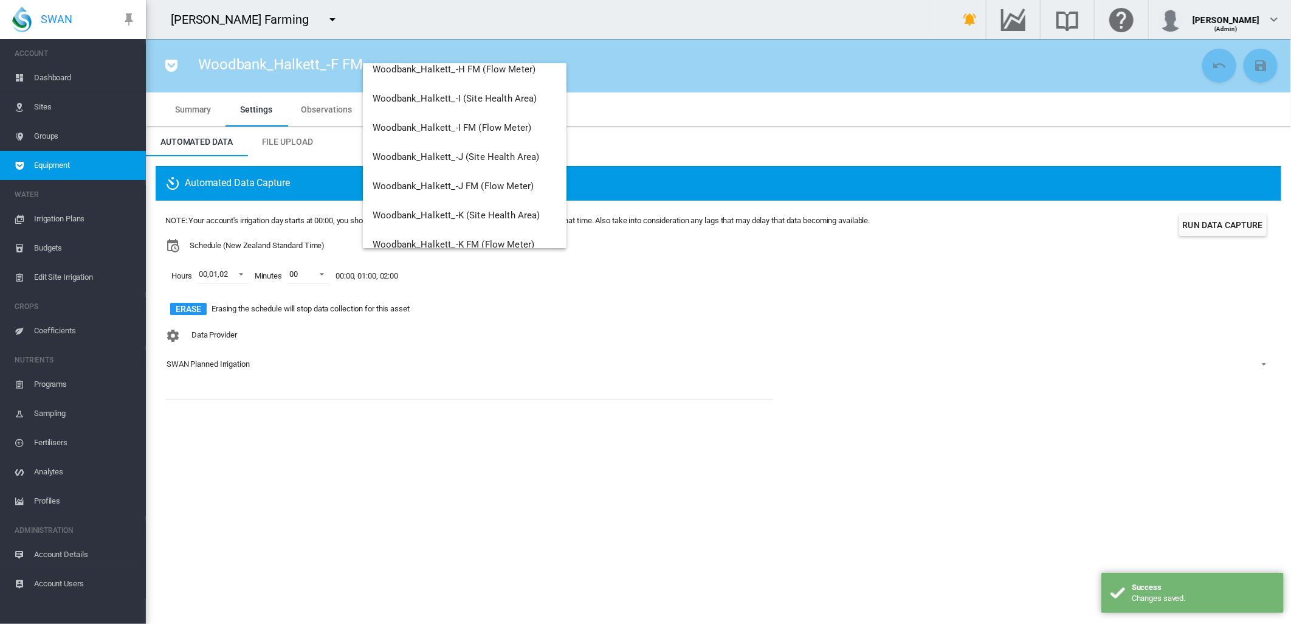
scroll to position [1605, 0]
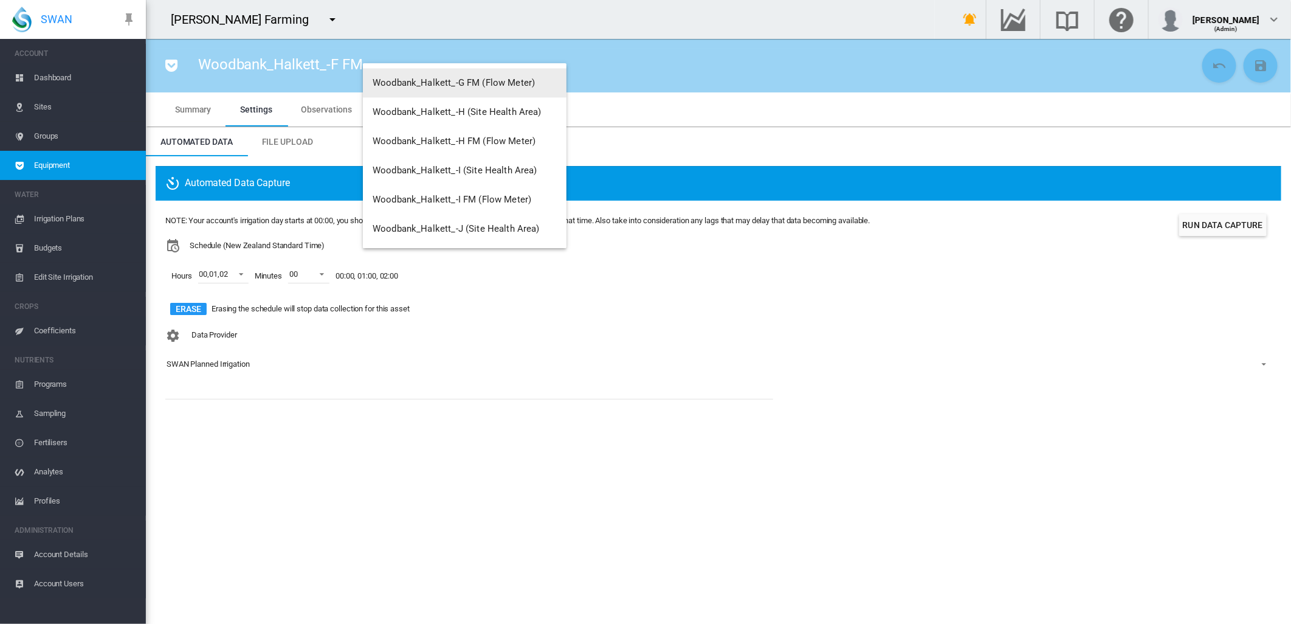
click at [517, 81] on span "Woodbank_Halkett_-G FM (Flow Meter)" at bounding box center [454, 82] width 162 height 11
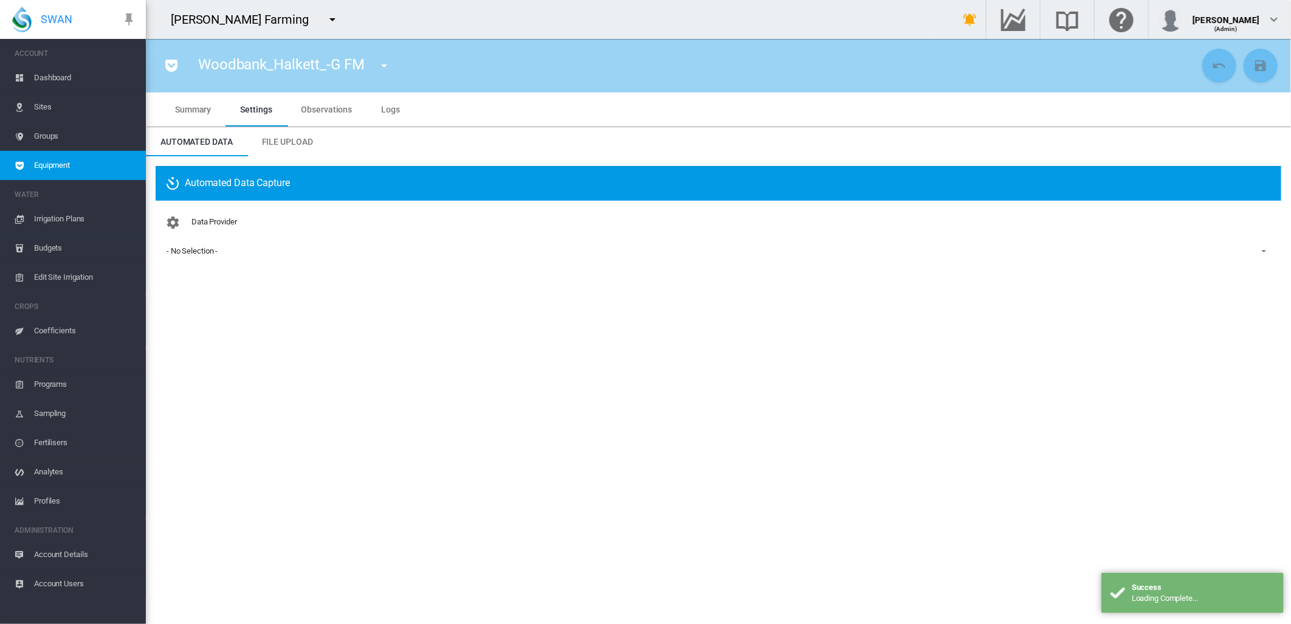
click at [201, 248] on div "- No Selection -" at bounding box center [192, 250] width 51 height 9
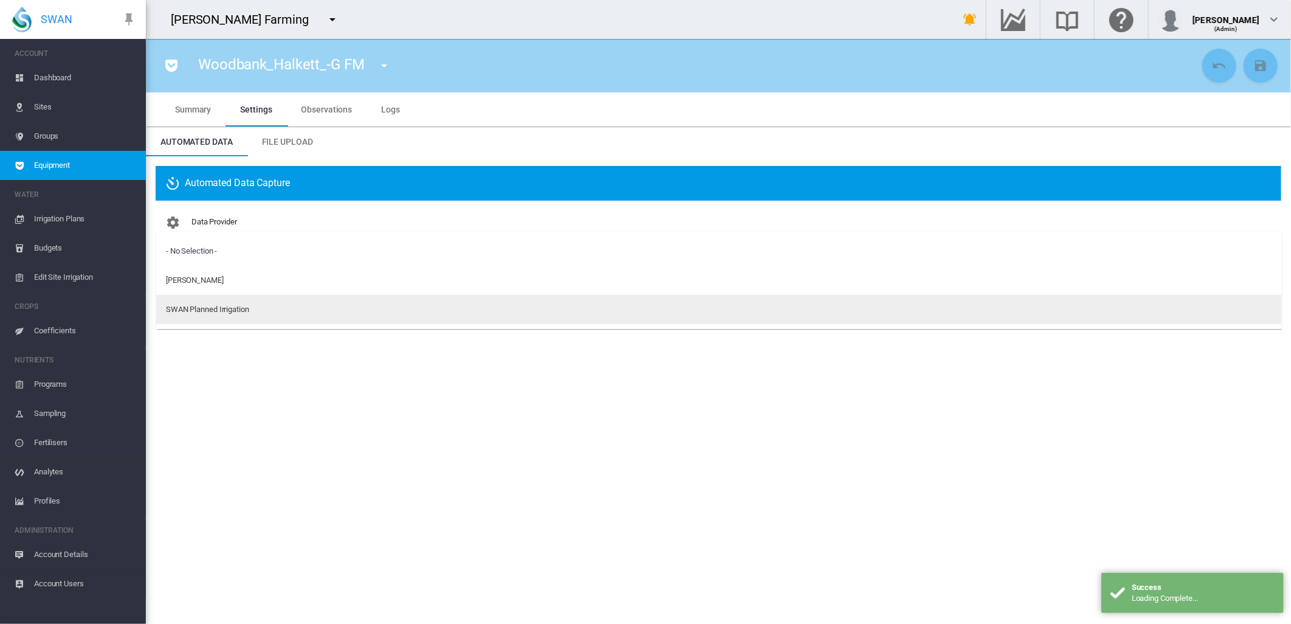
click at [186, 308] on div "SWAN Planned Irrigation" at bounding box center [207, 309] width 83 height 11
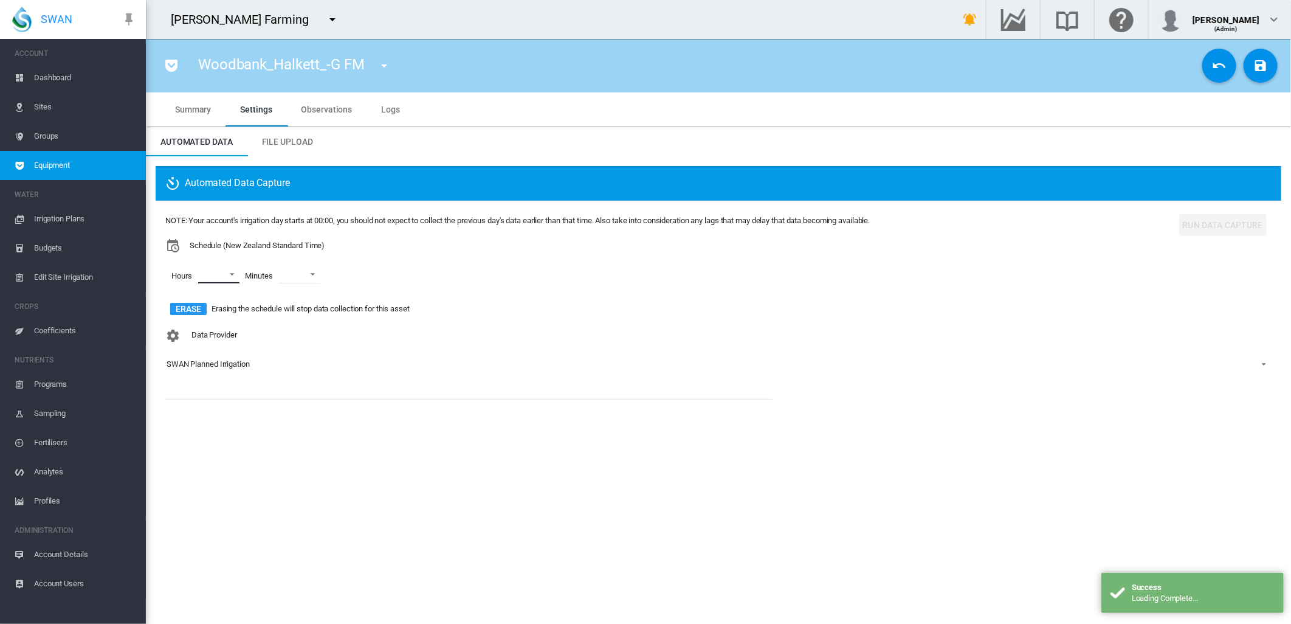
click at [233, 276] on md-select "00 01 02 03 04 05 06 07 08 09 10 11 12 13 14 15 16 17 18 19 20 21 22 23" at bounding box center [218, 274] width 41 height 18
click at [223, 285] on md-option "00" at bounding box center [216, 274] width 83 height 29
drag, startPoint x: 212, startPoint y: 311, endPoint x: 210, endPoint y: 326, distance: 14.7
click at [213, 311] on md-option "01" at bounding box center [216, 303] width 83 height 29
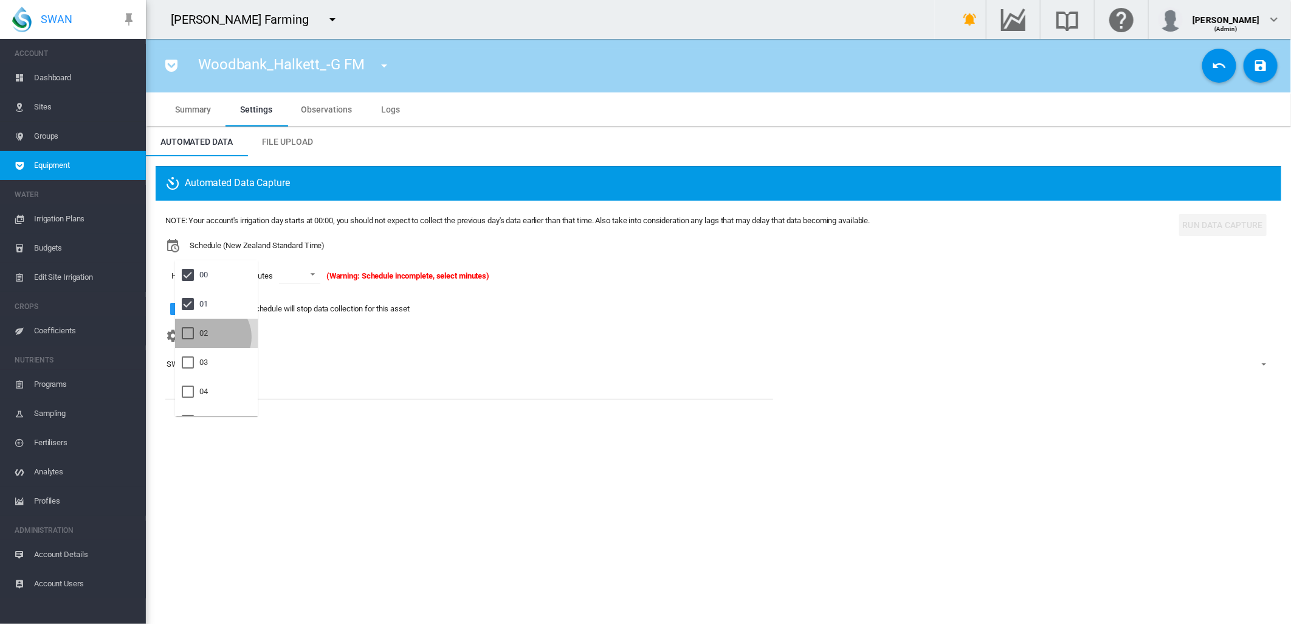
click at [210, 337] on md-option "02" at bounding box center [216, 333] width 83 height 29
click at [325, 274] on md-backdrop at bounding box center [645, 312] width 1291 height 624
click at [325, 274] on span at bounding box center [318, 273] width 15 height 11
click at [301, 303] on md-option "00" at bounding box center [322, 303] width 83 height 29
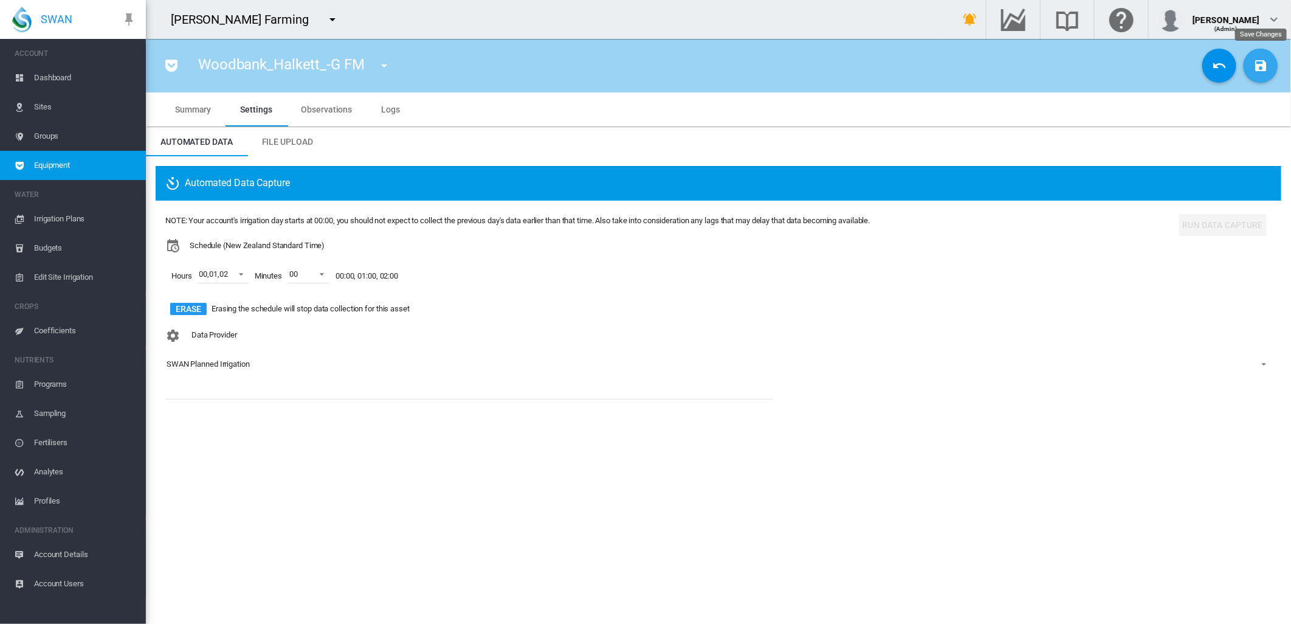
click at [1263, 69] on md-icon "icon-content-save" at bounding box center [1261, 65] width 15 height 15
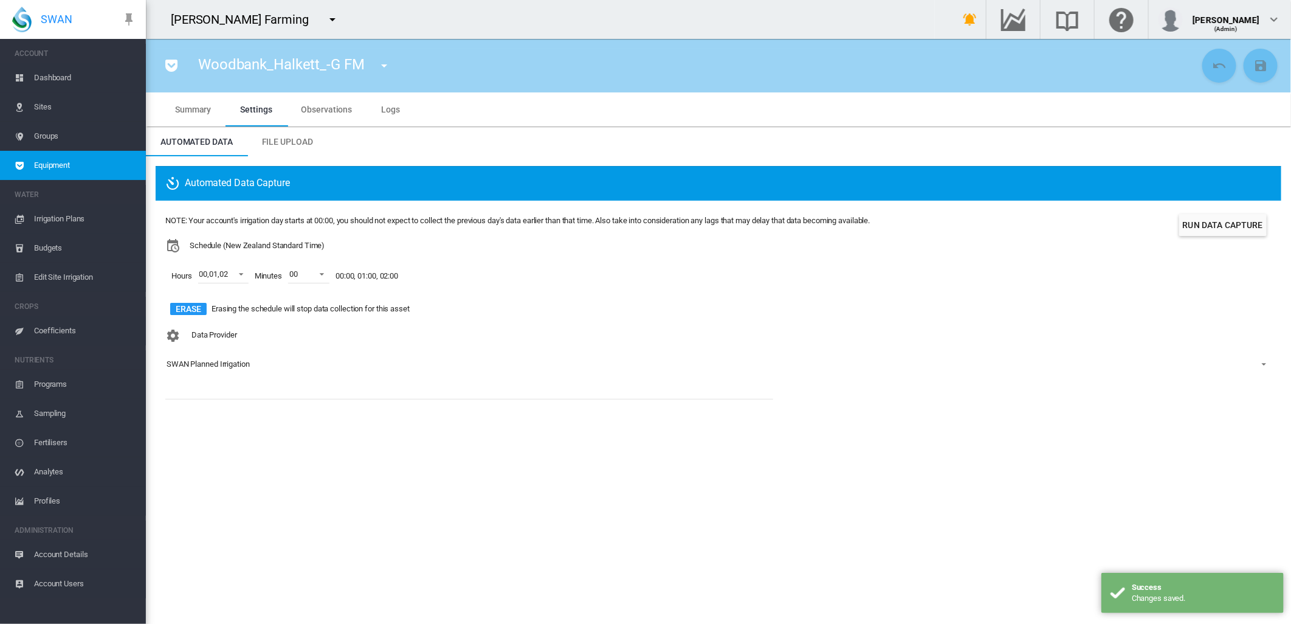
click at [384, 62] on md-icon "icon-menu-down" at bounding box center [384, 65] width 15 height 15
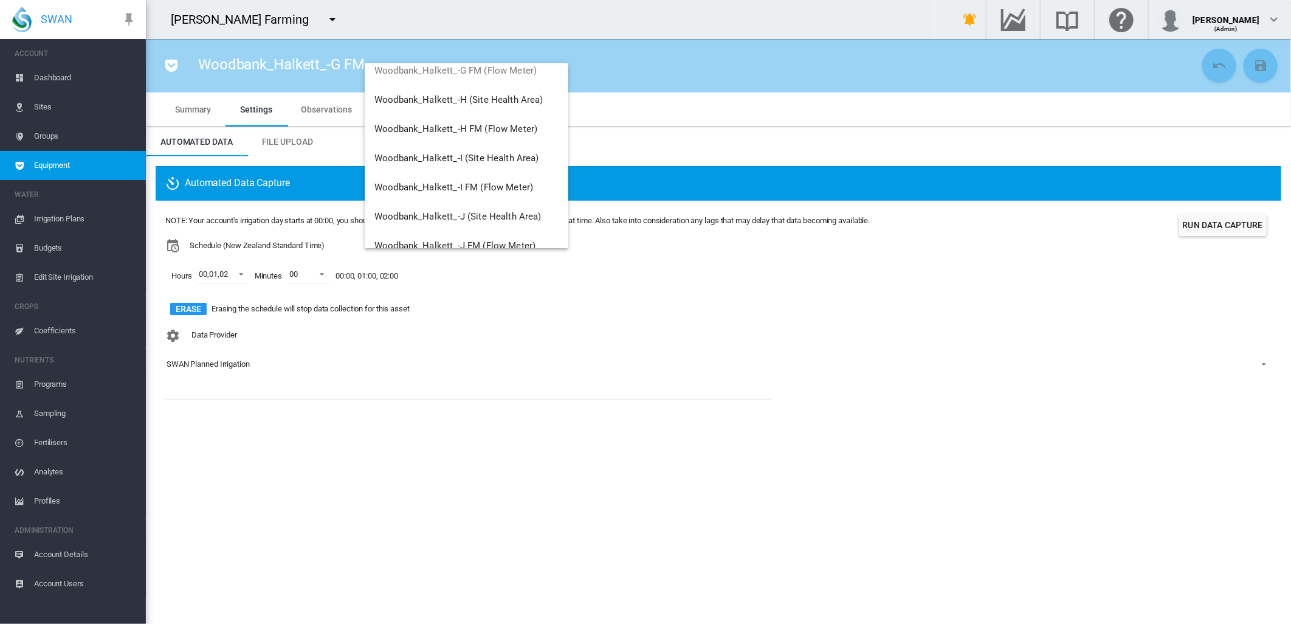
scroll to position [1614, 0]
click at [497, 133] on span "Woodbank_Halkett_-H FM (Flow Meter)" at bounding box center [456, 132] width 163 height 11
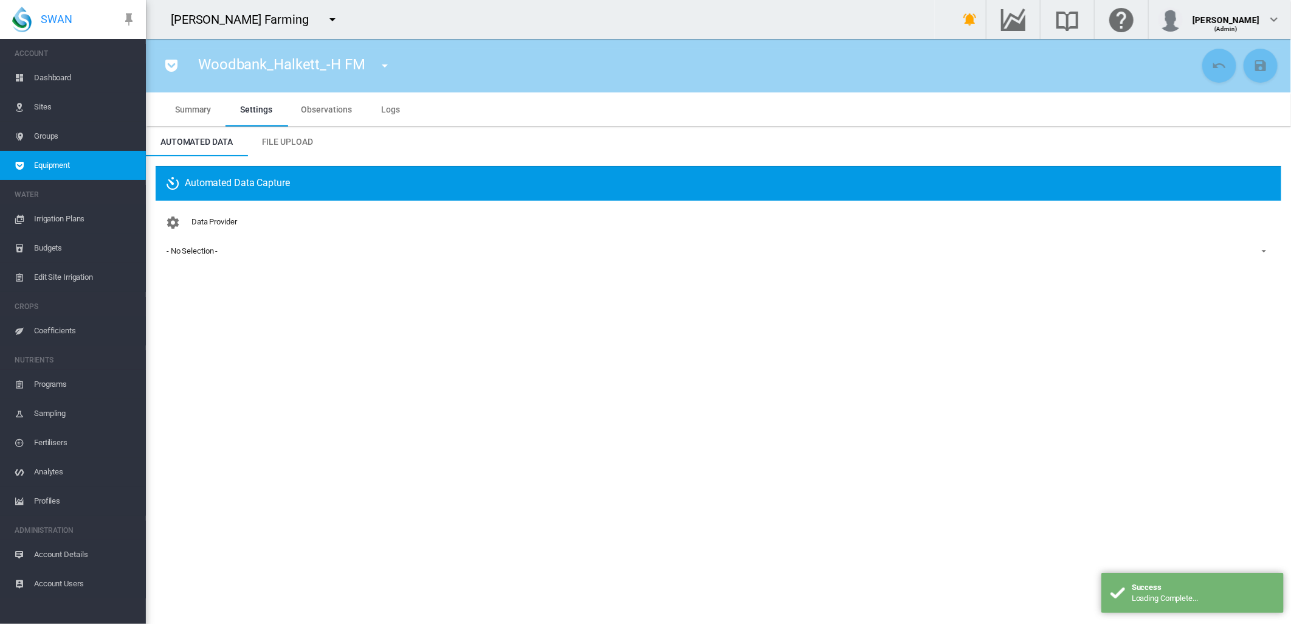
click at [198, 252] on div "- No Selection -" at bounding box center [192, 250] width 51 height 9
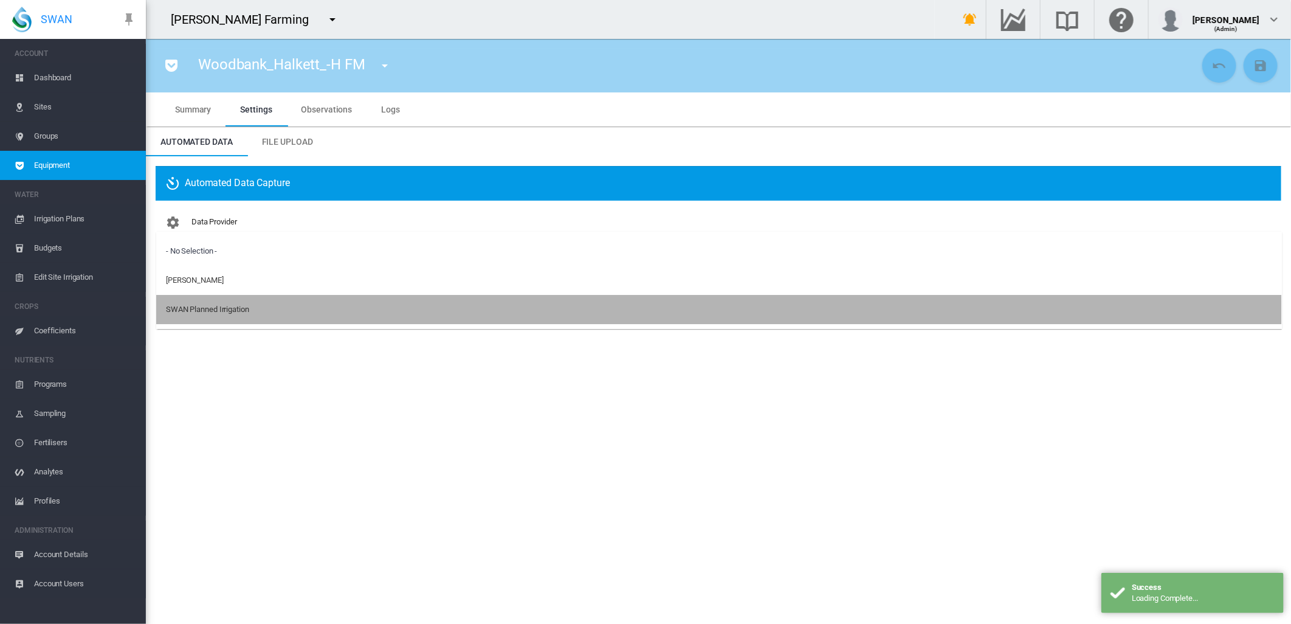
click at [195, 313] on div "SWAN Planned Irrigation" at bounding box center [207, 309] width 83 height 11
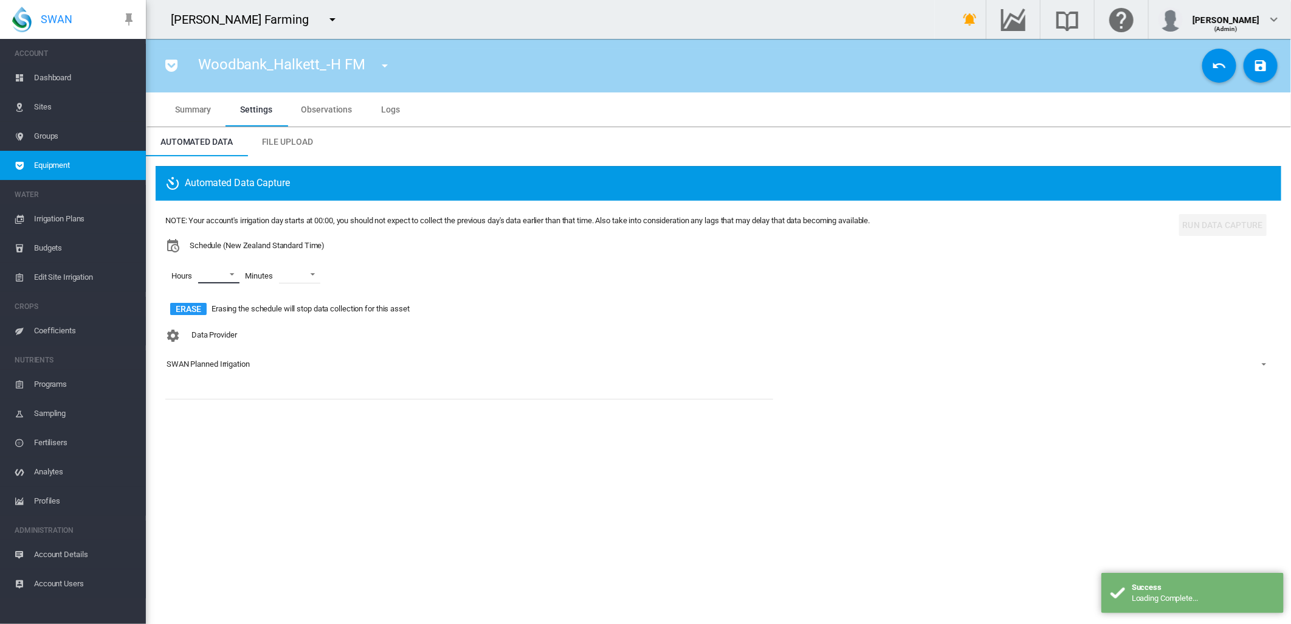
click at [232, 272] on md-select "00 01 02 03 04 05 06 07 08 09 10 11 12 13 14 15 16 17 18 19 20 21 22 23" at bounding box center [218, 274] width 41 height 18
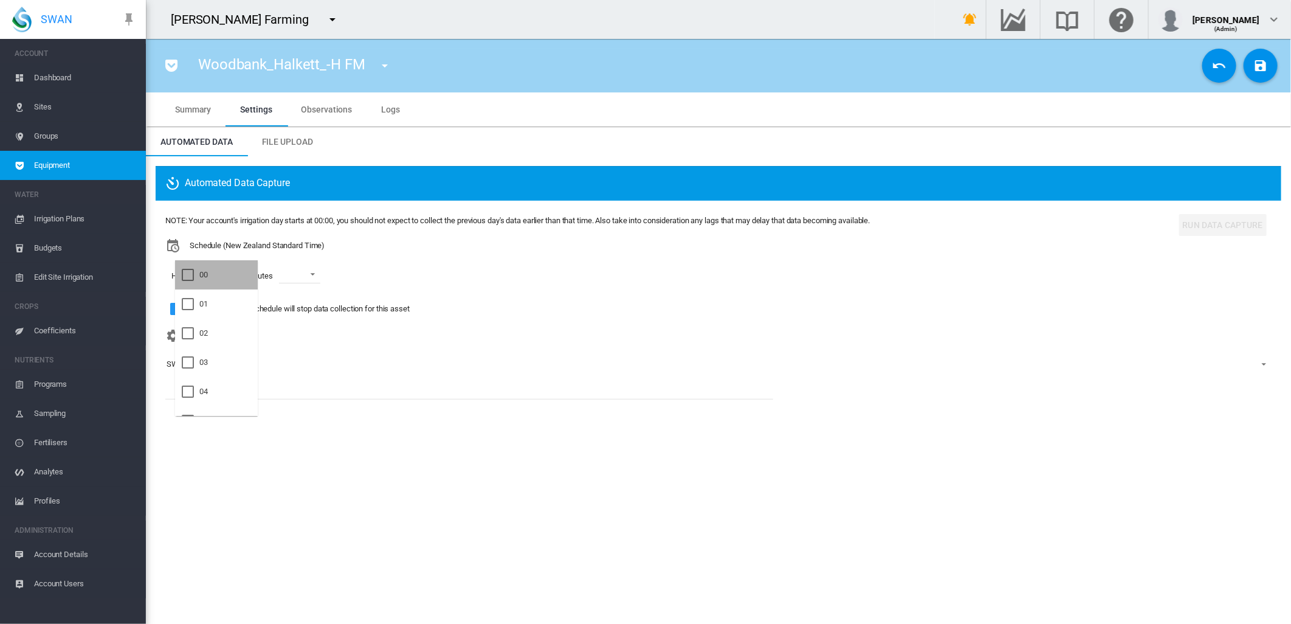
drag, startPoint x: 232, startPoint y: 272, endPoint x: 221, endPoint y: 283, distance: 15.5
click at [232, 272] on md-option "00" at bounding box center [216, 274] width 83 height 29
click at [219, 287] on md-option "00" at bounding box center [216, 274] width 83 height 29
click at [215, 284] on md-option "00" at bounding box center [216, 274] width 83 height 29
click at [204, 312] on md-option "01" at bounding box center [216, 303] width 83 height 29
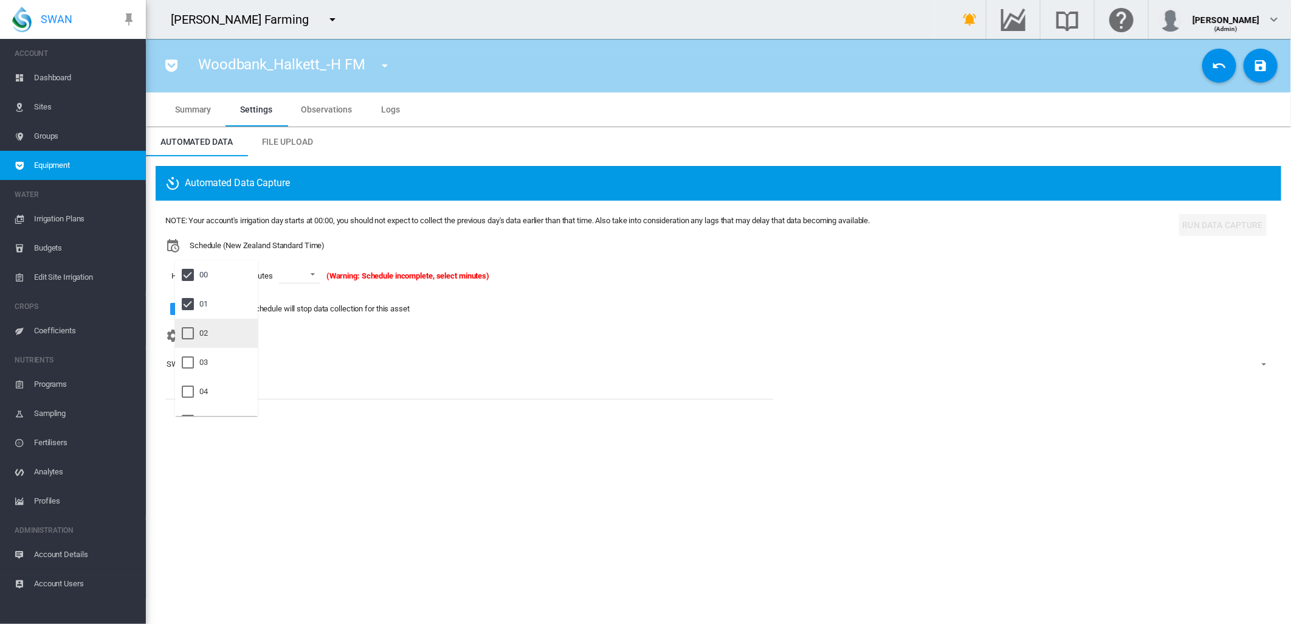
click at [194, 334] on div at bounding box center [188, 333] width 12 height 12
click at [323, 272] on md-backdrop at bounding box center [645, 312] width 1291 height 624
click at [323, 272] on span at bounding box center [318, 273] width 15 height 11
click at [295, 301] on div "00" at bounding box center [295, 304] width 9 height 11
click at [1257, 64] on md-icon "icon-content-save" at bounding box center [1261, 65] width 15 height 15
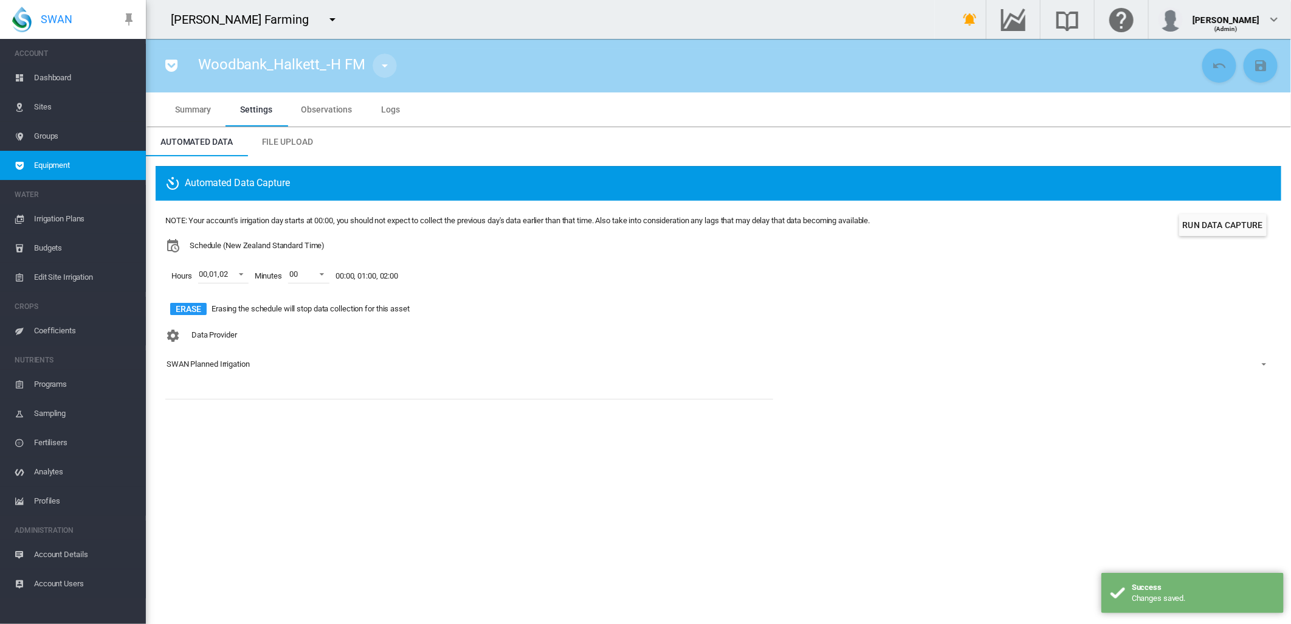
click at [381, 62] on md-icon "icon-menu-down" at bounding box center [385, 65] width 15 height 15
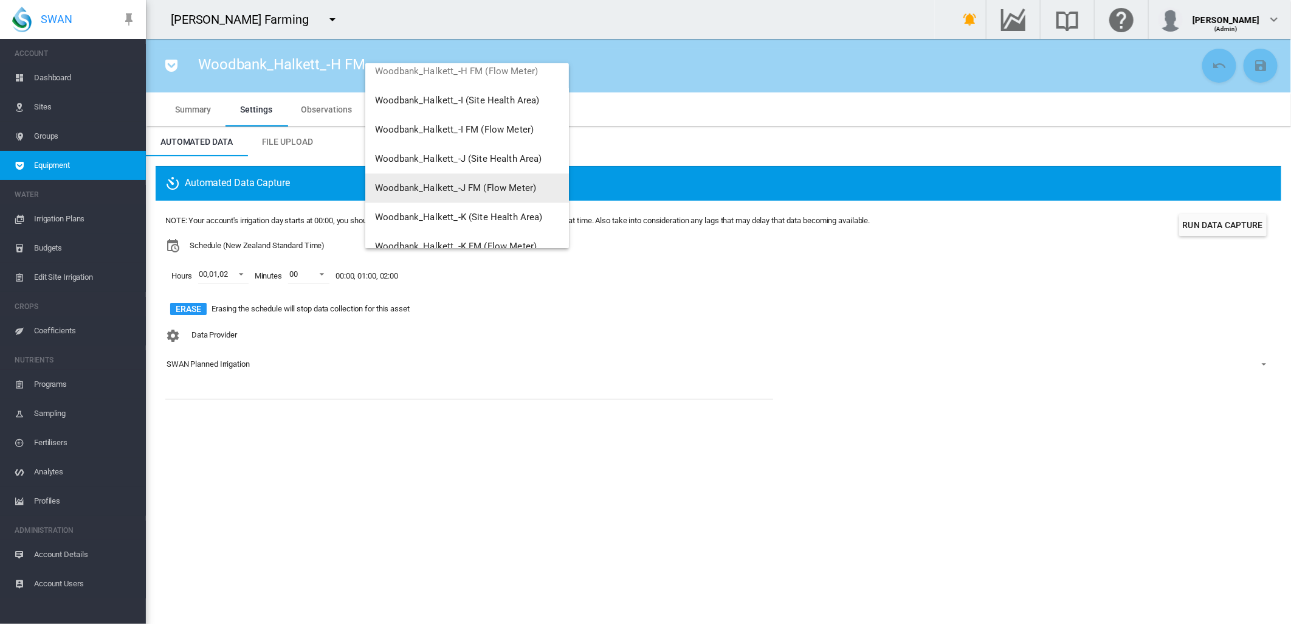
scroll to position [1664, 0]
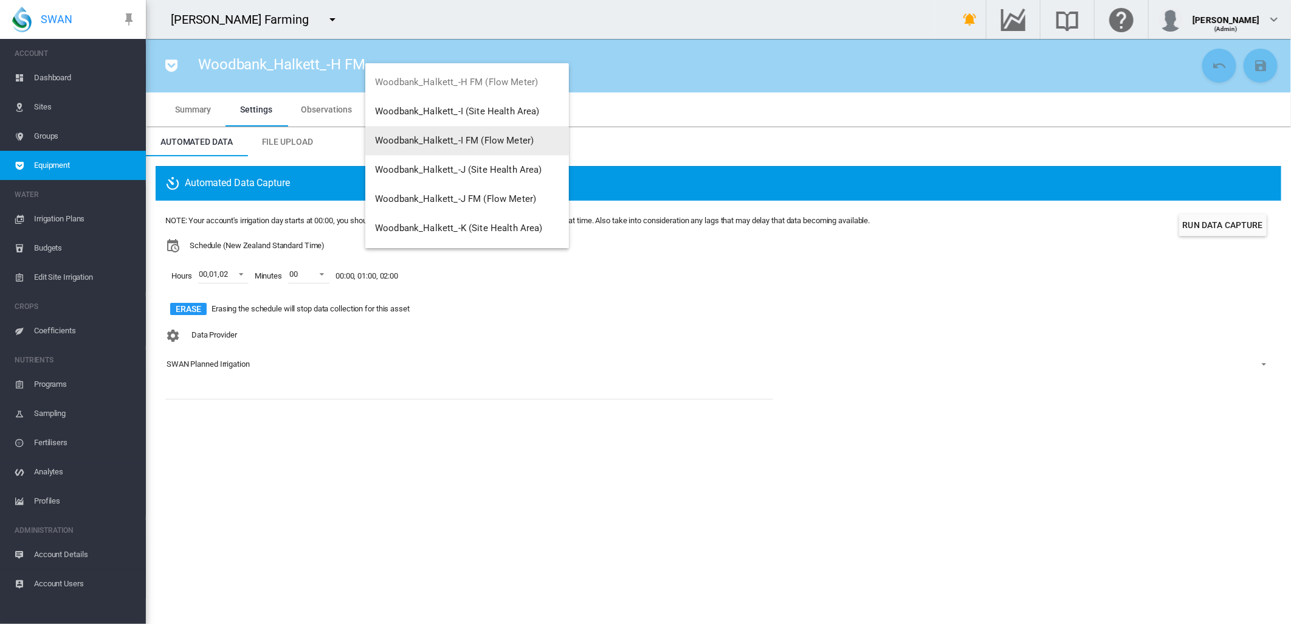
click at [514, 136] on span "Woodbank_Halkett_-I FM (Flow Meter)" at bounding box center [454, 140] width 159 height 11
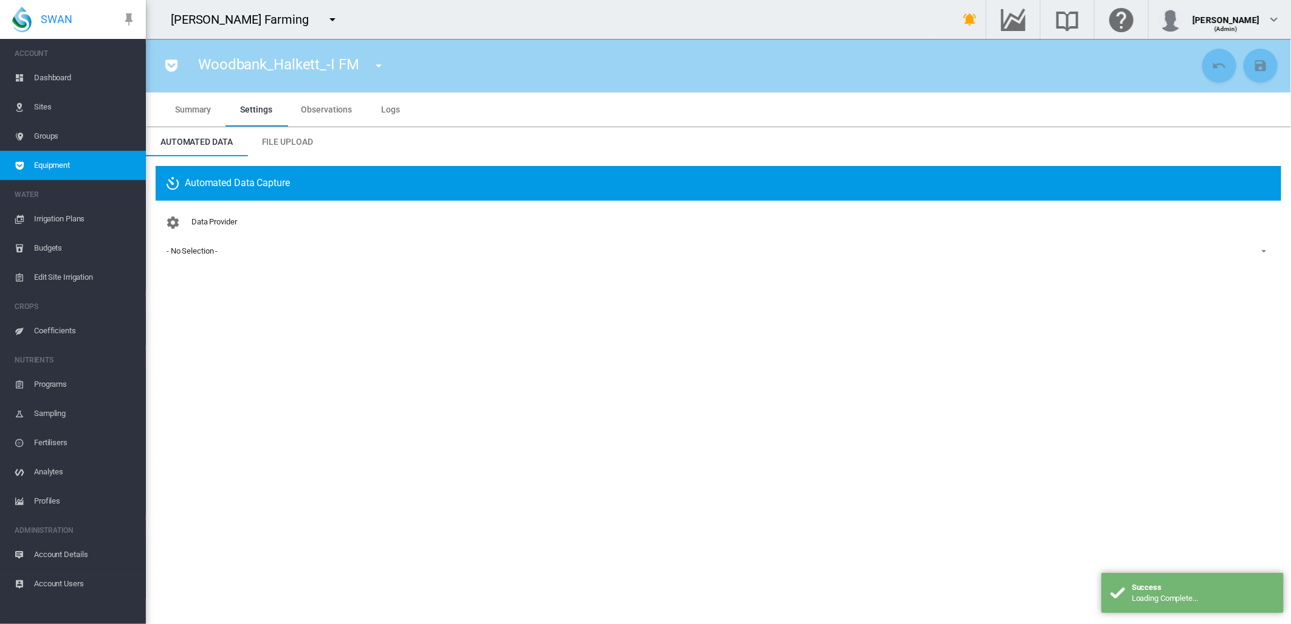
click at [198, 252] on div "- No Selection -" at bounding box center [192, 250] width 51 height 9
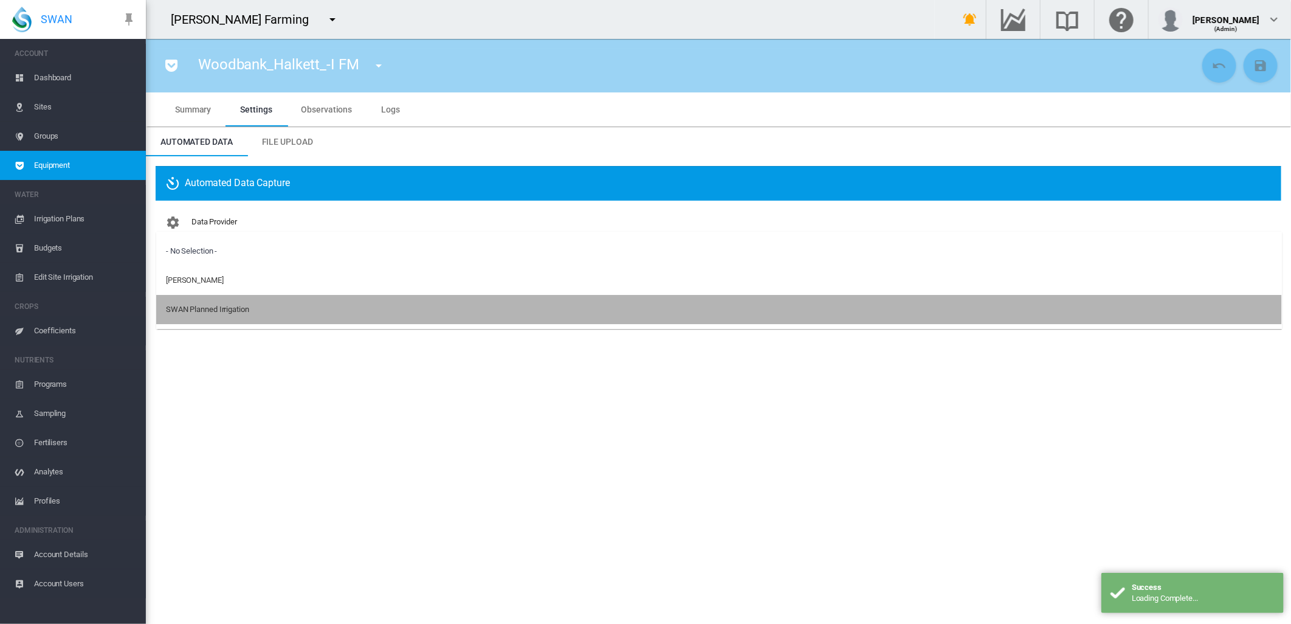
click at [209, 306] on div "SWAN Planned Irrigation" at bounding box center [207, 309] width 83 height 11
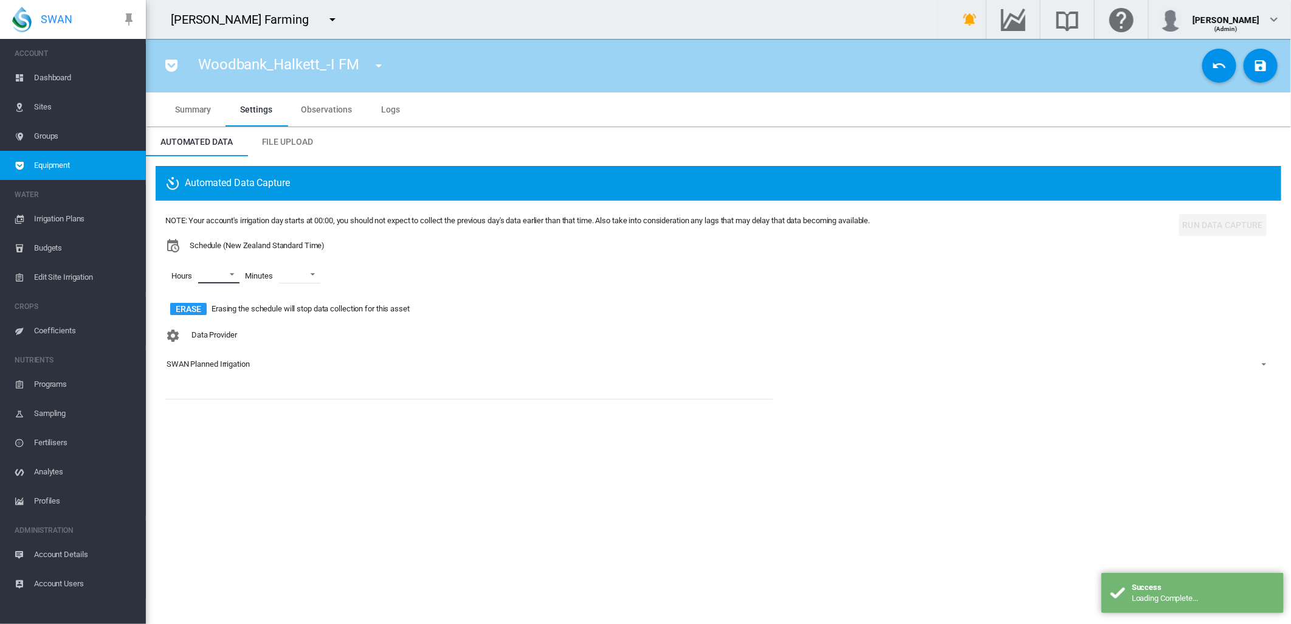
click at [231, 272] on md-select "00 01 02 03 04 05 06 07 08 09 10 11 12 13 14 15 16 17 18 19 20 21 22 23" at bounding box center [218, 274] width 41 height 18
click at [199, 272] on md-option "00" at bounding box center [216, 274] width 83 height 29
drag, startPoint x: 199, startPoint y: 272, endPoint x: 195, endPoint y: 308, distance: 36.7
click at [194, 308] on div at bounding box center [188, 304] width 12 height 12
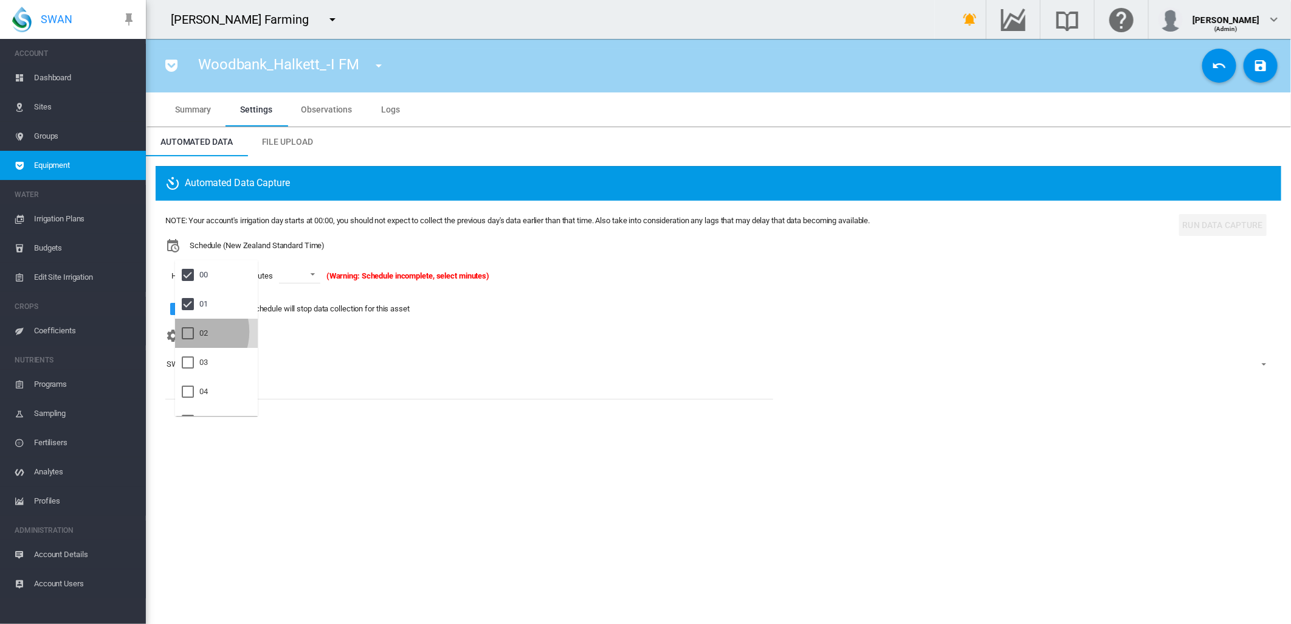
click at [190, 331] on div at bounding box center [188, 333] width 12 height 12
click at [321, 275] on md-backdrop at bounding box center [645, 312] width 1291 height 624
click at [324, 275] on span at bounding box center [318, 273] width 15 height 11
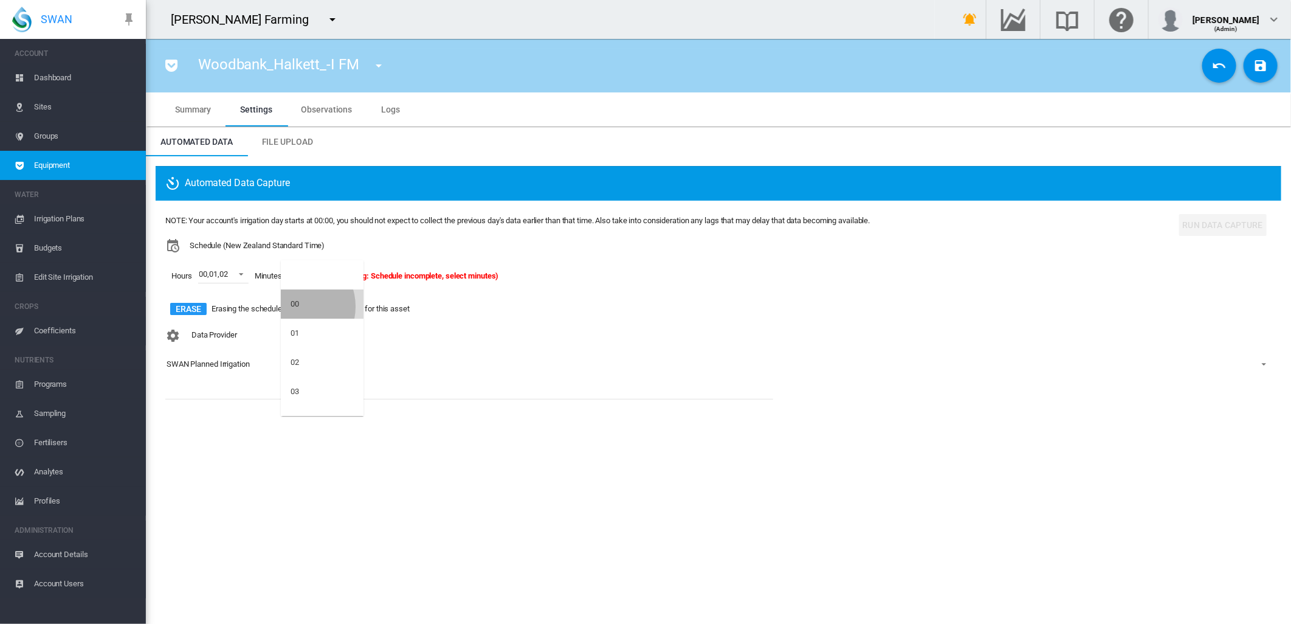
click at [294, 306] on div "00" at bounding box center [295, 304] width 9 height 11
click at [1266, 71] on md-icon "icon-content-save" at bounding box center [1261, 65] width 15 height 15
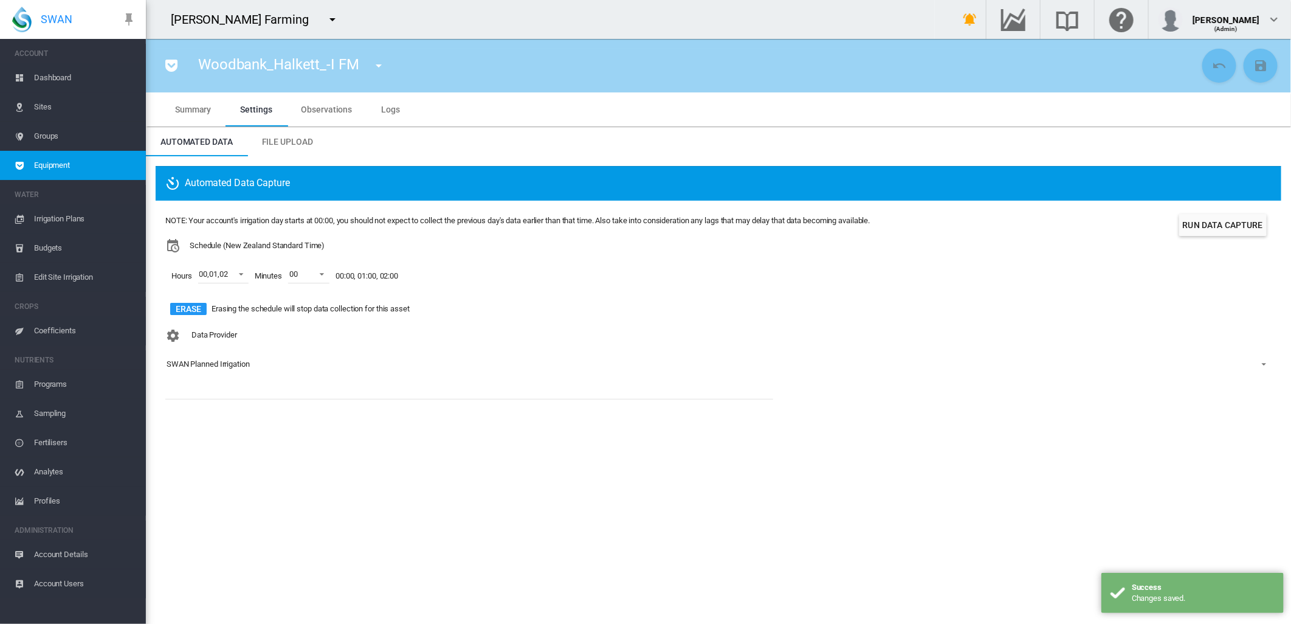
click at [378, 65] on md-icon "icon-menu-down" at bounding box center [378, 65] width 15 height 15
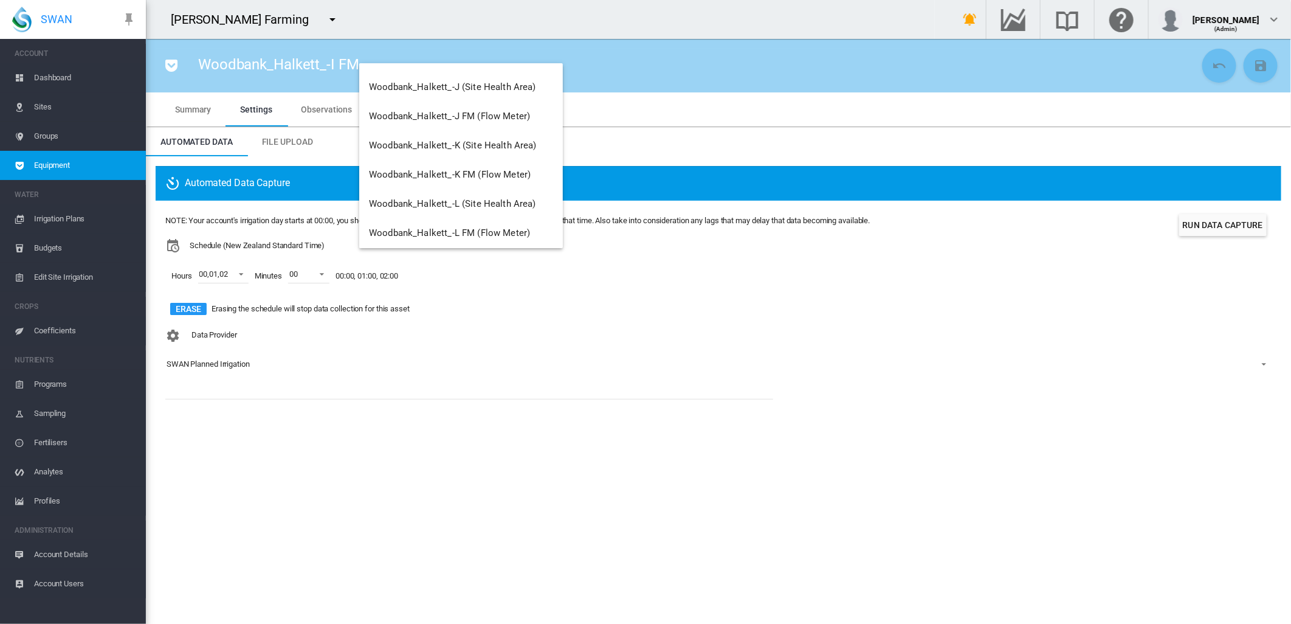
scroll to position [1732, 0]
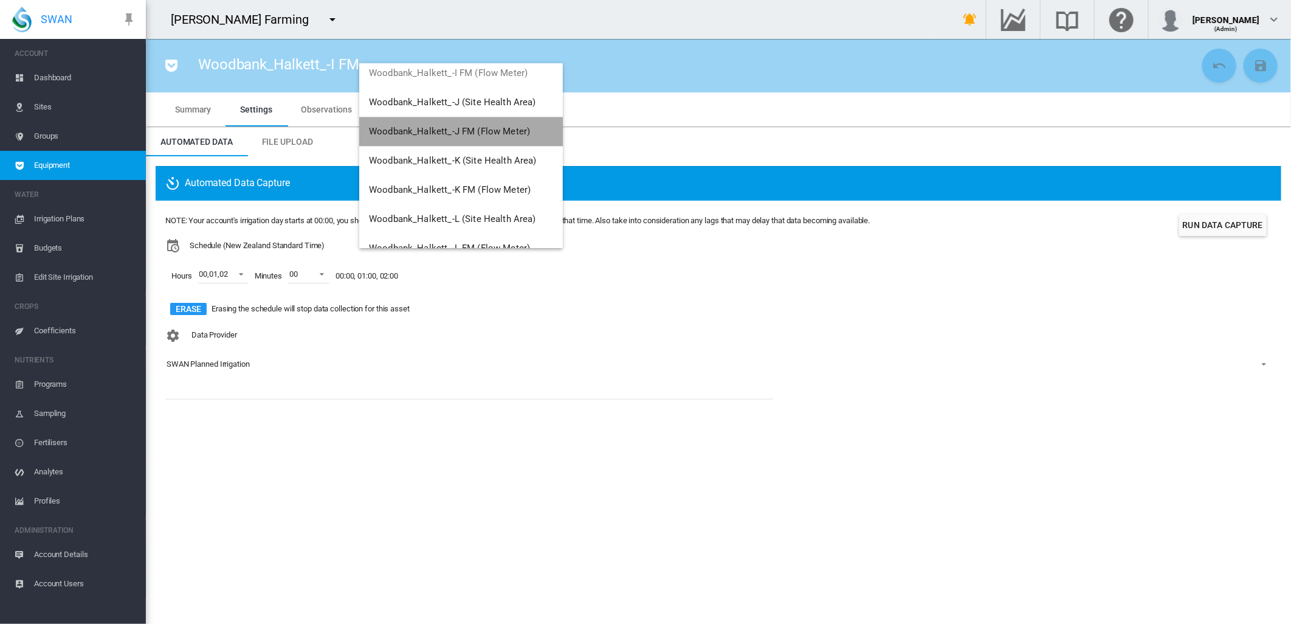
click at [509, 130] on span "Woodbank_Halkett_-J FM (Flow Meter)" at bounding box center [449, 131] width 161 height 11
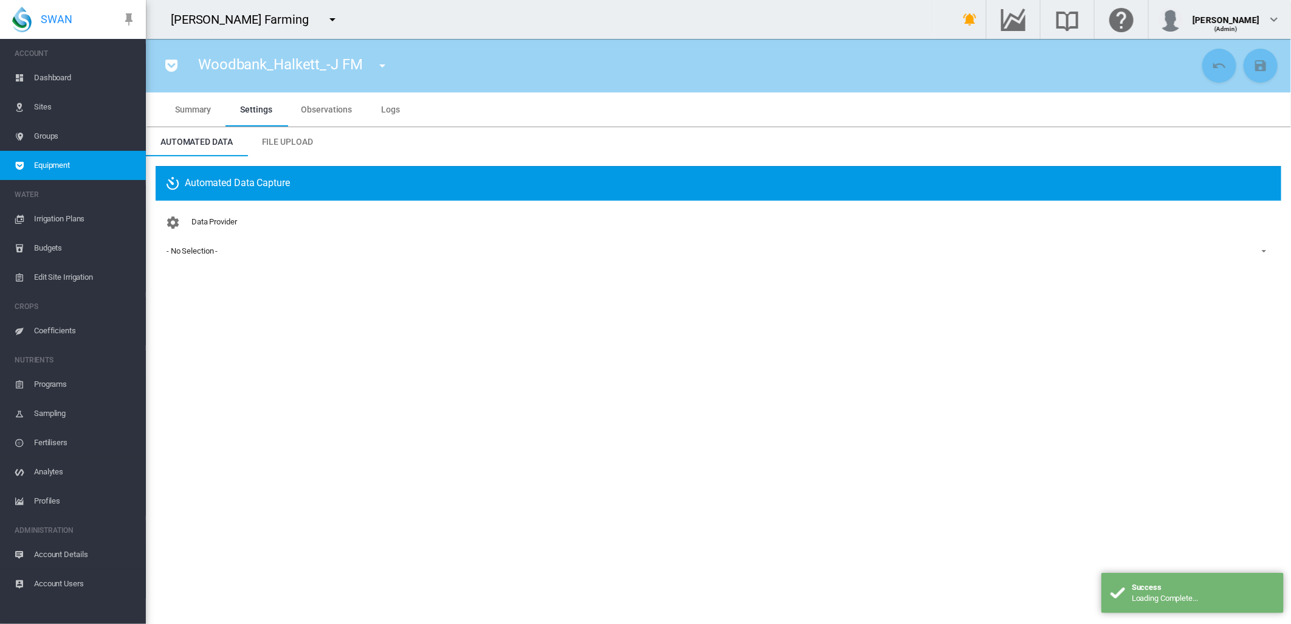
click at [214, 251] on div "- No Selection -" at bounding box center [192, 250] width 51 height 9
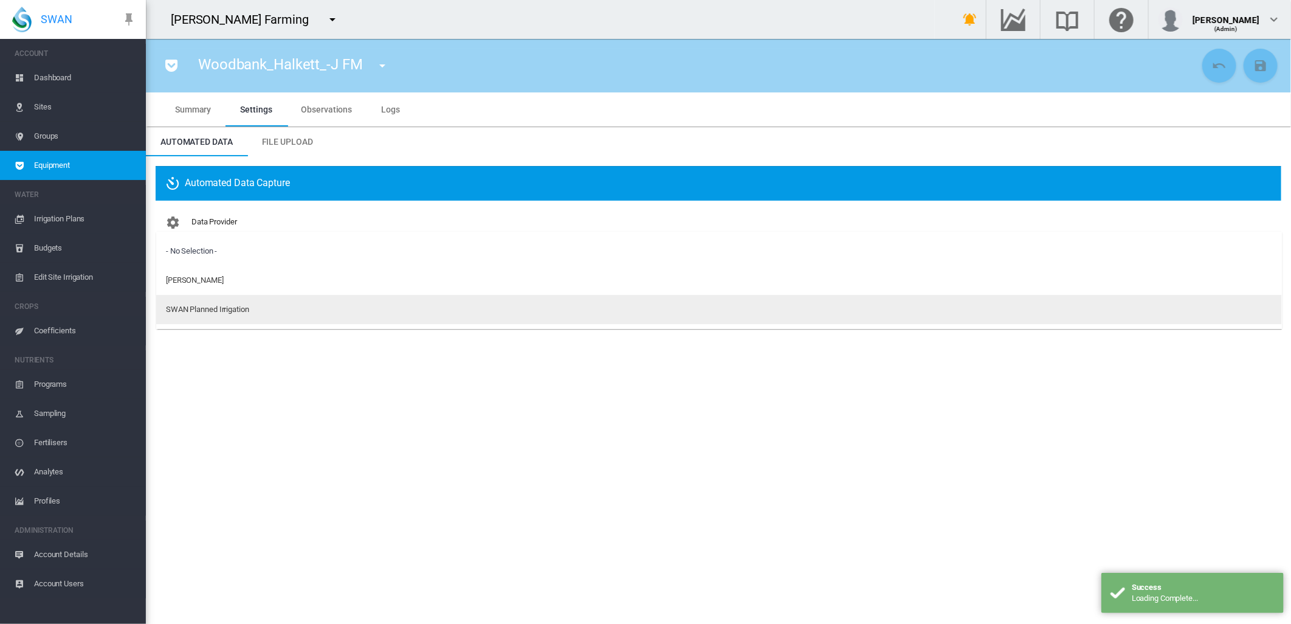
click at [199, 312] on div "SWAN Planned Irrigation" at bounding box center [207, 309] width 83 height 11
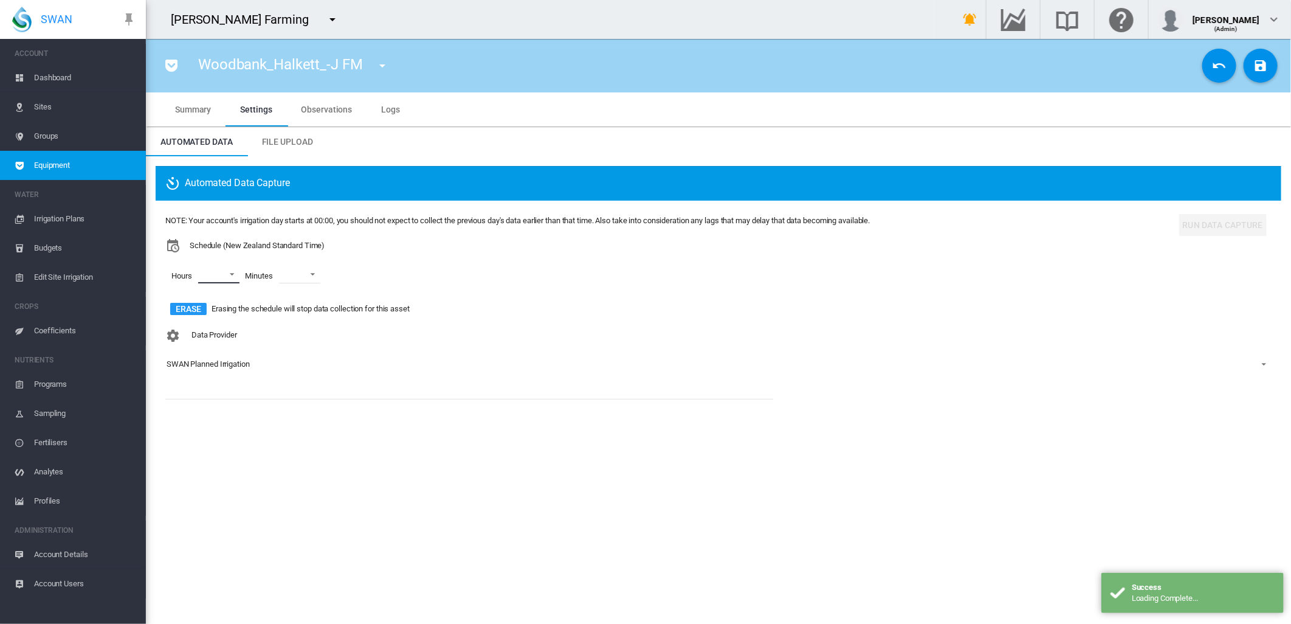
click at [235, 272] on md-select "00 01 02 03 04 05 06 07 08 09 10 11 12 13 14 15 16 17 18 19 20 21 22 23" at bounding box center [218, 274] width 41 height 18
click at [211, 275] on md-option "00" at bounding box center [216, 274] width 83 height 29
click at [194, 307] on div at bounding box center [188, 304] width 12 height 12
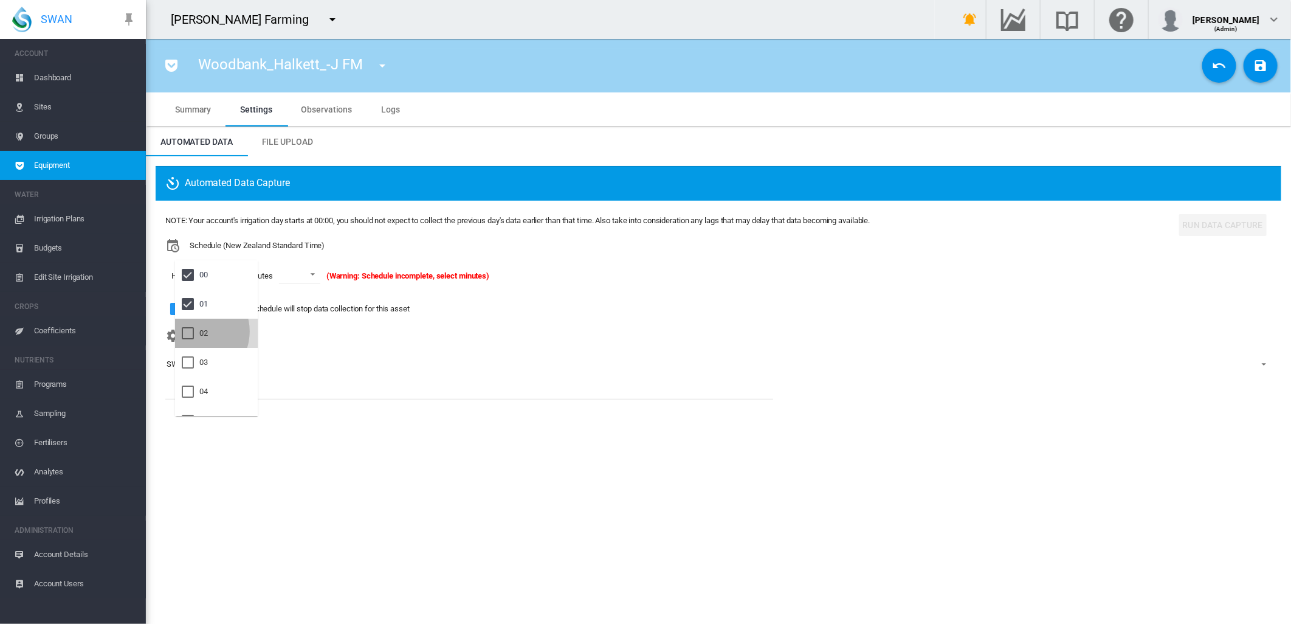
click at [194, 331] on div at bounding box center [188, 333] width 12 height 12
click at [322, 275] on md-backdrop at bounding box center [645, 312] width 1291 height 624
click at [321, 276] on span at bounding box center [318, 273] width 15 height 11
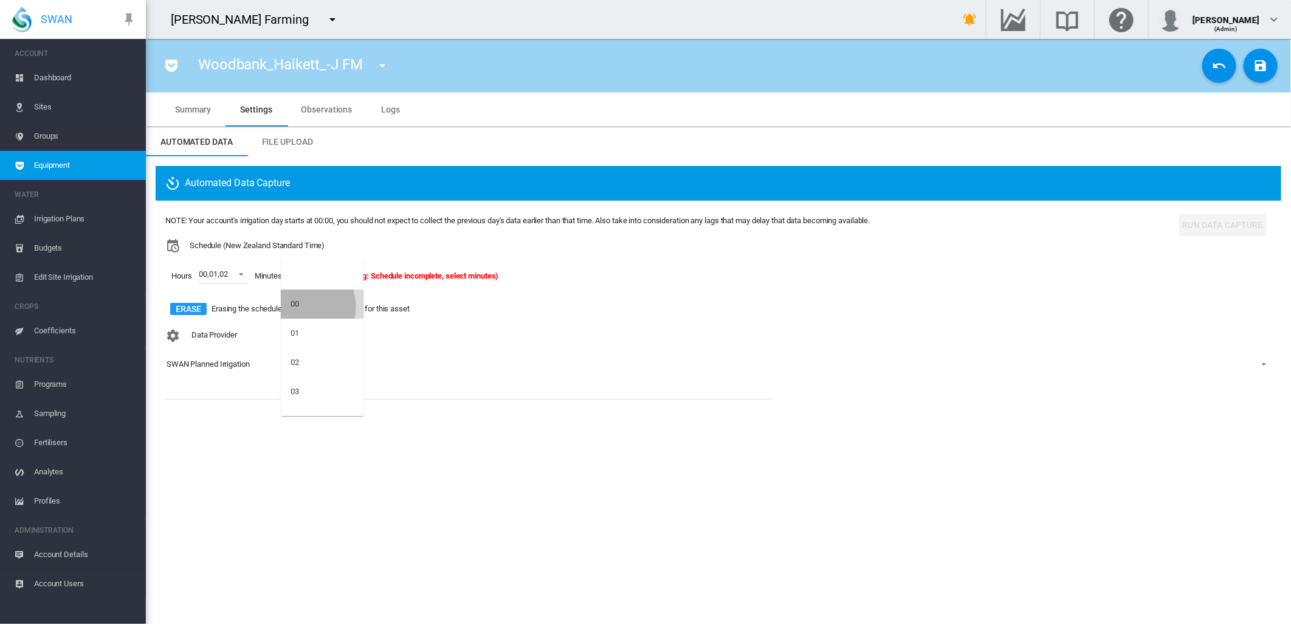
click at [302, 306] on md-option "00" at bounding box center [322, 303] width 83 height 29
click at [1251, 70] on button "Save Changes" at bounding box center [1261, 66] width 34 height 34
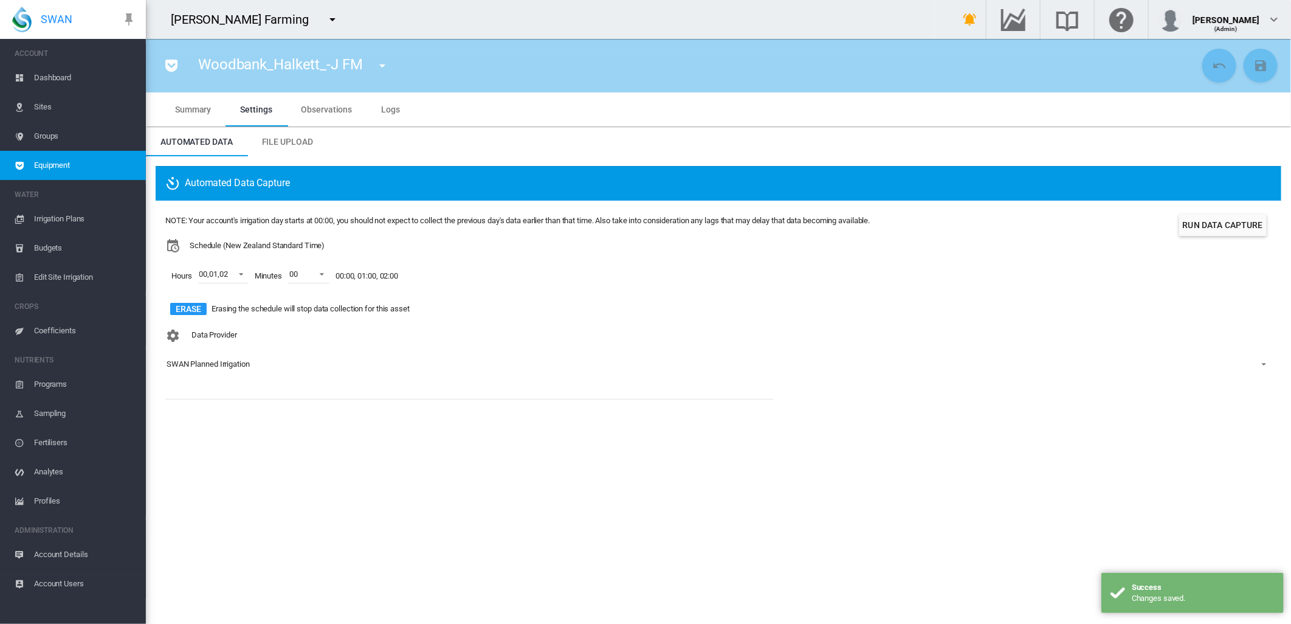
click at [382, 63] on md-icon "icon-menu-down" at bounding box center [382, 65] width 15 height 15
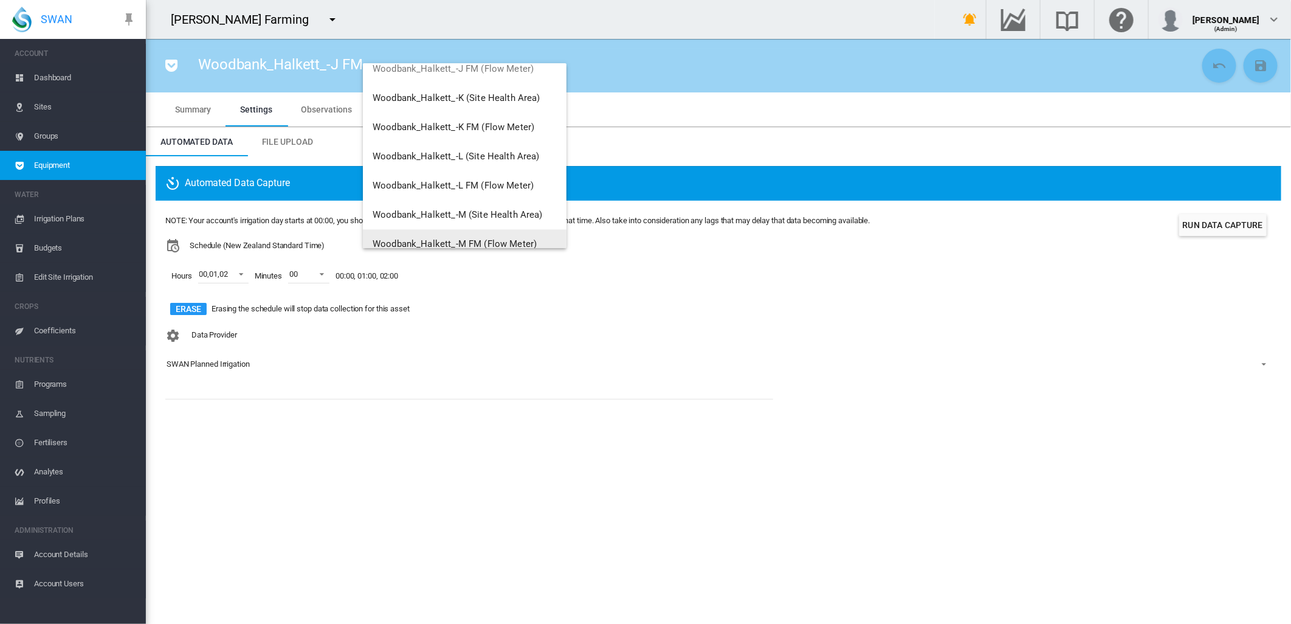
scroll to position [1766, 0]
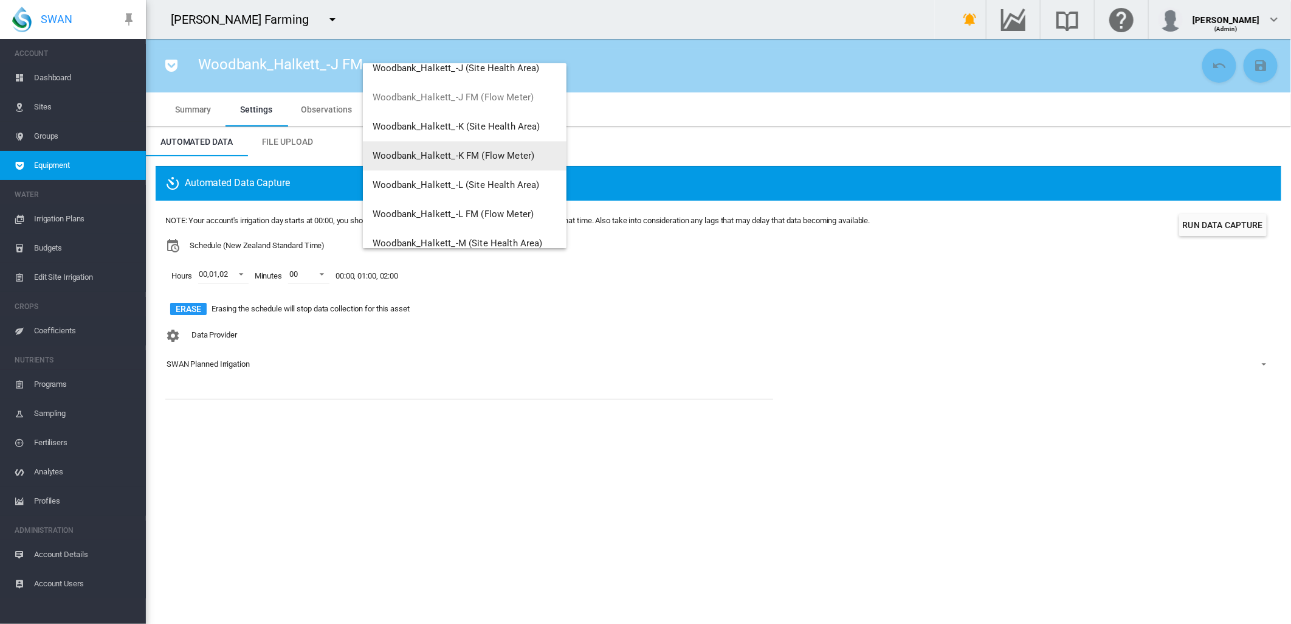
click at [491, 155] on span "Woodbank_Halkett_-K FM (Flow Meter)" at bounding box center [454, 155] width 162 height 11
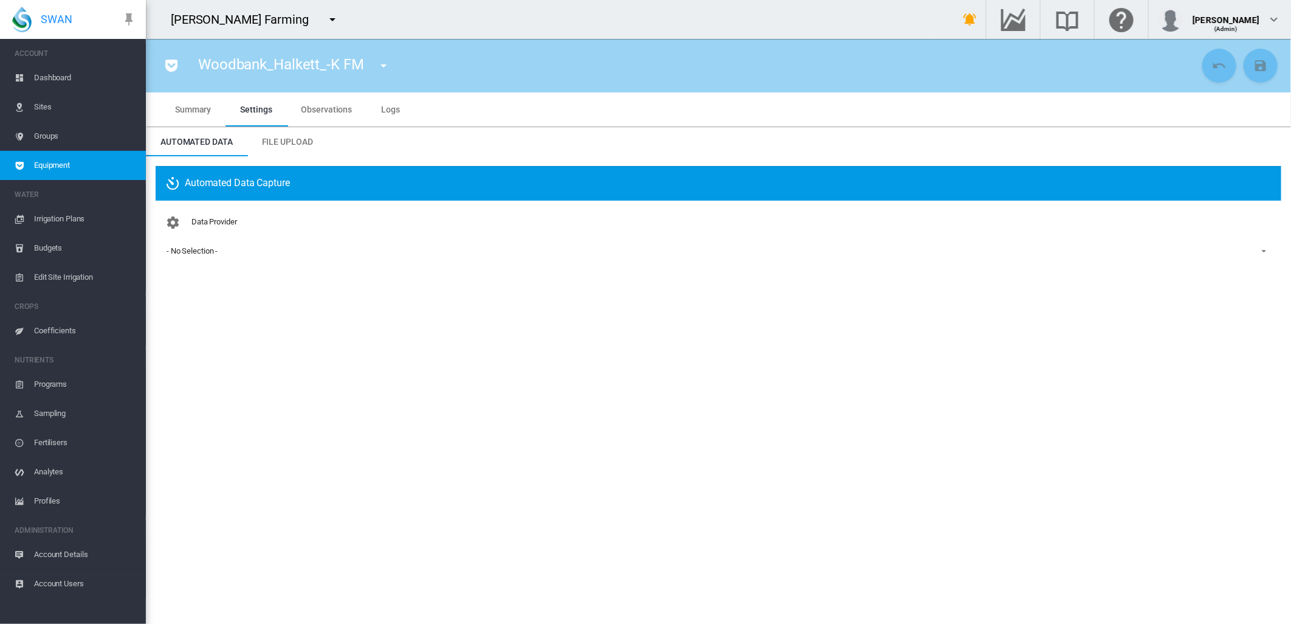
click at [204, 249] on div "- No Selection -" at bounding box center [192, 250] width 51 height 9
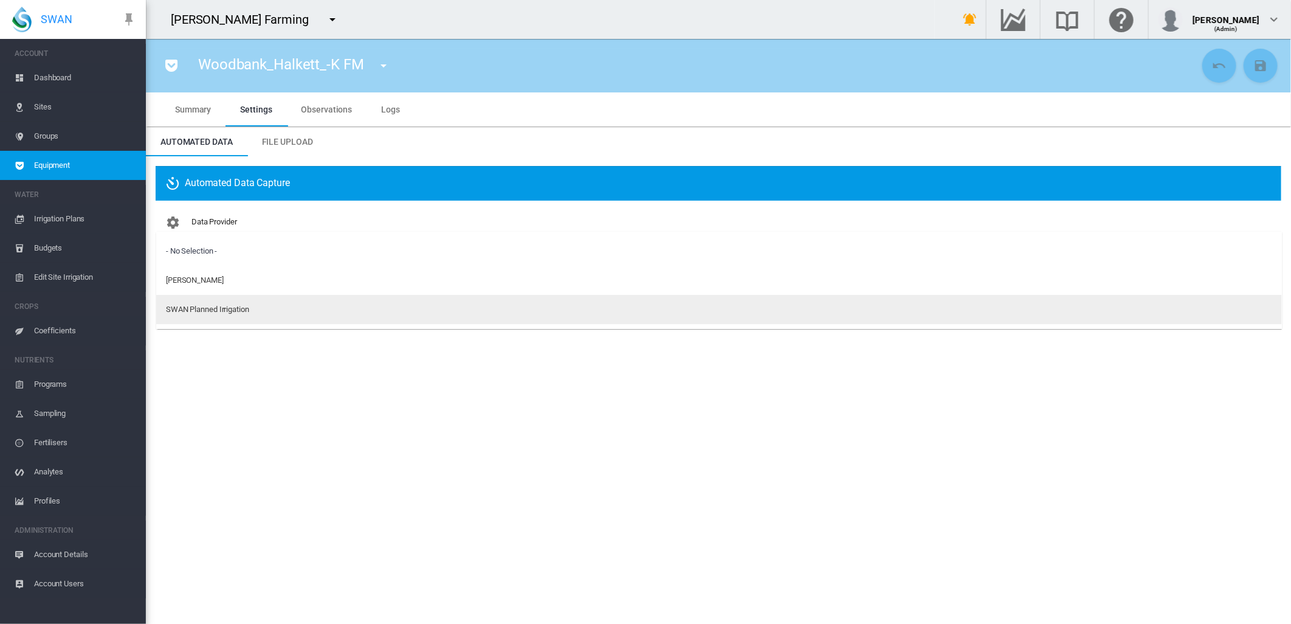
click at [238, 312] on div "SWAN Planned Irrigation" at bounding box center [207, 309] width 83 height 11
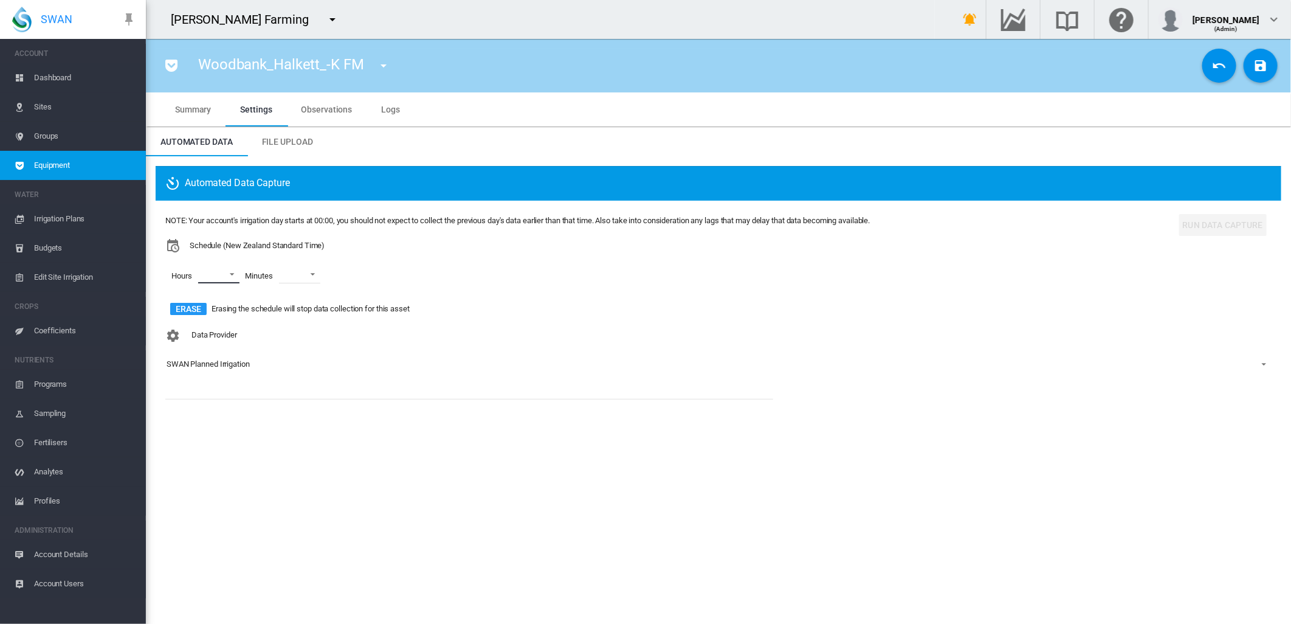
click at [229, 271] on md-select "00 01 02 03 04 05 06 07 08 09 10 11 12 13 14 15 16 17 18 19 20 21 22 23" at bounding box center [218, 274] width 41 height 18
click at [210, 275] on md-option "00" at bounding box center [216, 274] width 83 height 29
click at [201, 308] on div "01" at bounding box center [203, 304] width 9 height 11
click at [194, 330] on div at bounding box center [188, 333] width 12 height 12
click at [324, 274] on md-backdrop at bounding box center [645, 312] width 1291 height 624
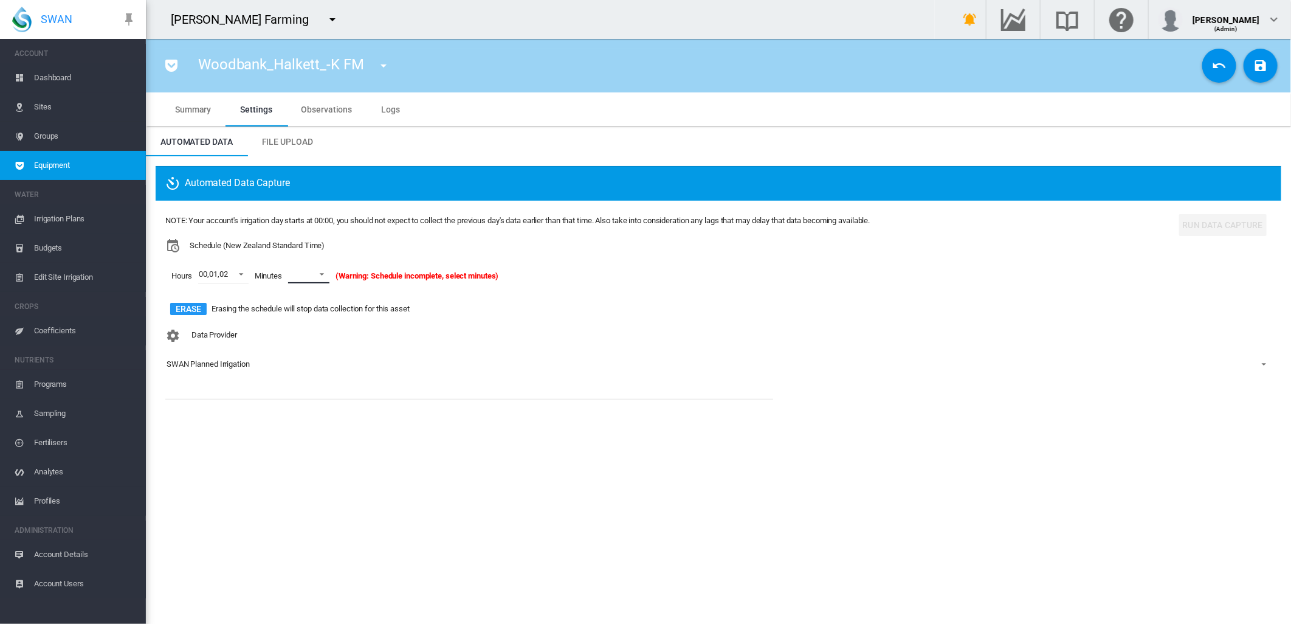
click at [324, 274] on span at bounding box center [318, 273] width 15 height 11
click at [319, 313] on md-option "00" at bounding box center [322, 303] width 83 height 29
click at [1257, 67] on md-icon "icon-content-save" at bounding box center [1261, 65] width 15 height 15
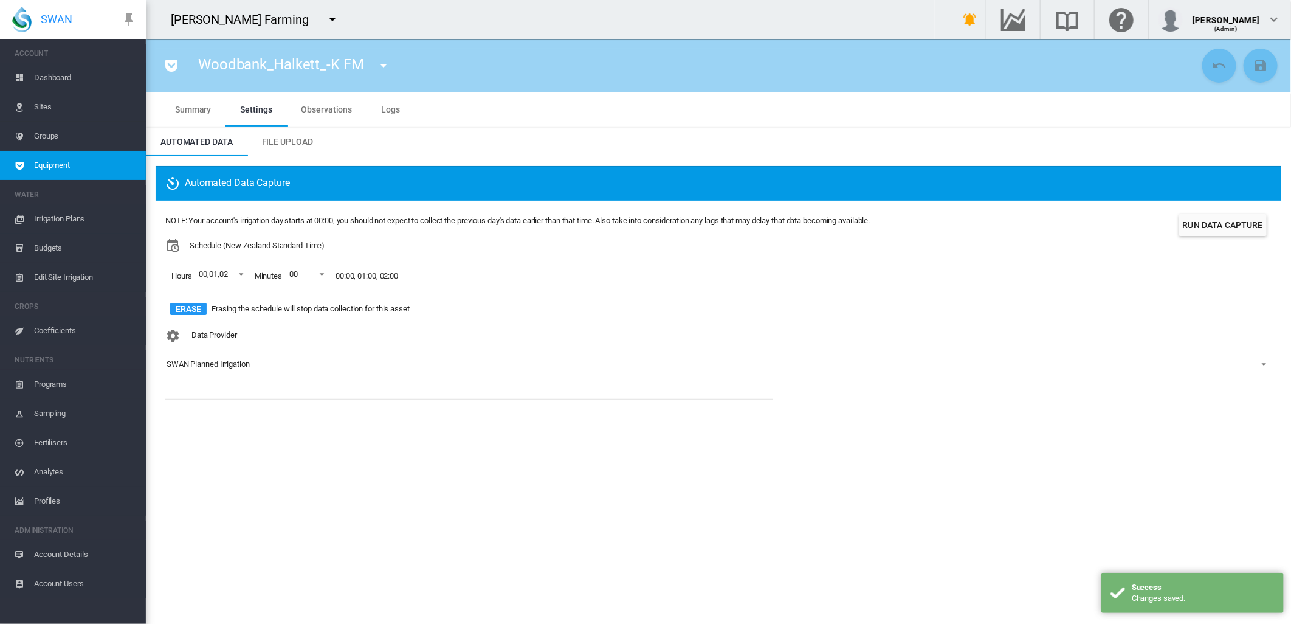
click at [379, 65] on md-icon "icon-menu-down" at bounding box center [383, 65] width 15 height 15
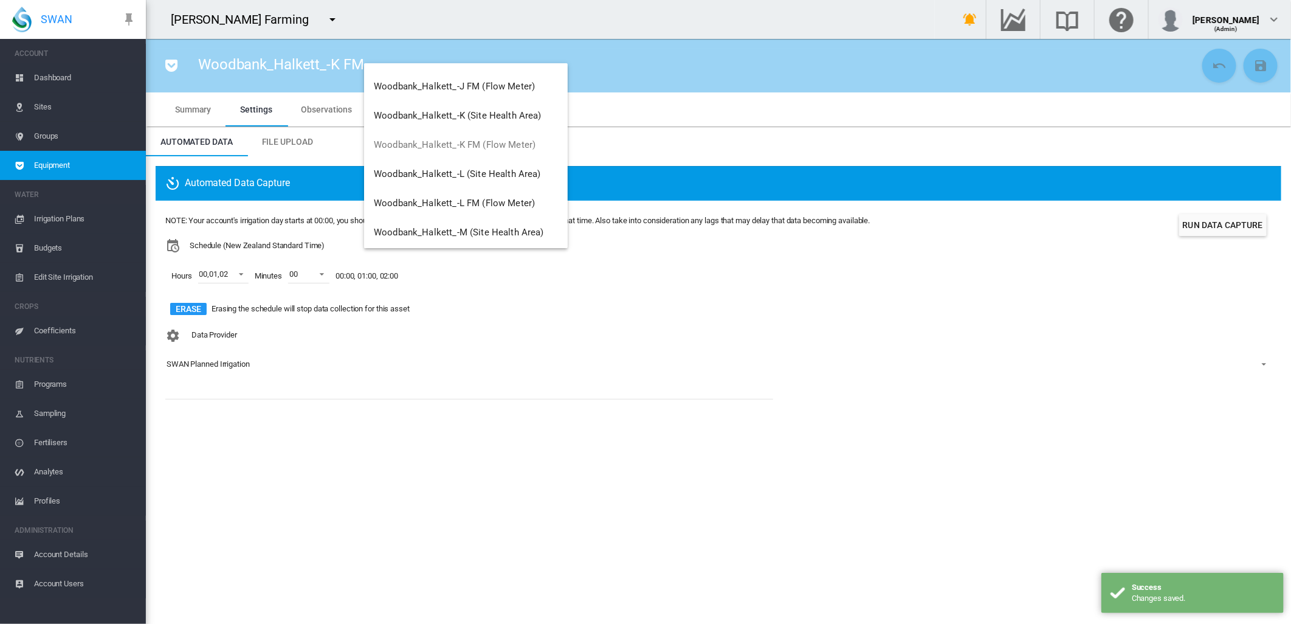
scroll to position [1867, 0]
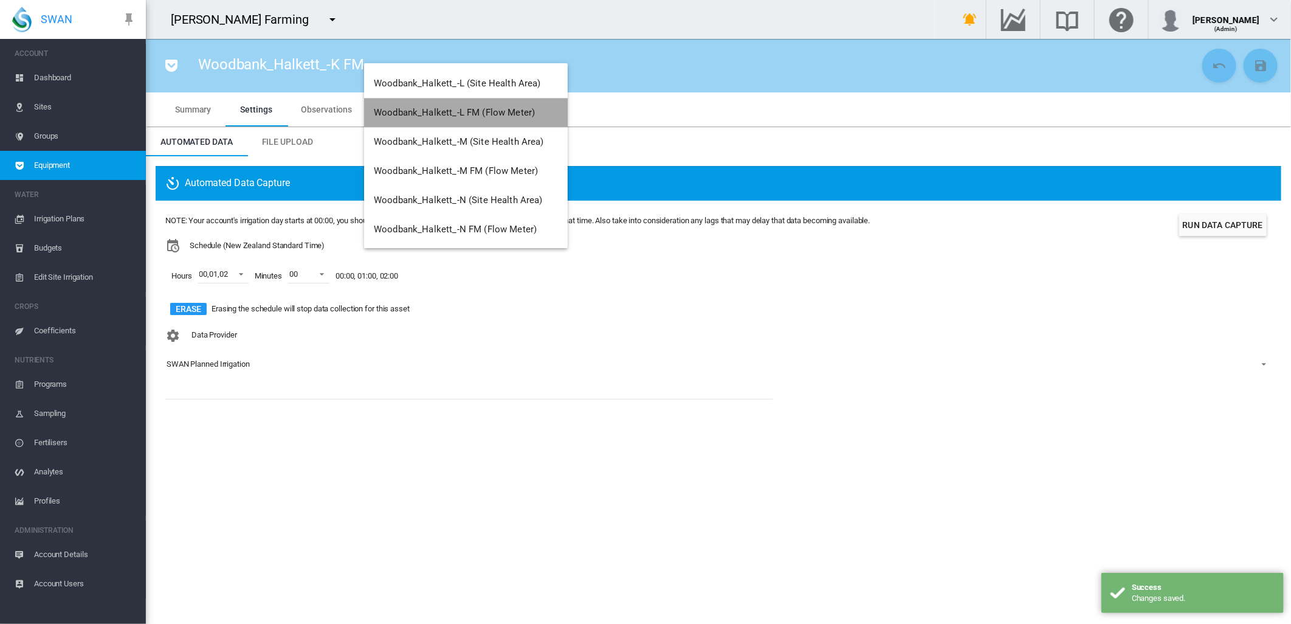
click at [487, 114] on span "Woodbank_Halkett_-L FM (Flow Meter)" at bounding box center [454, 112] width 161 height 11
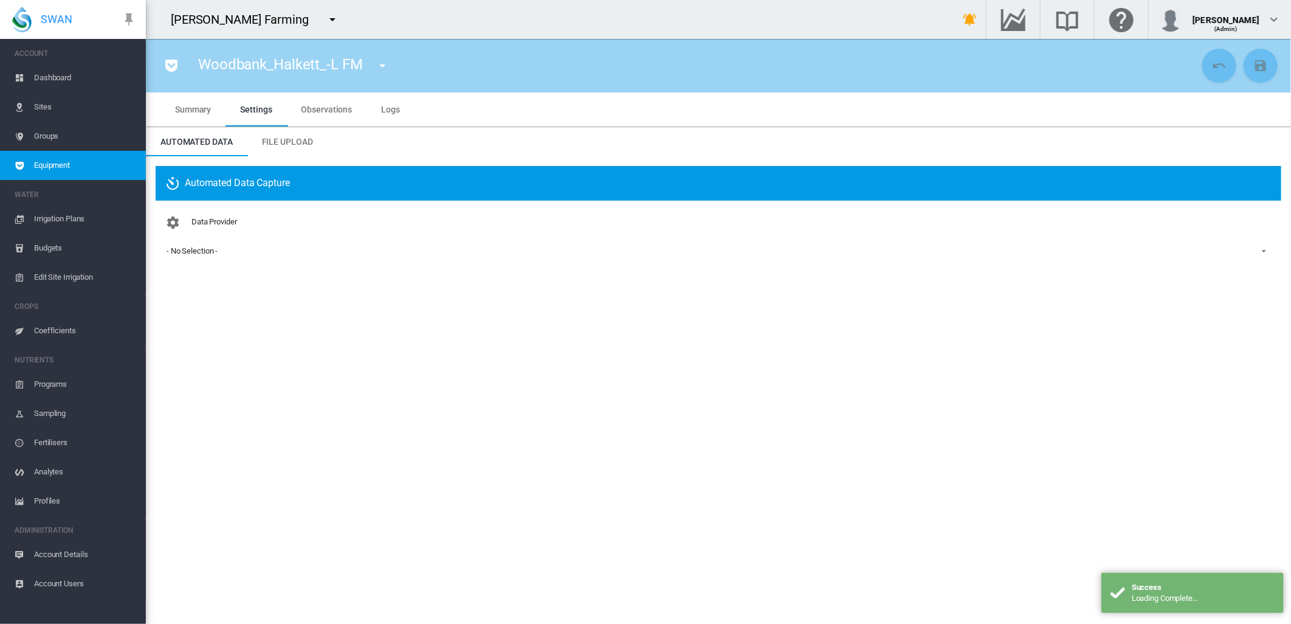
click at [195, 254] on div "- No Selection -" at bounding box center [192, 250] width 51 height 9
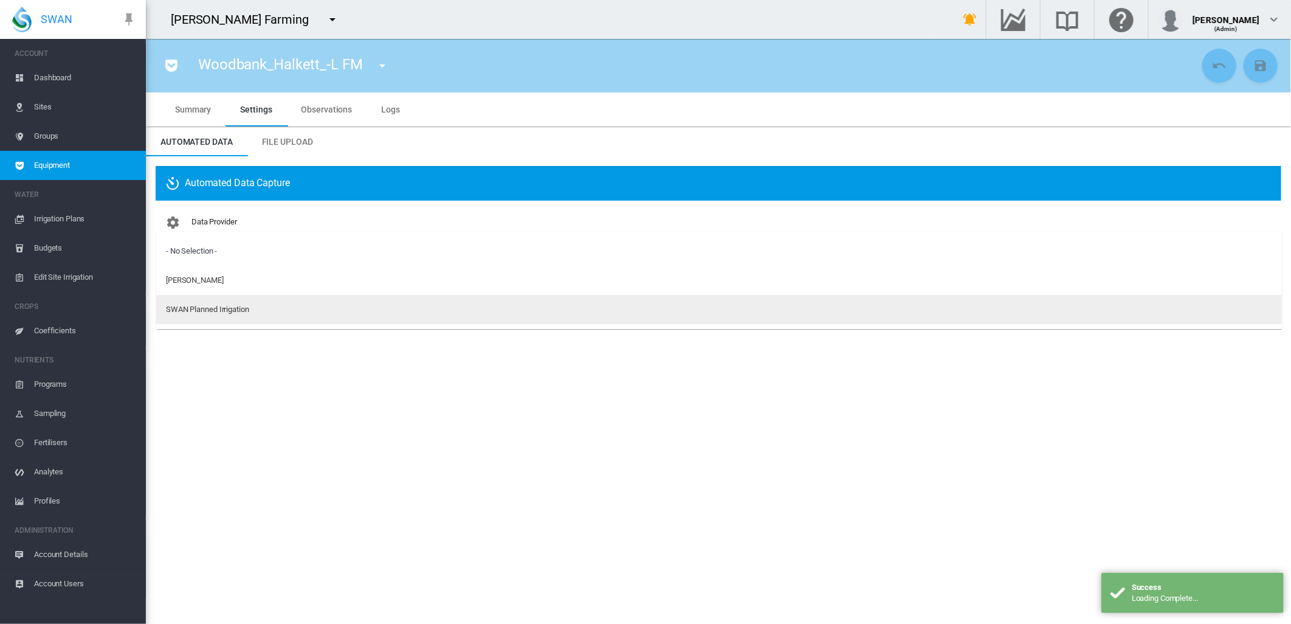
click at [190, 307] on div "SWAN Planned Irrigation" at bounding box center [207, 309] width 83 height 11
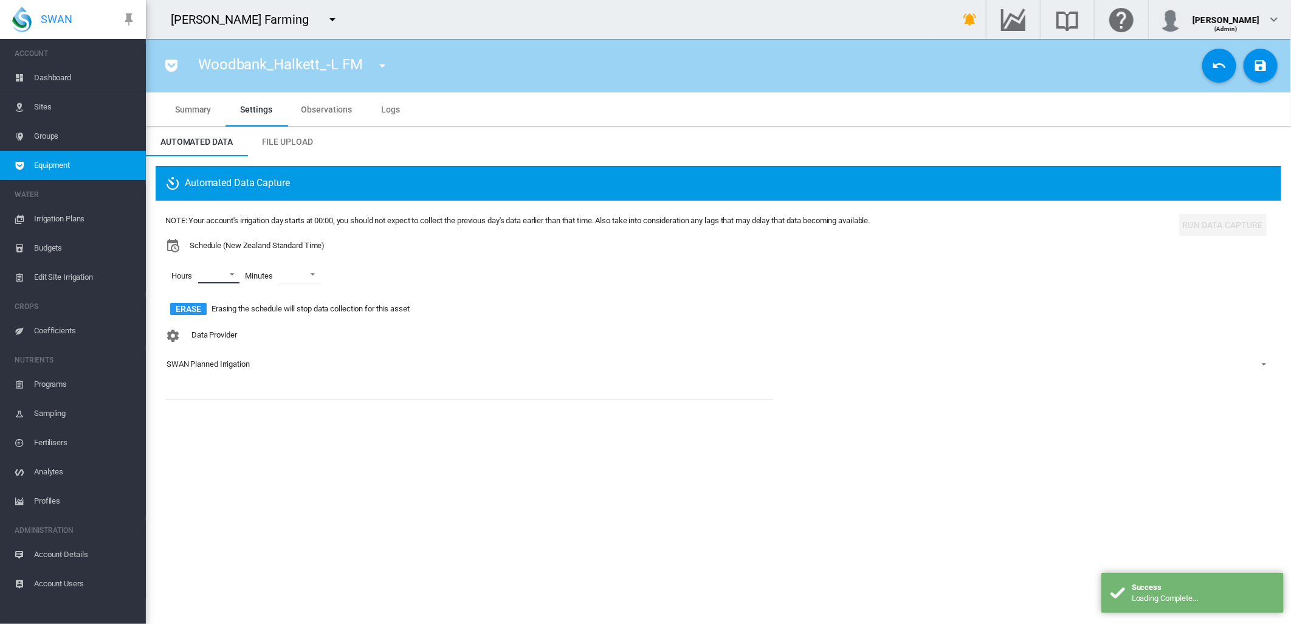
click at [235, 274] on md-select "00 01 02 03 04 05 06 07 08 09 10 11 12 13 14 15 16 17 18 19 20 21 22 23" at bounding box center [218, 274] width 41 height 18
click at [204, 278] on div "00" at bounding box center [203, 274] width 9 height 11
click at [194, 305] on div at bounding box center [188, 304] width 12 height 12
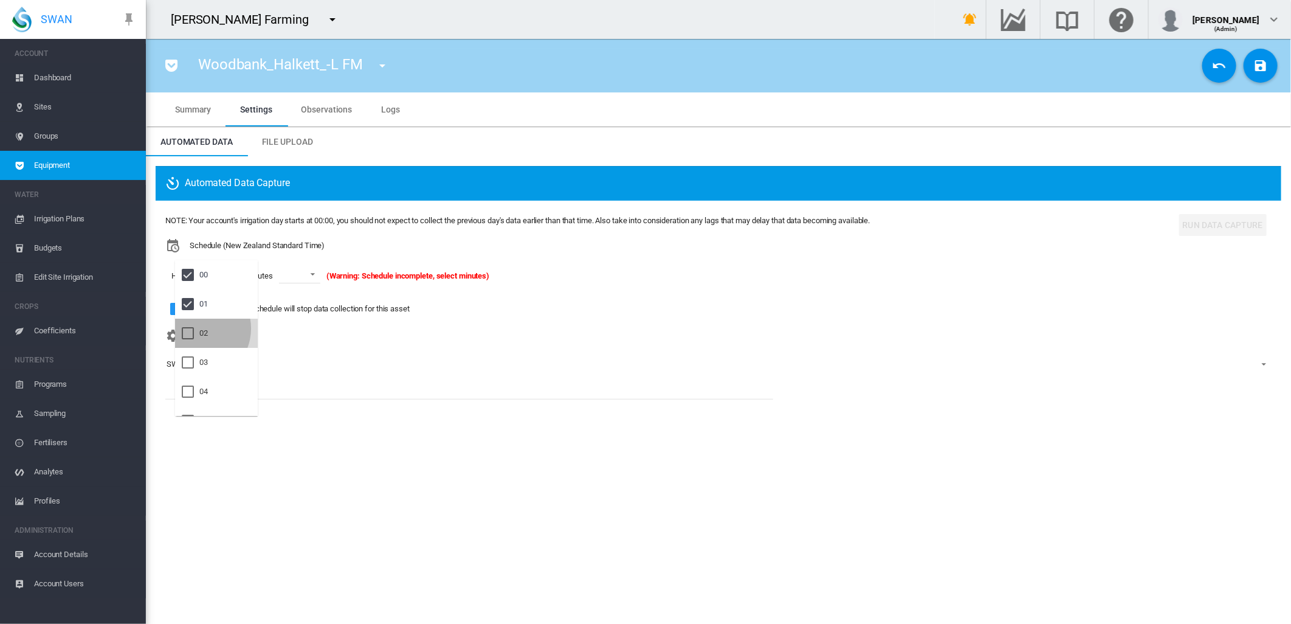
click at [194, 328] on div at bounding box center [188, 333] width 12 height 12
click at [323, 275] on md-backdrop at bounding box center [645, 312] width 1291 height 624
click at [299, 304] on div "00" at bounding box center [295, 304] width 9 height 11
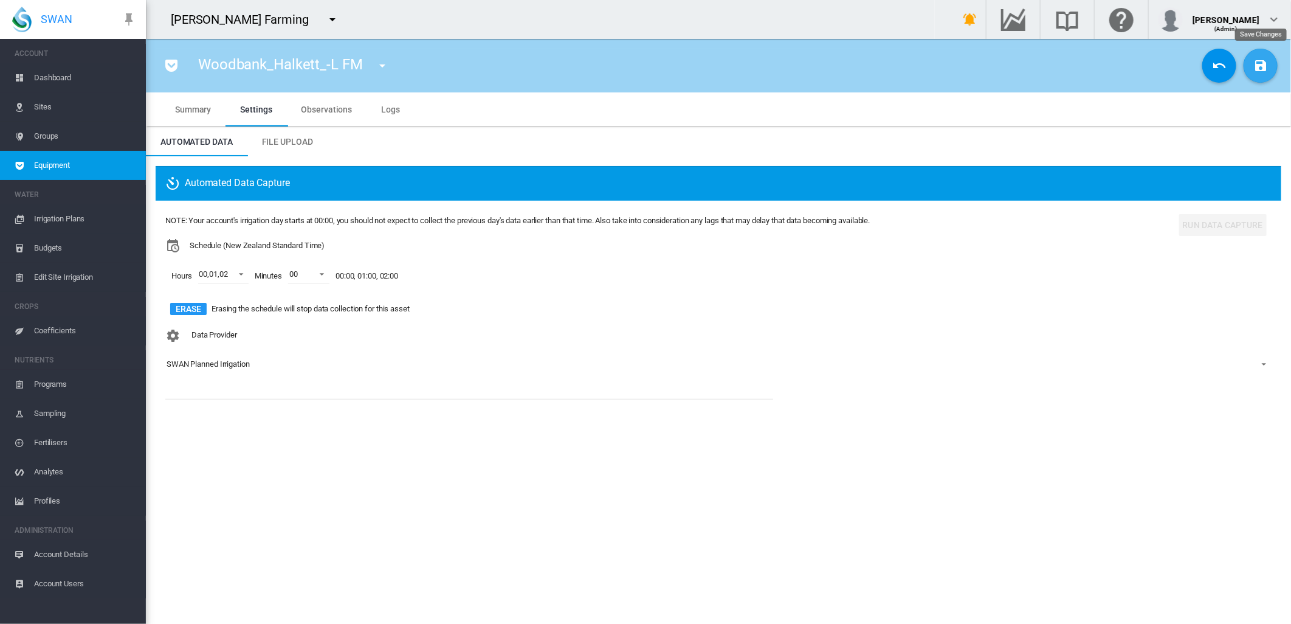
click at [1263, 75] on button "Save Changes" at bounding box center [1261, 66] width 34 height 34
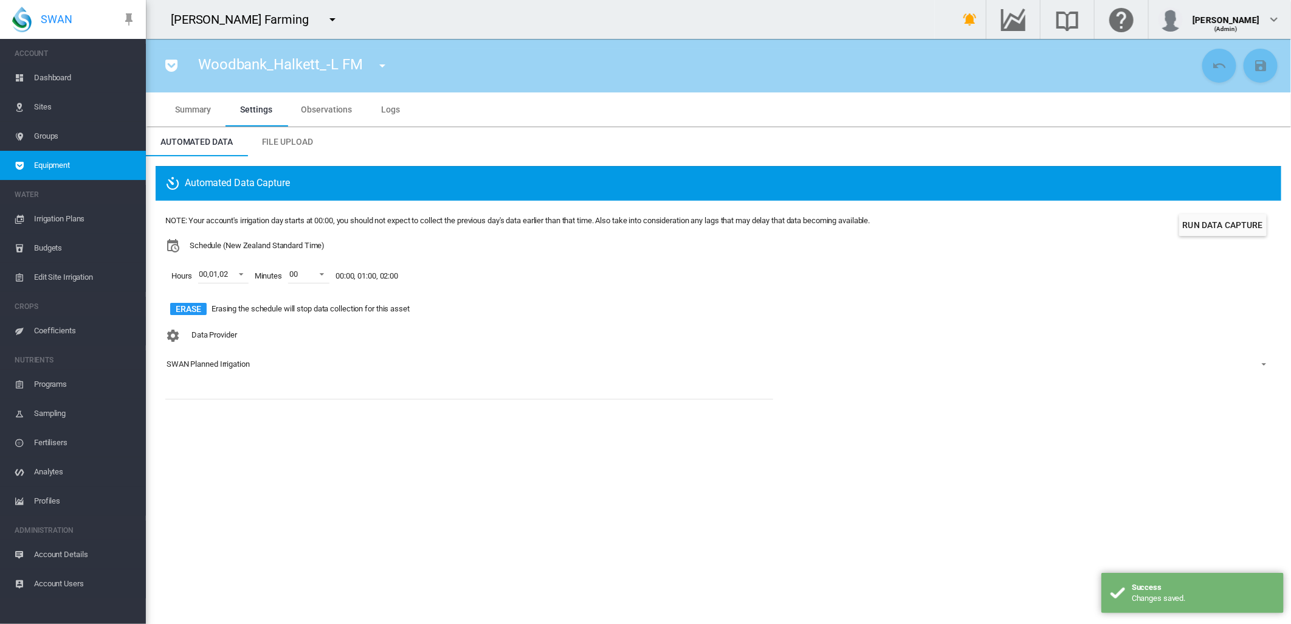
click at [381, 65] on md-icon "icon-menu-down" at bounding box center [382, 65] width 15 height 15
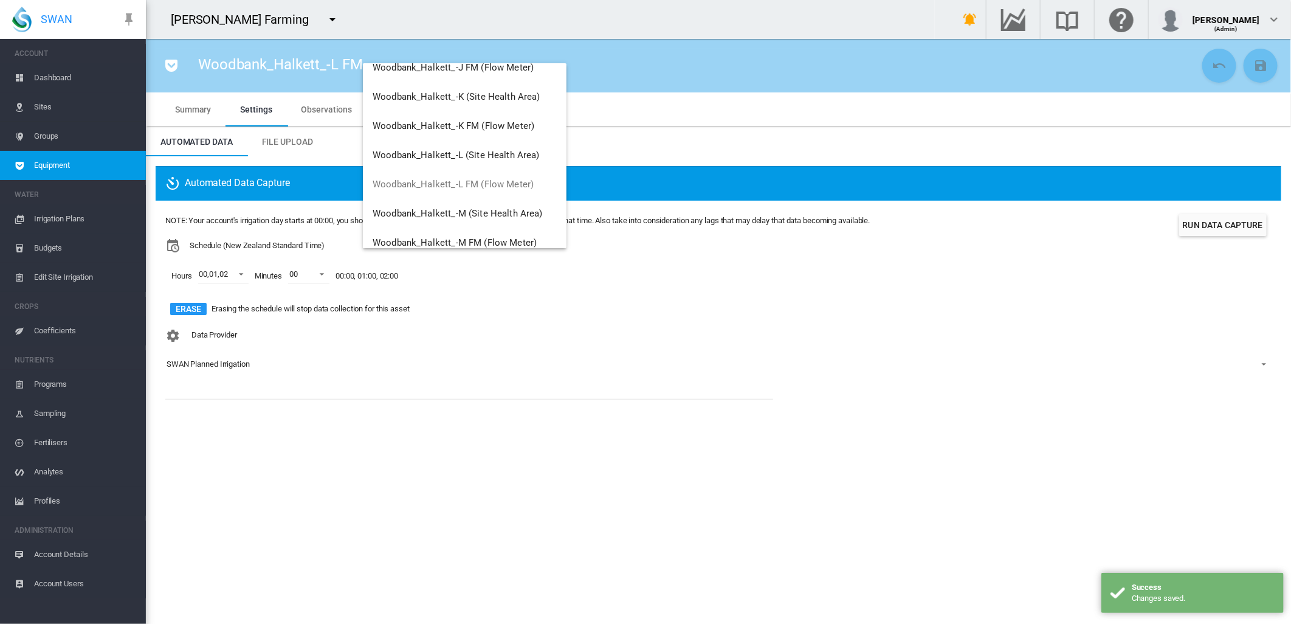
scroll to position [1867, 0]
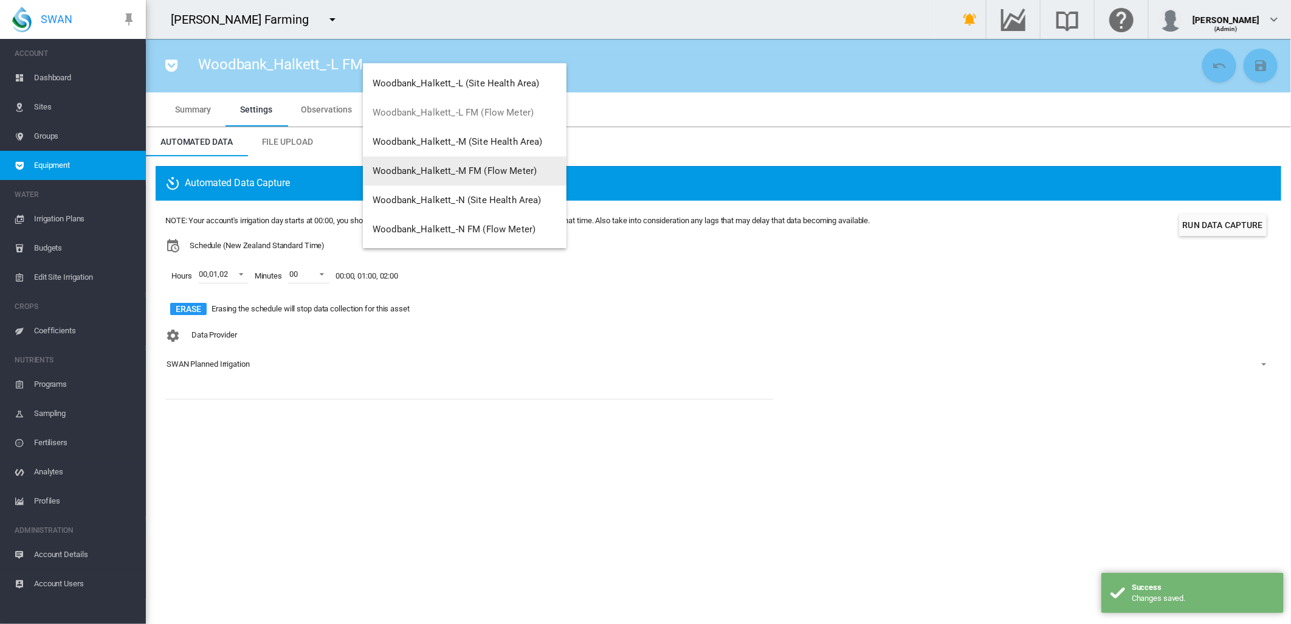
click at [477, 168] on span "Woodbank_Halkett_-M FM (Flow Meter)" at bounding box center [455, 170] width 164 height 11
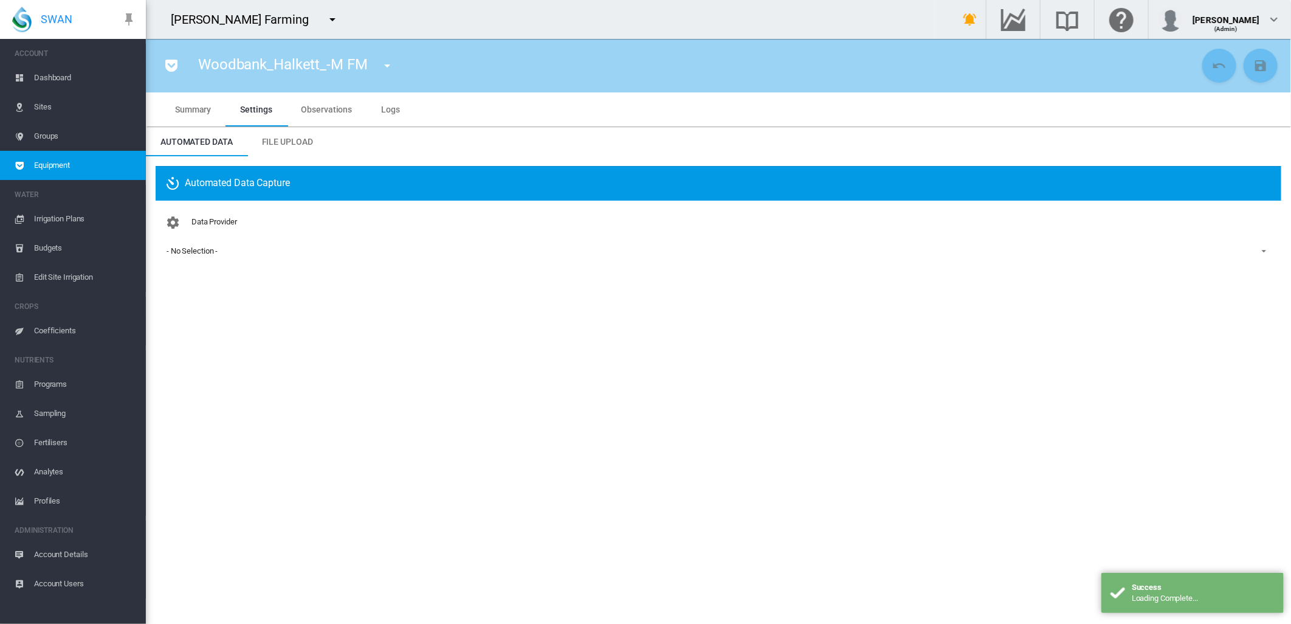
click at [193, 253] on div "- No Selection -" at bounding box center [192, 250] width 51 height 9
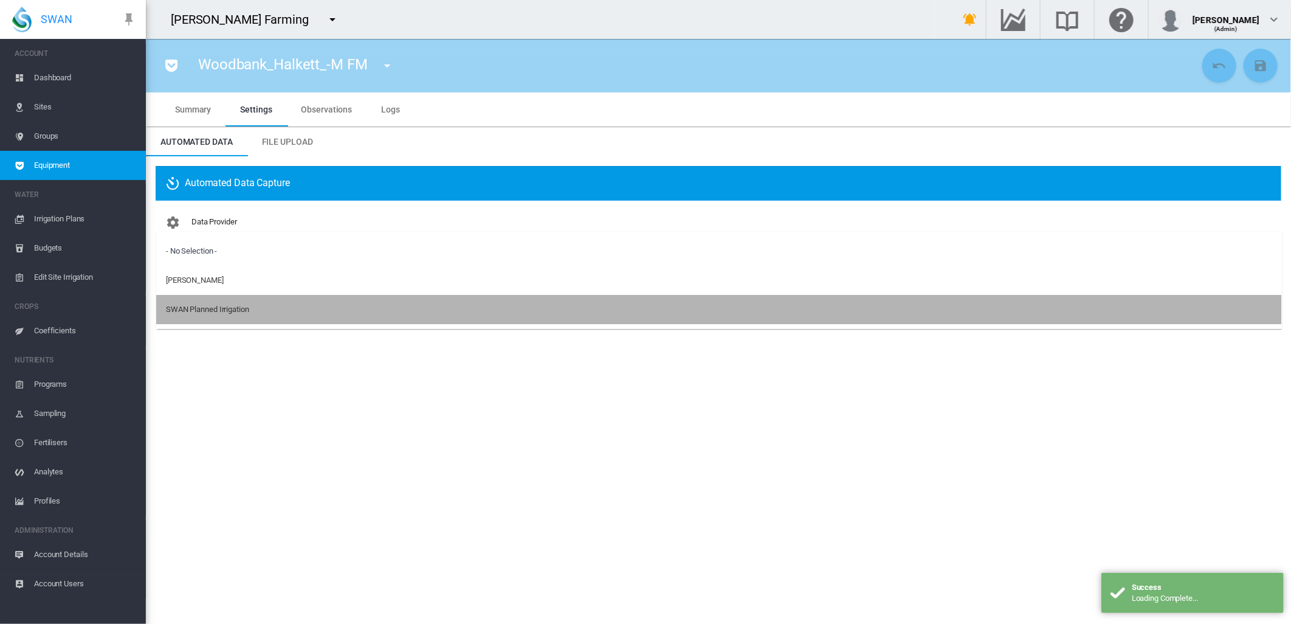
click at [195, 308] on div "SWAN Planned Irrigation" at bounding box center [207, 309] width 83 height 11
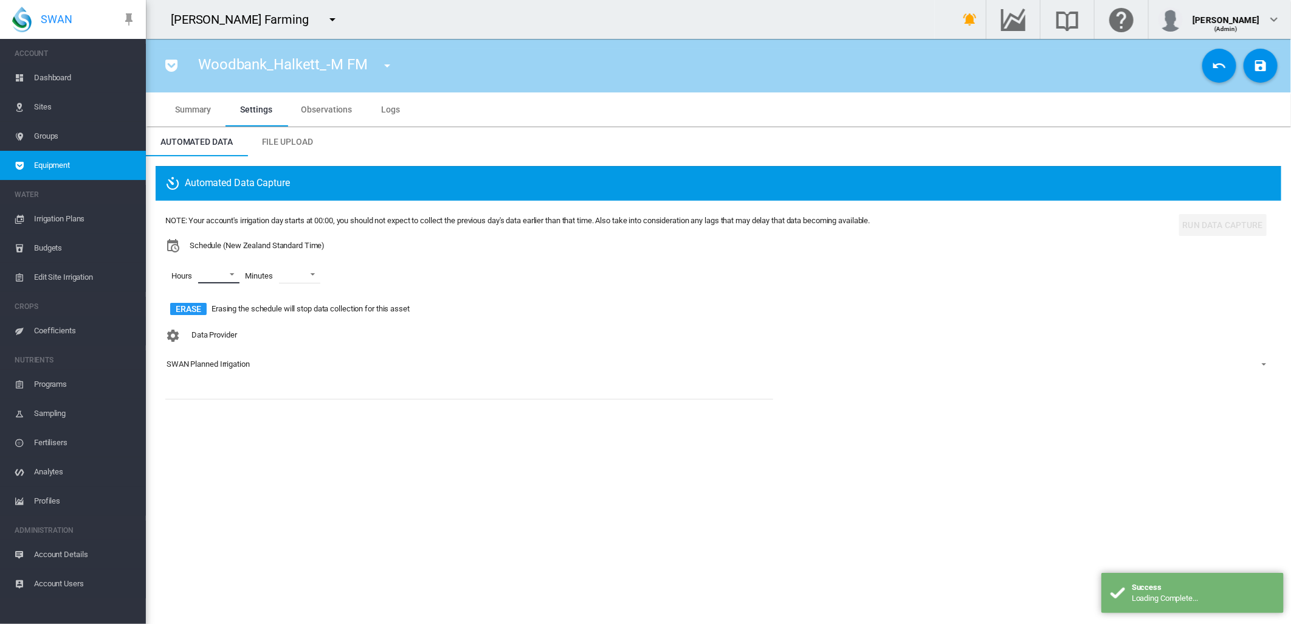
click at [227, 276] on md-select "00 01 02 03 04 05 06 07 08 09 10 11 12 13 14 15 16 17 18 19 20 21 22 23" at bounding box center [218, 274] width 41 height 18
click at [192, 269] on div at bounding box center [188, 275] width 12 height 12
drag, startPoint x: 198, startPoint y: 288, endPoint x: 193, endPoint y: 295, distance: 8.4
click at [198, 292] on md-content "00 01 02 03 04 05 06 07 08 09 10 11 12 13 14 15 16 17 18 19 20 21 22 23" at bounding box center [216, 338] width 83 height 156
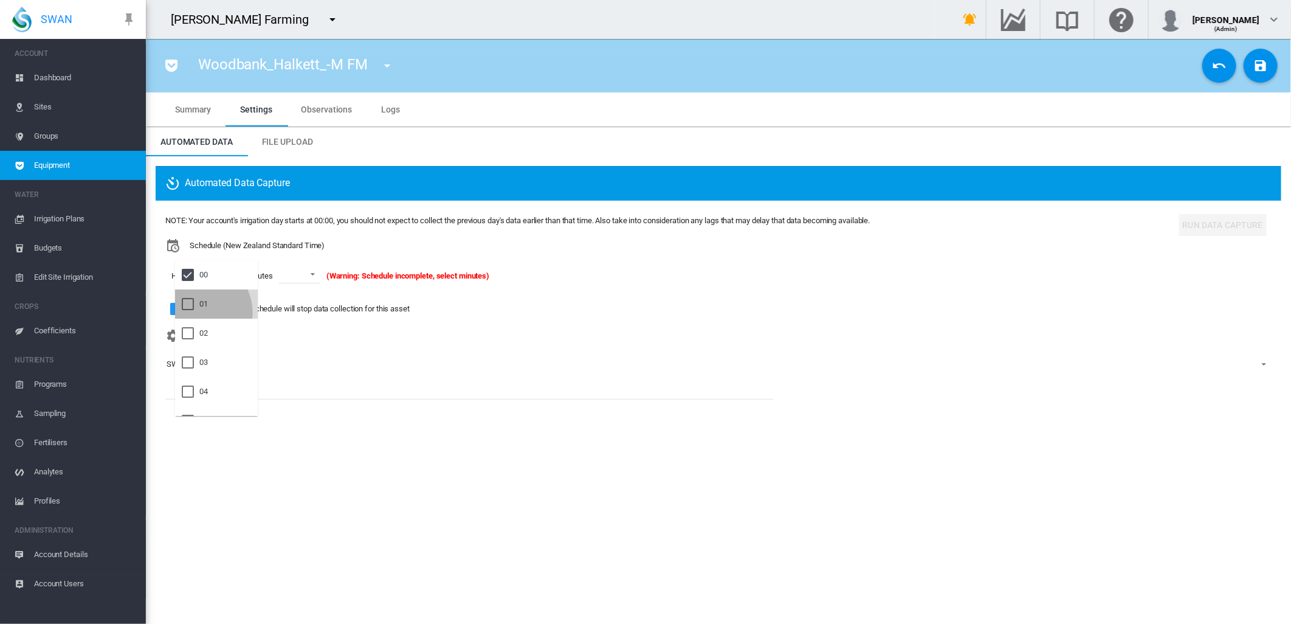
click at [194, 310] on div at bounding box center [188, 304] width 12 height 12
click at [194, 332] on div at bounding box center [188, 333] width 12 height 12
click at [326, 271] on md-backdrop at bounding box center [645, 312] width 1291 height 624
click at [326, 271] on span at bounding box center [318, 273] width 15 height 11
click at [294, 290] on md-option "00" at bounding box center [322, 303] width 83 height 29
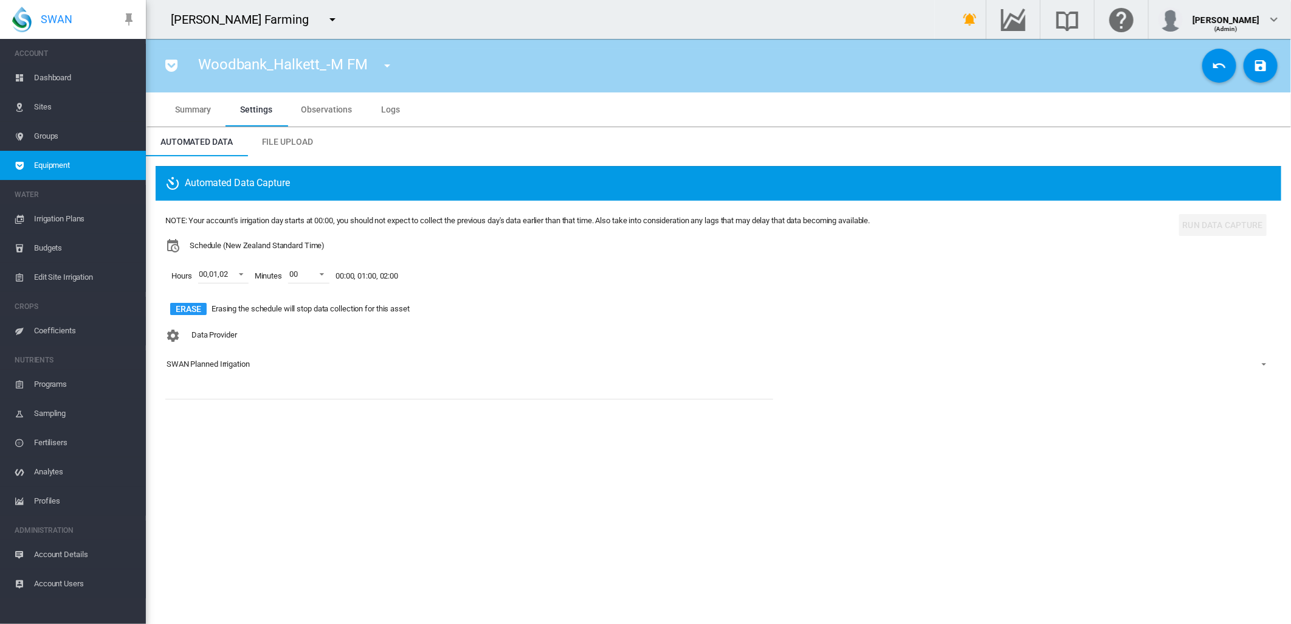
click at [1256, 64] on md-icon "icon-content-save" at bounding box center [1261, 65] width 15 height 15
click at [386, 64] on md-icon "icon-menu-down" at bounding box center [387, 65] width 15 height 15
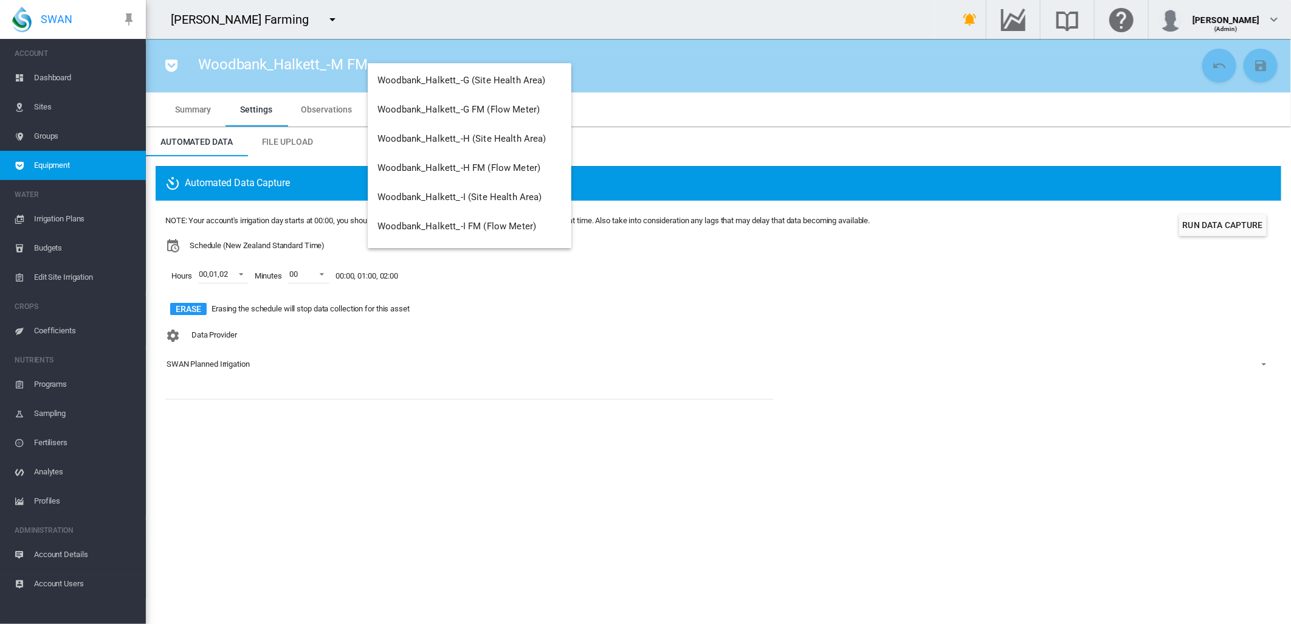
scroll to position [1867, 0]
click at [511, 228] on span "Woodbank_Halkett_-N FM (Flow Meter)" at bounding box center [459, 229] width 163 height 11
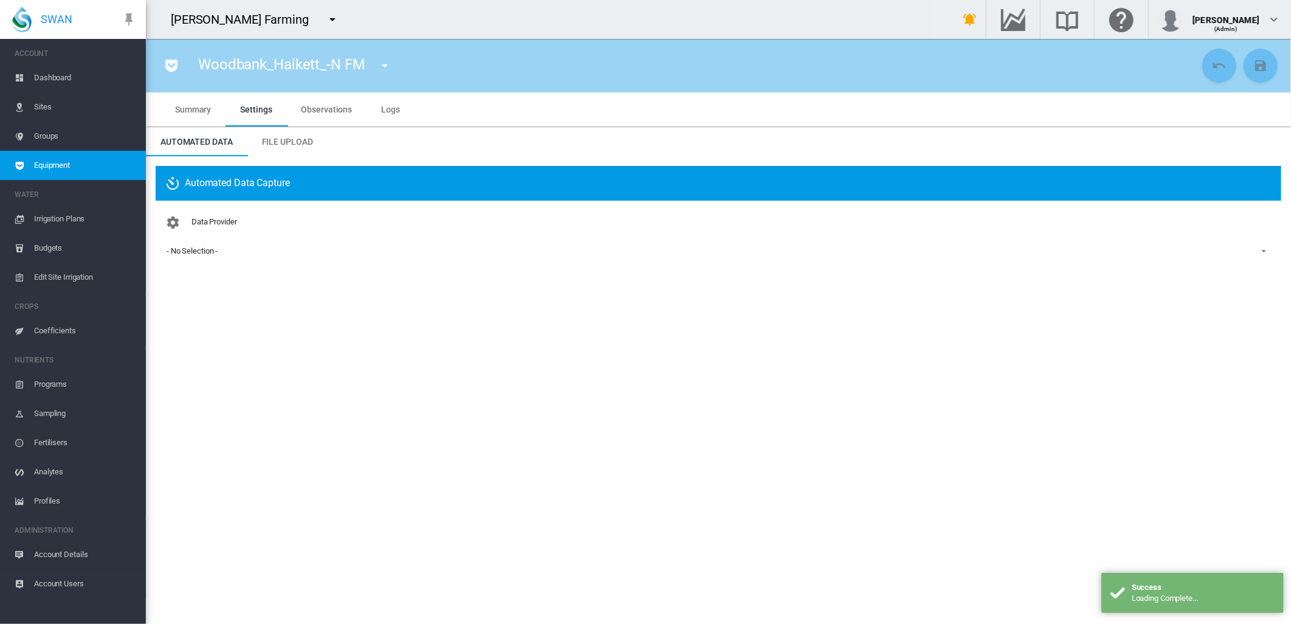
click at [205, 252] on div "- No Selection -" at bounding box center [192, 250] width 51 height 9
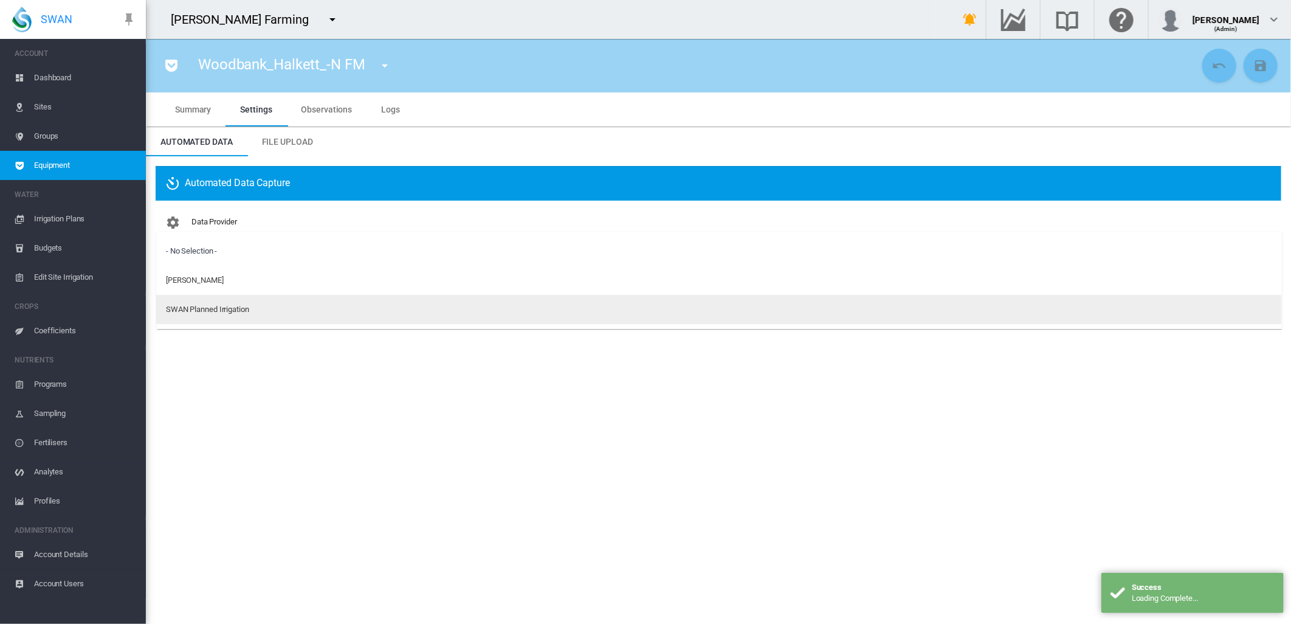
click at [188, 311] on div "SWAN Planned Irrigation" at bounding box center [207, 309] width 83 height 11
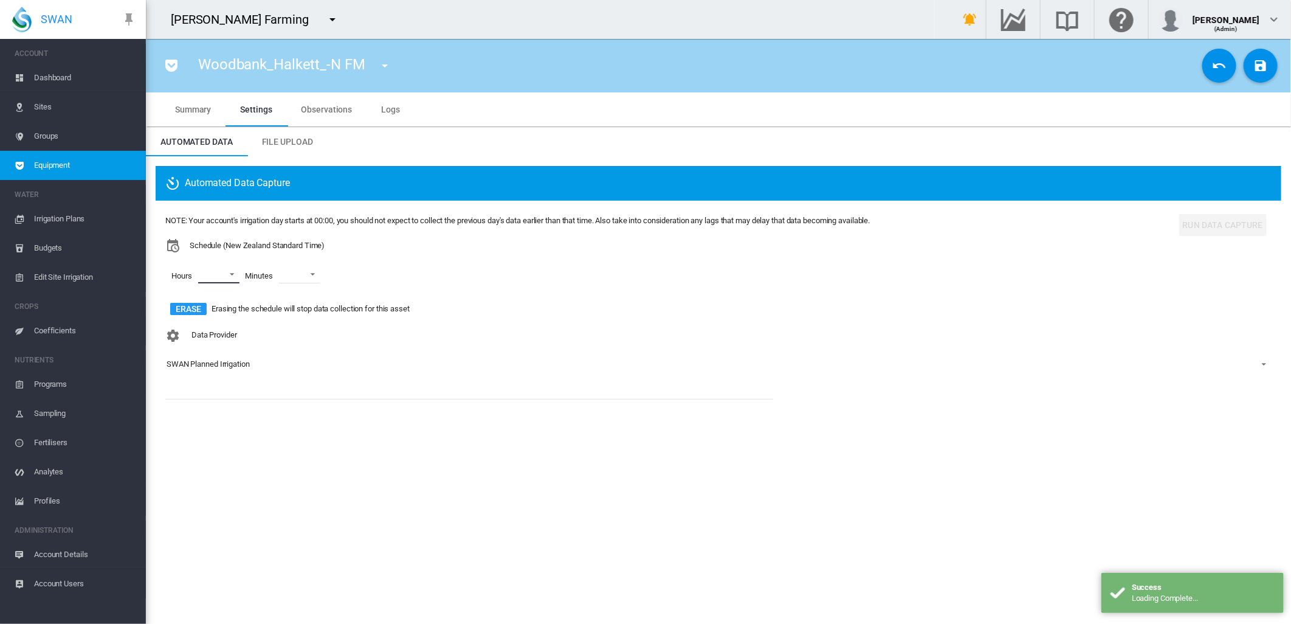
click at [233, 271] on md-select "00 01 02 03 04 05 06 07 08 09 10 11 12 13 14 15 16 17 18 19 20 21 22 23" at bounding box center [218, 274] width 41 height 18
click at [210, 278] on md-option "00" at bounding box center [216, 274] width 83 height 29
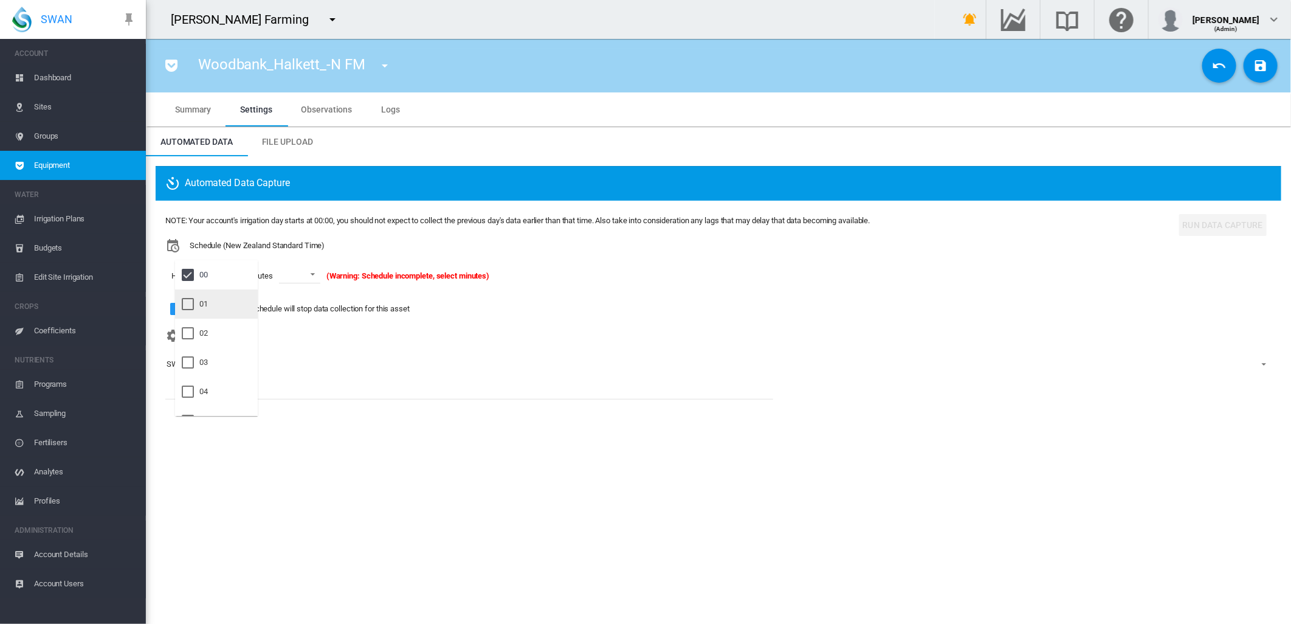
click at [206, 307] on div "01" at bounding box center [203, 304] width 9 height 11
drag, startPoint x: 198, startPoint y: 333, endPoint x: 294, endPoint y: 299, distance: 102.7
click at [194, 333] on div at bounding box center [188, 333] width 12 height 12
click at [320, 274] on md-backdrop at bounding box center [645, 312] width 1291 height 624
click at [322, 274] on span at bounding box center [318, 273] width 15 height 11
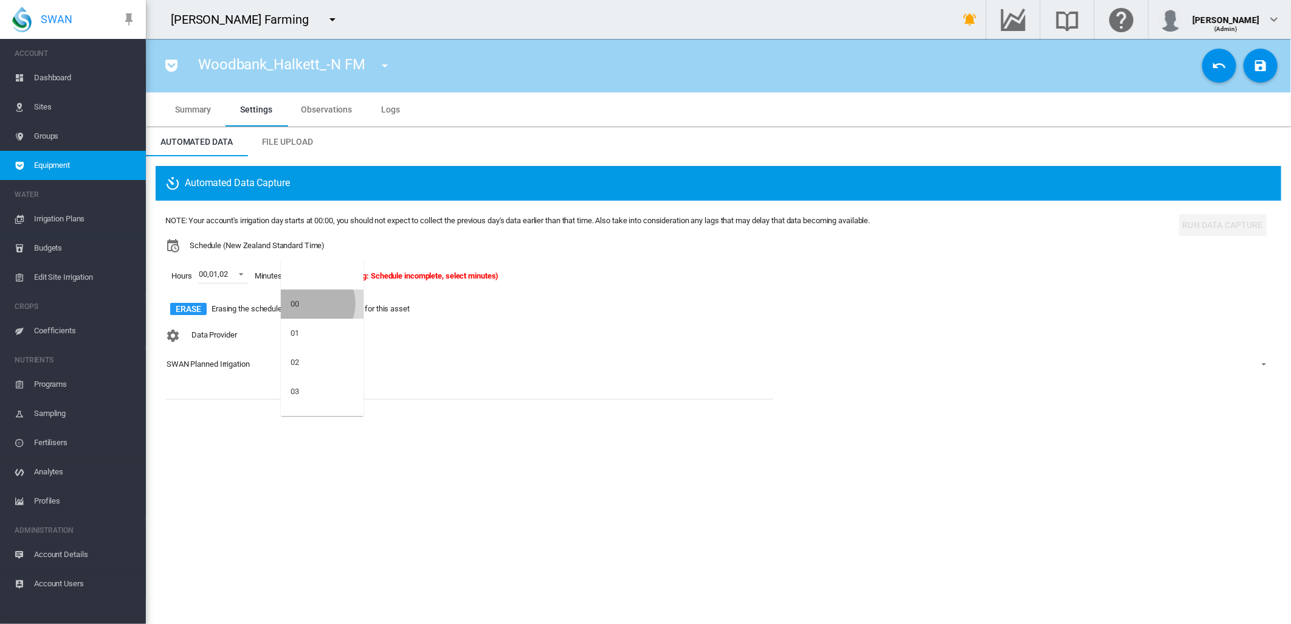
click at [308, 303] on md-option "00" at bounding box center [322, 303] width 83 height 29
click at [1257, 69] on md-icon "icon-content-save" at bounding box center [1261, 65] width 15 height 15
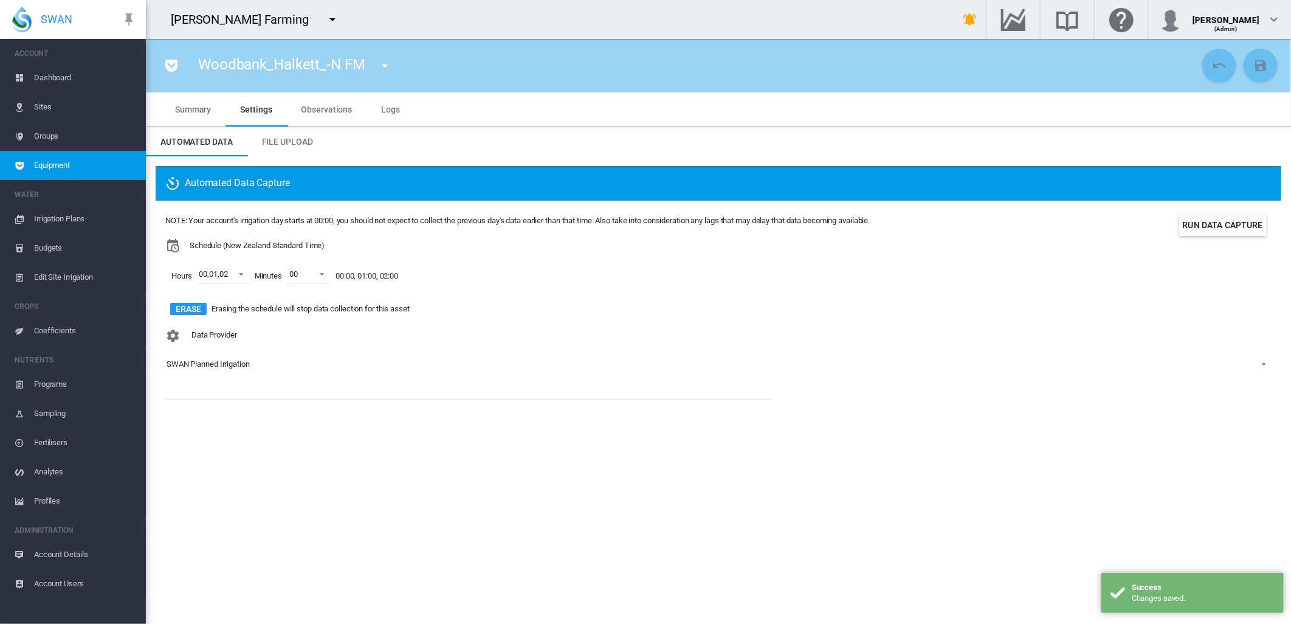
click at [384, 61] on md-icon "icon-menu-down" at bounding box center [385, 65] width 15 height 15
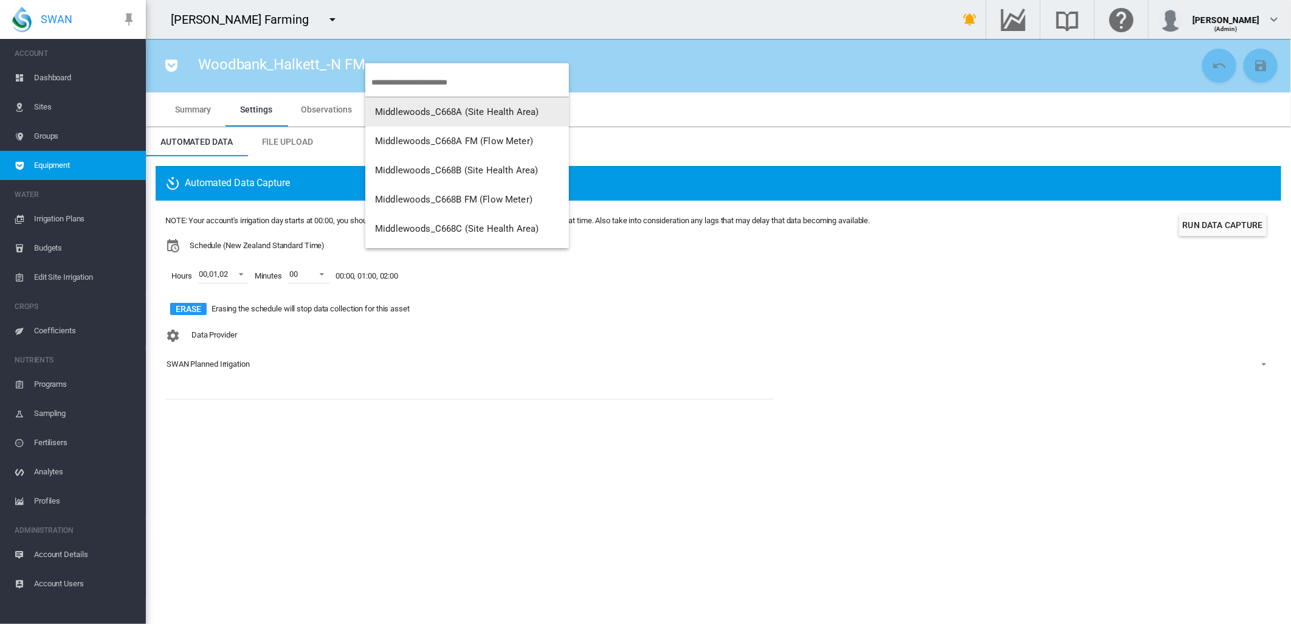
click at [63, 77] on md-backdrop at bounding box center [645, 312] width 1291 height 624
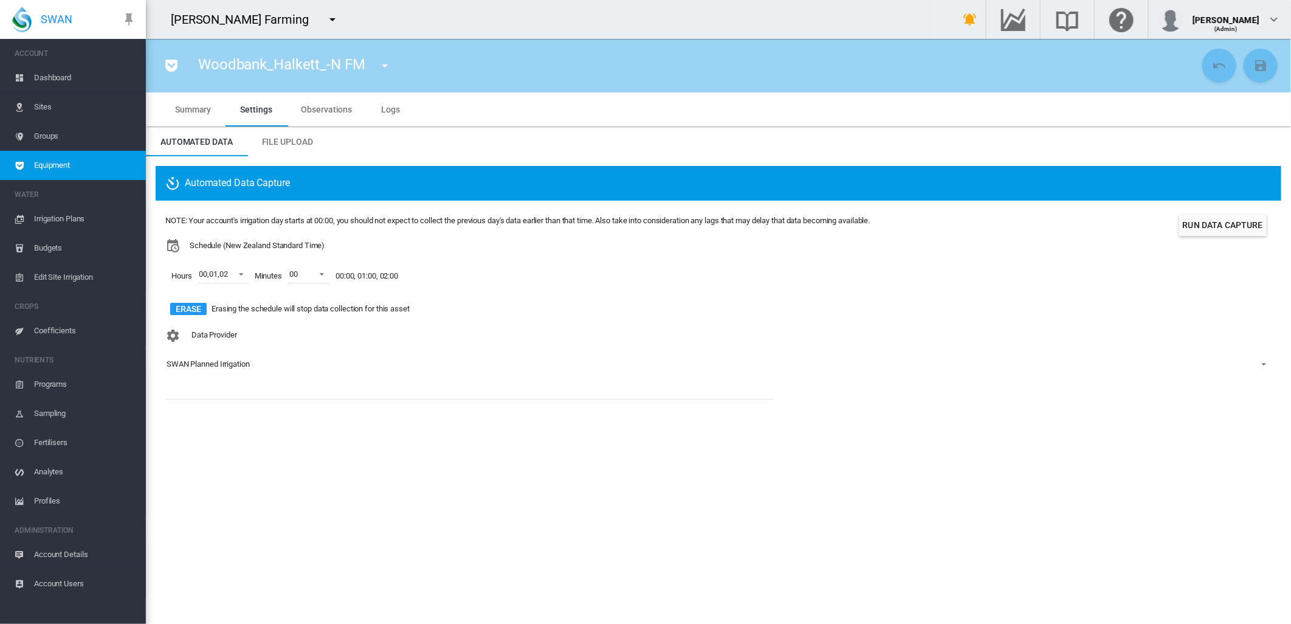
click at [64, 77] on span "Dashboard" at bounding box center [85, 77] width 102 height 29
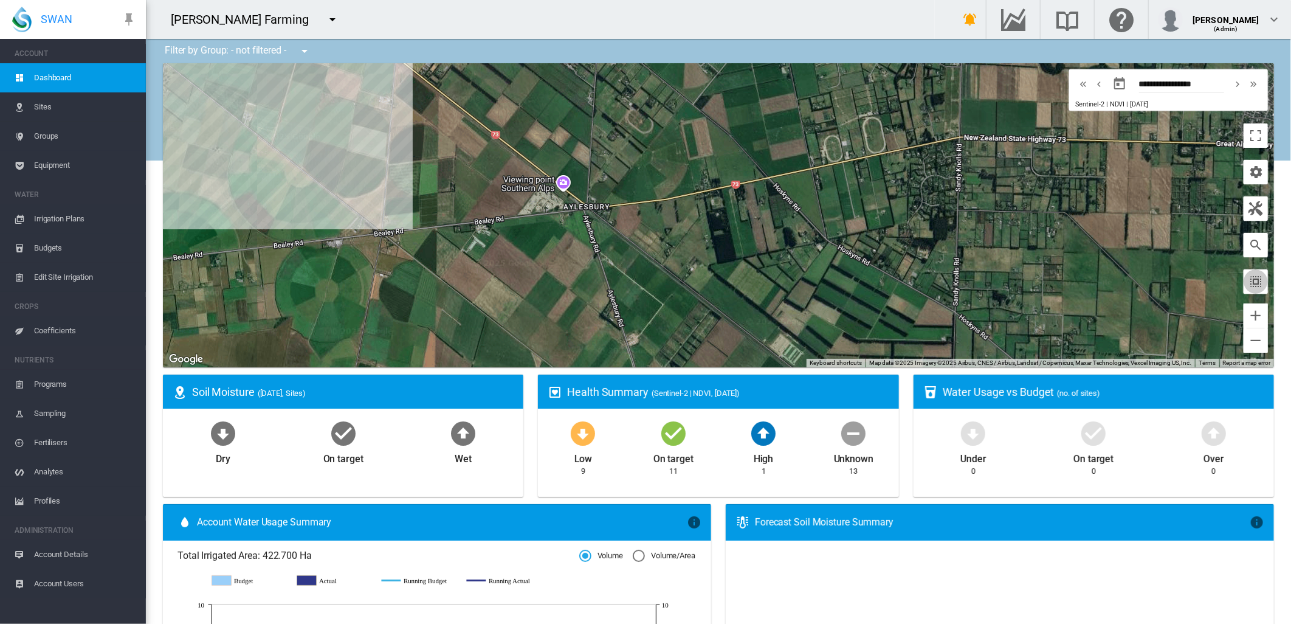
click at [1244, 289] on button "button" at bounding box center [1256, 281] width 24 height 24
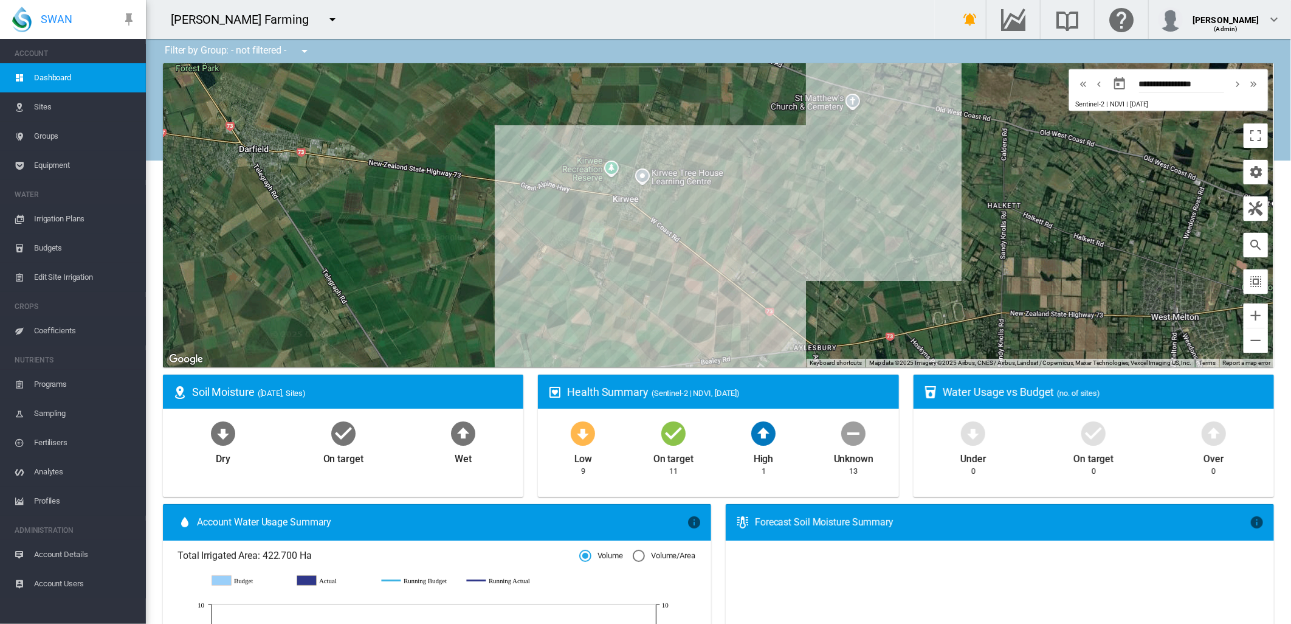
click at [54, 165] on span "Equipment" at bounding box center [85, 165] width 102 height 29
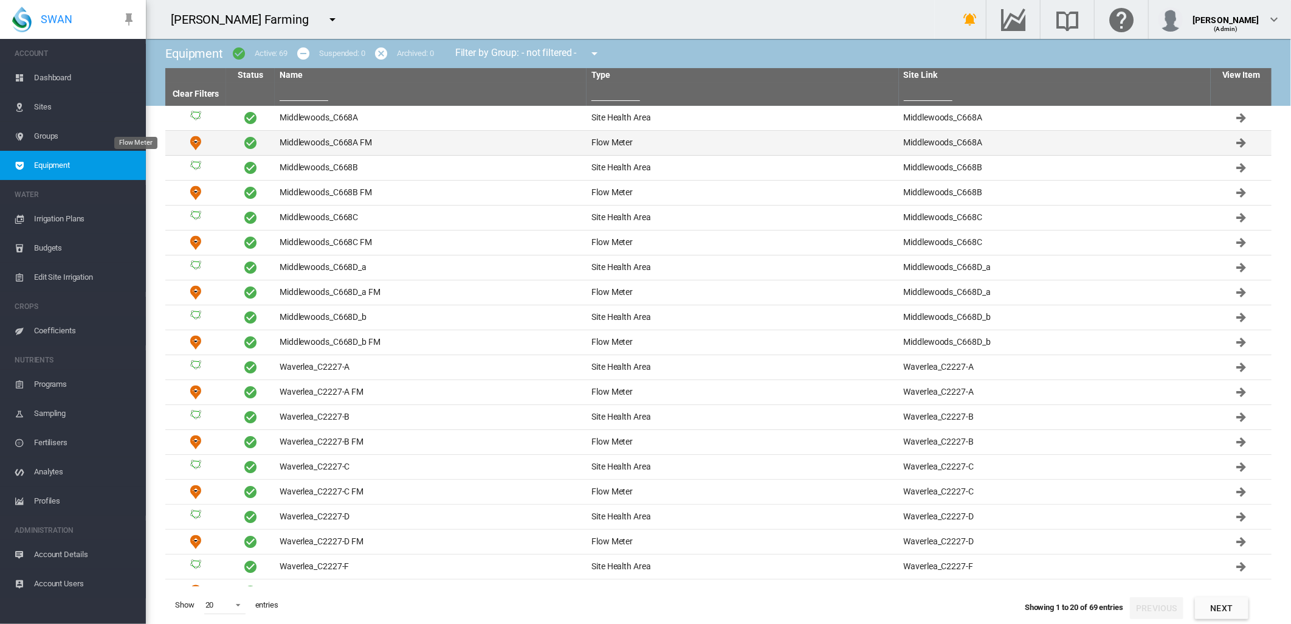
click at [198, 143] on img "Flow Meter" at bounding box center [195, 143] width 15 height 15
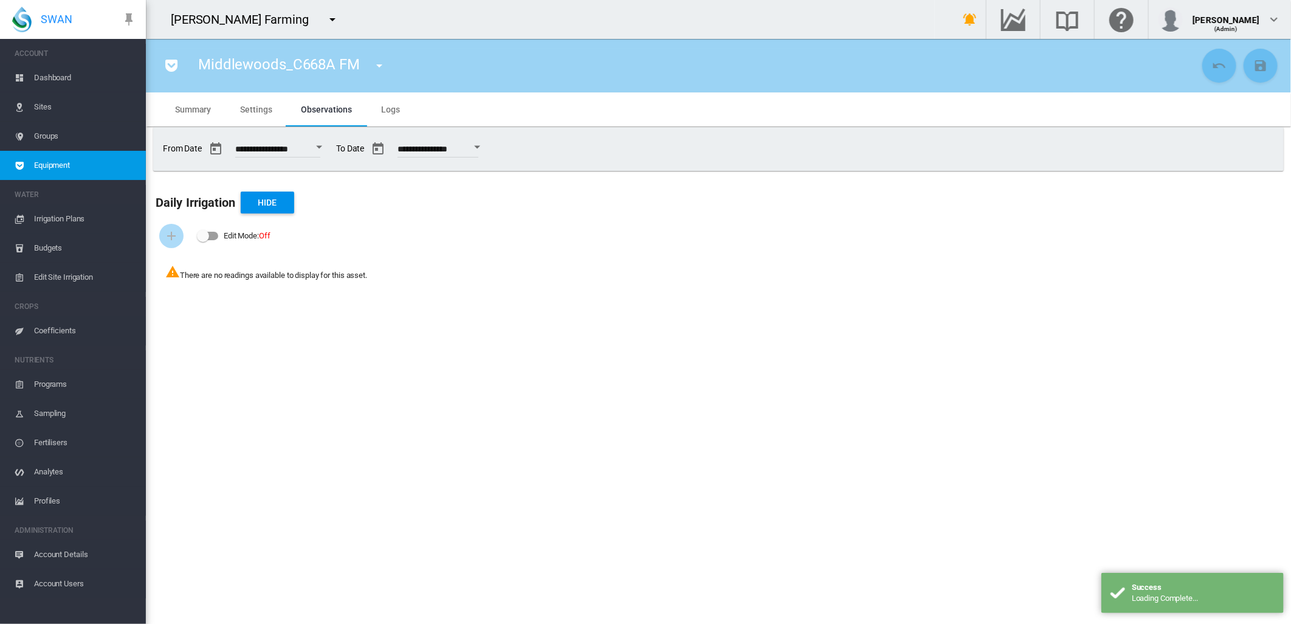
click at [246, 106] on span "Settings" at bounding box center [256, 110] width 32 height 10
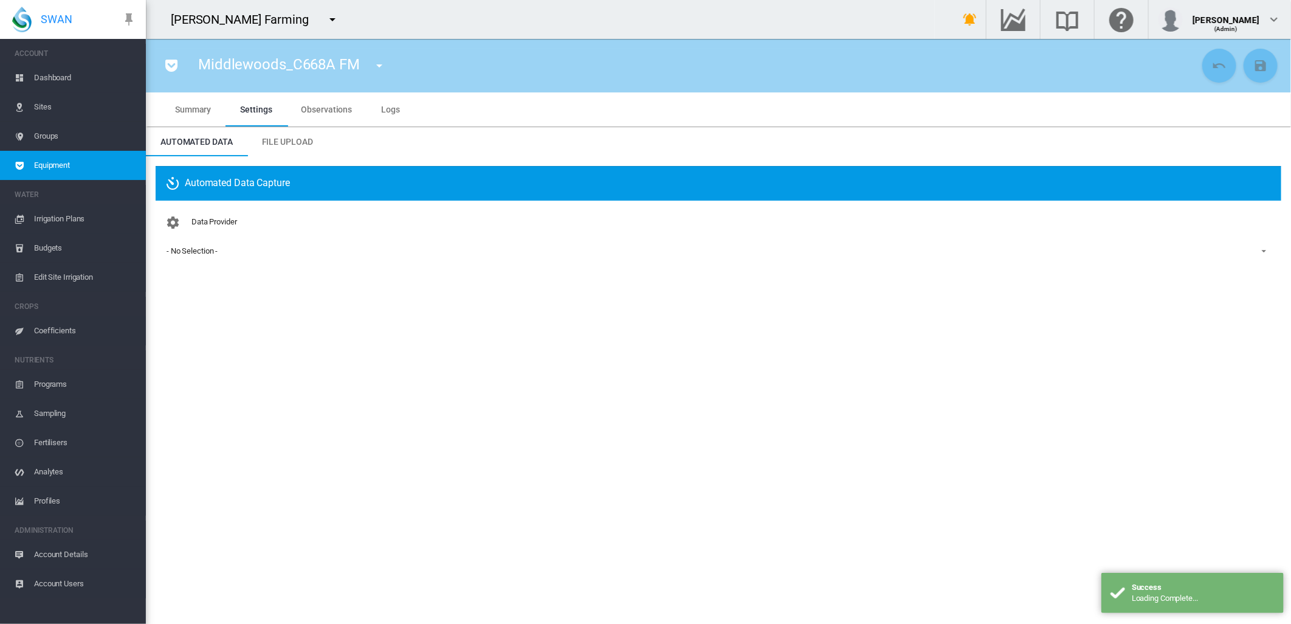
click at [197, 252] on div "- No Selection -" at bounding box center [192, 250] width 51 height 9
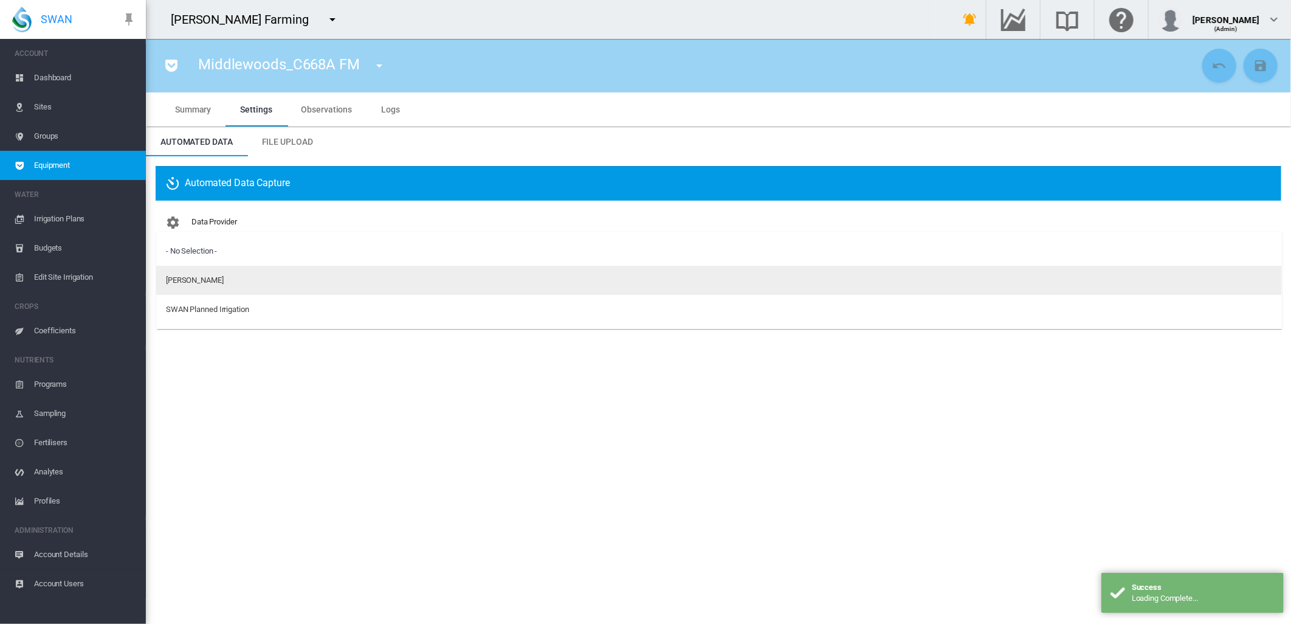
click at [196, 280] on div "[PERSON_NAME]" at bounding box center [195, 280] width 58 height 11
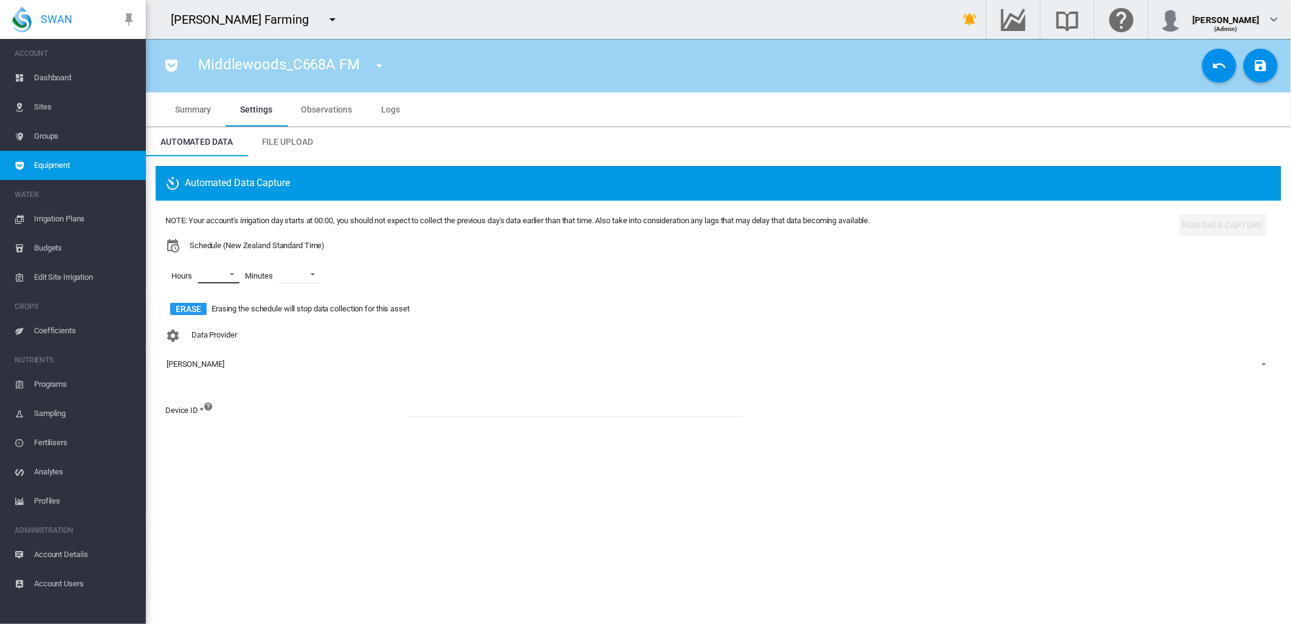
click at [231, 274] on md-select "00 01 02 03 04 05 06 07 08 09 10 11 12 13 14 15 16 17 18 19 20 21 22 23" at bounding box center [218, 274] width 41 height 18
click at [207, 278] on div "00" at bounding box center [203, 274] width 9 height 11
click at [206, 301] on div "01" at bounding box center [203, 304] width 9 height 11
click at [194, 330] on div at bounding box center [188, 333] width 12 height 12
click at [322, 271] on md-backdrop at bounding box center [645, 312] width 1291 height 624
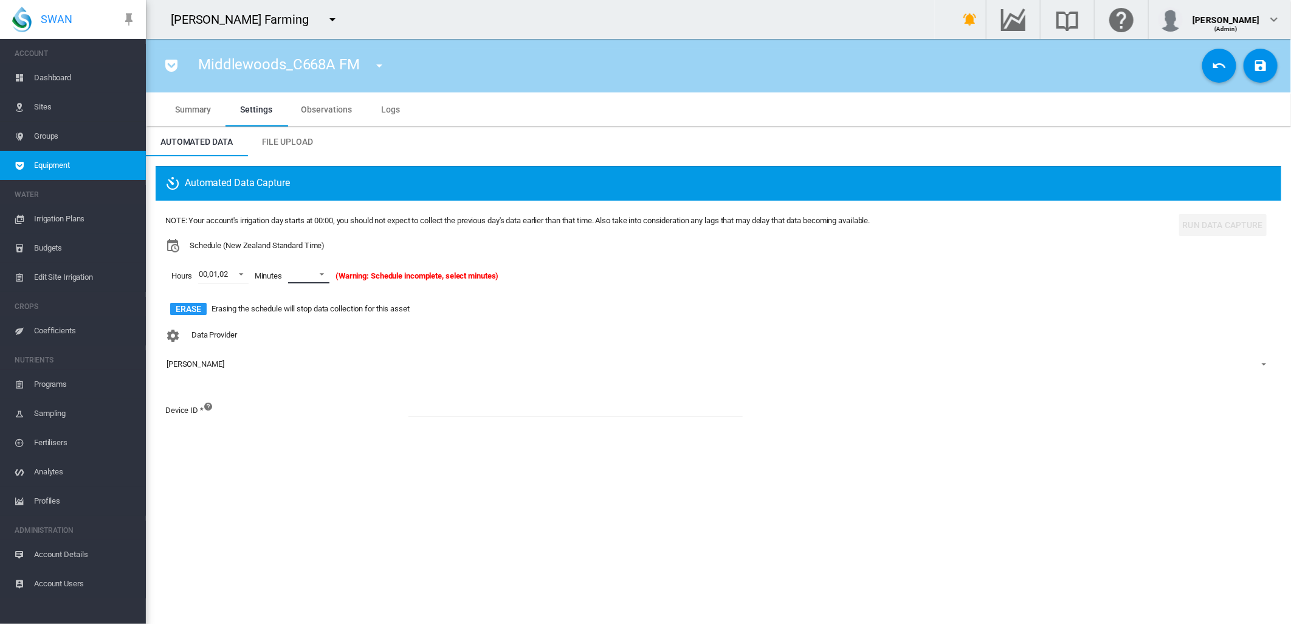
click at [323, 271] on span at bounding box center [318, 273] width 15 height 11
click at [303, 303] on md-option "00" at bounding box center [322, 303] width 83 height 29
click at [1262, 67] on md-icon "icon-content-save" at bounding box center [1261, 65] width 15 height 15
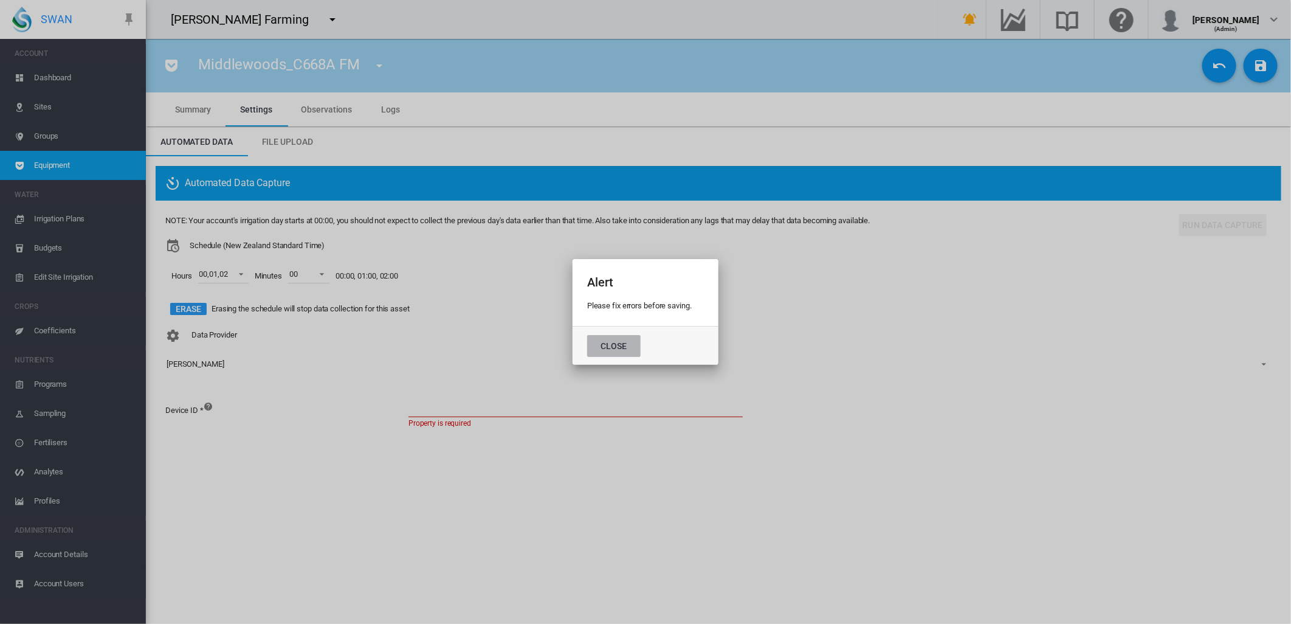
click at [633, 342] on button "Close" at bounding box center [614, 346] width 54 height 22
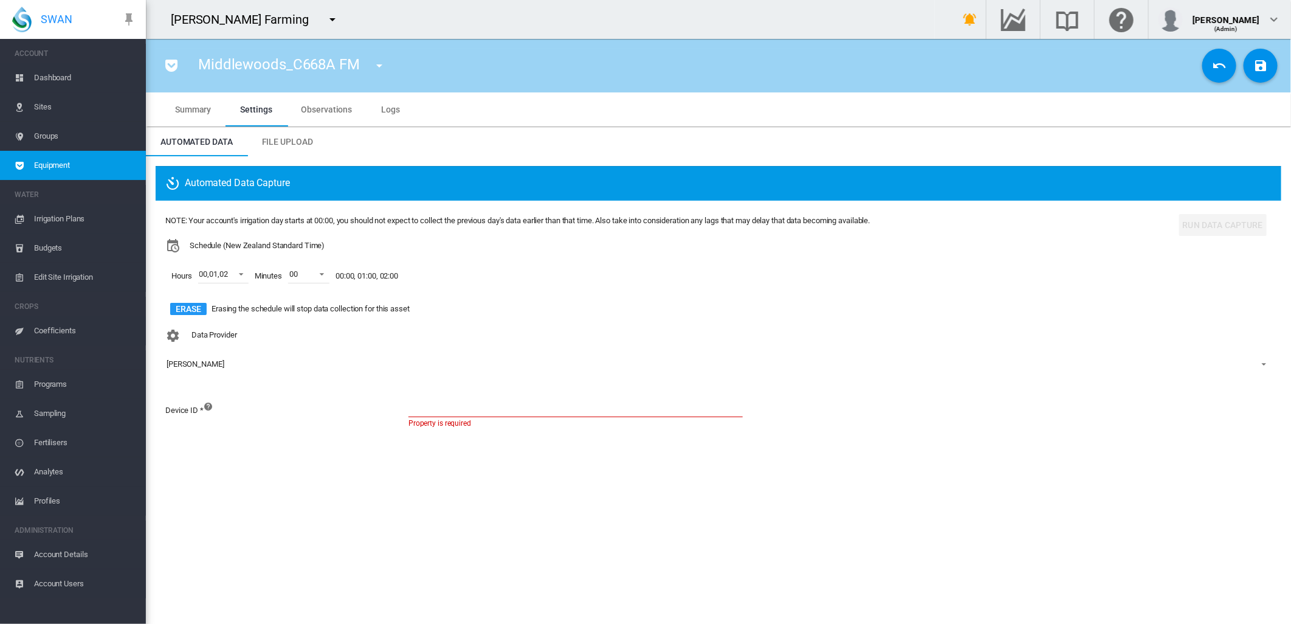
click at [1219, 70] on md-icon "icon-undo" at bounding box center [1219, 65] width 15 height 15
click at [51, 111] on span "Sites" at bounding box center [85, 106] width 102 height 29
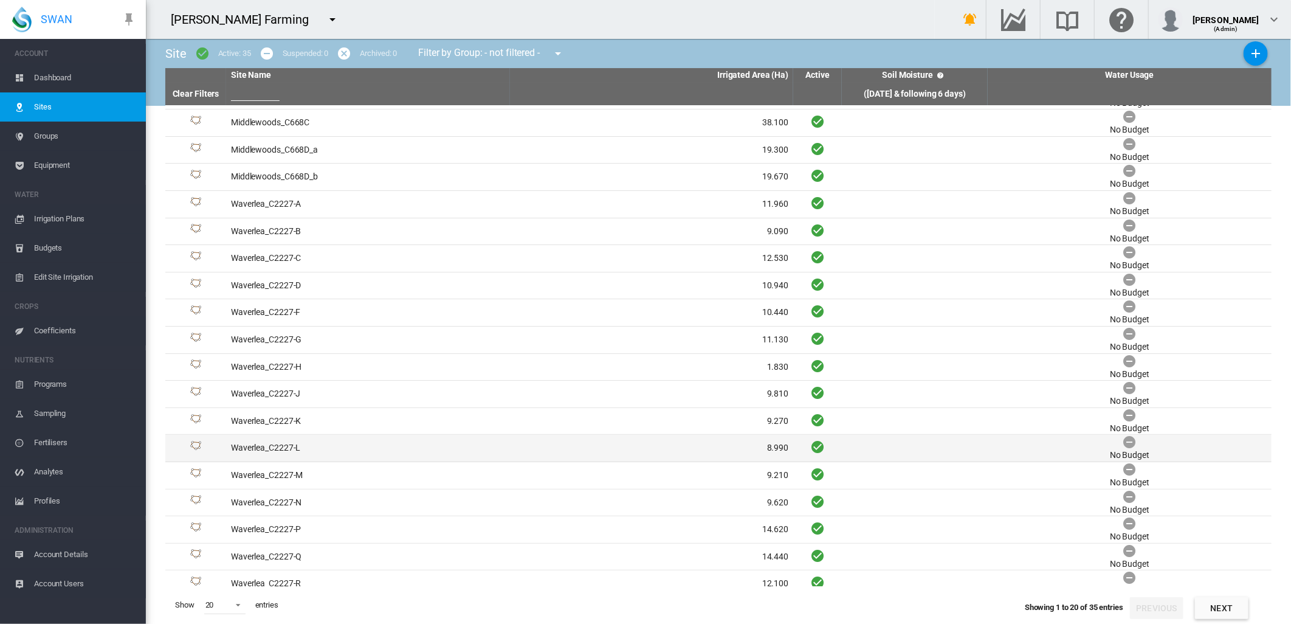
scroll to position [46, 0]
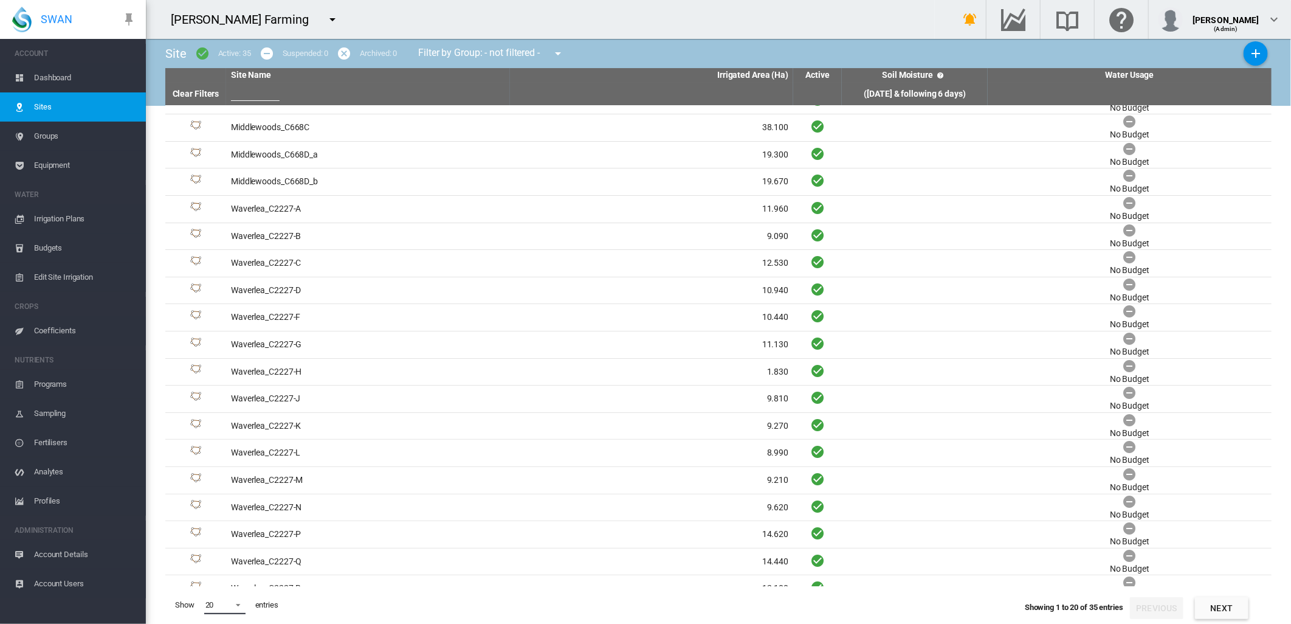
click at [238, 604] on span at bounding box center [234, 603] width 15 height 11
click at [227, 599] on md-option "50" at bounding box center [236, 593] width 83 height 29
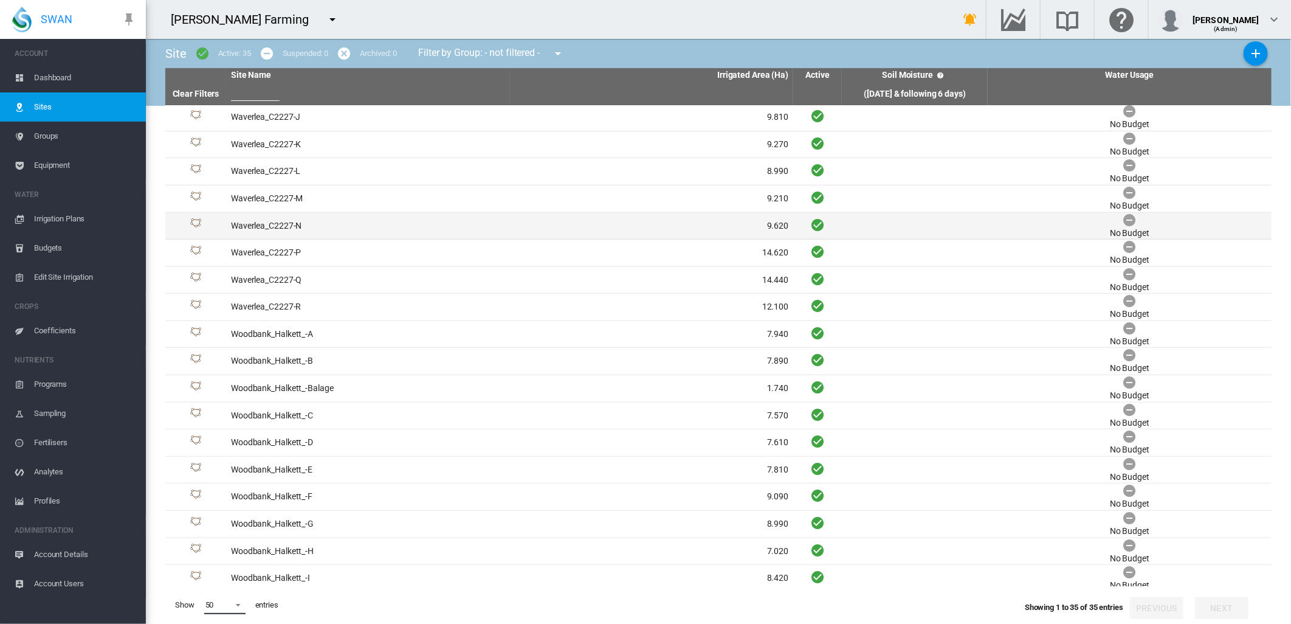
scroll to position [417, 0]
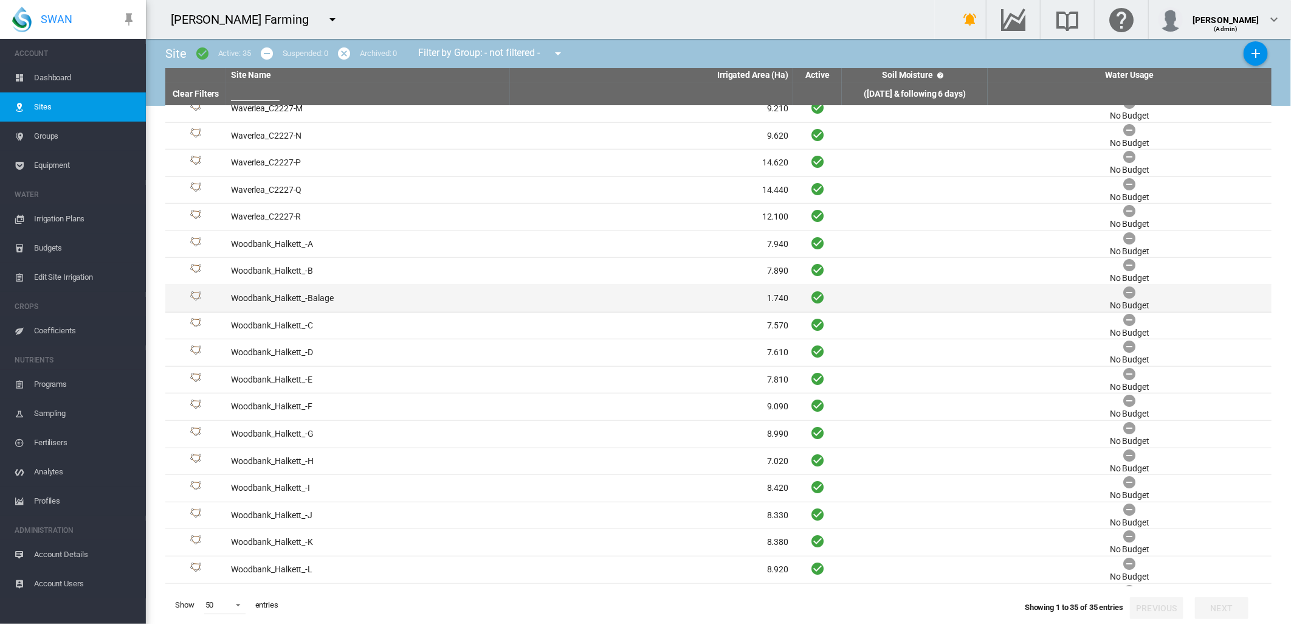
click at [281, 302] on td "Woodbank_Halkett_-Balage" at bounding box center [368, 298] width 284 height 27
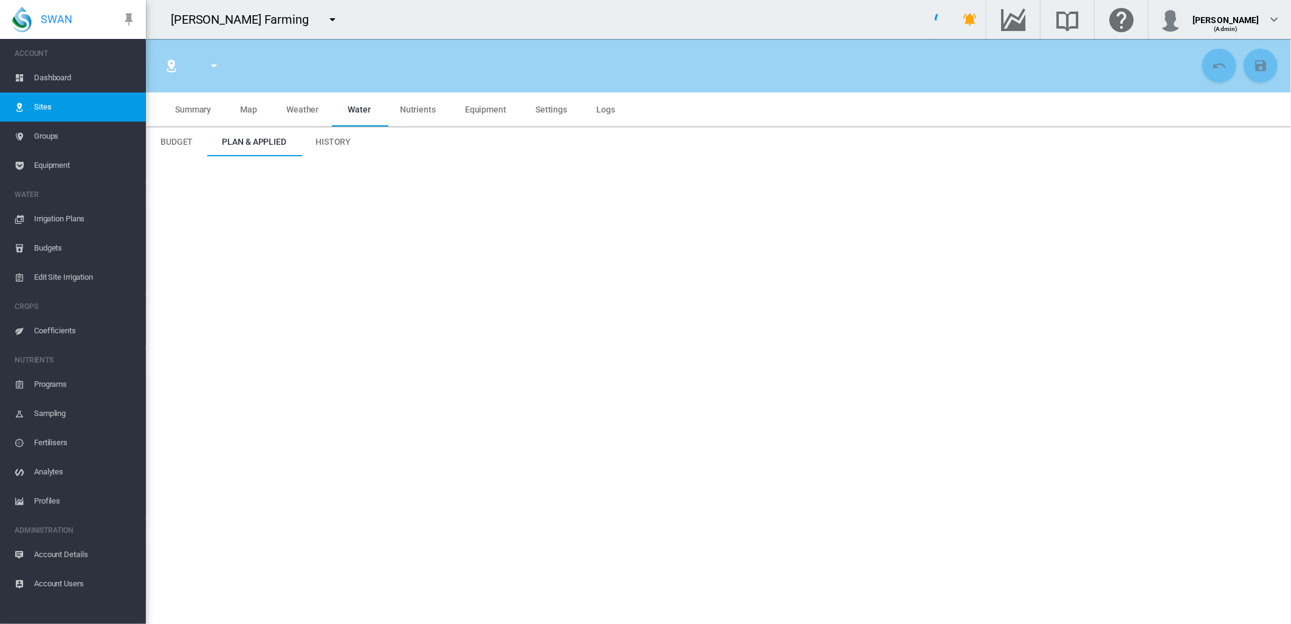
type input "****"
type input "**********"
type input "*********"
type input "***"
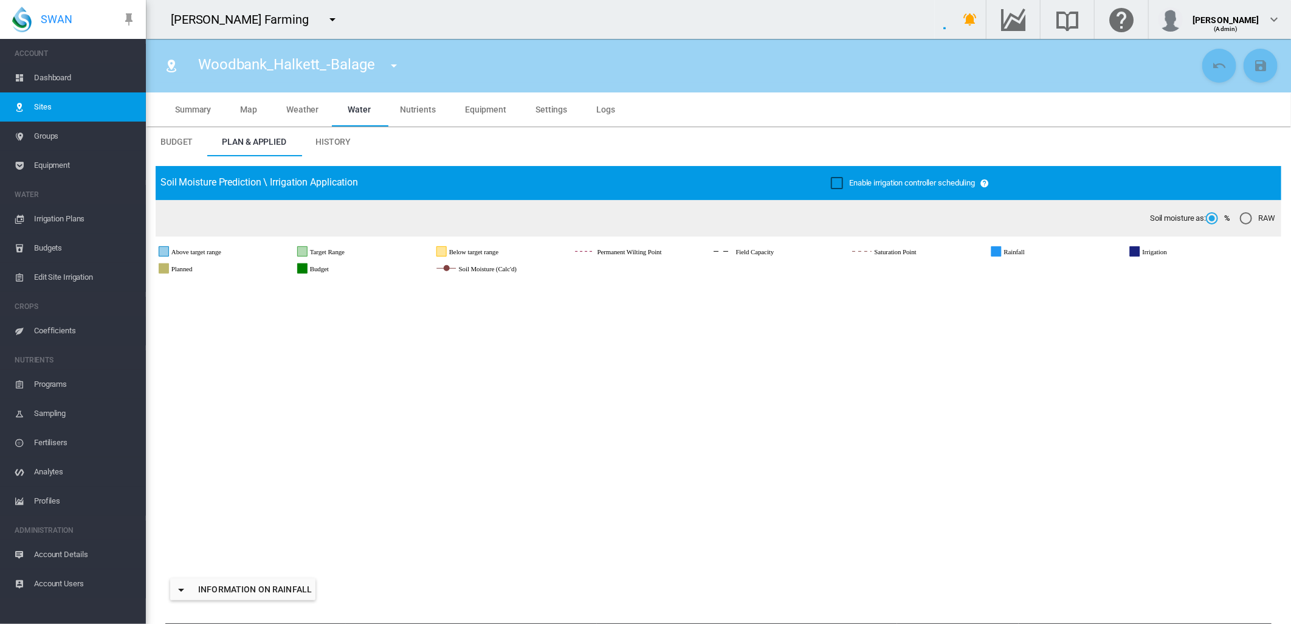
click at [245, 109] on span "Map" at bounding box center [248, 110] width 17 height 10
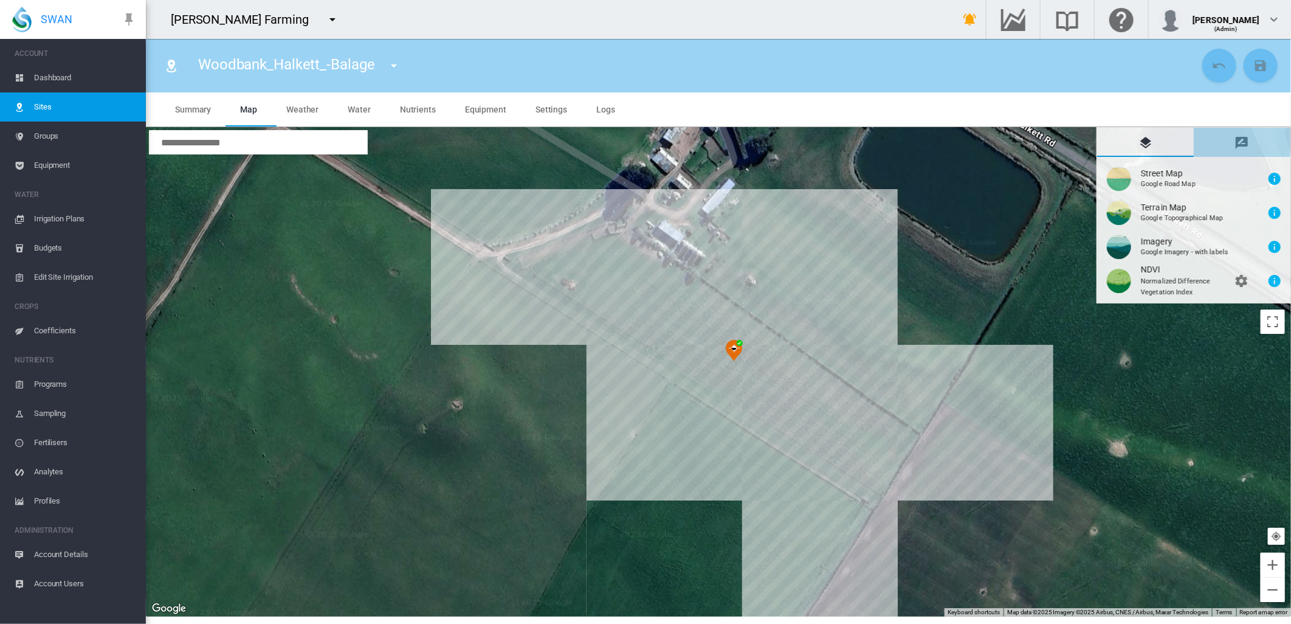
click at [1245, 145] on md-icon "icon-message-draw" at bounding box center [1242, 143] width 15 height 15
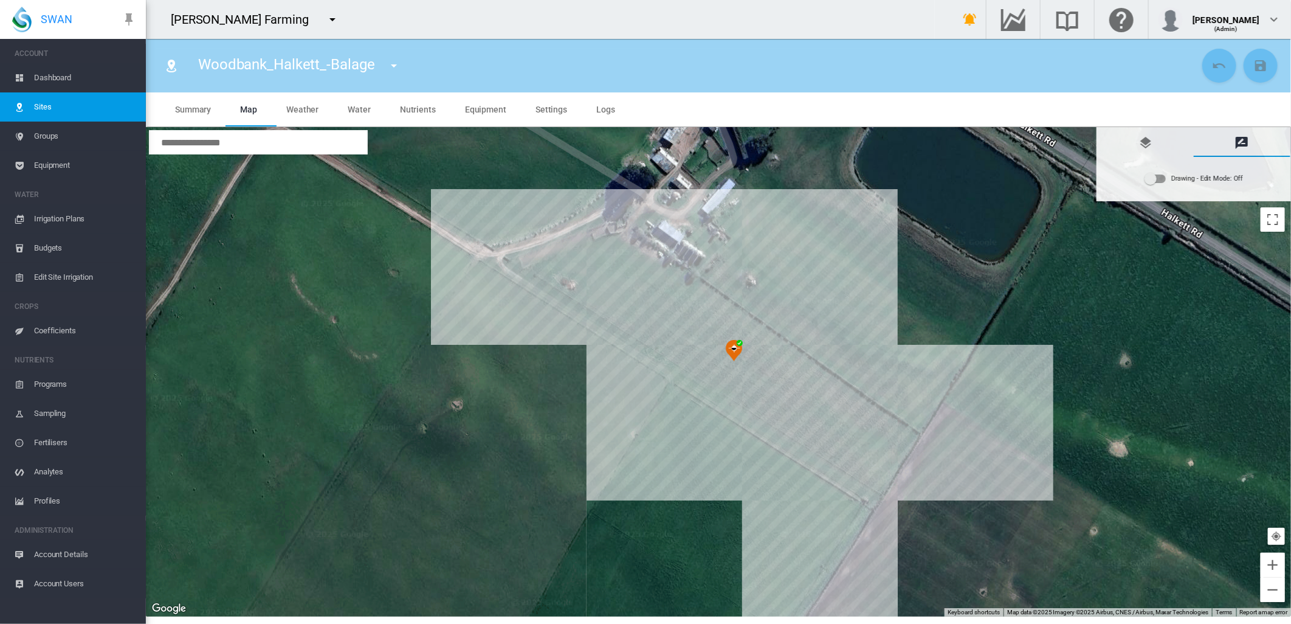
click at [1235, 182] on div "Drawing - Edit Mode: Off" at bounding box center [1208, 178] width 72 height 17
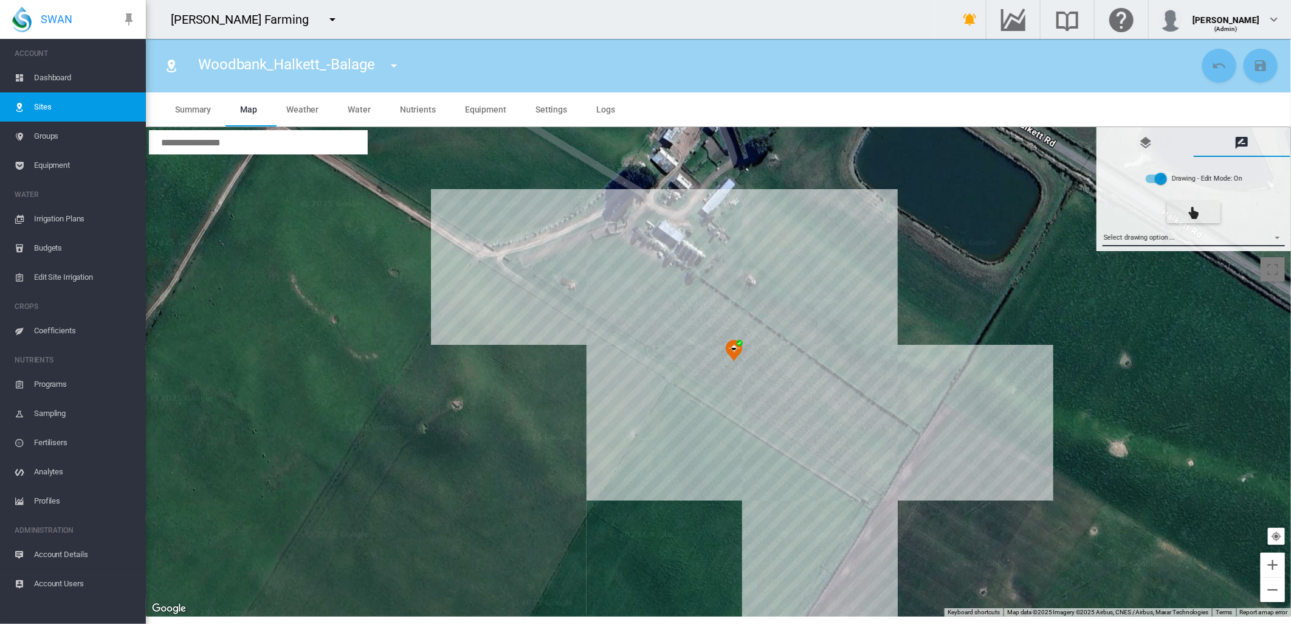
click at [1279, 237] on md-select "Select drawing option ... None Site (IMU) Site Health Area Flow Meter Weather S…" at bounding box center [1194, 237] width 183 height 18
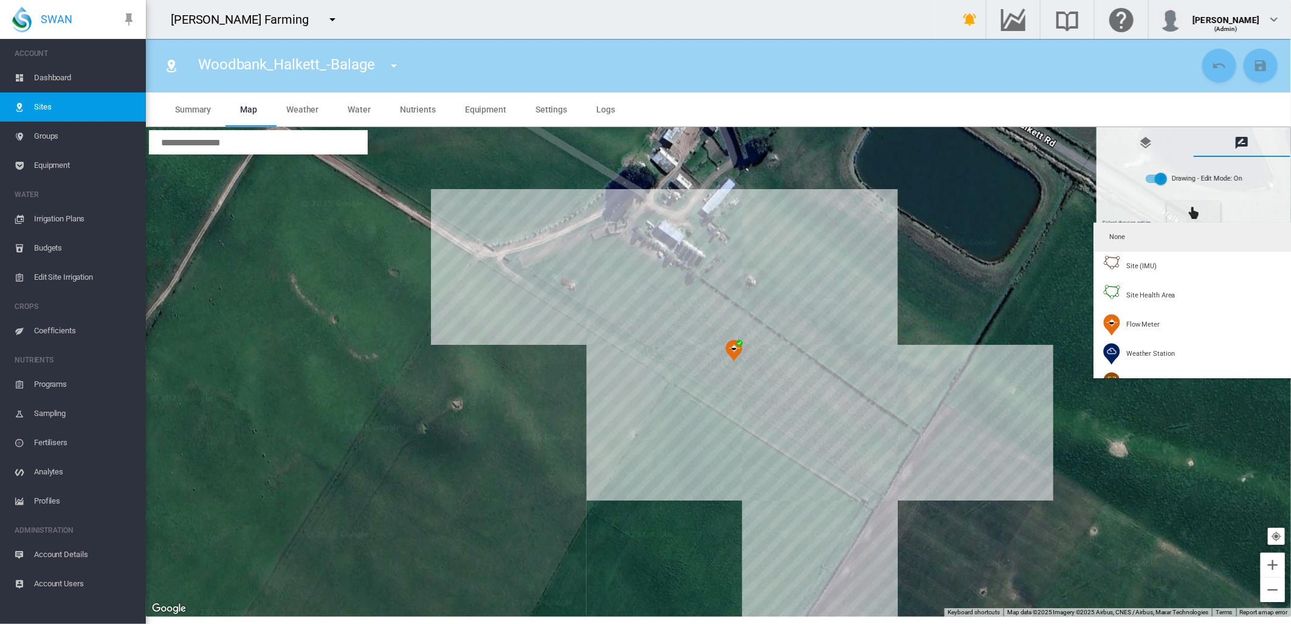
type input "*"
type input "**"
type input "****"
type input "***"
type input "****"
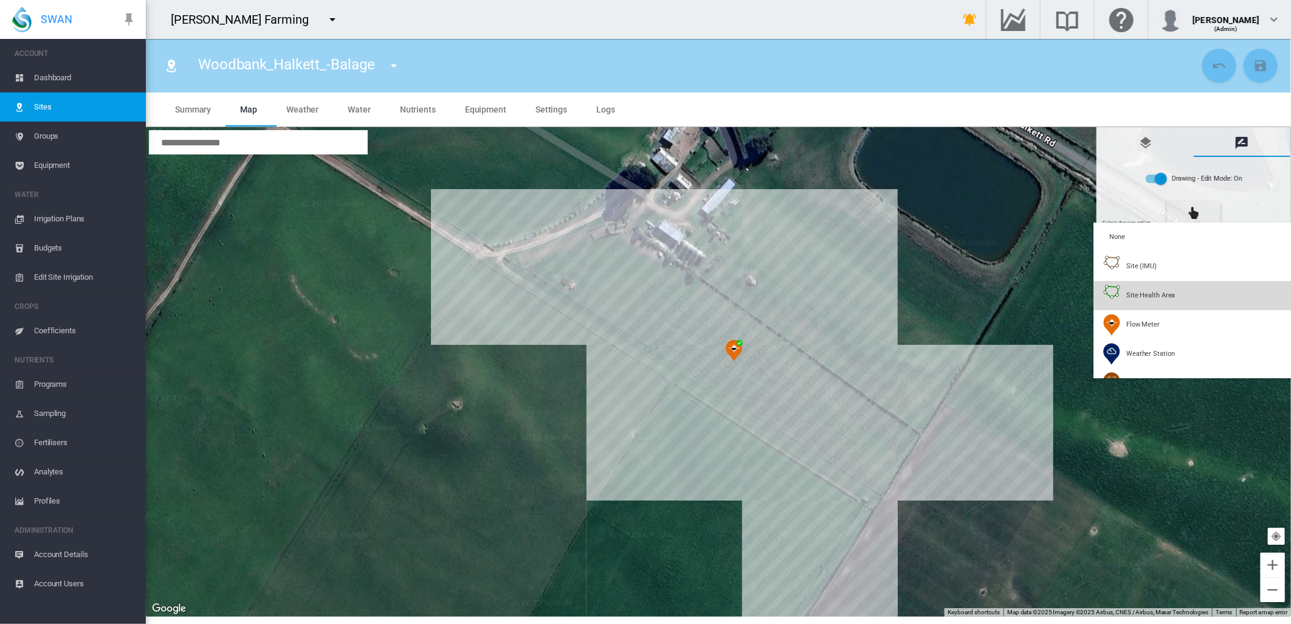
click at [1150, 293] on span "Site Health Area" at bounding box center [1151, 295] width 49 height 9
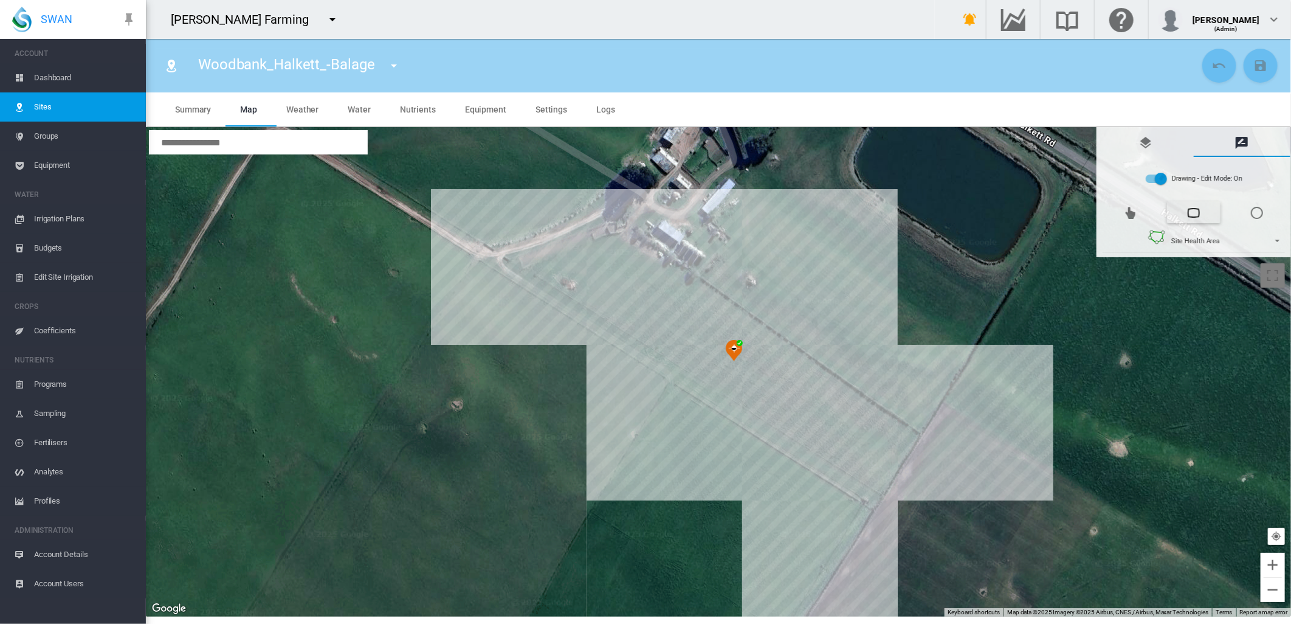
click at [544, 268] on div at bounding box center [718, 372] width 1145 height 490
click at [624, 249] on div at bounding box center [718, 372] width 1145 height 490
click at [911, 438] on div at bounding box center [718, 372] width 1145 height 490
click at [872, 494] on div at bounding box center [718, 372] width 1145 height 490
click at [545, 271] on div at bounding box center [718, 372] width 1145 height 490
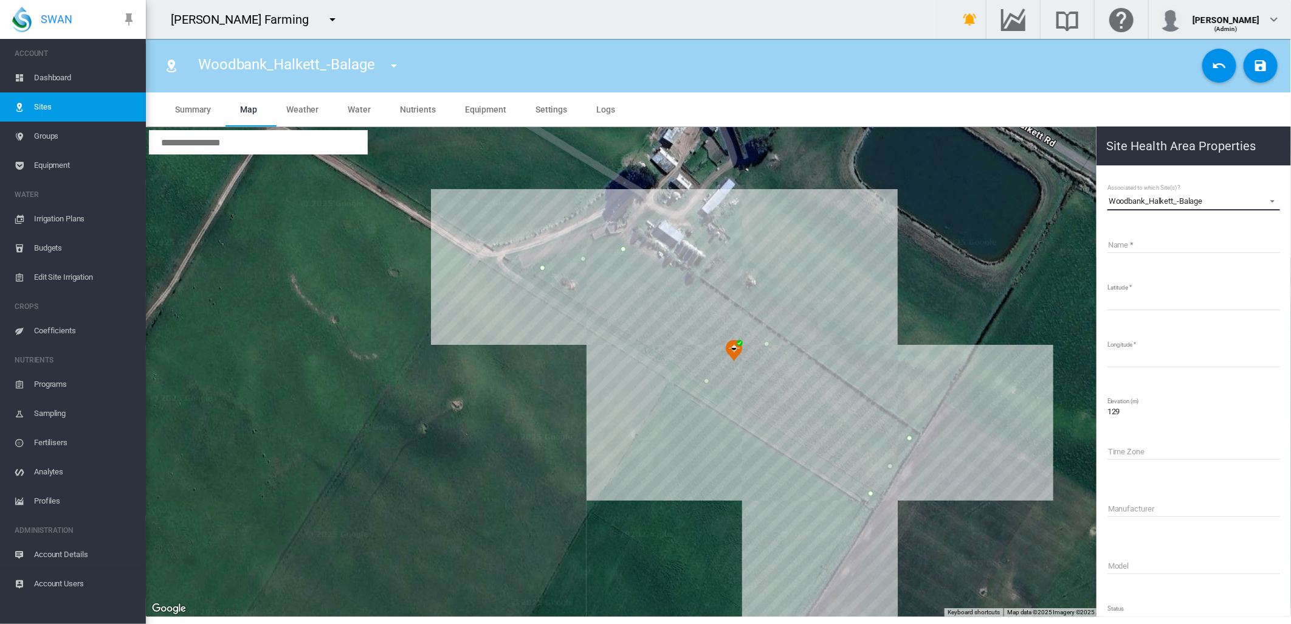
click at [1204, 205] on span "Woodbank_Halkett_-Balage" at bounding box center [1184, 201] width 151 height 11
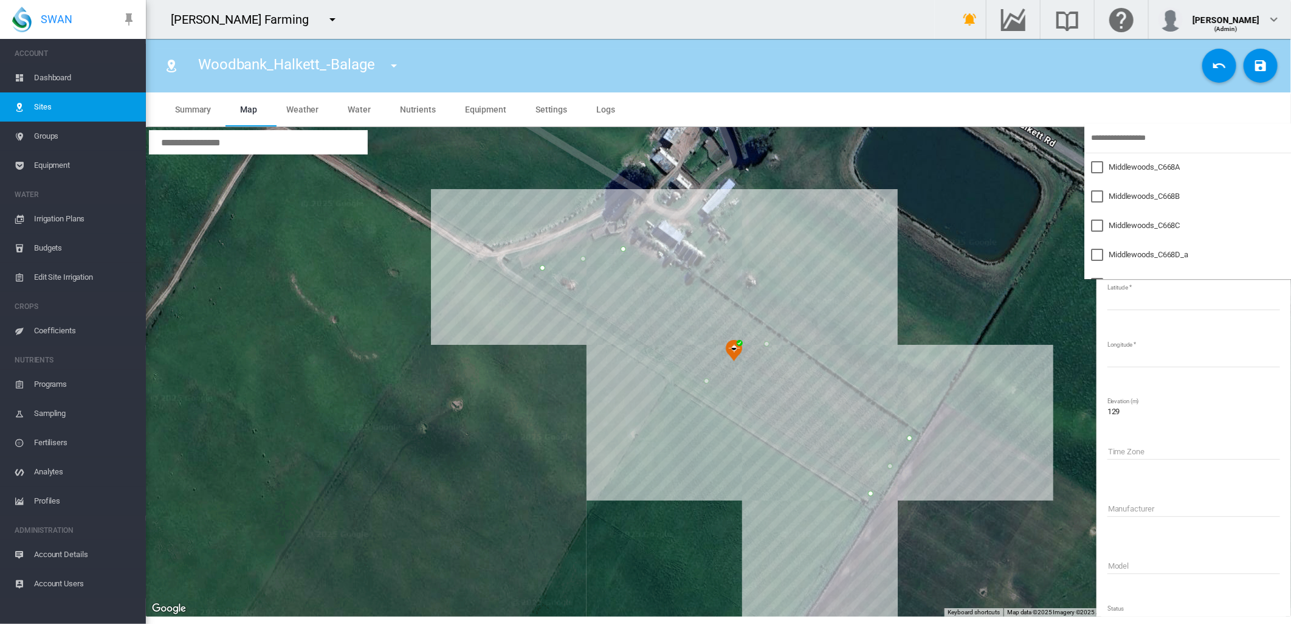
scroll to position [608, 0]
click at [1209, 202] on md-option "Woodbank_Halkett_-Balage" at bounding box center [1188, 201] width 207 height 29
click at [1095, 204] on div at bounding box center [1097, 201] width 12 height 12
click at [1044, 299] on md-backdrop at bounding box center [645, 312] width 1291 height 624
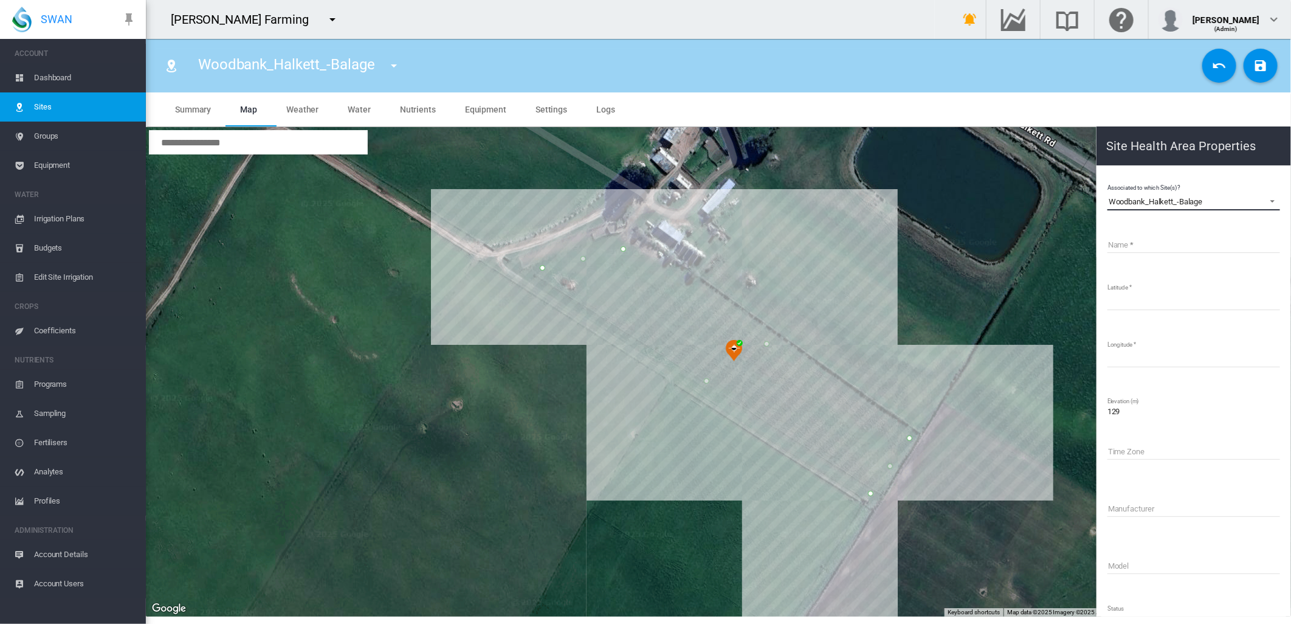
drag, startPoint x: 1111, startPoint y: 203, endPoint x: 1204, endPoint y: 204, distance: 93.0
click at [1204, 204] on span "Woodbank_Halkett_-Balage" at bounding box center [1184, 201] width 151 height 11
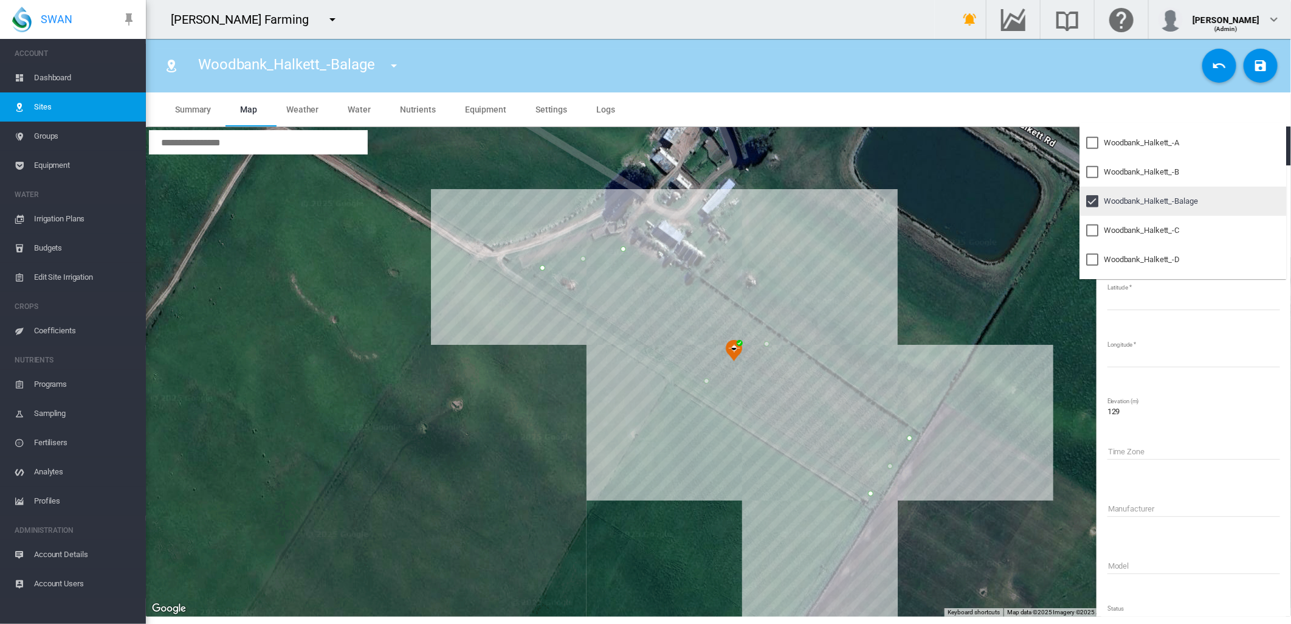
type md-option "[object Object]"
click at [1046, 295] on md-backdrop at bounding box center [645, 312] width 1291 height 624
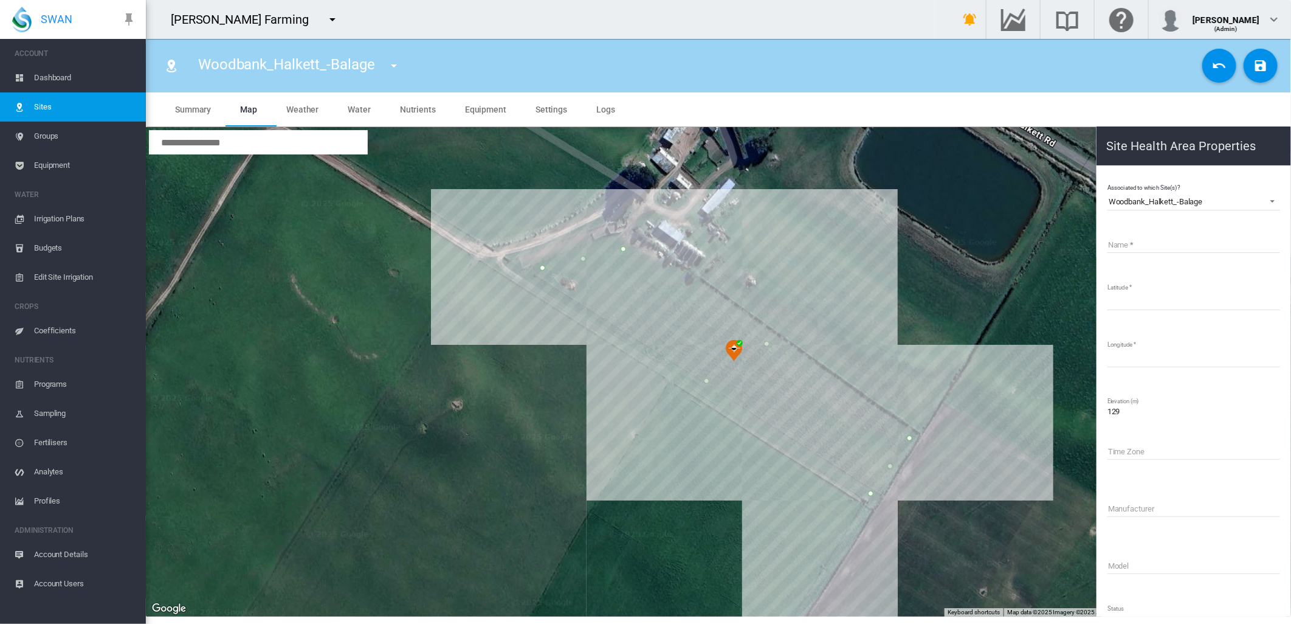
click at [1128, 240] on input "Name" at bounding box center [1194, 244] width 173 height 18
paste input "**********"
drag, startPoint x: 1200, startPoint y: 205, endPoint x: 1113, endPoint y: 205, distance: 86.3
click at [1113, 205] on span "Woodbank_Halkett_-Balage" at bounding box center [1184, 201] width 151 height 11
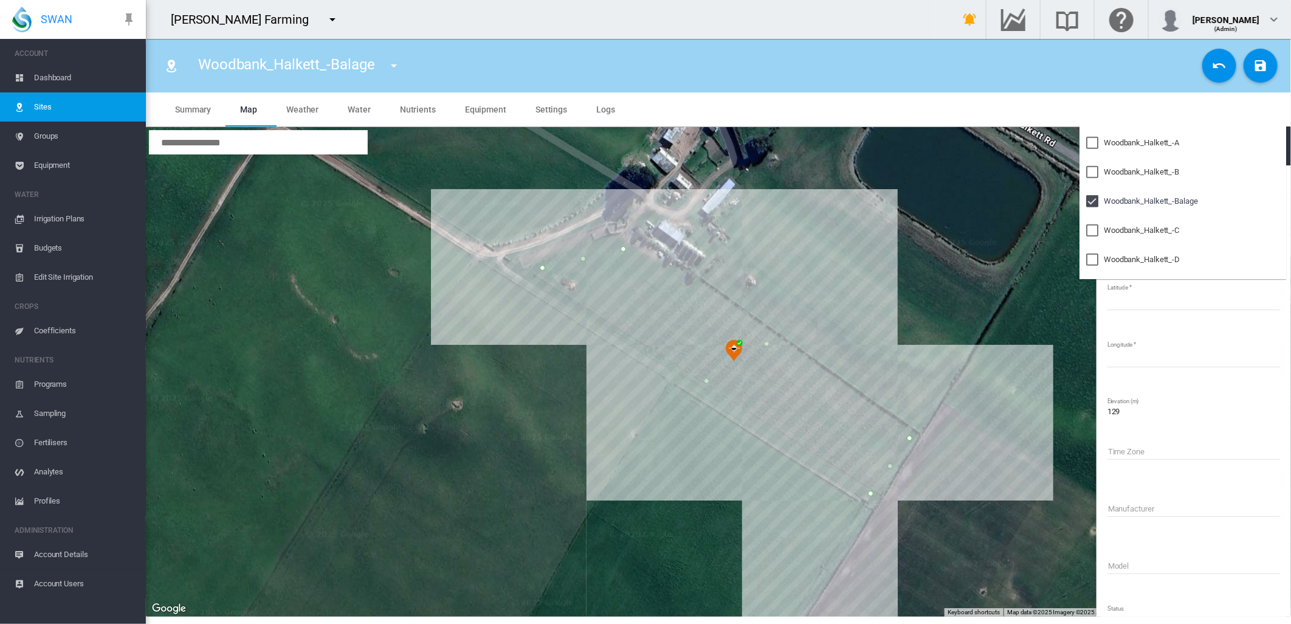
drag, startPoint x: 1113, startPoint y: 205, endPoint x: 1072, endPoint y: 275, distance: 81.8
click at [1051, 306] on md-backdrop at bounding box center [645, 312] width 1291 height 624
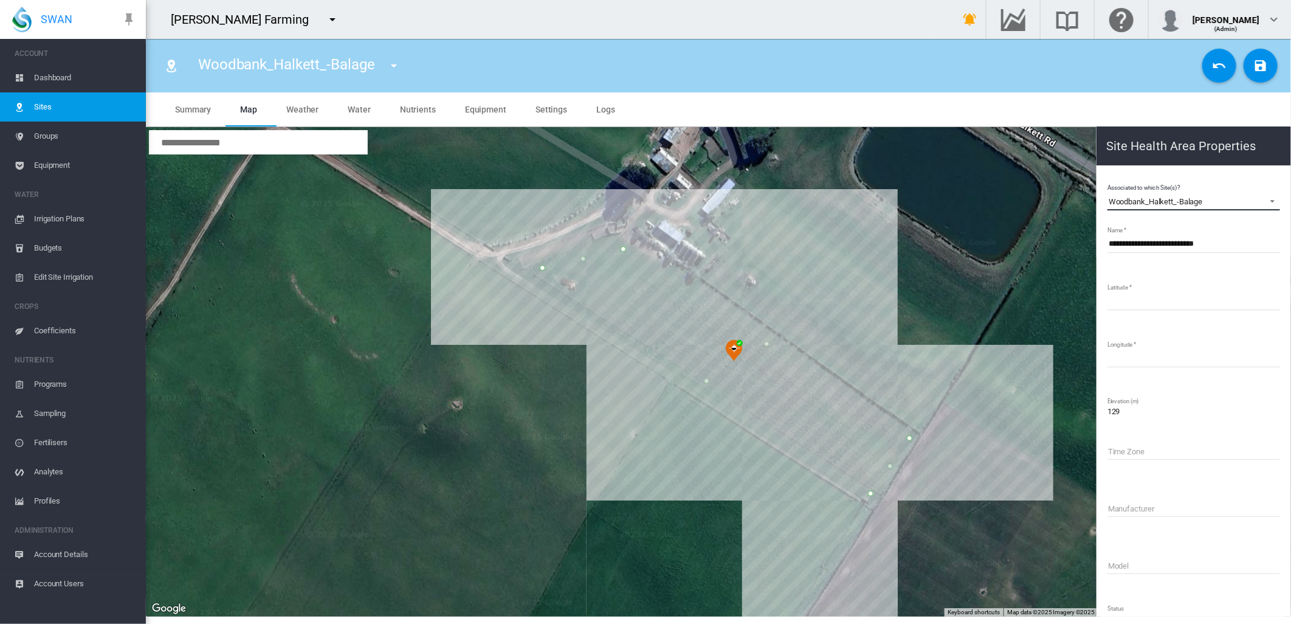
copy div "Woodbank_Halkett_-Balage"
drag, startPoint x: 1204, startPoint y: 203, endPoint x: 1110, endPoint y: 209, distance: 94.4
click at [1110, 209] on md-select-value "Woodbank_Halkett_-Balage" at bounding box center [1194, 201] width 173 height 18
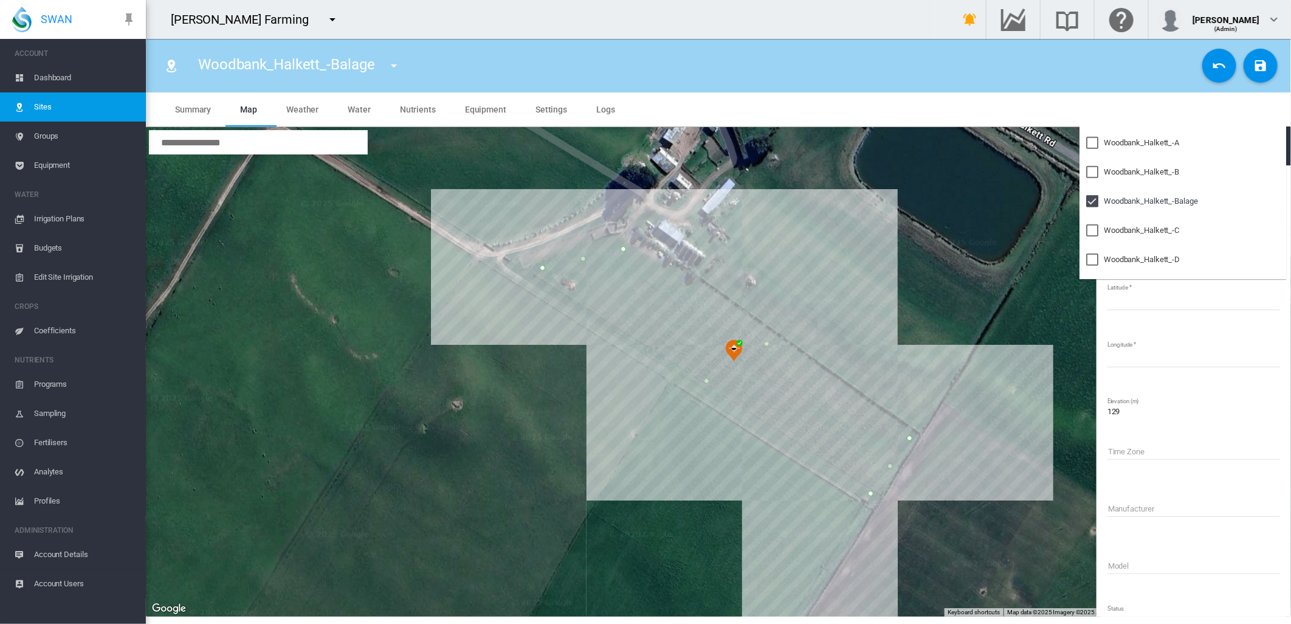
copy div "Woodbank_Halkett_-Balage"
click at [1086, 327] on md-backdrop at bounding box center [645, 312] width 1291 height 624
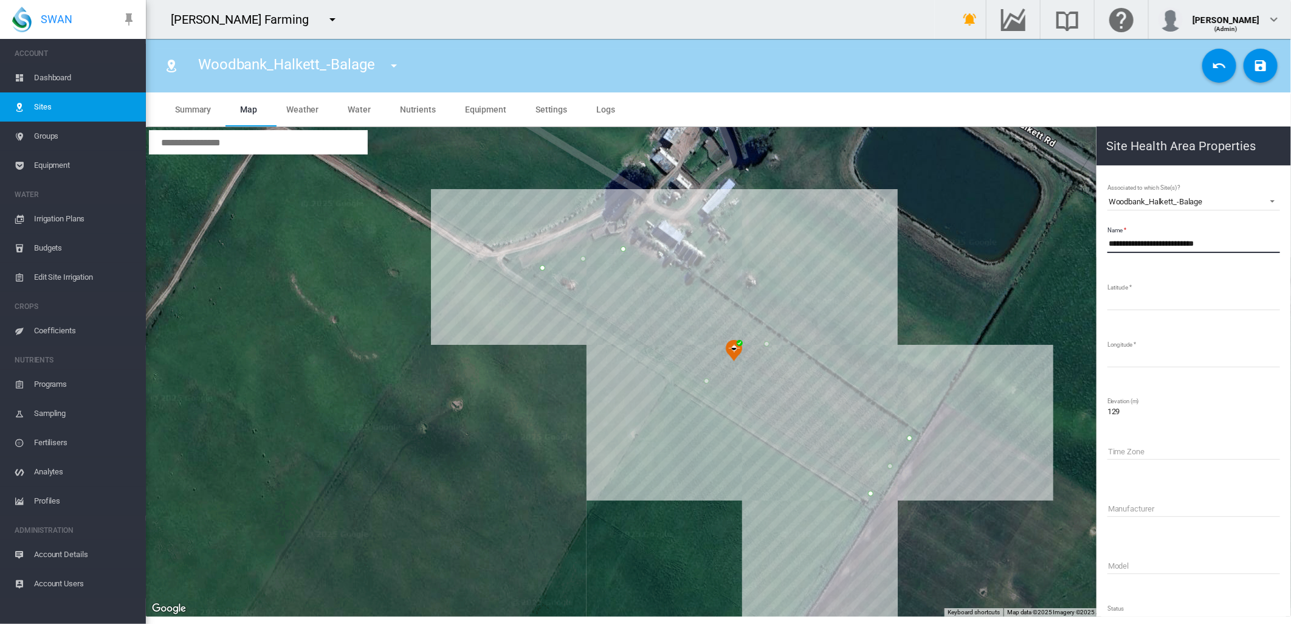
drag, startPoint x: 1220, startPoint y: 244, endPoint x: 1110, endPoint y: 246, distance: 110.1
click at [1110, 246] on input "**********" at bounding box center [1194, 244] width 173 height 18
paste input
type input "**********"
click at [1007, 389] on div at bounding box center [718, 371] width 1145 height 489
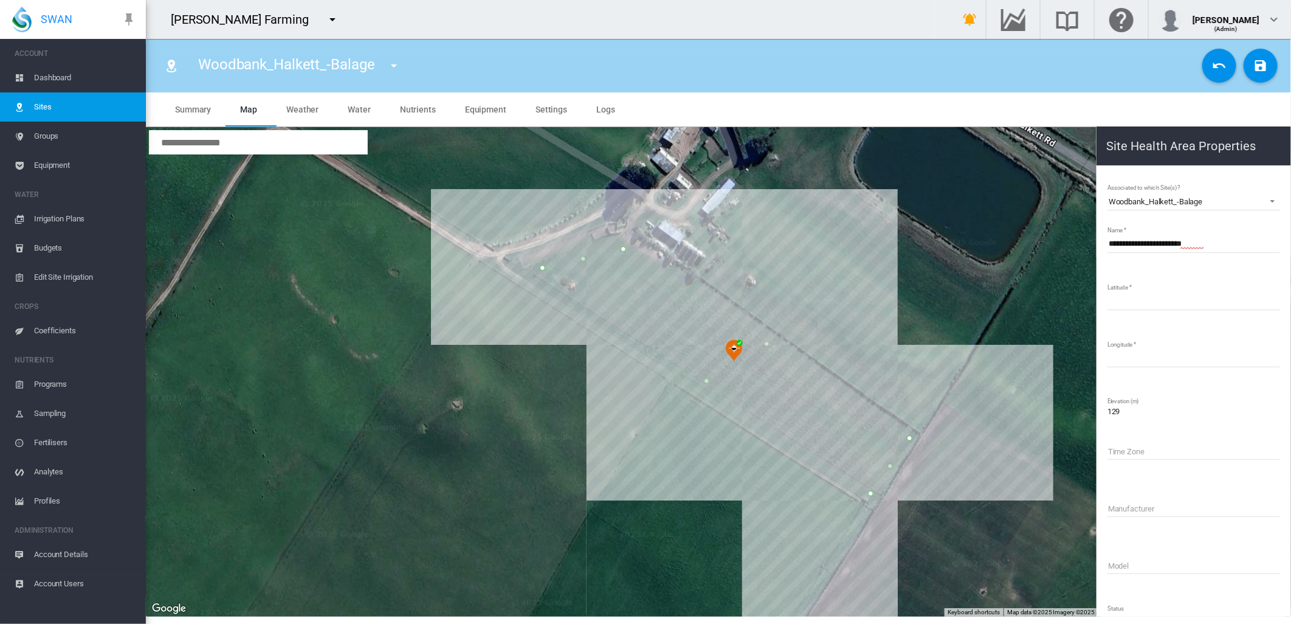
click at [1260, 64] on md-icon "icon-content-save" at bounding box center [1261, 65] width 15 height 15
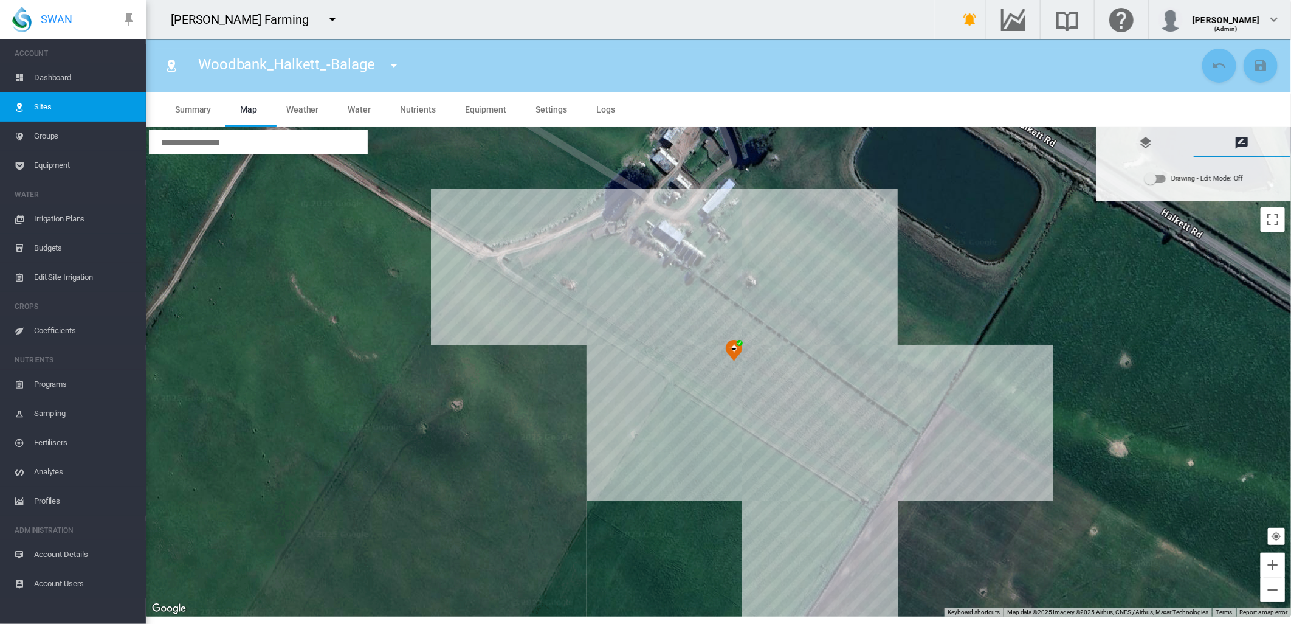
click at [69, 82] on span "Dashboard" at bounding box center [85, 77] width 102 height 29
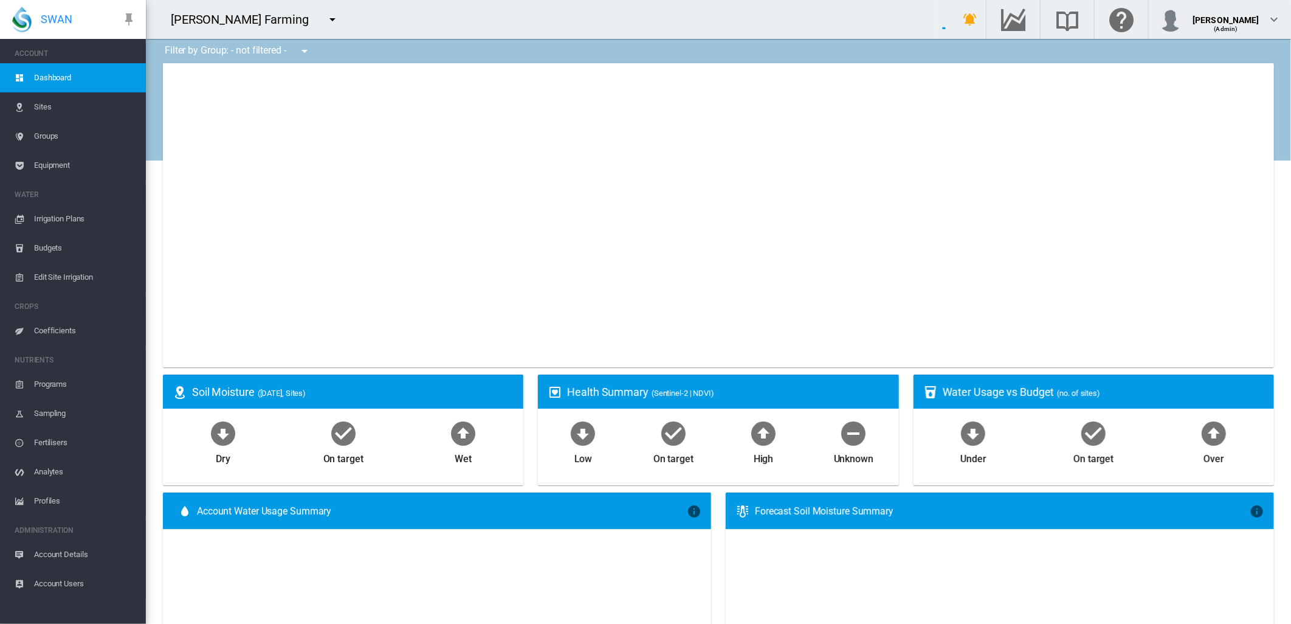
type input "**********"
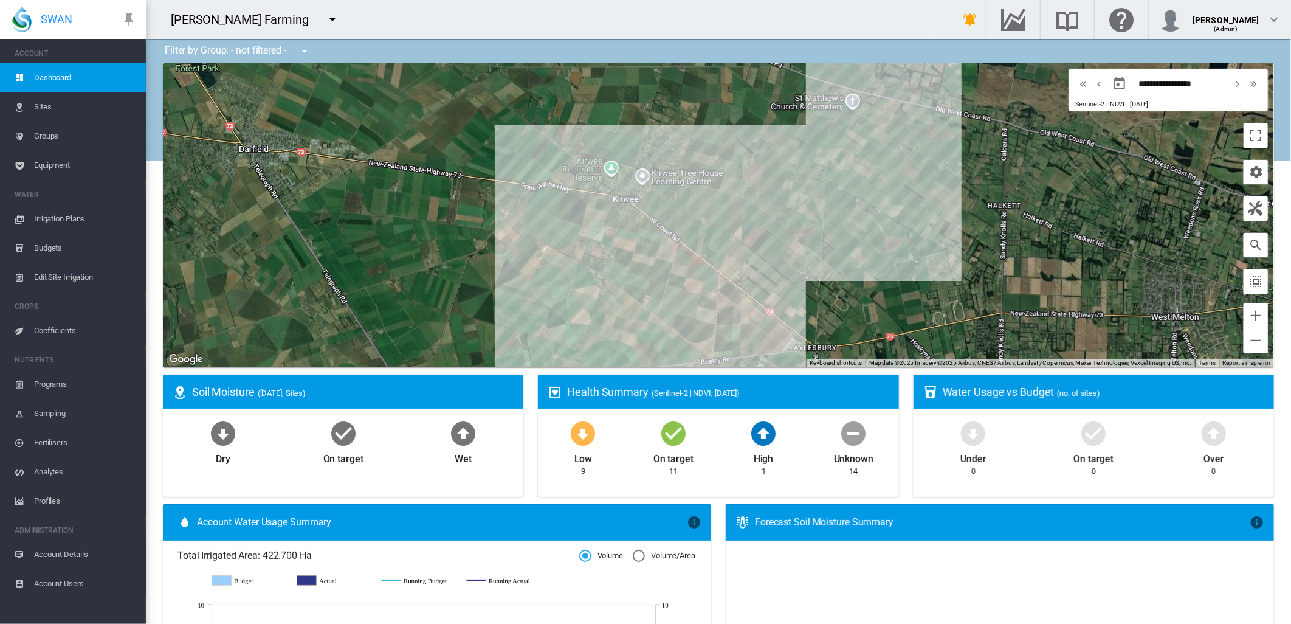
click at [543, 203] on div at bounding box center [718, 215] width 1111 height 304
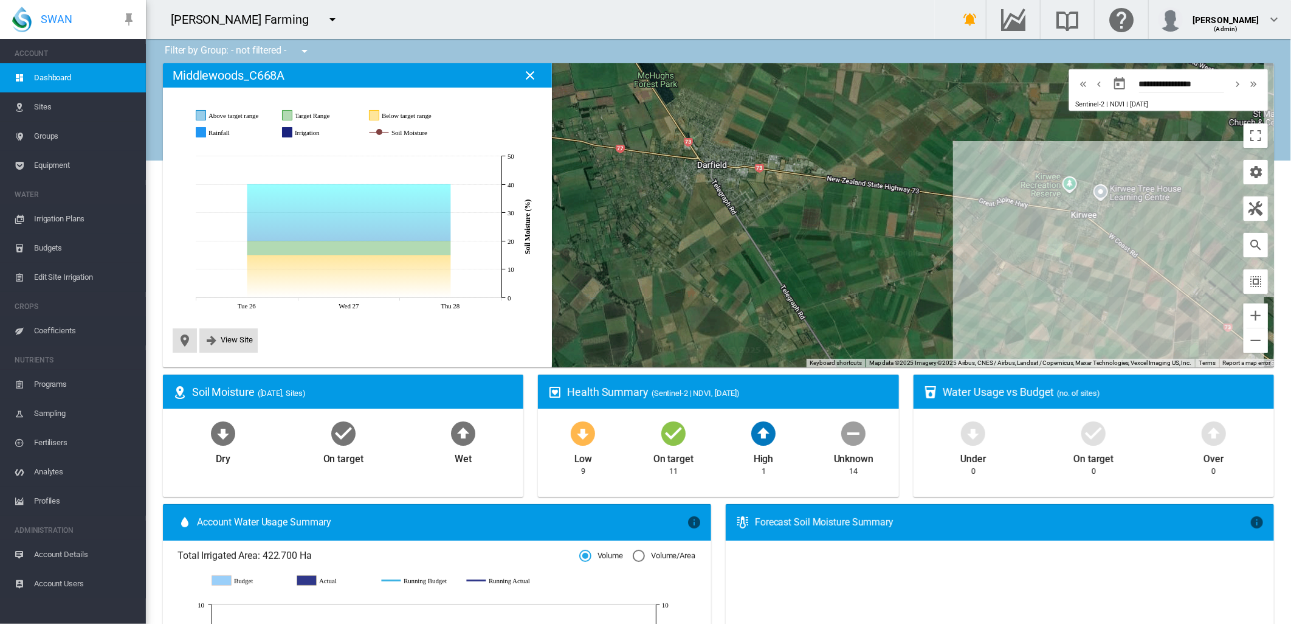
click at [664, 174] on div at bounding box center [718, 215] width 1111 height 304
click at [649, 184] on div at bounding box center [718, 215] width 1111 height 304
click at [527, 78] on md-icon "icon-close" at bounding box center [530, 75] width 15 height 15
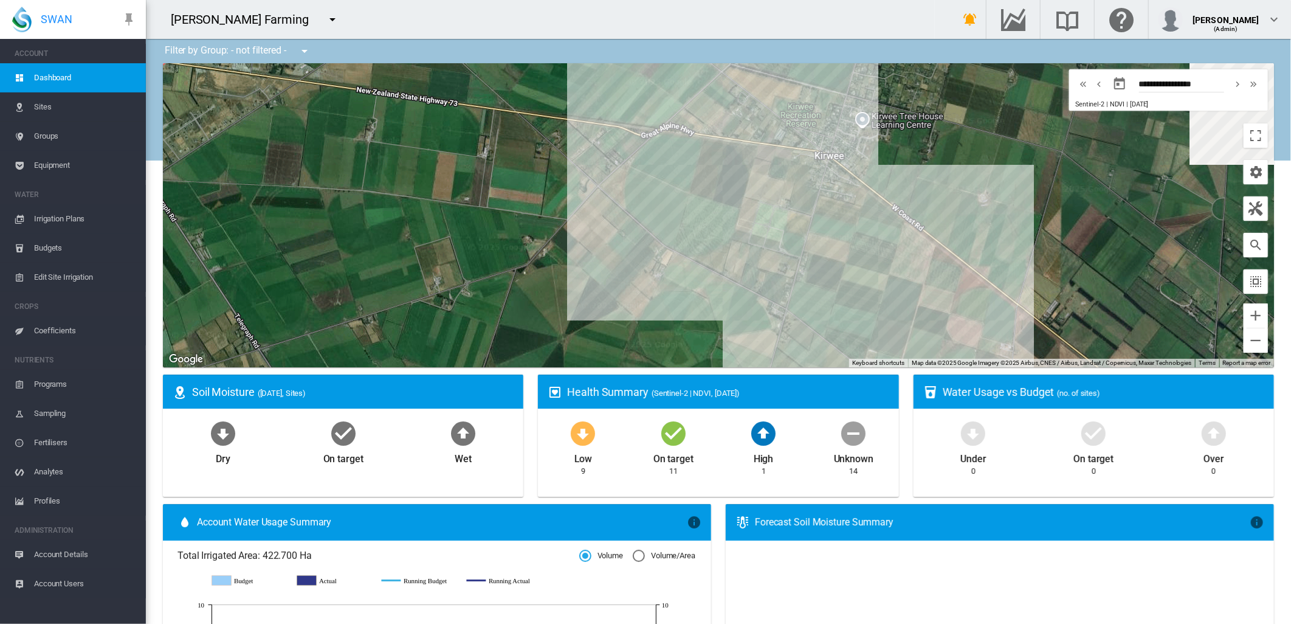
drag, startPoint x: 962, startPoint y: 233, endPoint x: 563, endPoint y: 196, distance: 401.2
click at [568, 197] on div at bounding box center [718, 215] width 1111 height 304
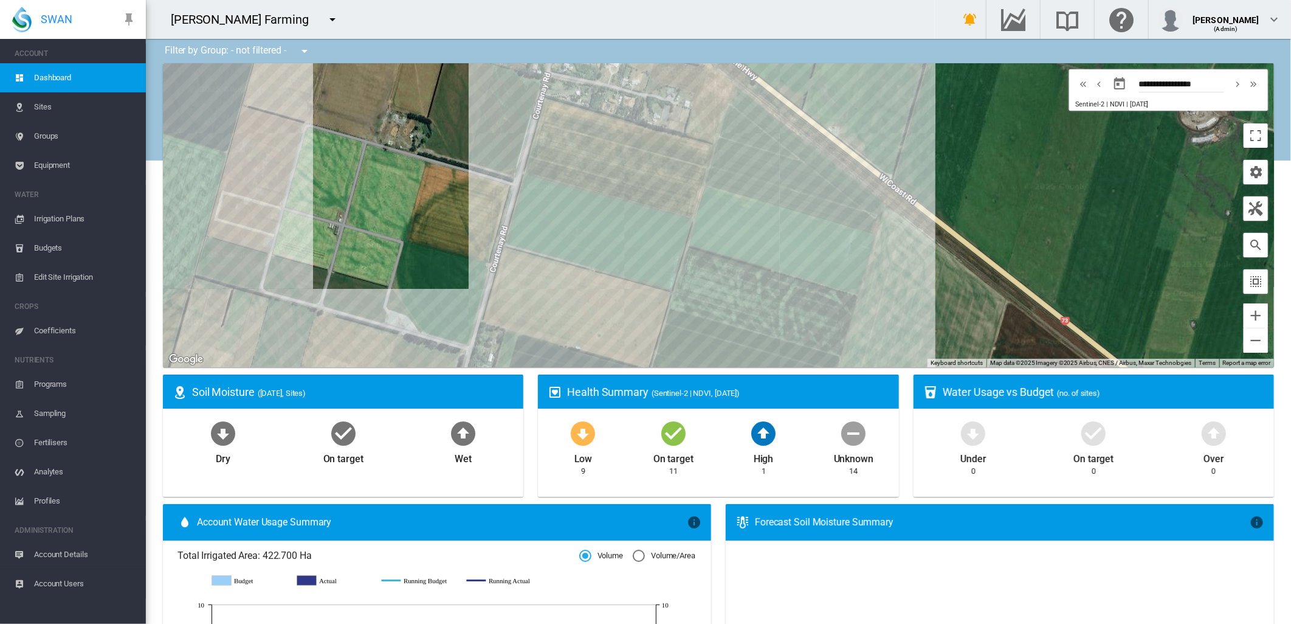
drag, startPoint x: 781, startPoint y: 238, endPoint x: 756, endPoint y: 139, distance: 102.3
click at [756, 141] on div at bounding box center [718, 215] width 1111 height 304
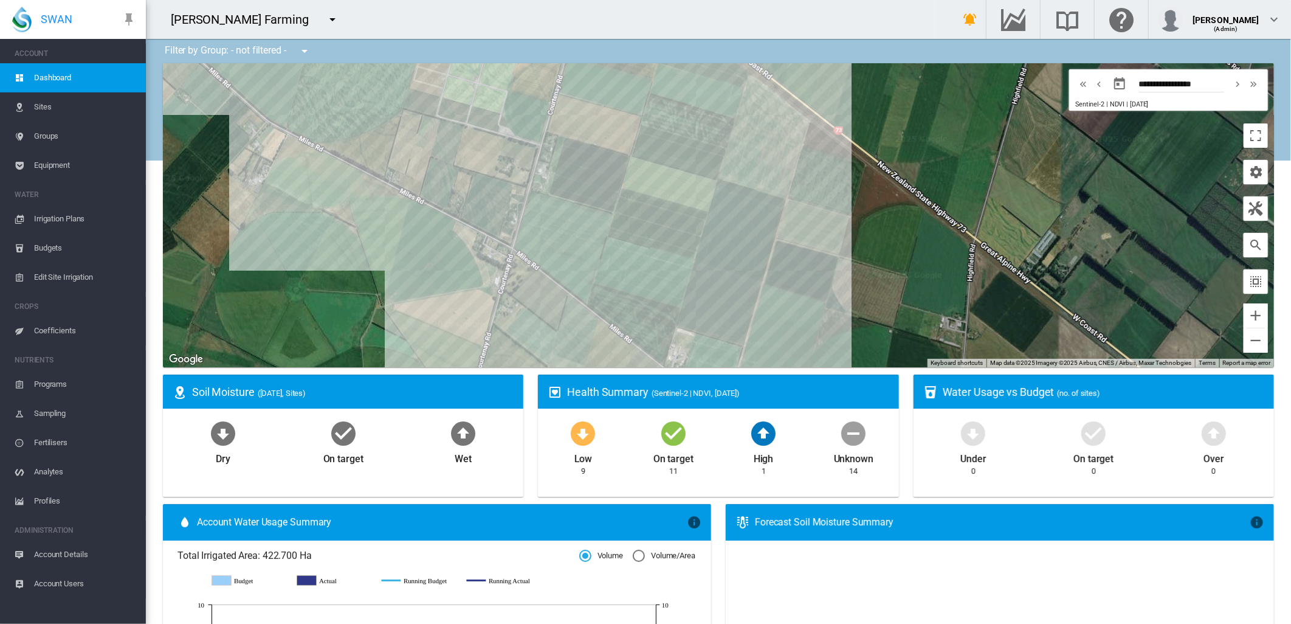
drag, startPoint x: 746, startPoint y: 219, endPoint x: 649, endPoint y: 262, distance: 106.4
click at [651, 261] on div at bounding box center [718, 215] width 1111 height 304
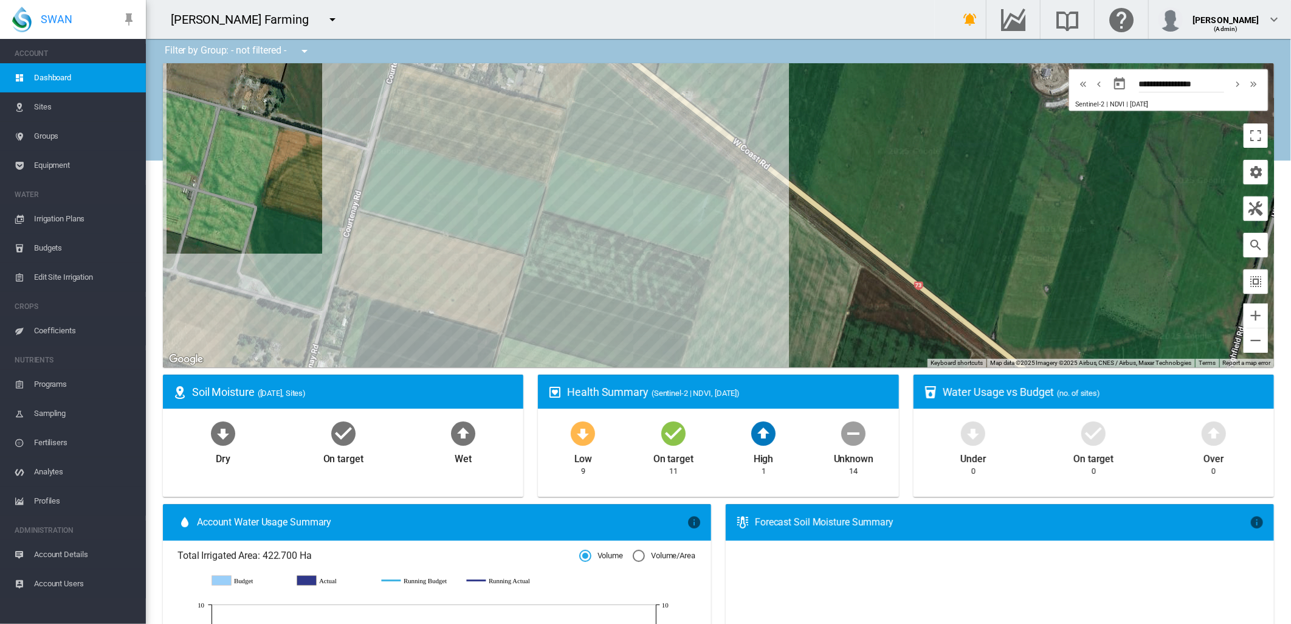
drag, startPoint x: 637, startPoint y: 193, endPoint x: 621, endPoint y: 237, distance: 47.1
click at [621, 237] on div at bounding box center [718, 215] width 1111 height 304
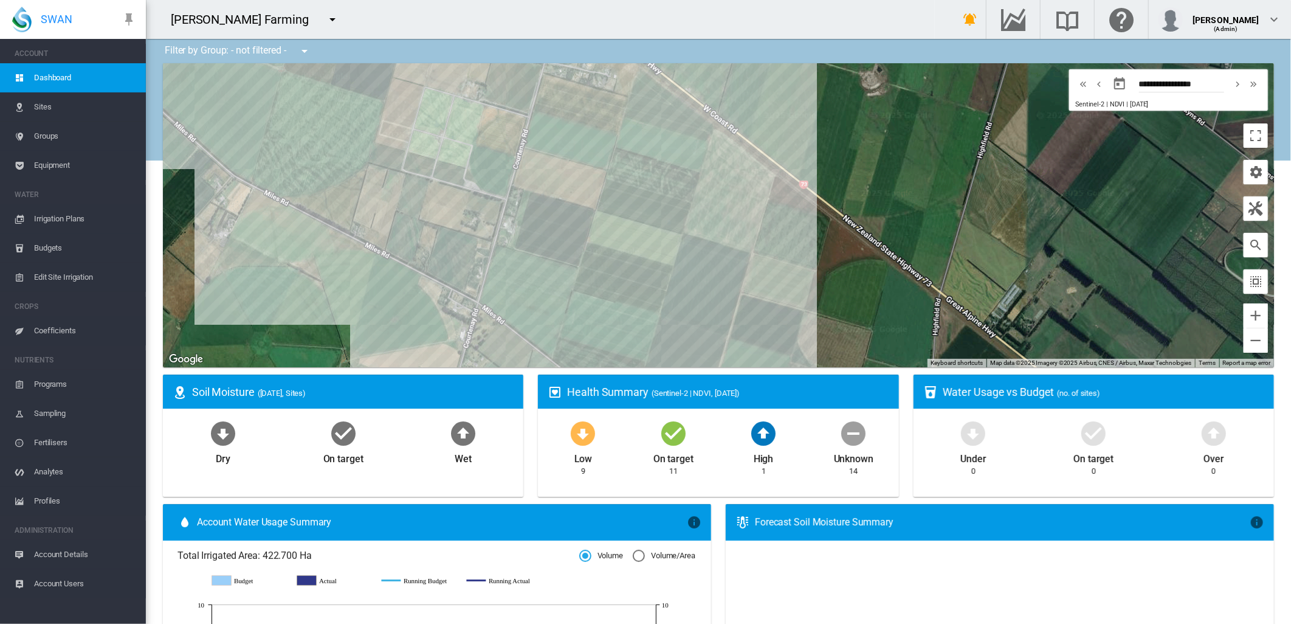
drag, startPoint x: 635, startPoint y: 272, endPoint x: 652, endPoint y: 216, distance: 58.6
click at [652, 216] on div at bounding box center [718, 215] width 1111 height 304
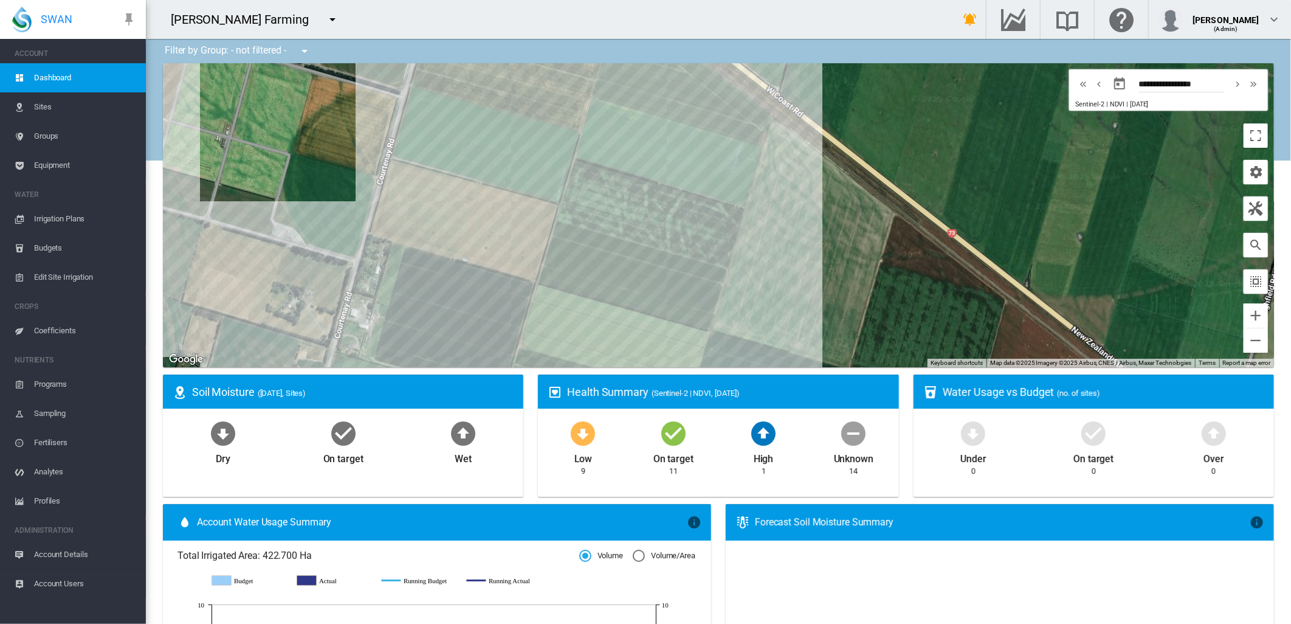
drag, startPoint x: 610, startPoint y: 264, endPoint x: 595, endPoint y: 410, distance: 146.8
click at [595, 410] on div "Filter by Group: - not filtered - - not filtered - Middlewoods_C668 Waverlea_C2…" at bounding box center [718, 617] width 1145 height 1157
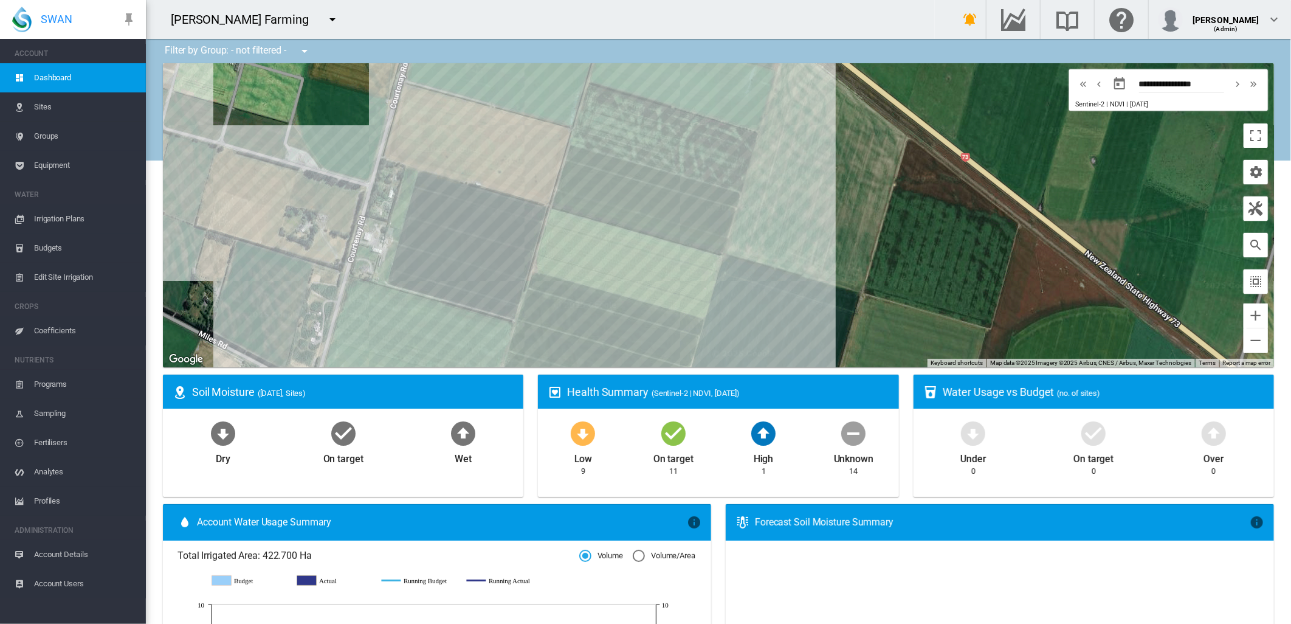
drag, startPoint x: 604, startPoint y: 197, endPoint x: 631, endPoint y: 63, distance: 137.0
click at [630, 69] on div at bounding box center [718, 215] width 1111 height 304
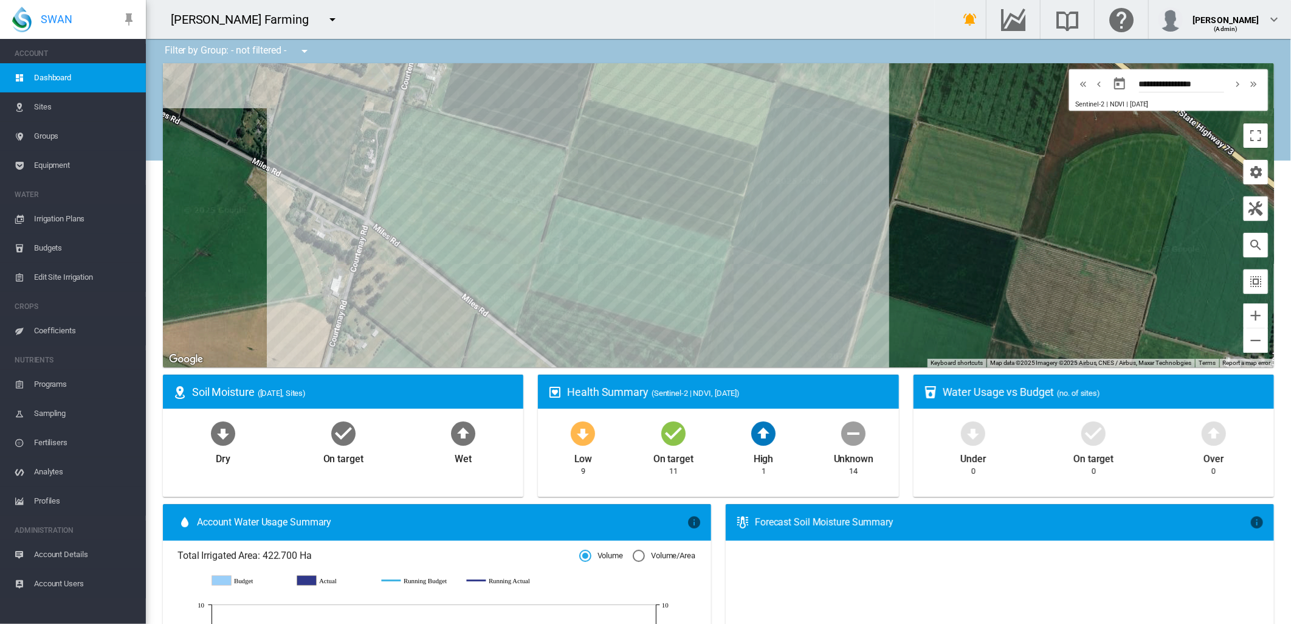
drag, startPoint x: 585, startPoint y: 271, endPoint x: 629, endPoint y: 156, distance: 123.2
click at [629, 156] on div at bounding box center [718, 215] width 1111 height 304
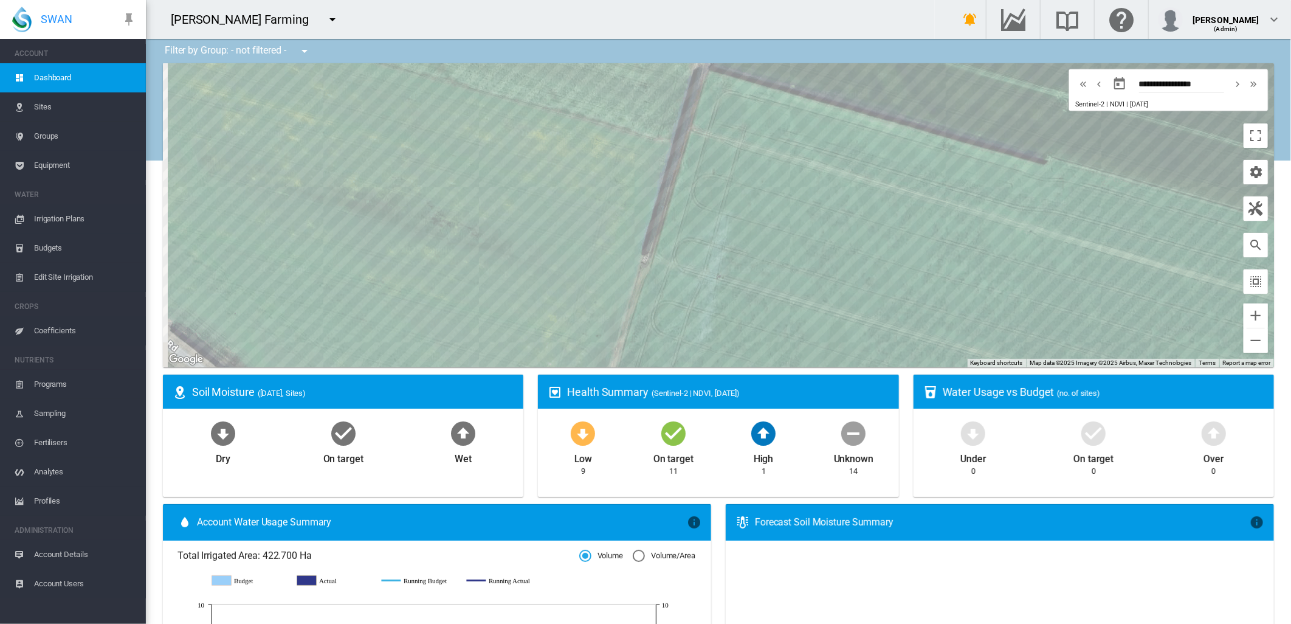
drag, startPoint x: 485, startPoint y: 193, endPoint x: 654, endPoint y: 180, distance: 169.5
click at [654, 180] on div at bounding box center [718, 215] width 1111 height 304
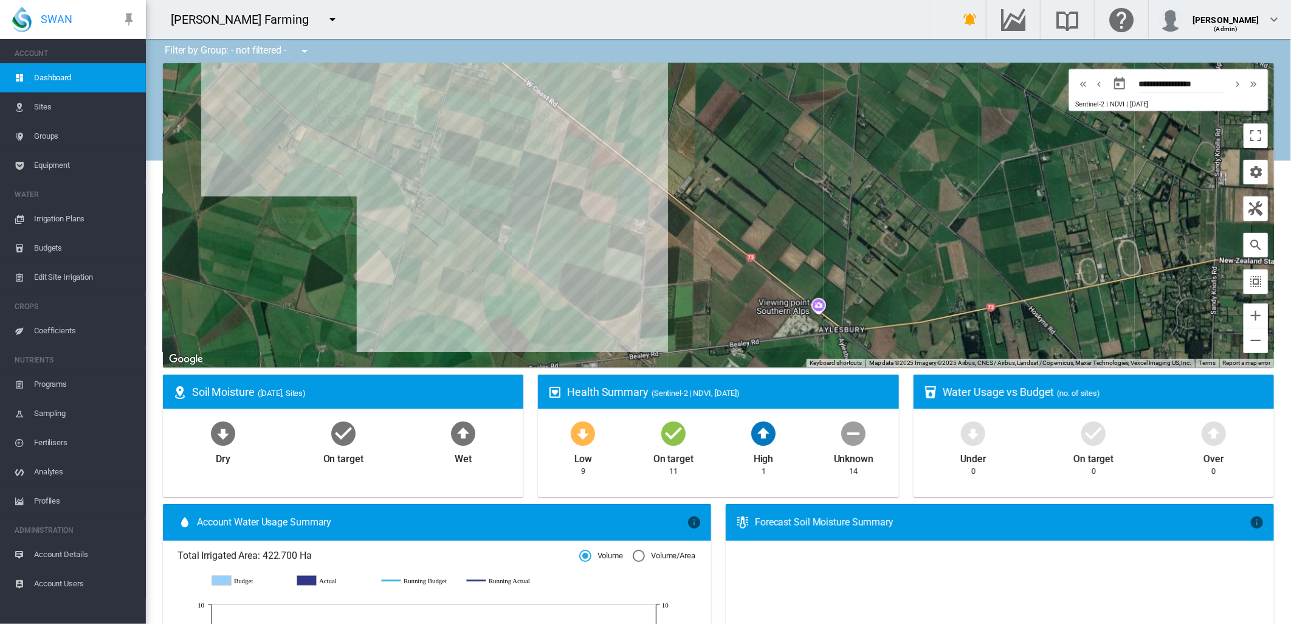
drag, startPoint x: 447, startPoint y: 207, endPoint x: 394, endPoint y: 288, distance: 97.5
click at [394, 288] on div at bounding box center [718, 215] width 1111 height 304
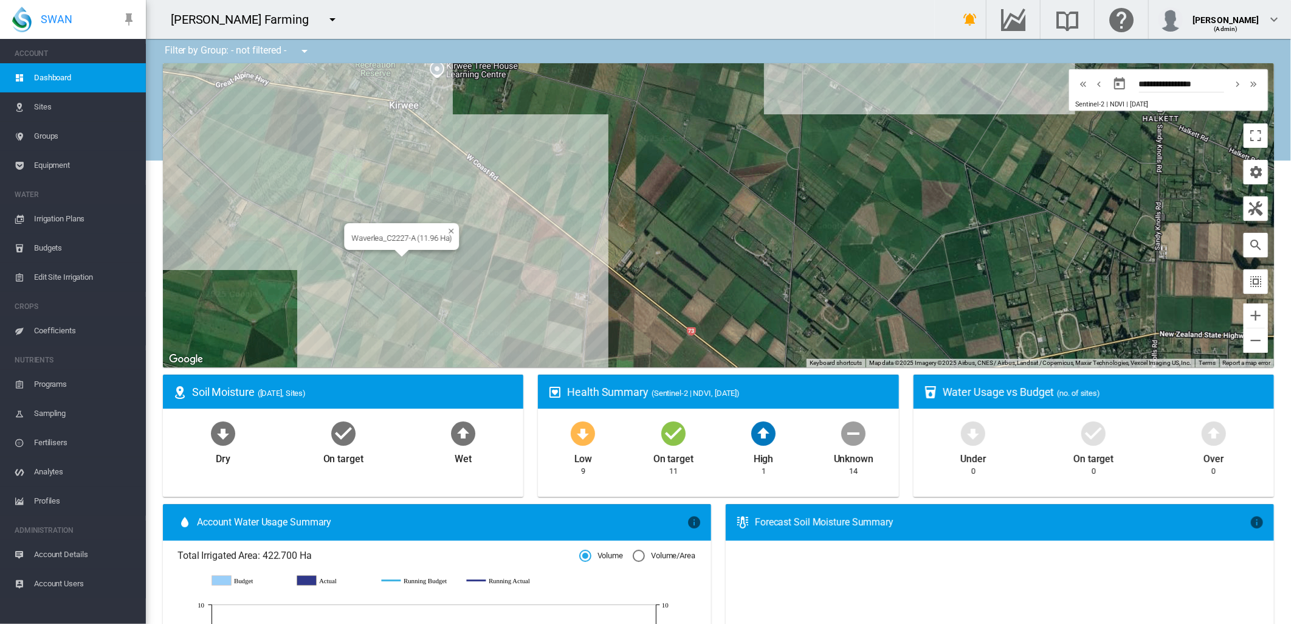
drag, startPoint x: 418, startPoint y: 243, endPoint x: 325, endPoint y: 297, distance: 107.8
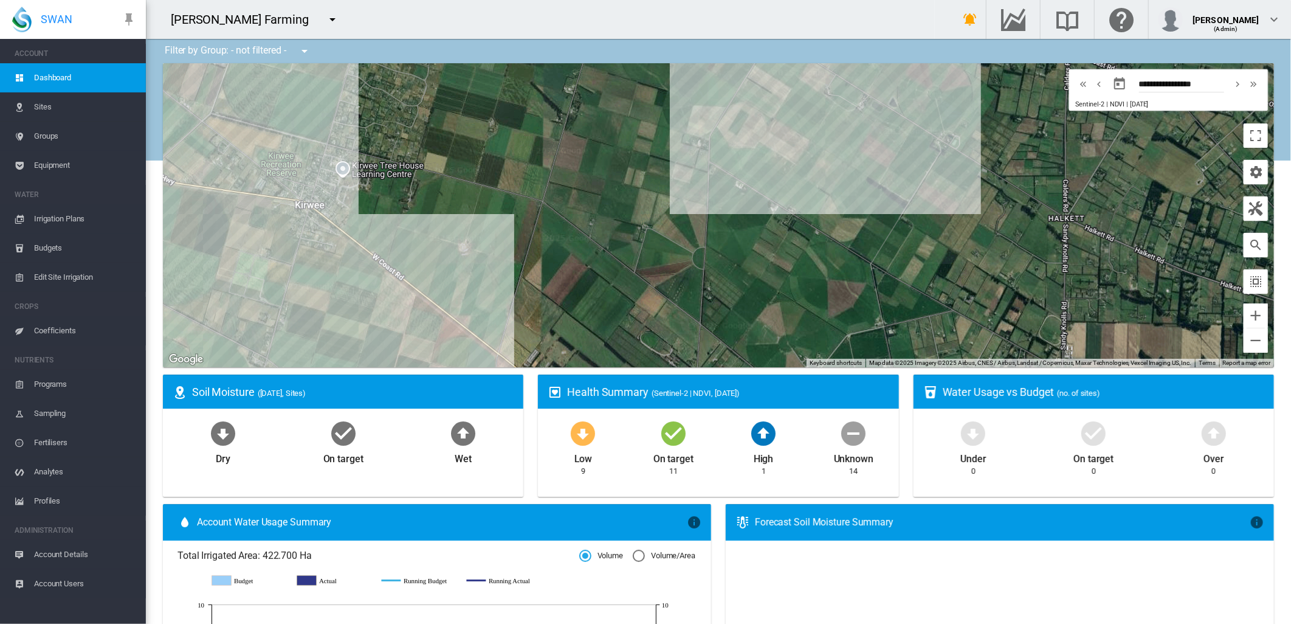
drag, startPoint x: 641, startPoint y: 179, endPoint x: 508, endPoint y: 307, distance: 184.5
click at [516, 306] on div at bounding box center [718, 215] width 1111 height 304
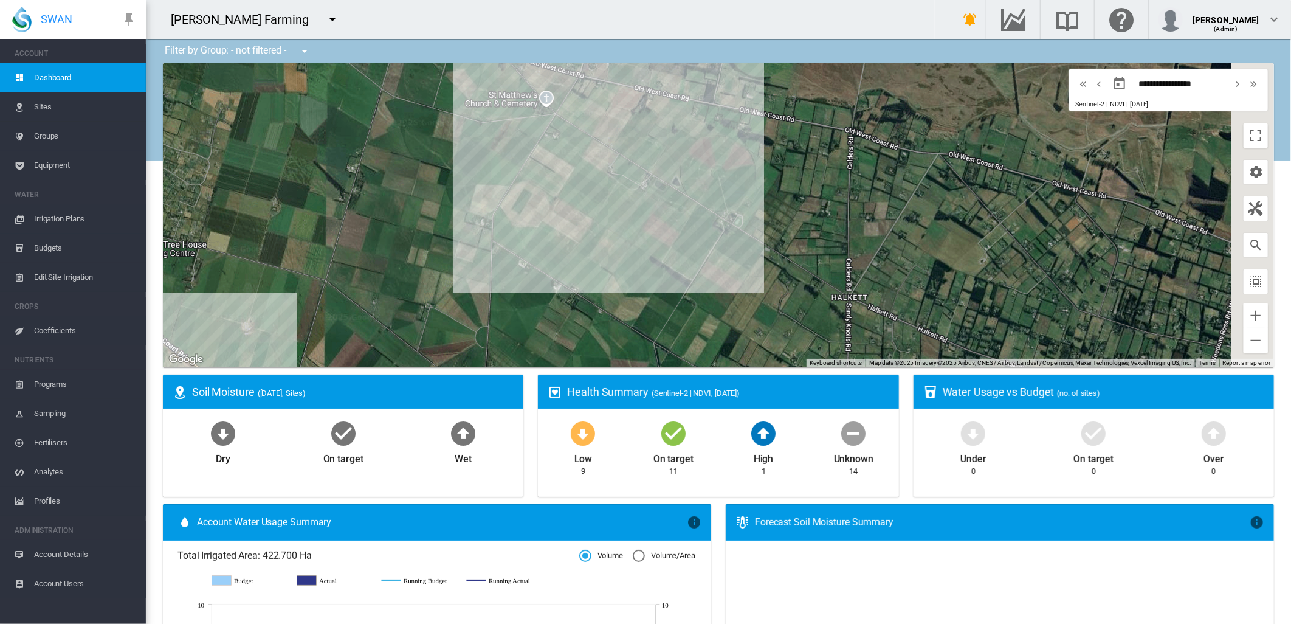
drag, startPoint x: 594, startPoint y: 239, endPoint x: 443, endPoint y: 241, distance: 151.4
click at [443, 244] on div at bounding box center [718, 215] width 1111 height 304
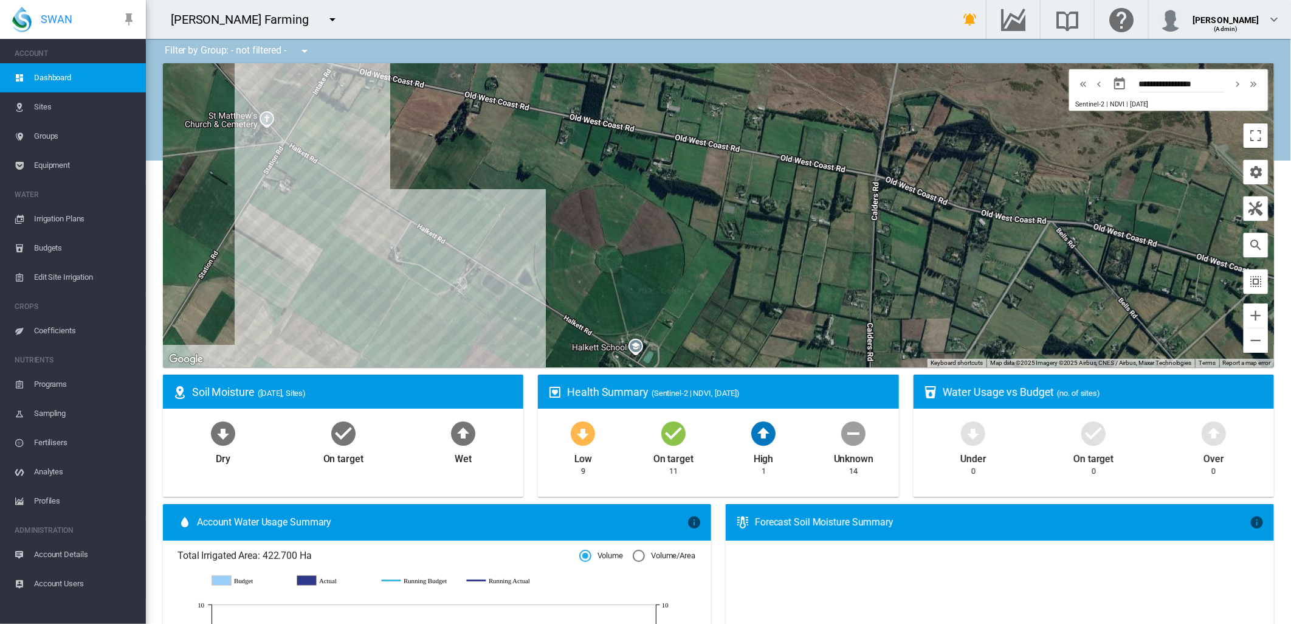
drag, startPoint x: 539, startPoint y: 138, endPoint x: 489, endPoint y: 207, distance: 85.7
click at [489, 207] on div at bounding box center [718, 215] width 1111 height 304
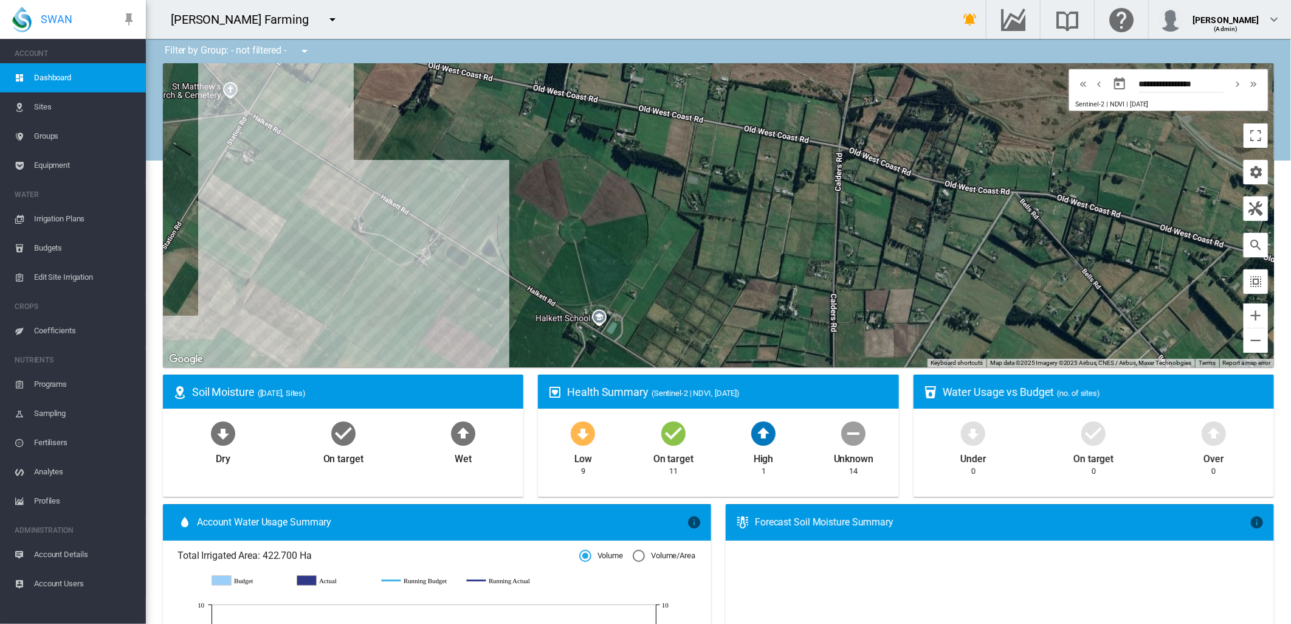
drag, startPoint x: 584, startPoint y: 281, endPoint x: 479, endPoint y: 202, distance: 131.1
click at [484, 206] on div at bounding box center [718, 215] width 1111 height 304
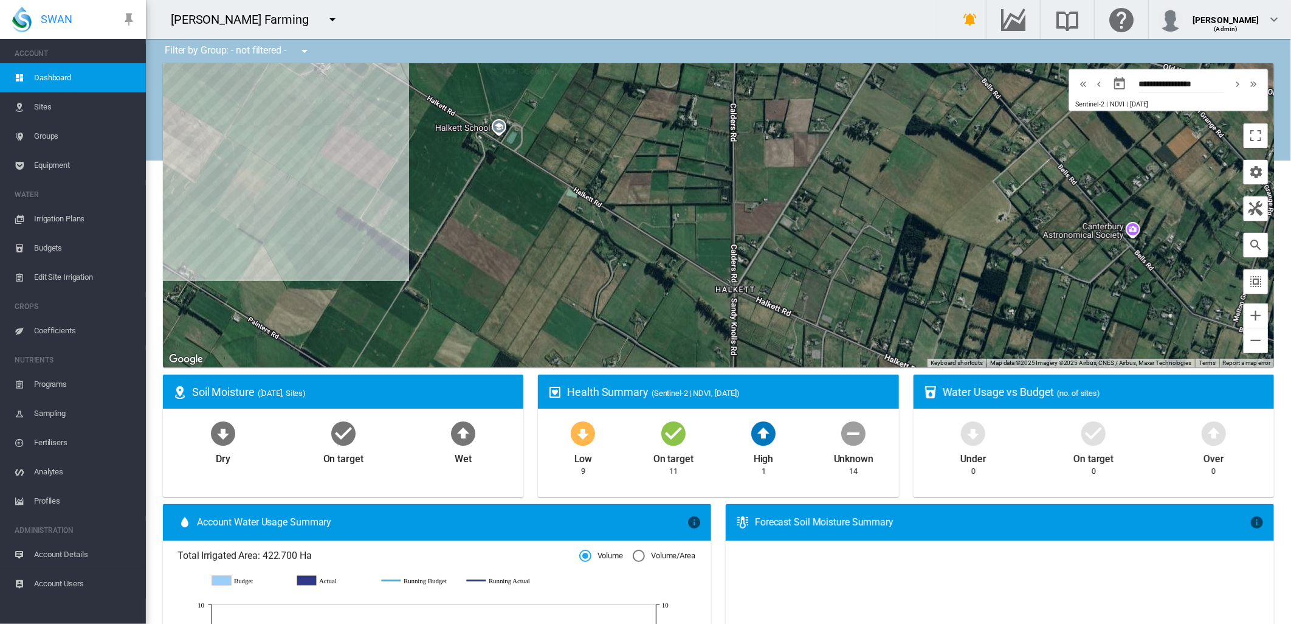
drag, startPoint x: 604, startPoint y: 272, endPoint x: 679, endPoint y: 123, distance: 167.2
click at [679, 123] on div at bounding box center [718, 215] width 1111 height 304
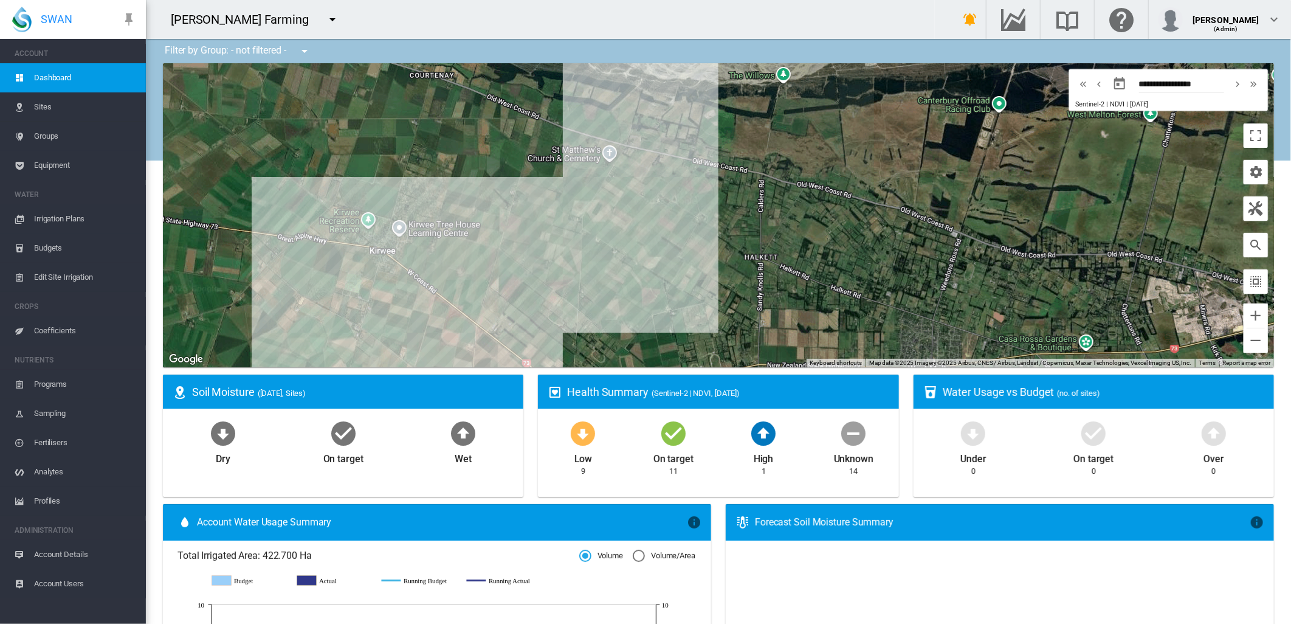
drag, startPoint x: 667, startPoint y: 174, endPoint x: 737, endPoint y: 269, distance: 118.3
click at [737, 269] on div at bounding box center [718, 215] width 1111 height 304
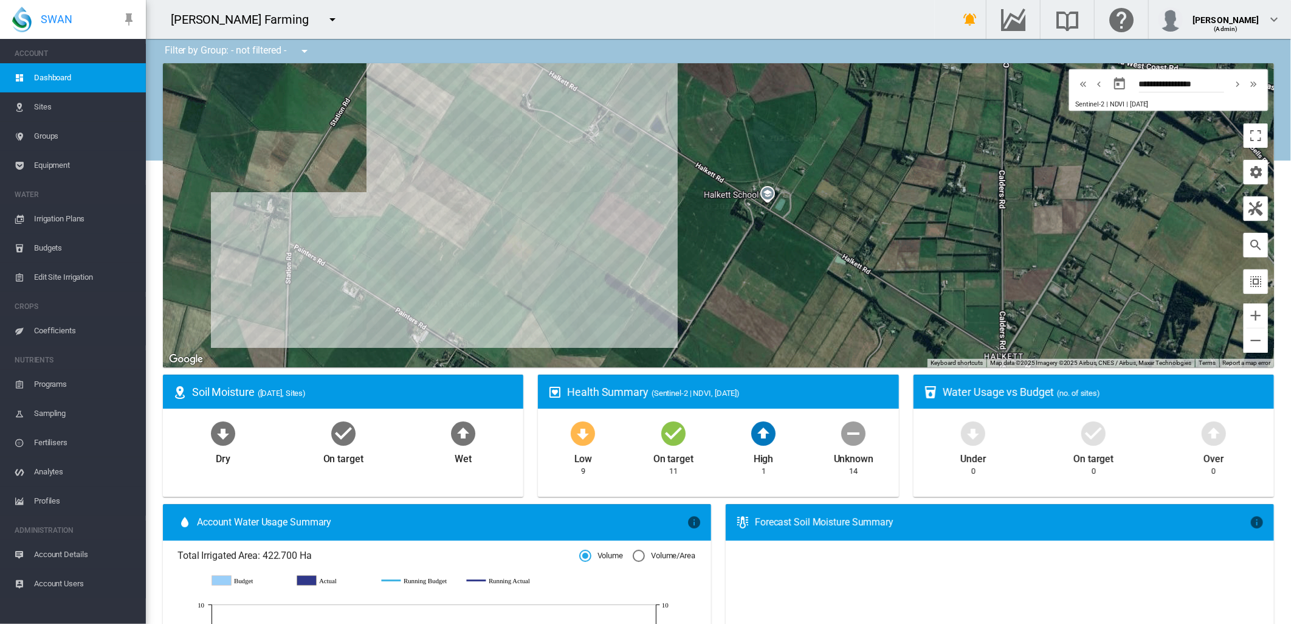
drag, startPoint x: 689, startPoint y: 248, endPoint x: 733, endPoint y: 294, distance: 63.2
click at [733, 294] on div at bounding box center [718, 215] width 1111 height 304
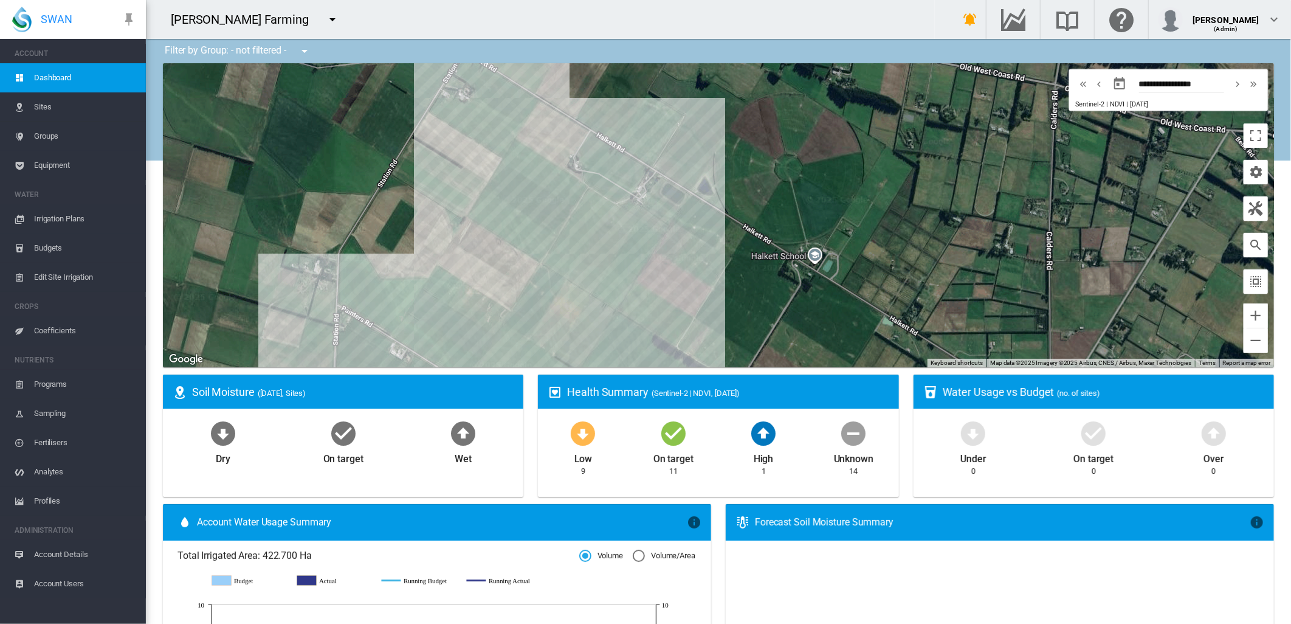
drag, startPoint x: 682, startPoint y: 227, endPoint x: 727, endPoint y: 292, distance: 79.4
click at [727, 292] on div at bounding box center [718, 215] width 1111 height 304
